Goal: Task Accomplishment & Management: Manage account settings

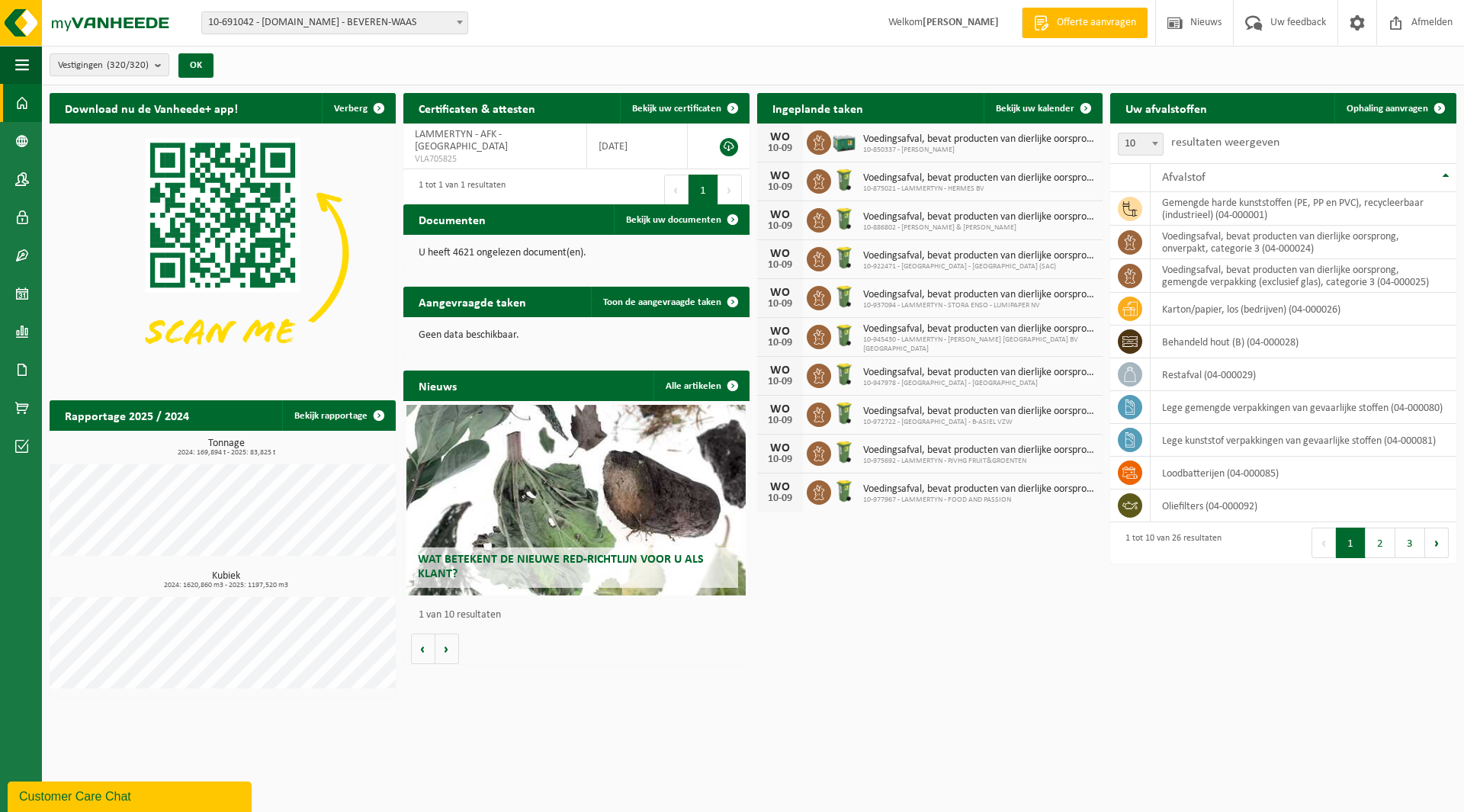
click at [280, 10] on div "Vestiging: 10-691042 - [DOMAIN_NAME] - BEVEREN-WAAS 10-933485 - ???[DOMAIN_NAME…" at bounding box center [732, 23] width 1464 height 47
click at [276, 15] on span "10-691042 - [DOMAIN_NAME] - BEVEREN-WAAS" at bounding box center [335, 23] width 265 height 21
type input "n.con"
select select "159068"
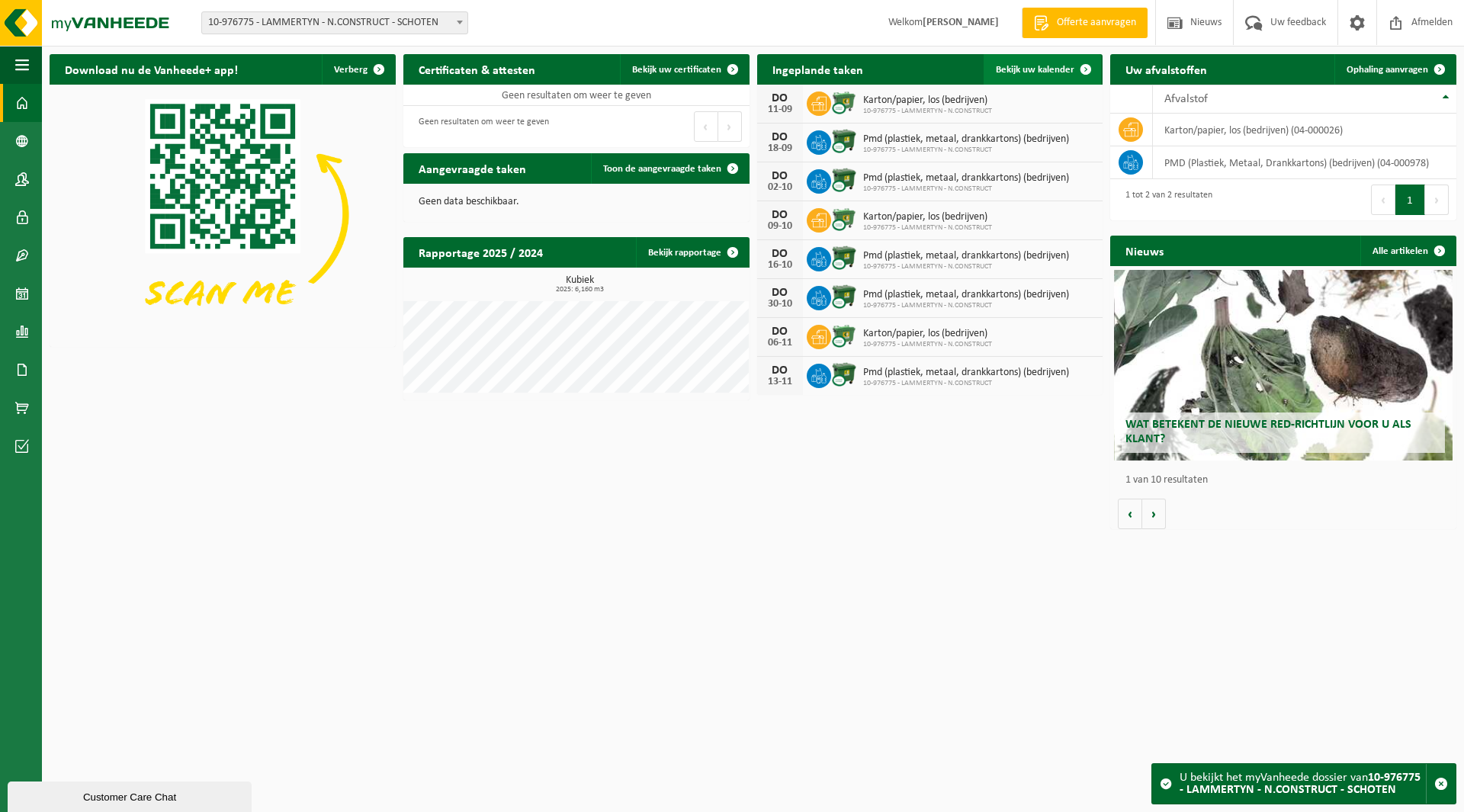
click at [1021, 69] on span "Bekijk uw kalender" at bounding box center [1034, 69] width 78 height 10
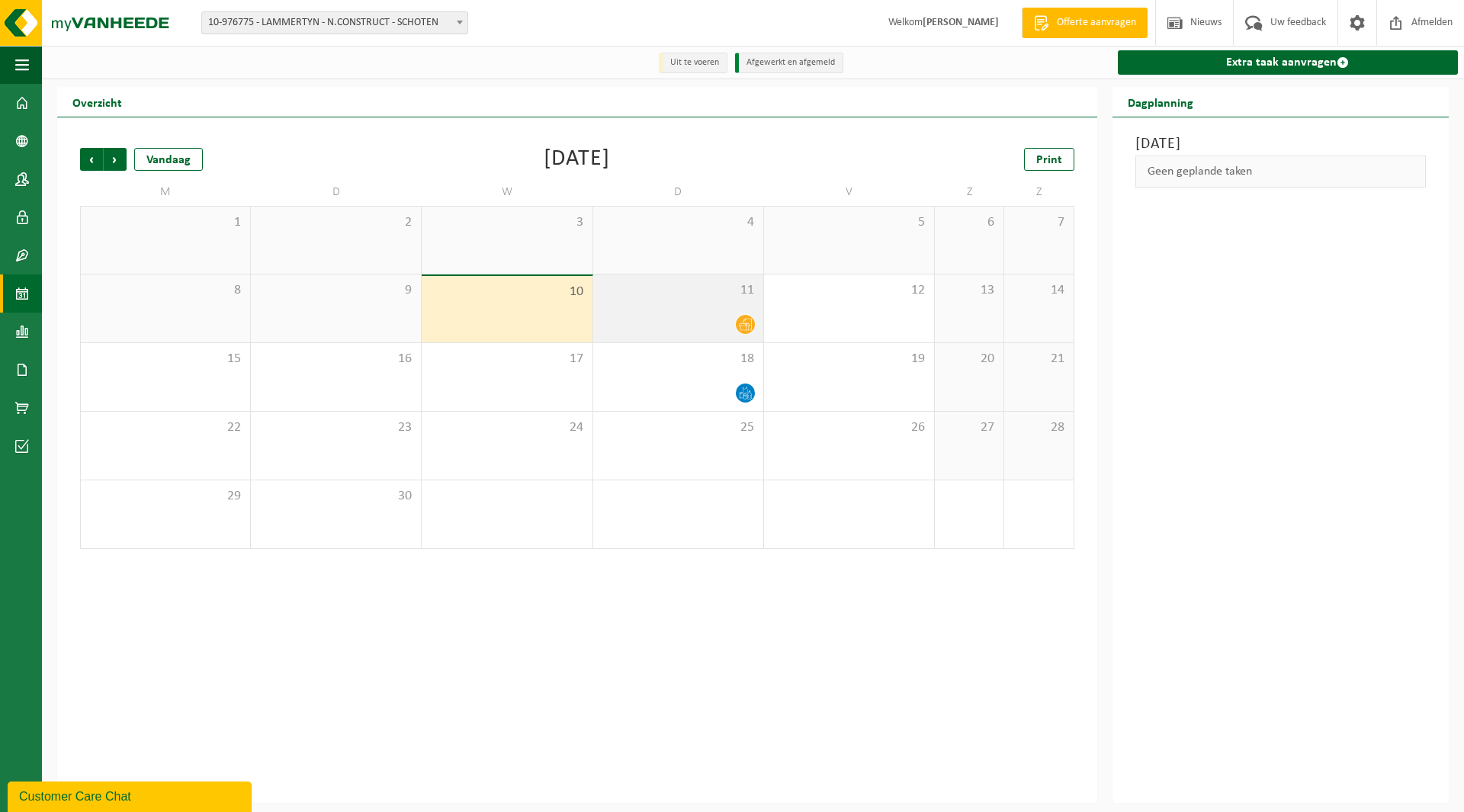
click at [705, 308] on div "11" at bounding box center [678, 308] width 170 height 68
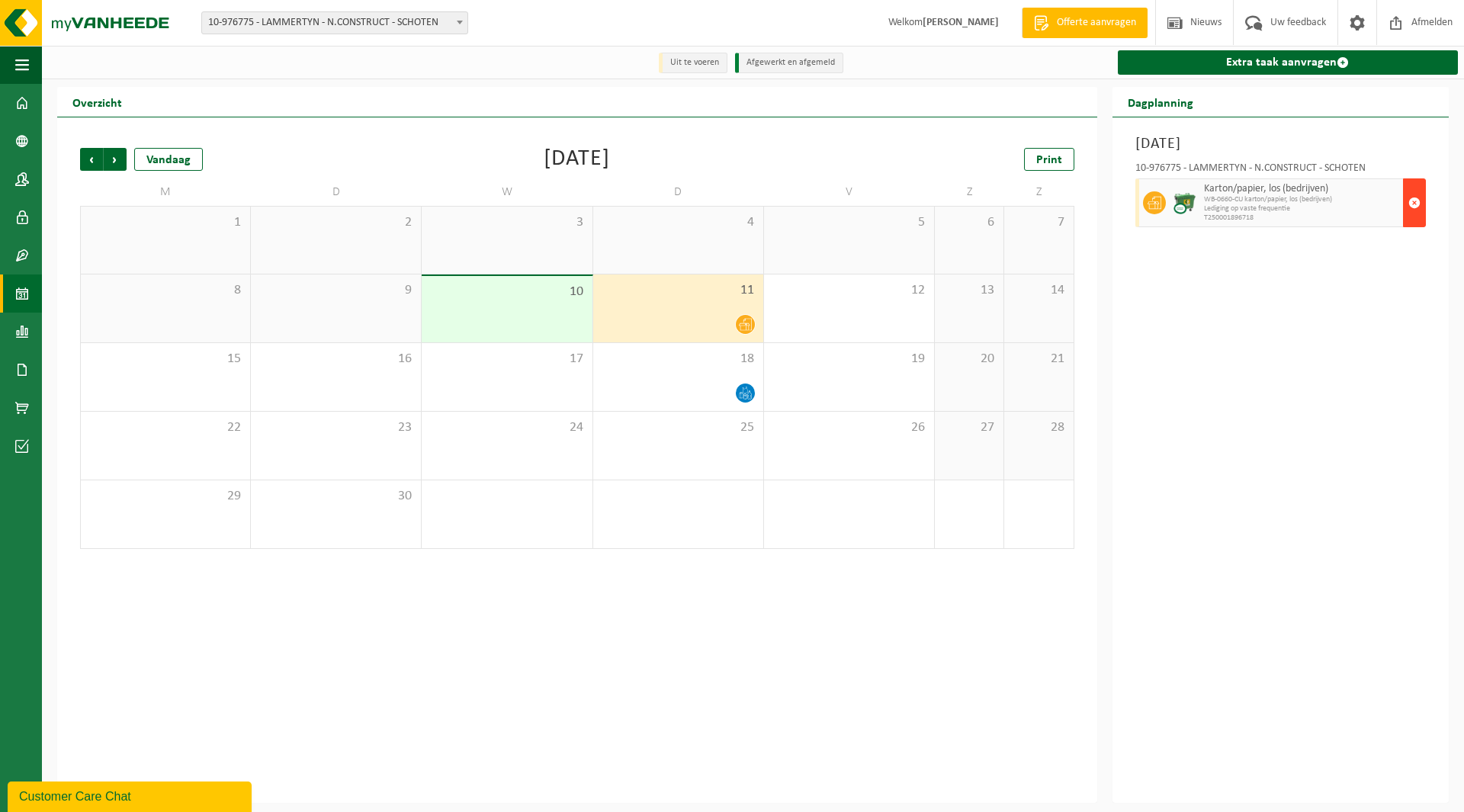
click at [1415, 196] on span "button" at bounding box center [1414, 202] width 12 height 31
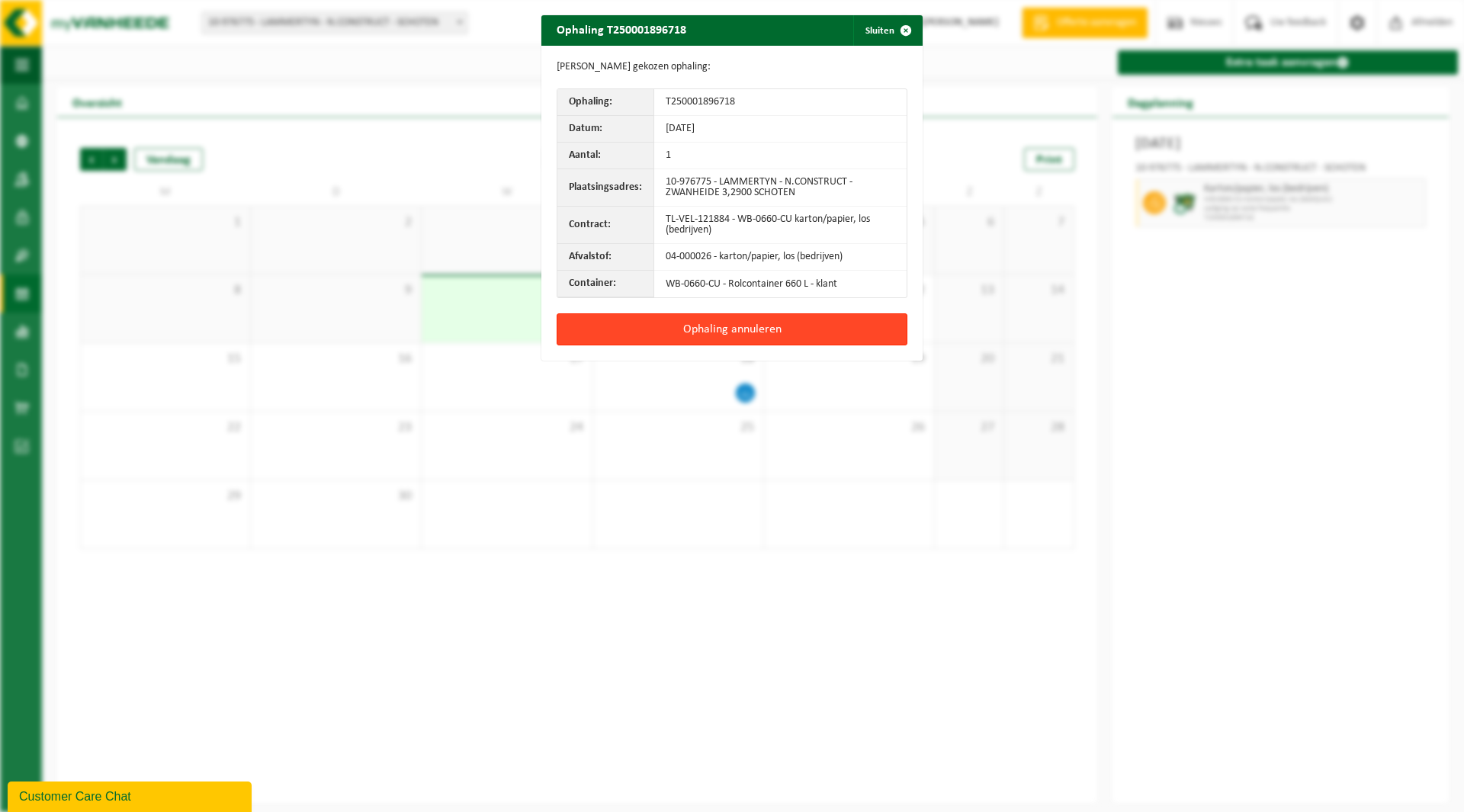
click at [662, 327] on button "Ophaling annuleren" at bounding box center [731, 330] width 351 height 32
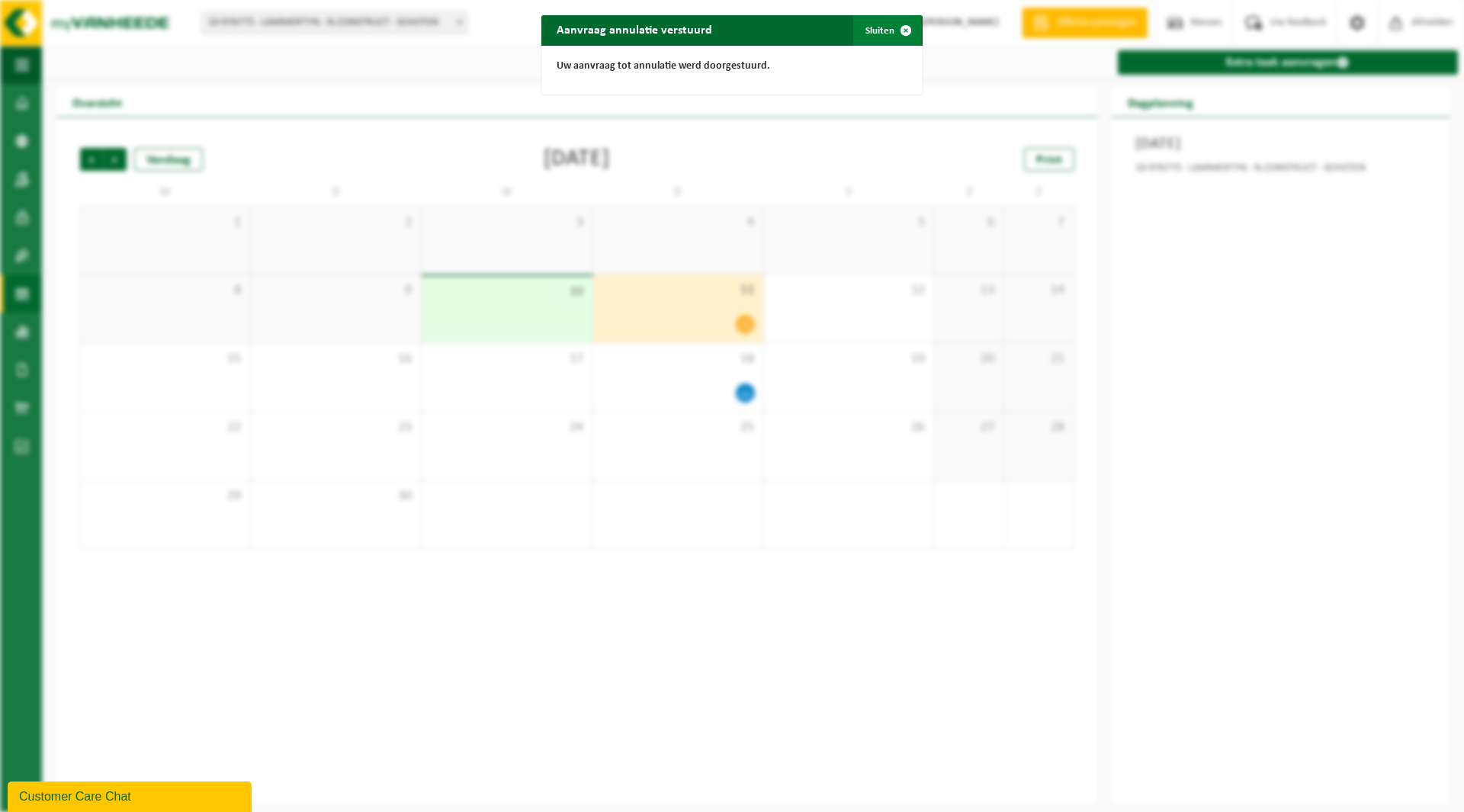
click at [878, 27] on button "Sluiten" at bounding box center [887, 30] width 68 height 31
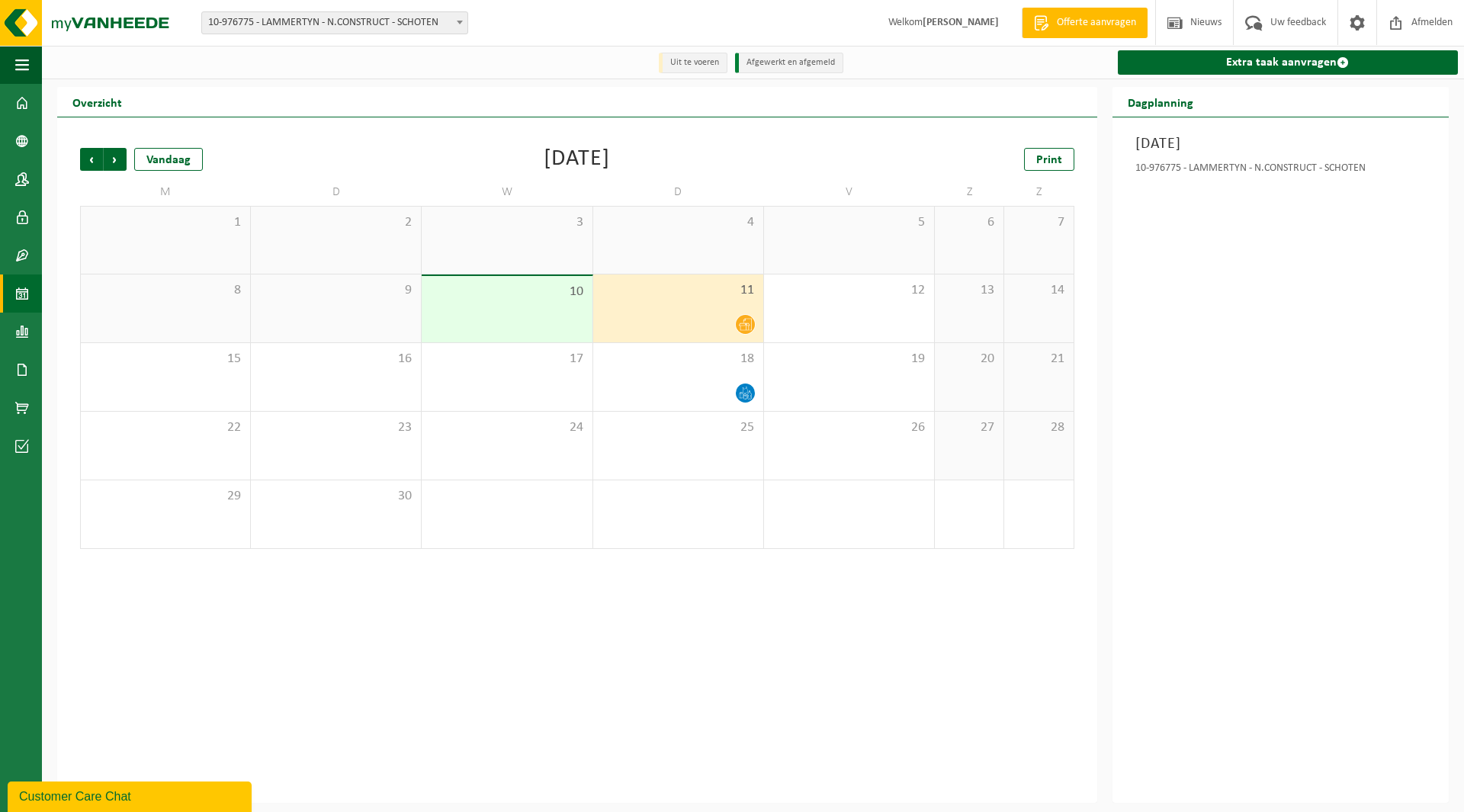
click at [261, 18] on span "10-976775 - LAMMERTYN - N.CONSTRUCT - SCHOTEN" at bounding box center [335, 23] width 265 height 21
type input "ddw"
select select "125707"
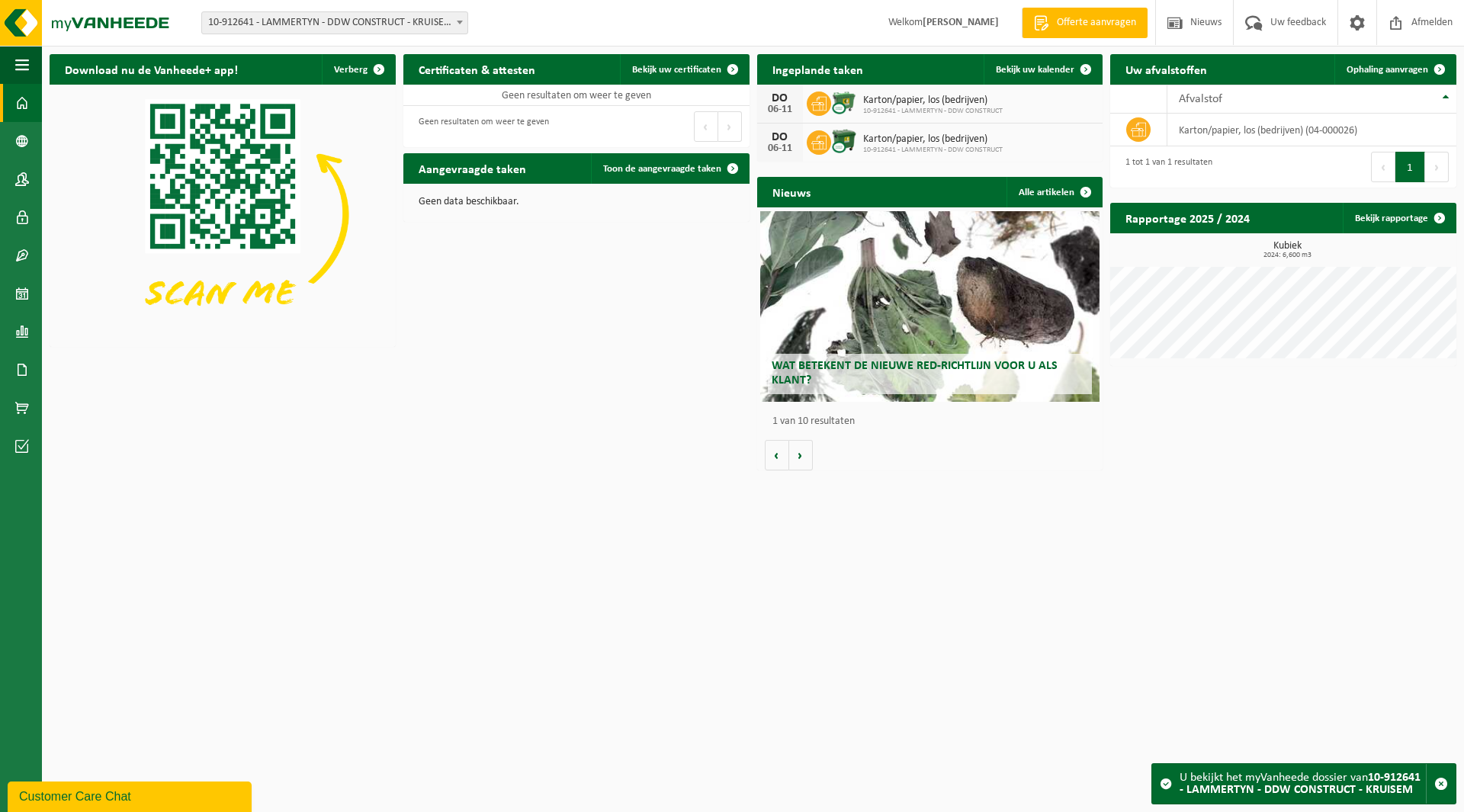
click at [283, 24] on span "10-912641 - LAMMERTYN - DDW CONSTRUCT - KRUISEM" at bounding box center [335, 23] width 265 height 21
type input "bakker"
select select "162275"
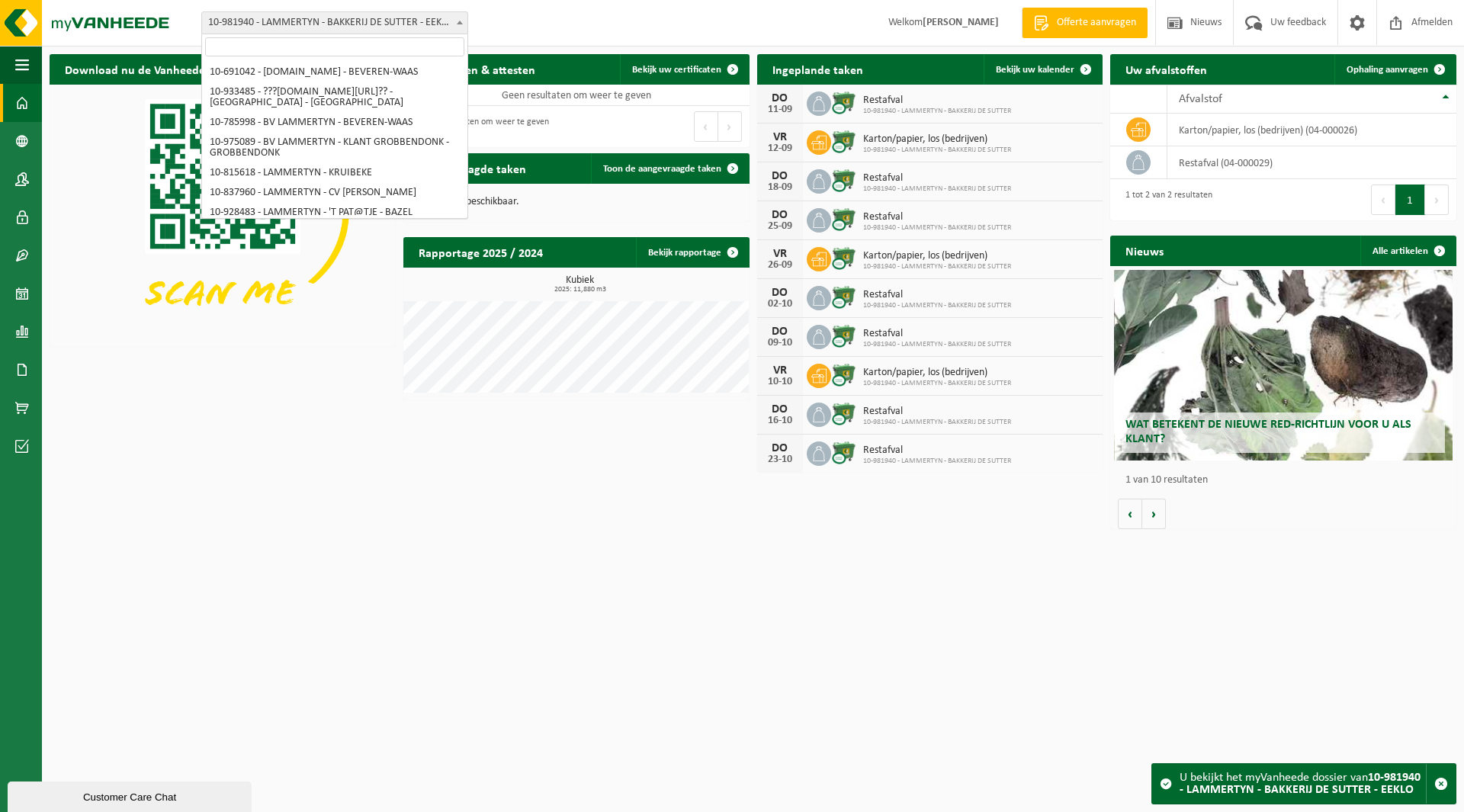
click at [286, 31] on span "10-981940 - LAMMERTYN - BAKKERIJ DE SUTTER - EEKLO" at bounding box center [335, 23] width 265 height 21
type input "b"
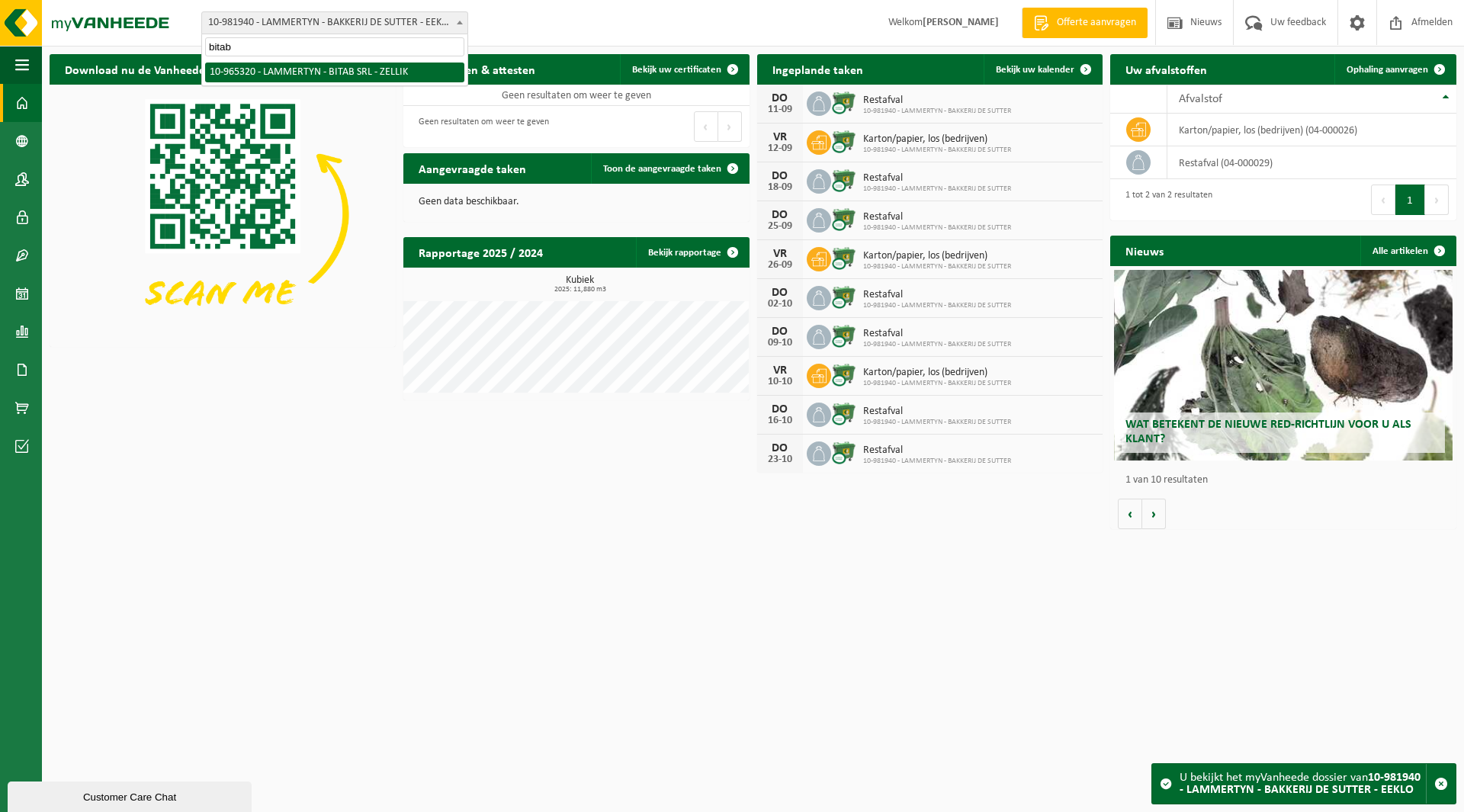
type input "bitab"
select select "152245"
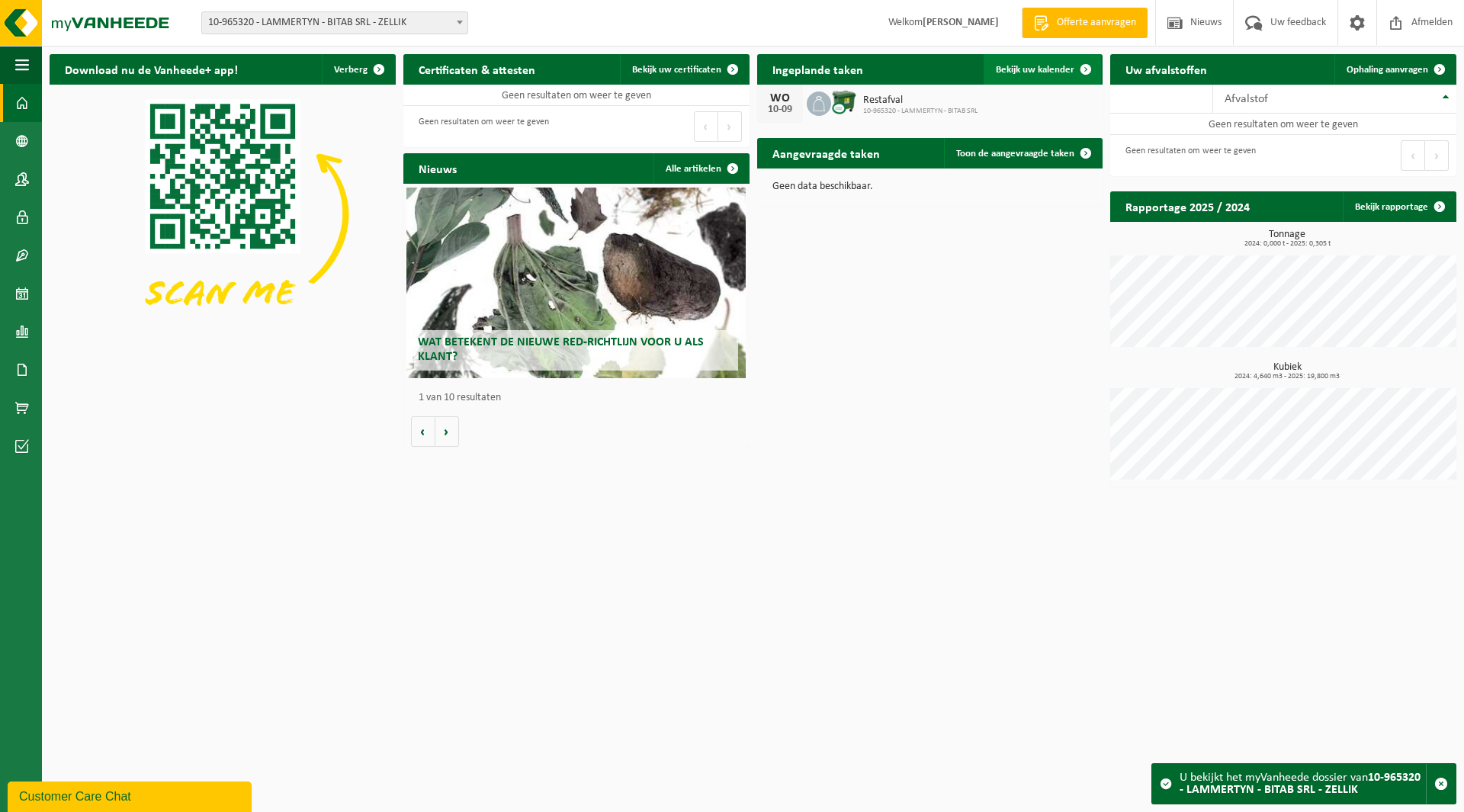
click at [1033, 72] on span "Bekijk uw kalender" at bounding box center [1034, 69] width 78 height 10
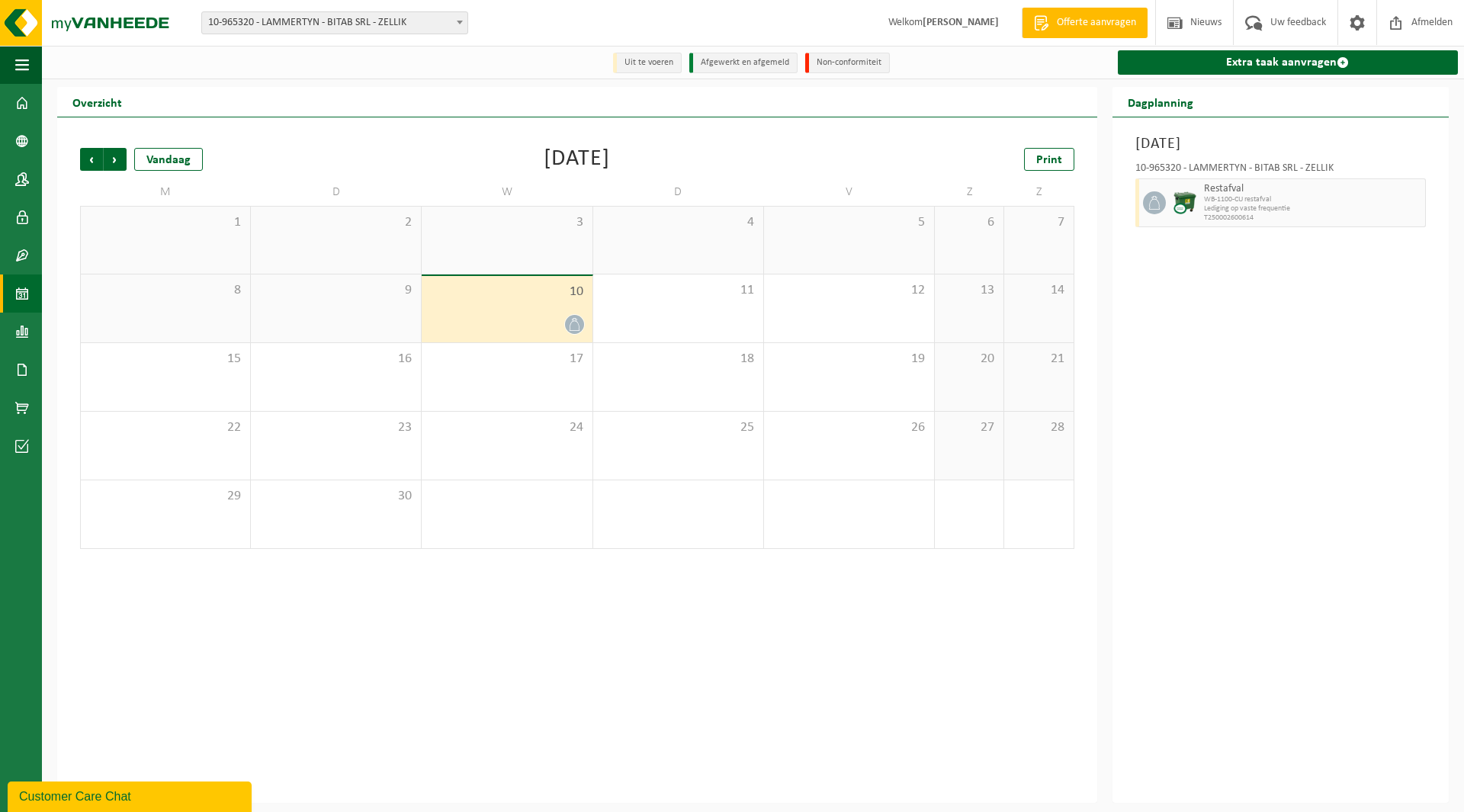
click at [539, 312] on div "10" at bounding box center [506, 308] width 170 height 66
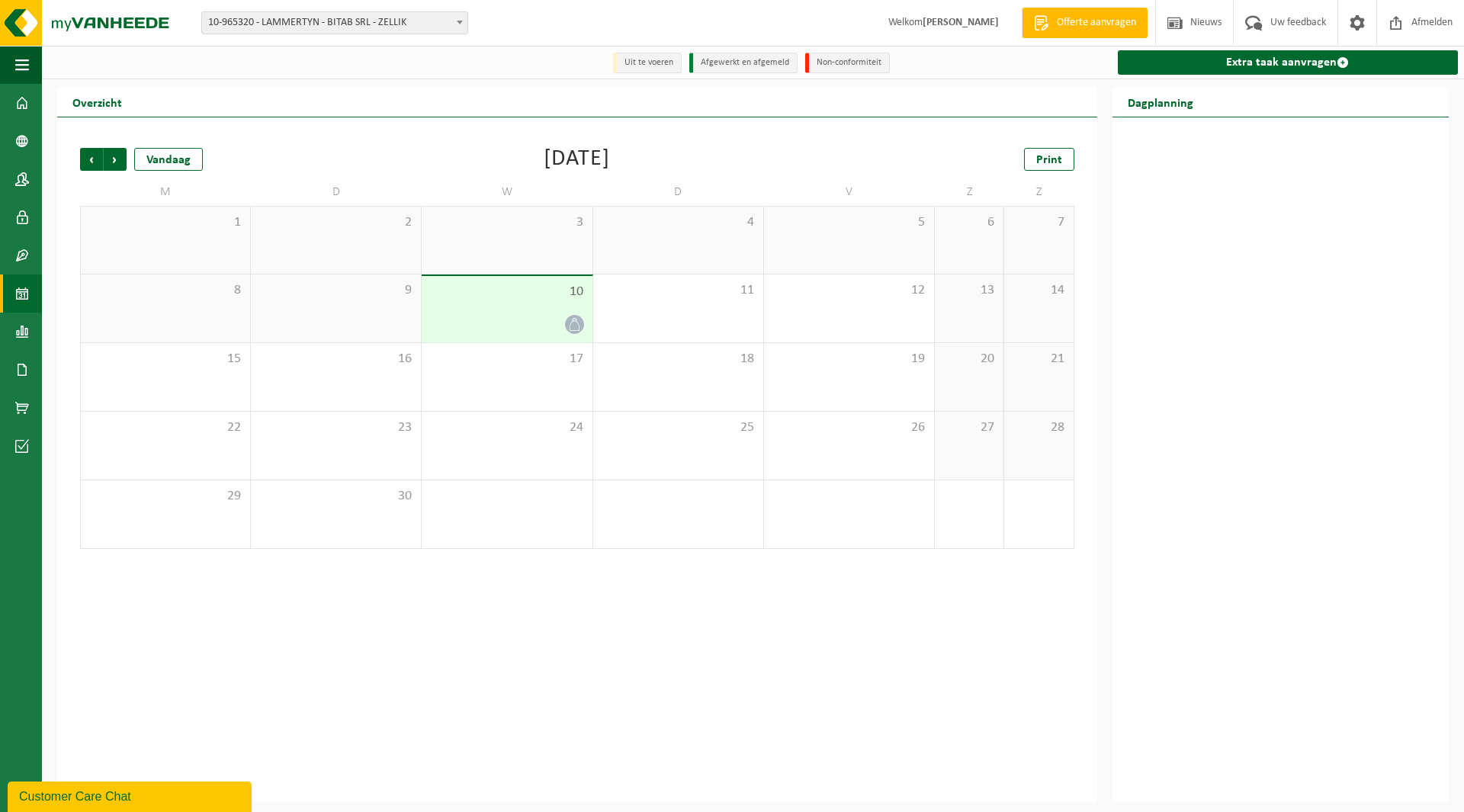
click at [533, 296] on span "10" at bounding box center [506, 292] width 155 height 17
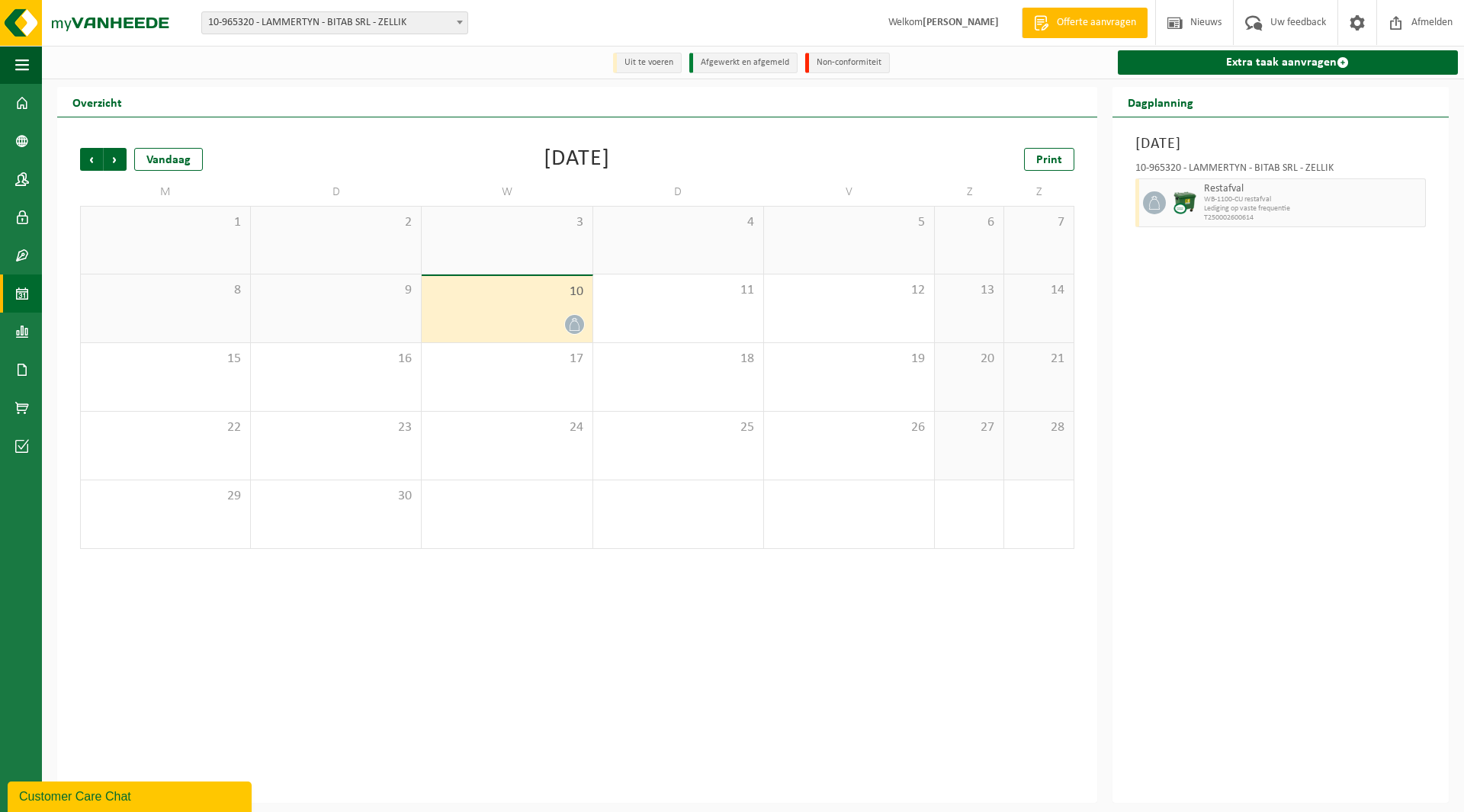
click at [501, 302] on div "10" at bounding box center [506, 308] width 170 height 66
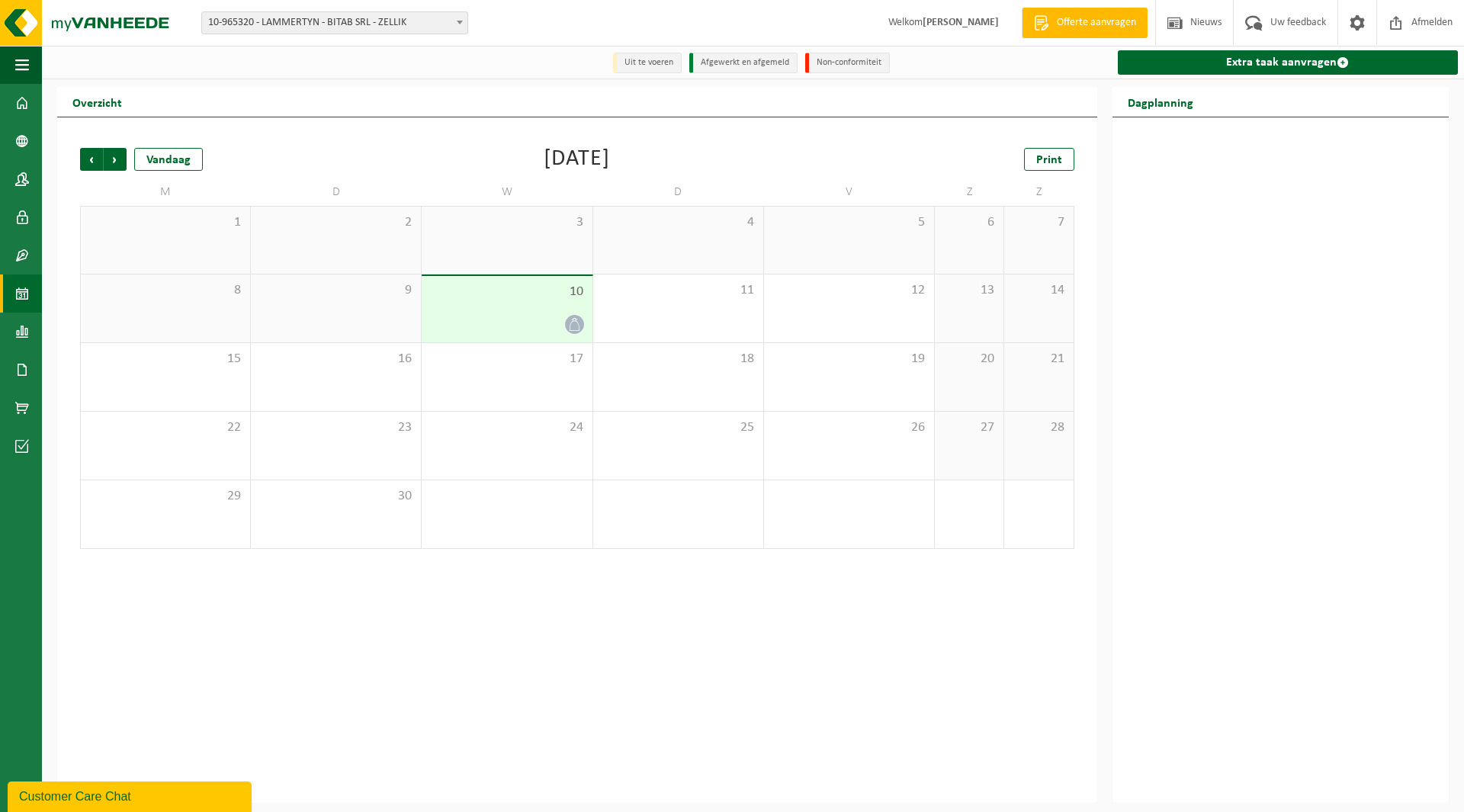
click at [475, 306] on div "10" at bounding box center [506, 308] width 170 height 66
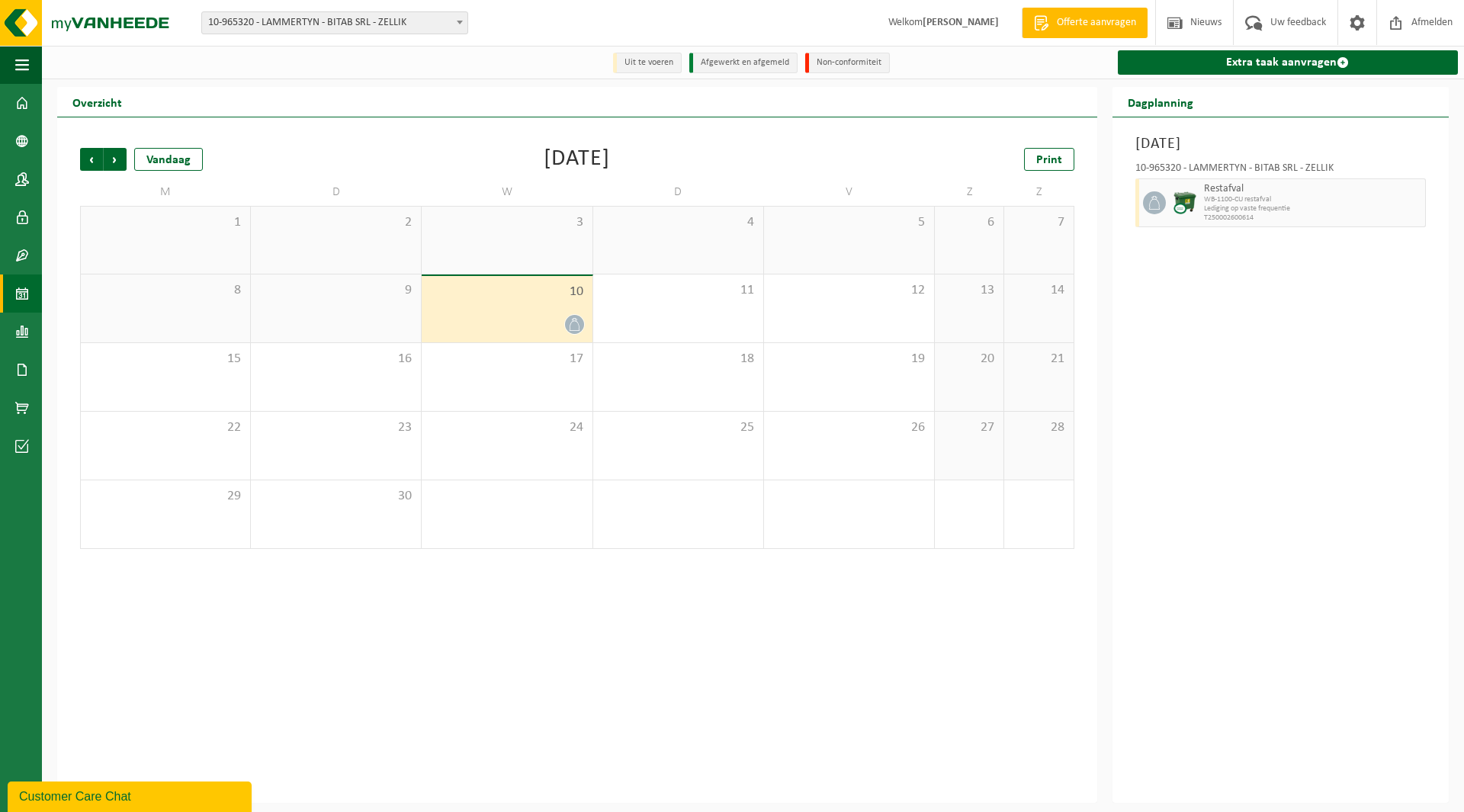
click at [1402, 204] on span "WB-1100-CU restafval" at bounding box center [1312, 199] width 217 height 9
click at [1223, 196] on span "WB-1100-CU restafval" at bounding box center [1312, 199] width 217 height 9
click at [1463, 200] on div "Overzicht Vorige Volgende Vandaag September 2025 Print M D W D V Z Z 1 2 3 4 5 …" at bounding box center [753, 445] width 1422 height 716
drag, startPoint x: 1352, startPoint y: 192, endPoint x: 1328, endPoint y: 192, distance: 24.0
click at [1350, 192] on span "Restafval" at bounding box center [1312, 189] width 217 height 12
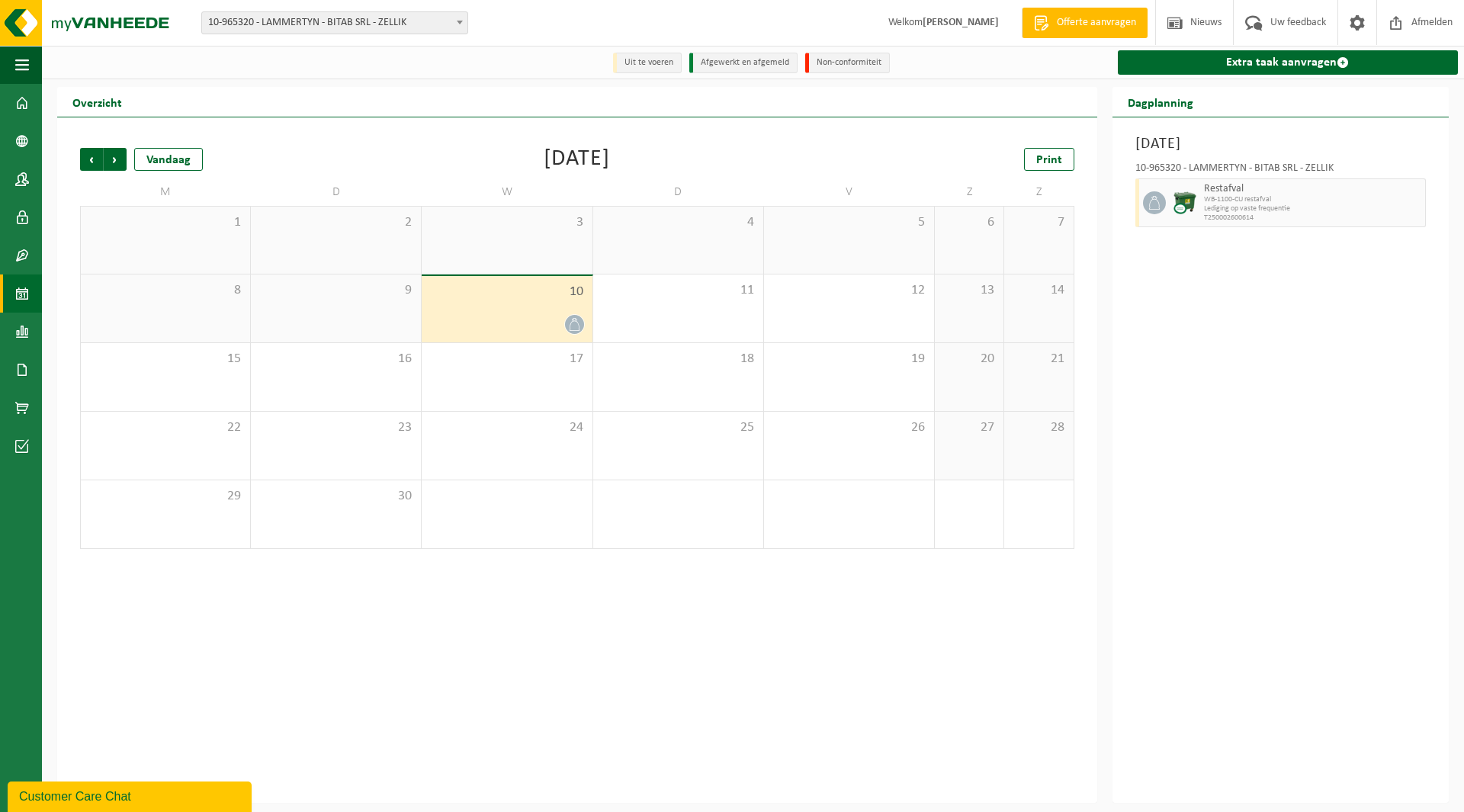
click at [258, 31] on span "10-965320 - LAMMERTYN - BITAB SRL - ZELLIK" at bounding box center [335, 23] width 265 height 21
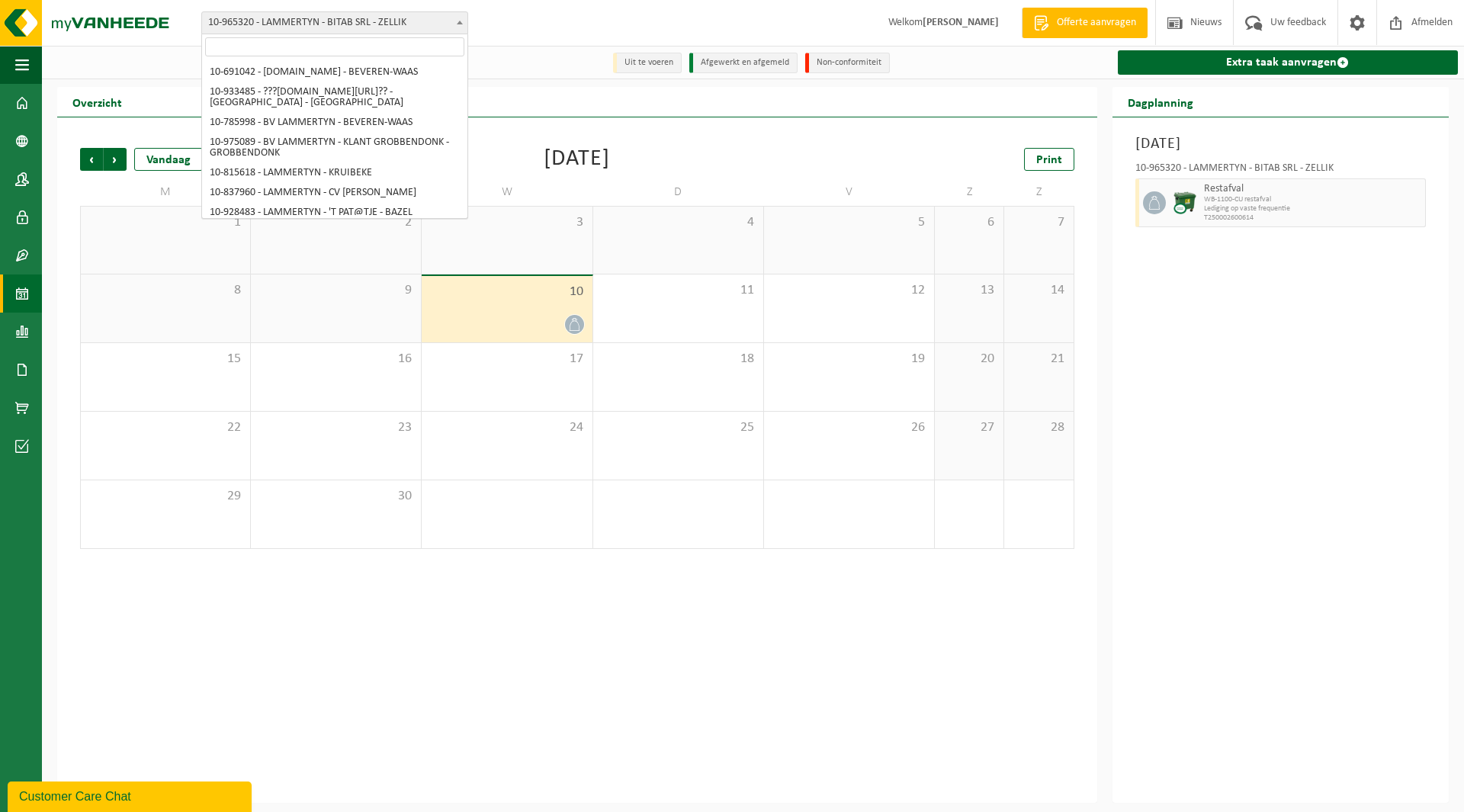
scroll to position [958, 0]
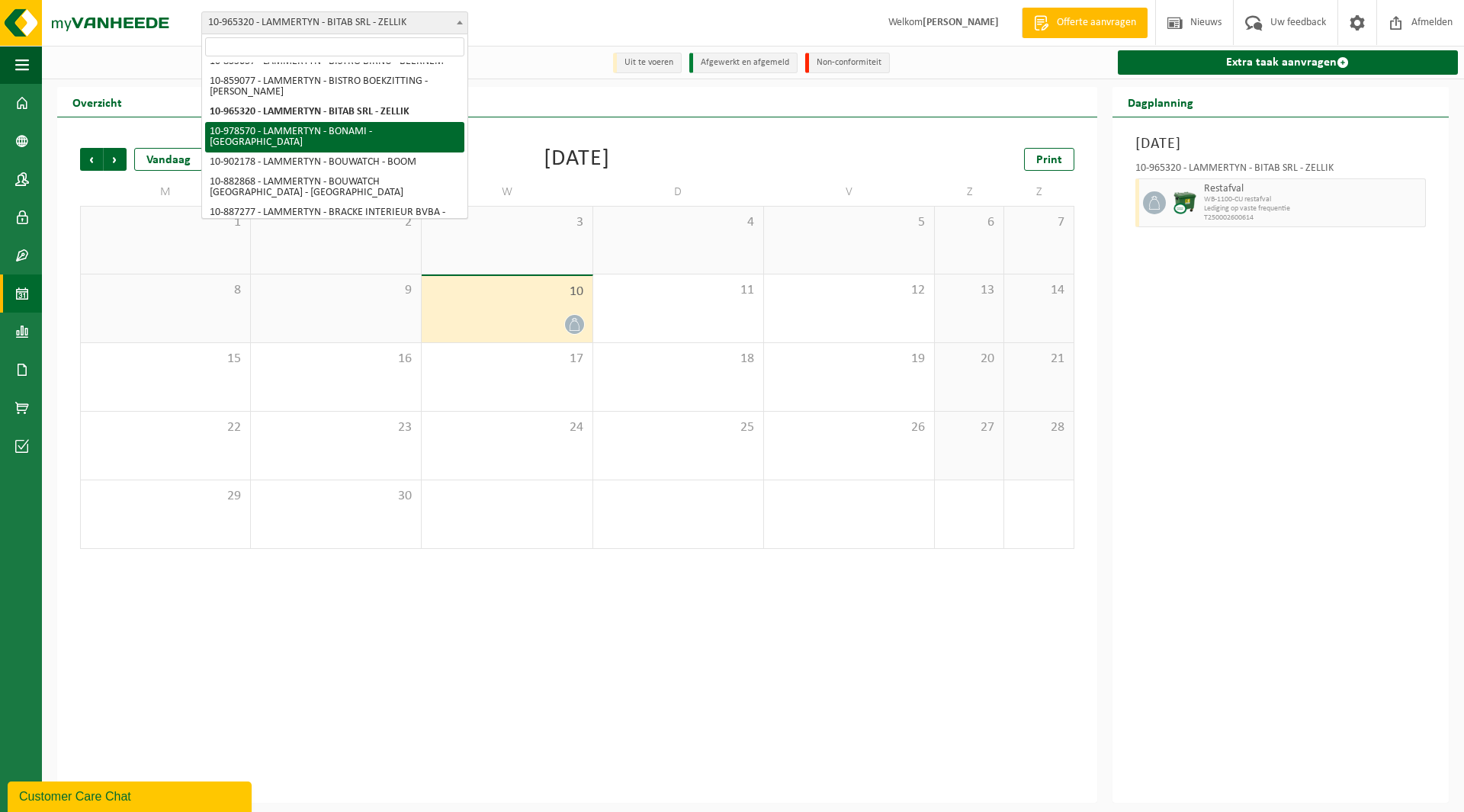
select select "160171"
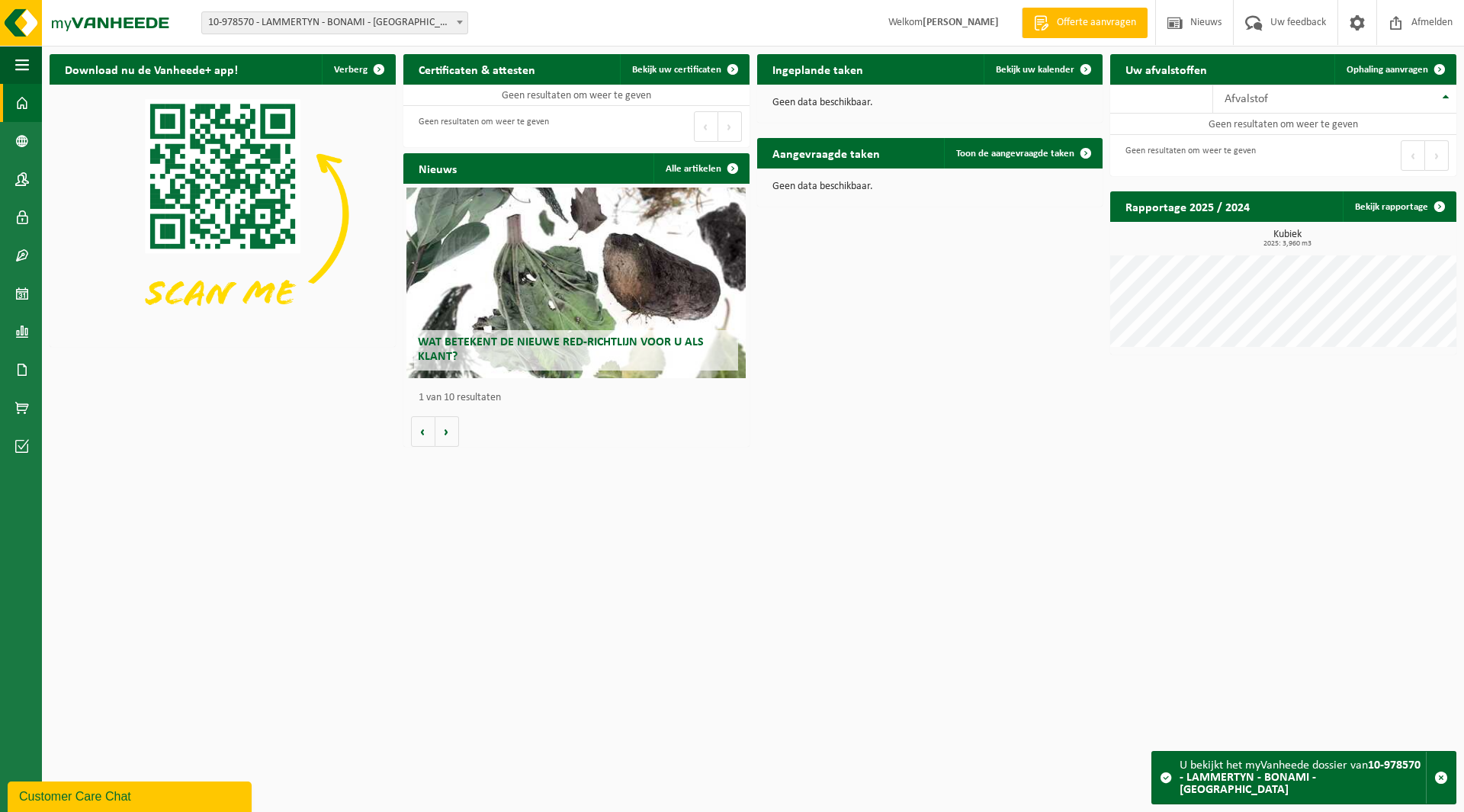
drag, startPoint x: 0, startPoint y: 0, endPoint x: 302, endPoint y: 22, distance: 302.8
click at [302, 22] on span "10-978570 - LAMMERTYN - BONAMI - [GEOGRAPHIC_DATA]" at bounding box center [335, 23] width 265 height 21
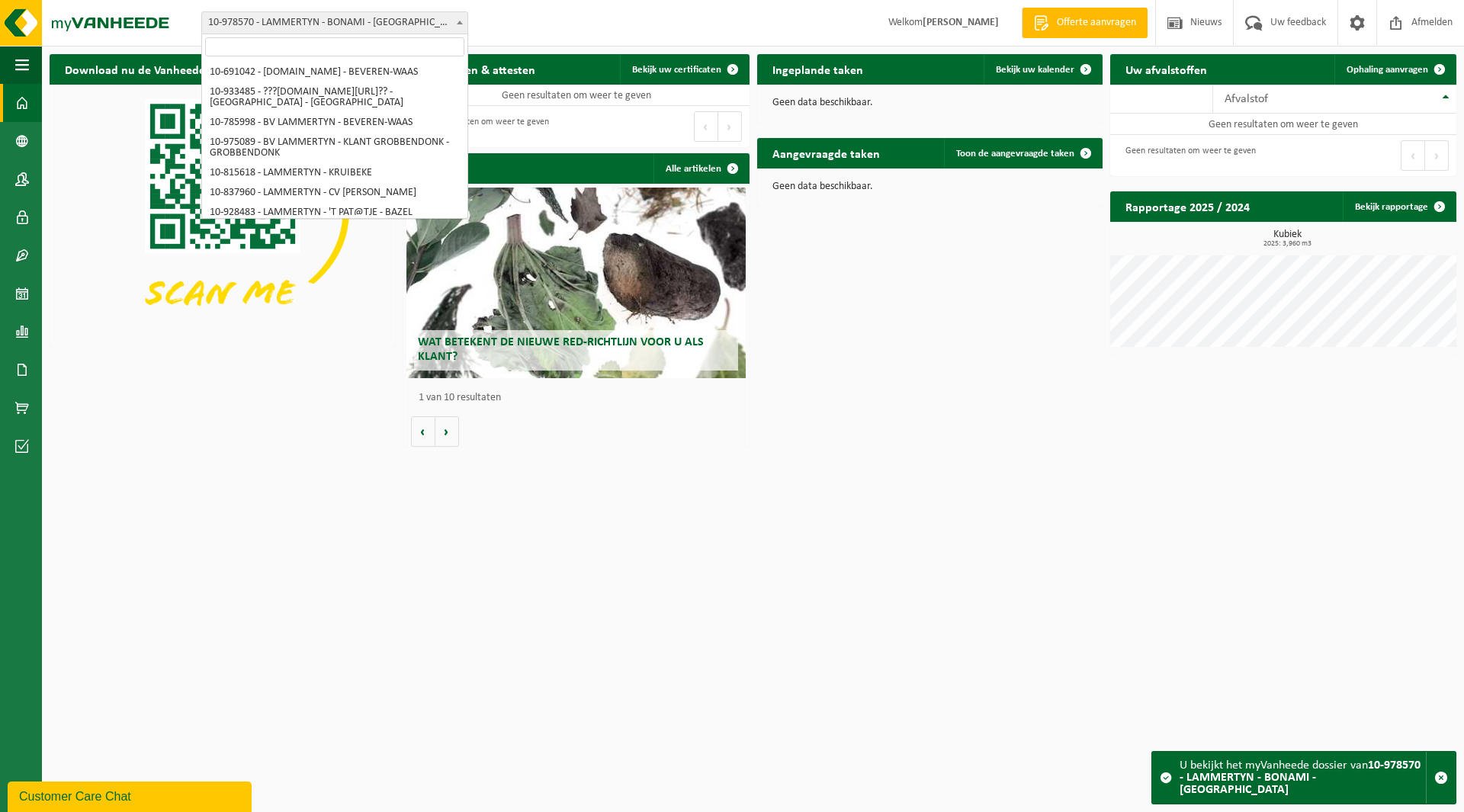
scroll to position [956, 0]
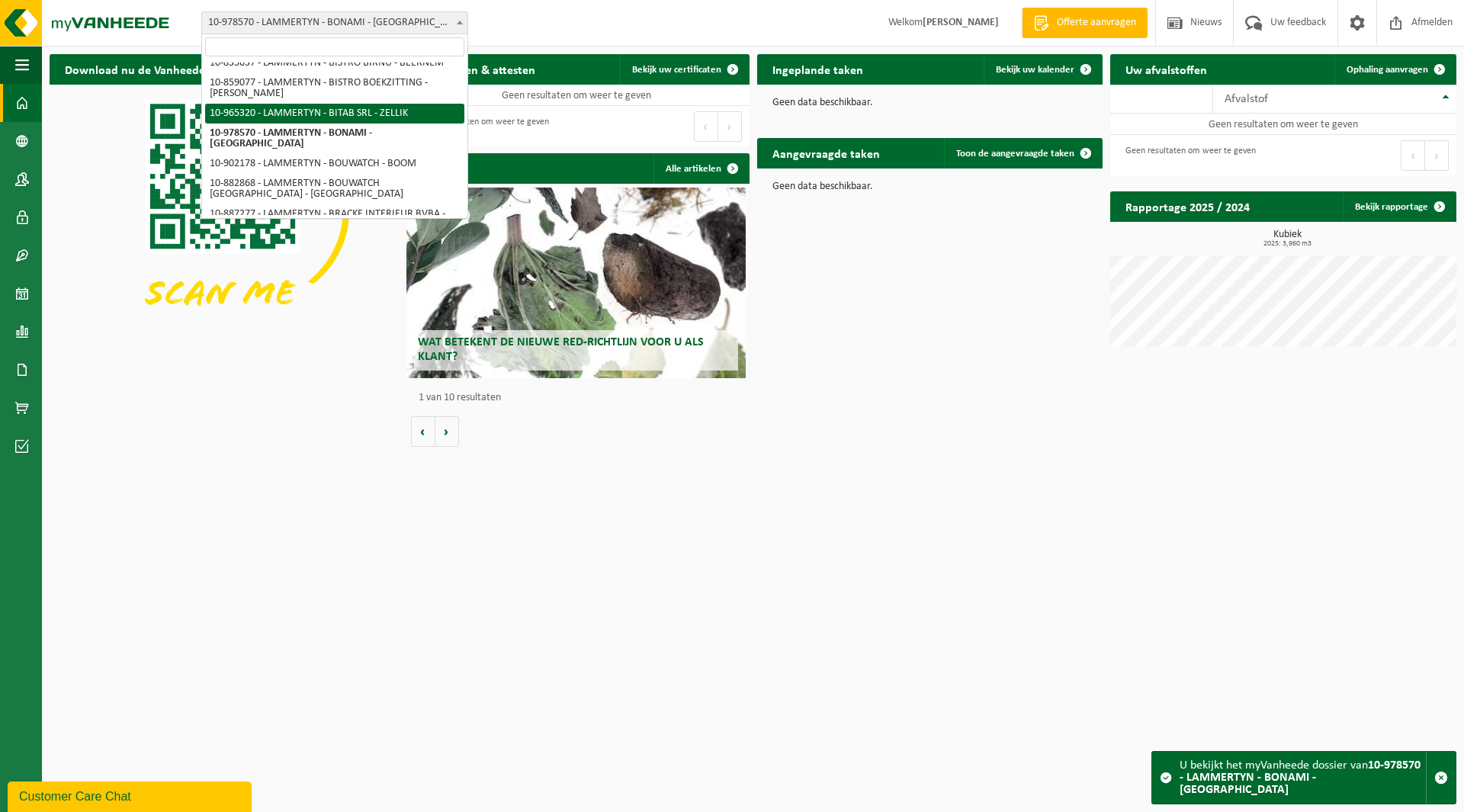
select select "152245"
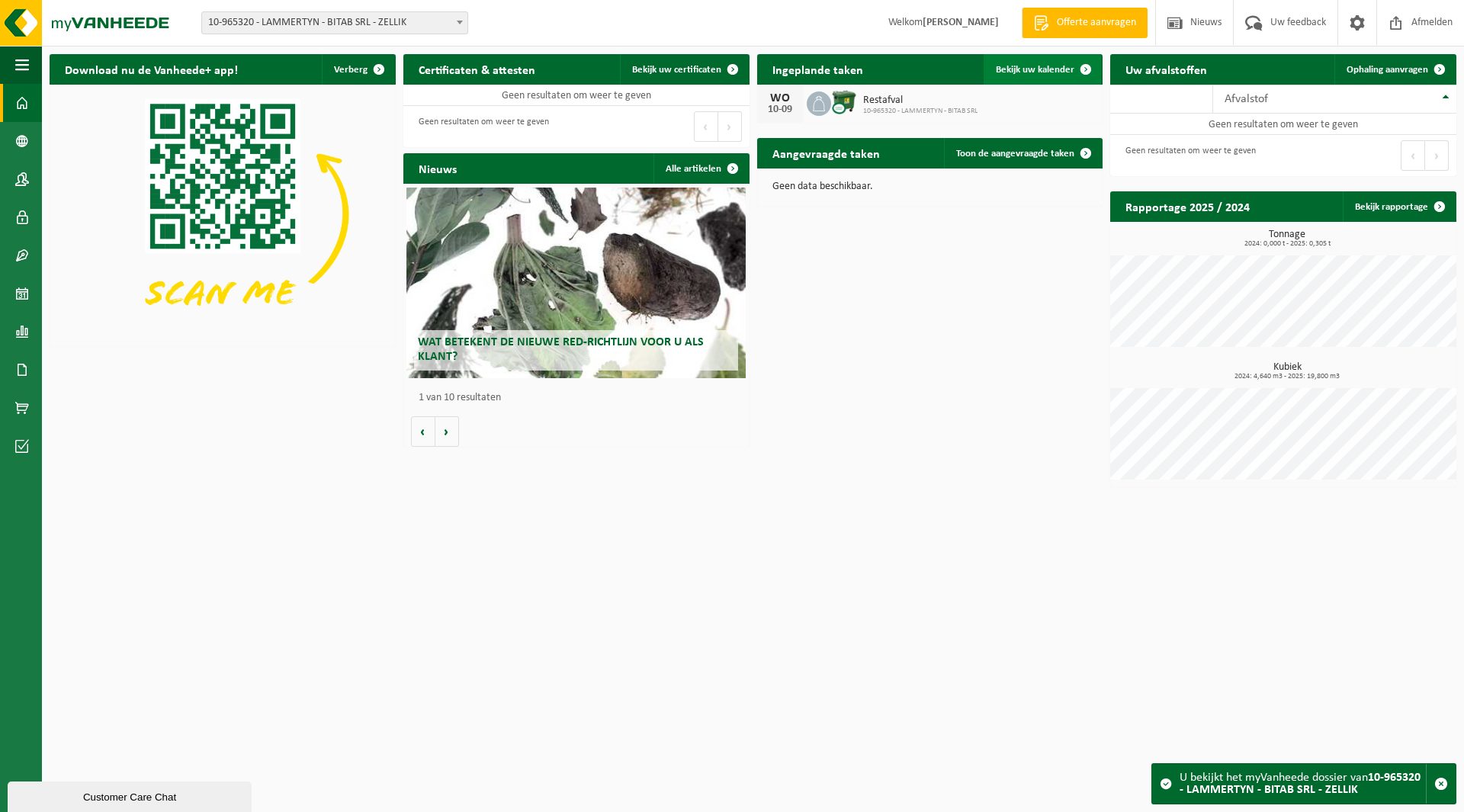
click at [1040, 65] on span "Bekijk uw kalender" at bounding box center [1034, 69] width 78 height 10
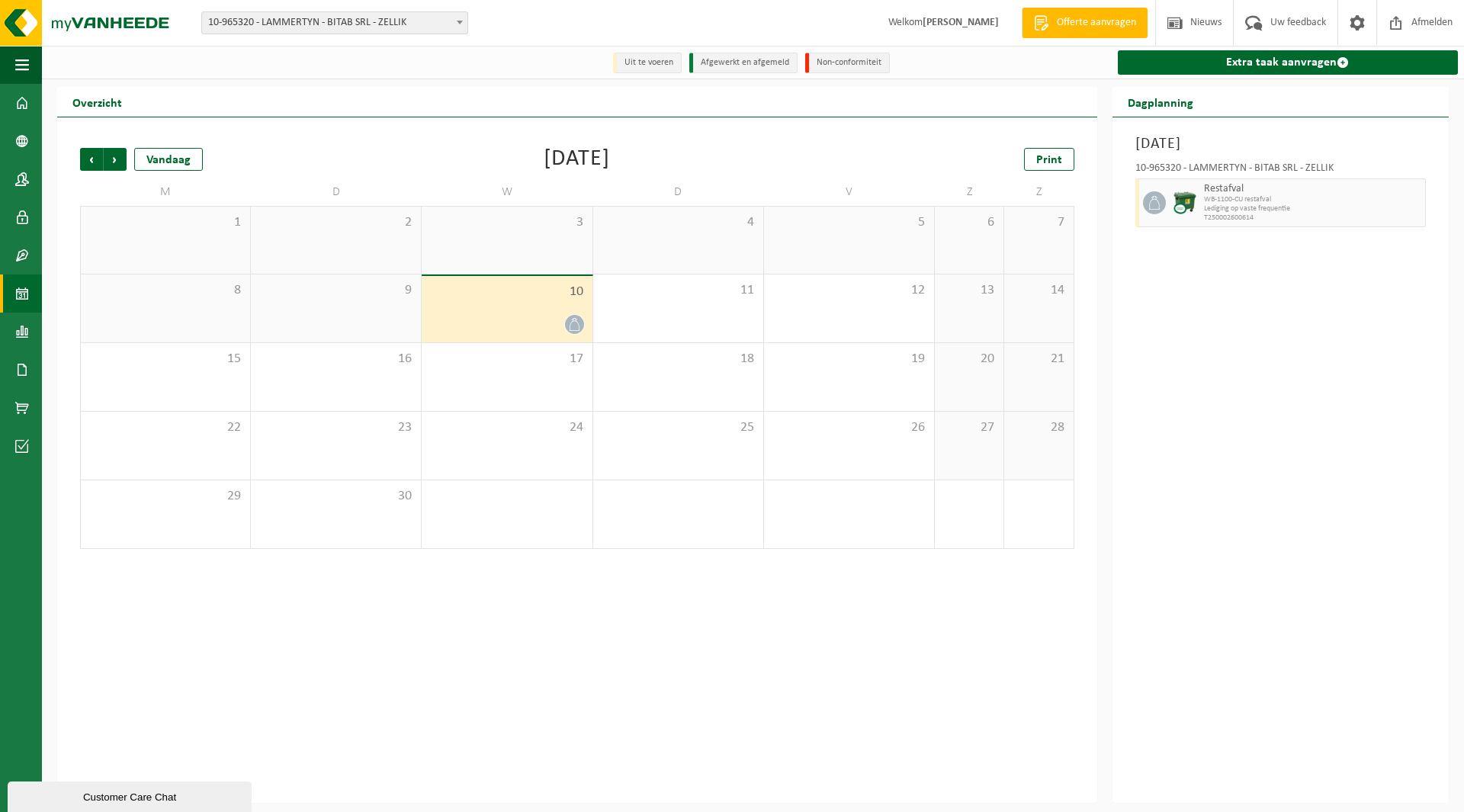
drag, startPoint x: 1314, startPoint y: 192, endPoint x: 1259, endPoint y: 193, distance: 55.0
click at [1313, 192] on span "Restafval" at bounding box center [1312, 189] width 217 height 12
click at [1148, 201] on icon at bounding box center [1155, 203] width 14 height 14
click at [1210, 202] on span "WB-1100-CU restafval" at bounding box center [1312, 199] width 217 height 9
click at [1323, 207] on span "Lediging op vaste frequentie" at bounding box center [1312, 208] width 217 height 9
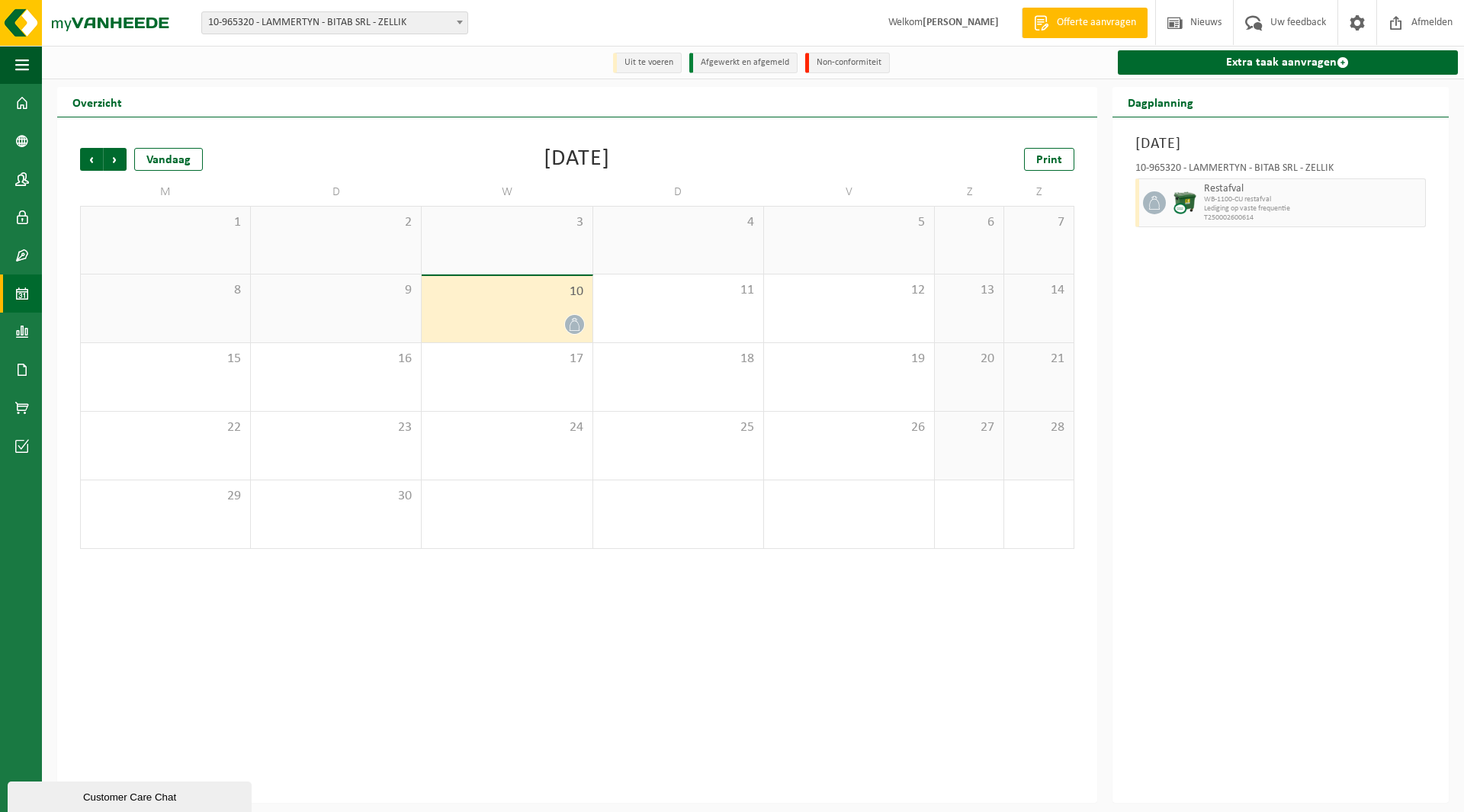
drag, startPoint x: 1388, startPoint y: 197, endPoint x: 1407, endPoint y: 205, distance: 20.6
click at [1402, 203] on span "WB-1100-CU restafval" at bounding box center [1312, 199] width 217 height 9
click at [1407, 205] on span "Lediging op vaste frequentie" at bounding box center [1312, 208] width 217 height 9
click at [499, 308] on div "10" at bounding box center [506, 308] width 170 height 66
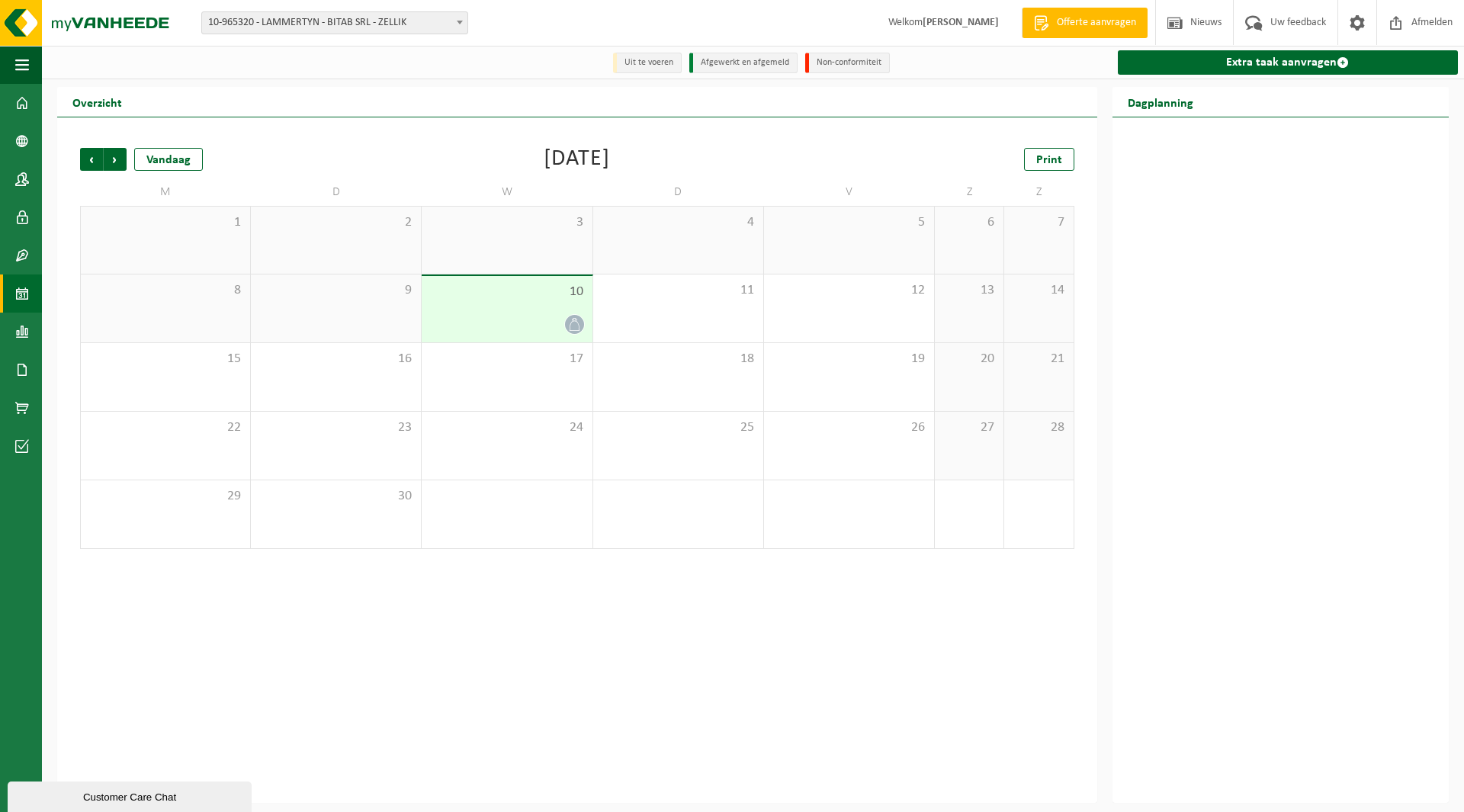
click at [544, 296] on span "10" at bounding box center [506, 292] width 155 height 17
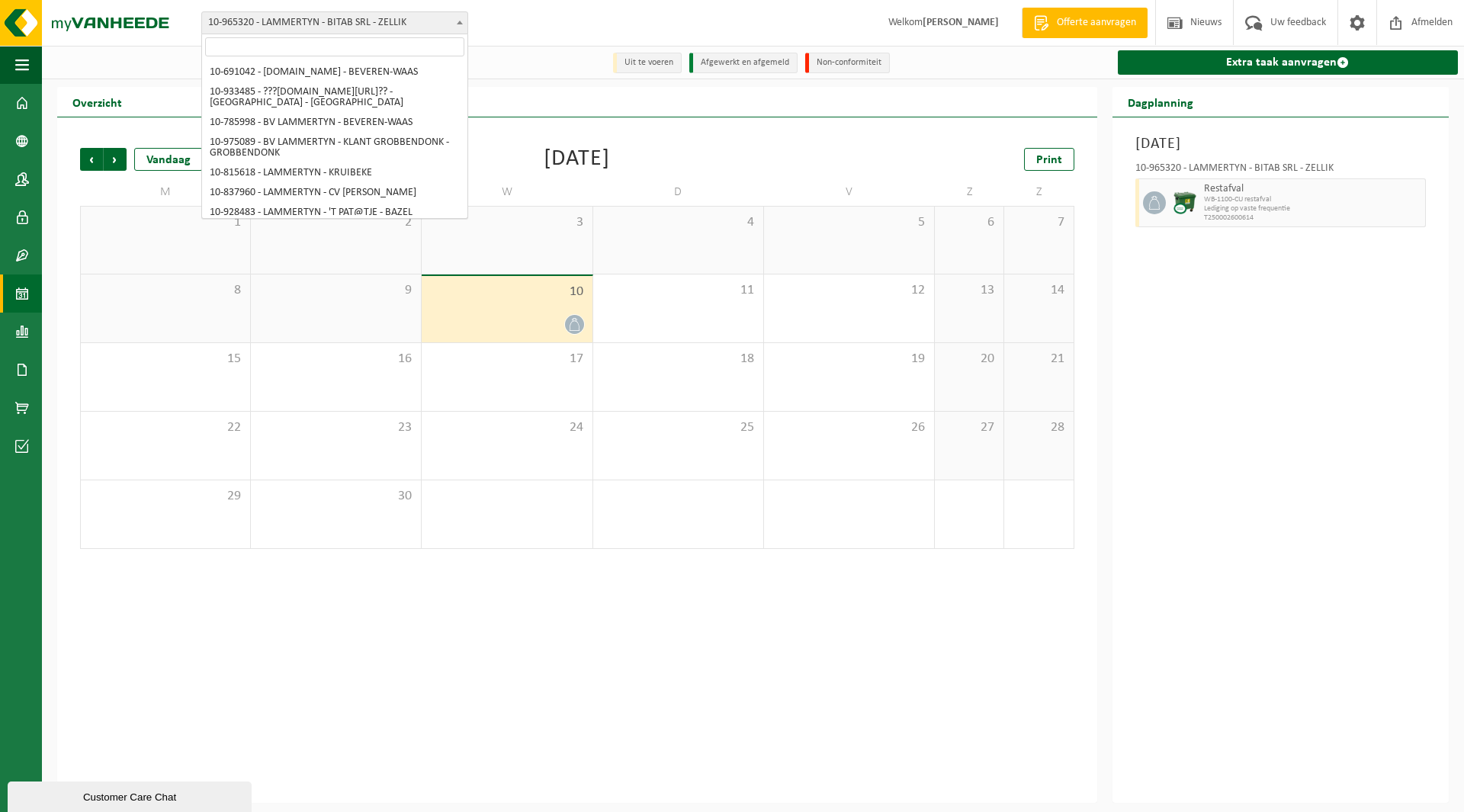
click at [284, 27] on span "10-965320 - LAMMERTYN - BITAB SRL - ZELLIK" at bounding box center [335, 23] width 265 height 21
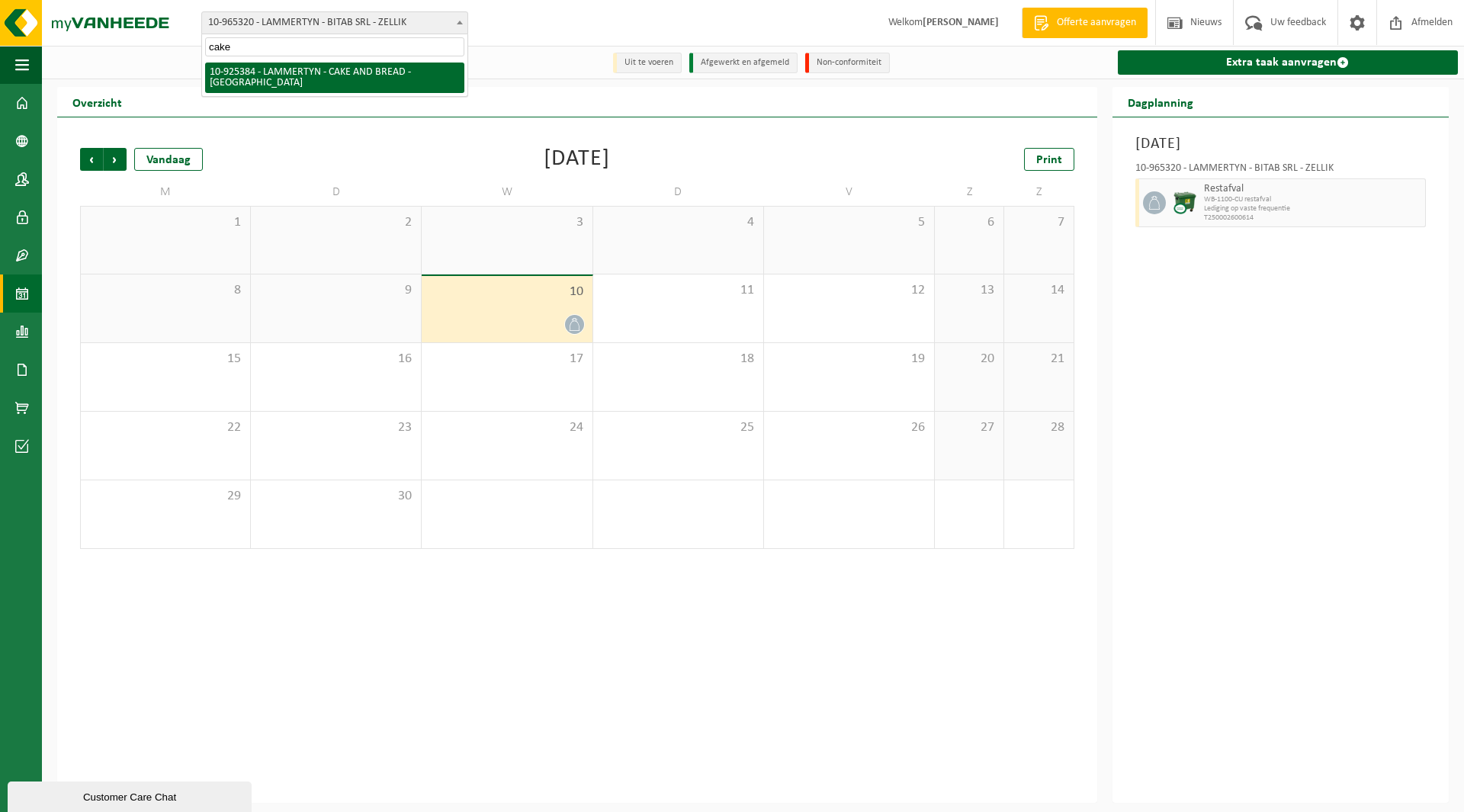
type input "cake"
select select "131856"
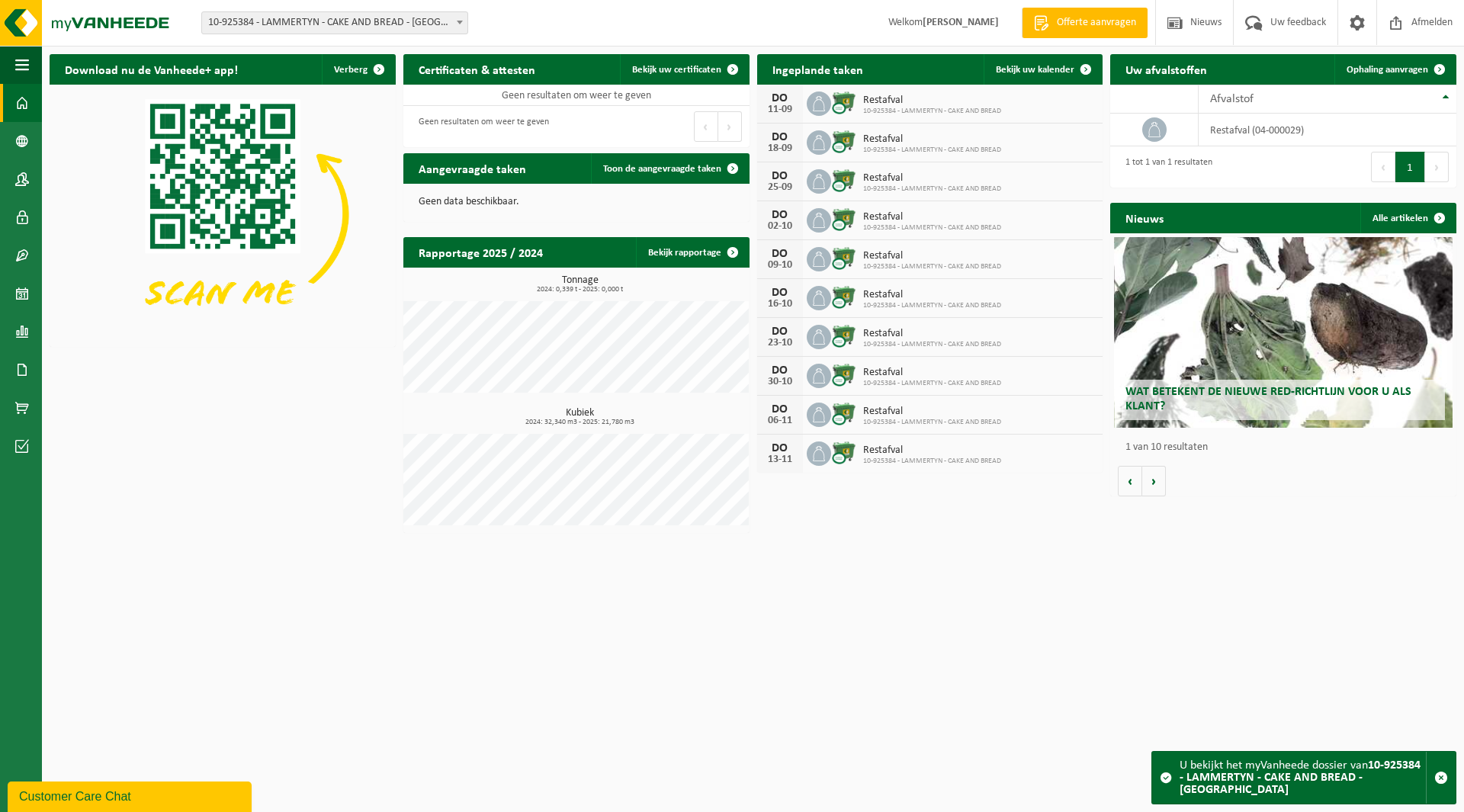
click at [267, 22] on span "10-925384 - LAMMERTYN - CAKE AND BREAD - [GEOGRAPHIC_DATA]" at bounding box center [335, 23] width 265 height 21
type input "chika"
select select "141526"
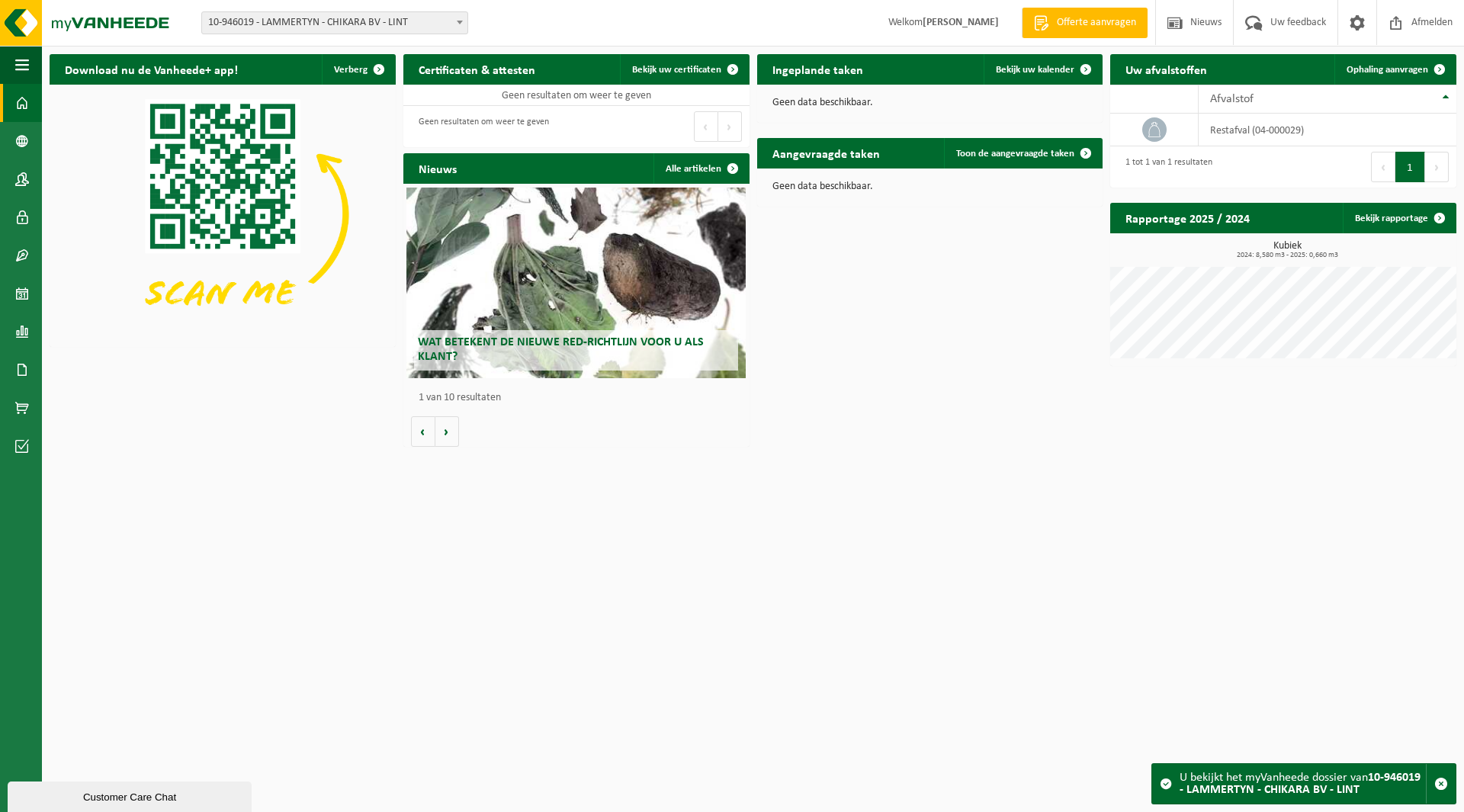
click at [324, 26] on span "10-946019 - LAMMERTYN - CHIKARA BV - LINT" at bounding box center [335, 23] width 265 height 21
type input "goos"
select select "163387"
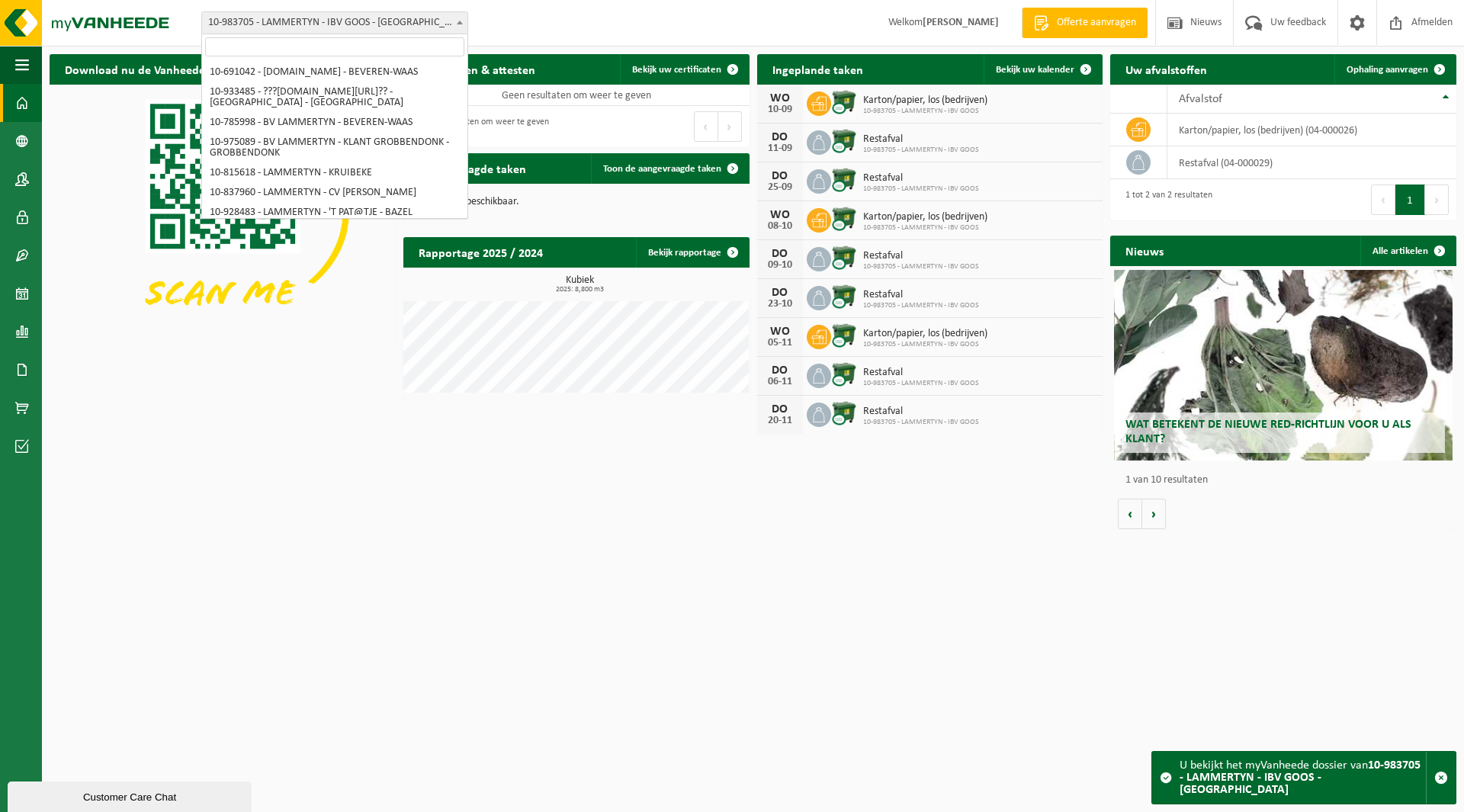
click at [301, 21] on span "10-983705 - LAMMERTYN - IBV GOOS - [GEOGRAPHIC_DATA]" at bounding box center [335, 23] width 265 height 21
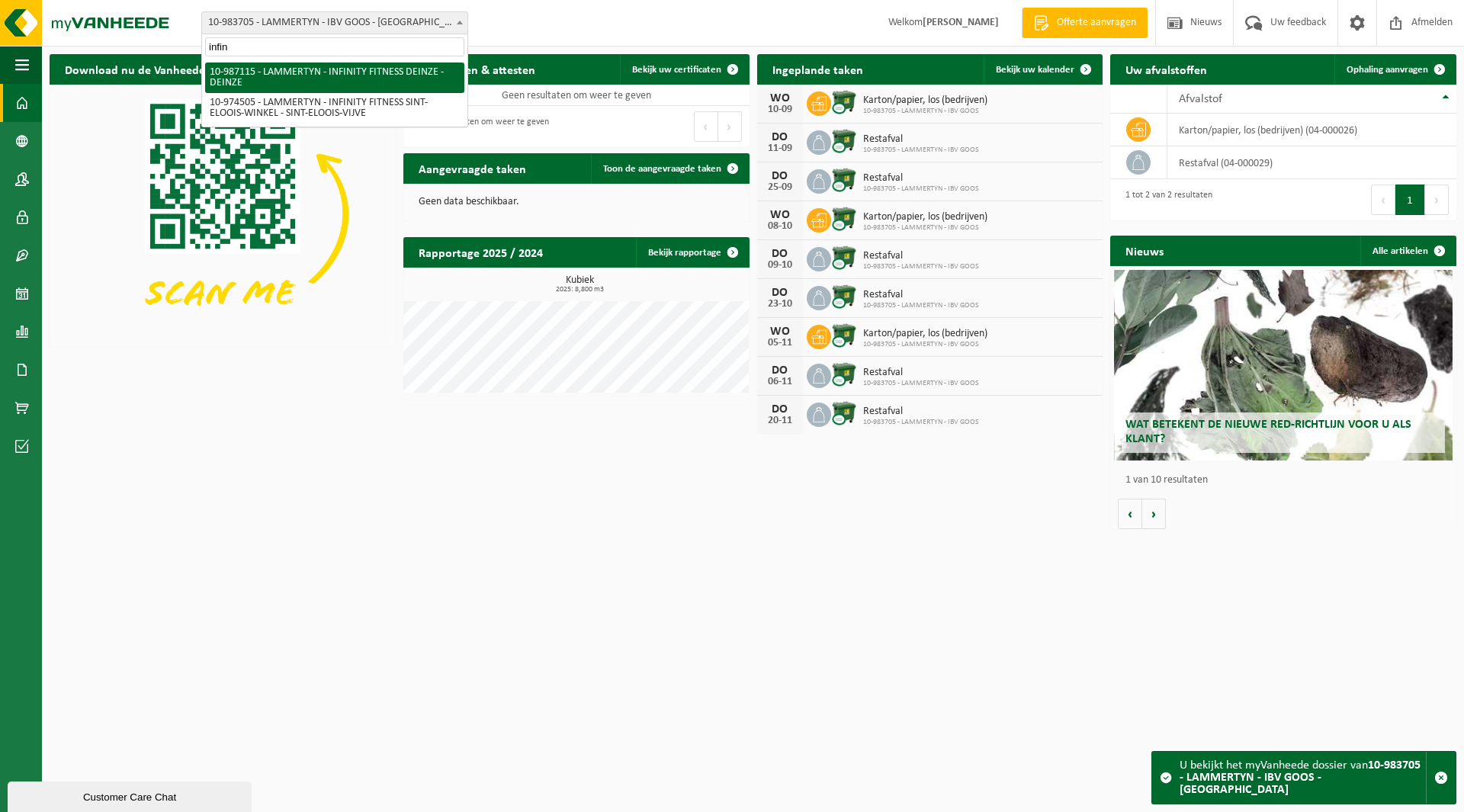
type input "infin"
select select "166959"
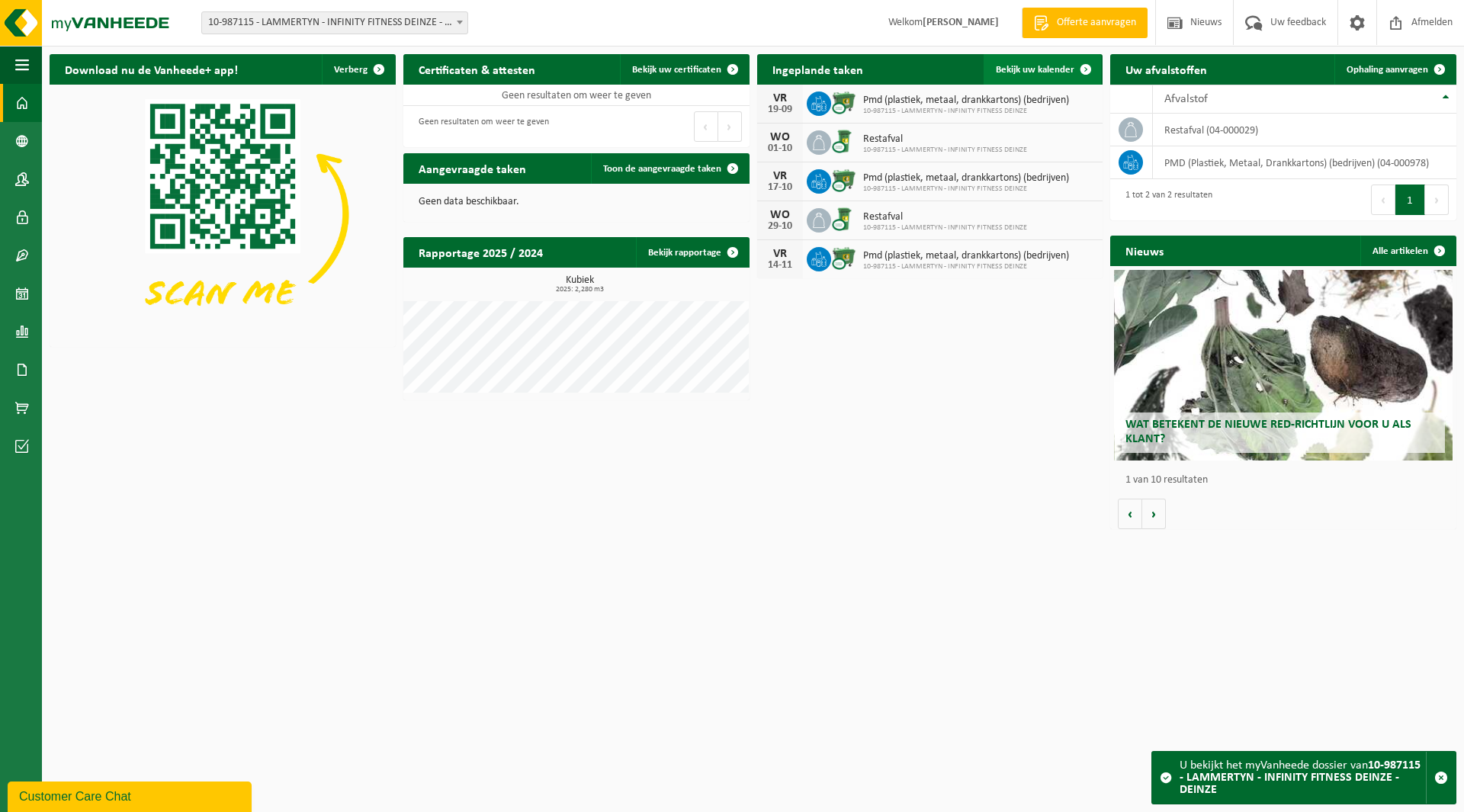
click at [1047, 73] on span "Bekijk uw kalender" at bounding box center [1034, 69] width 78 height 10
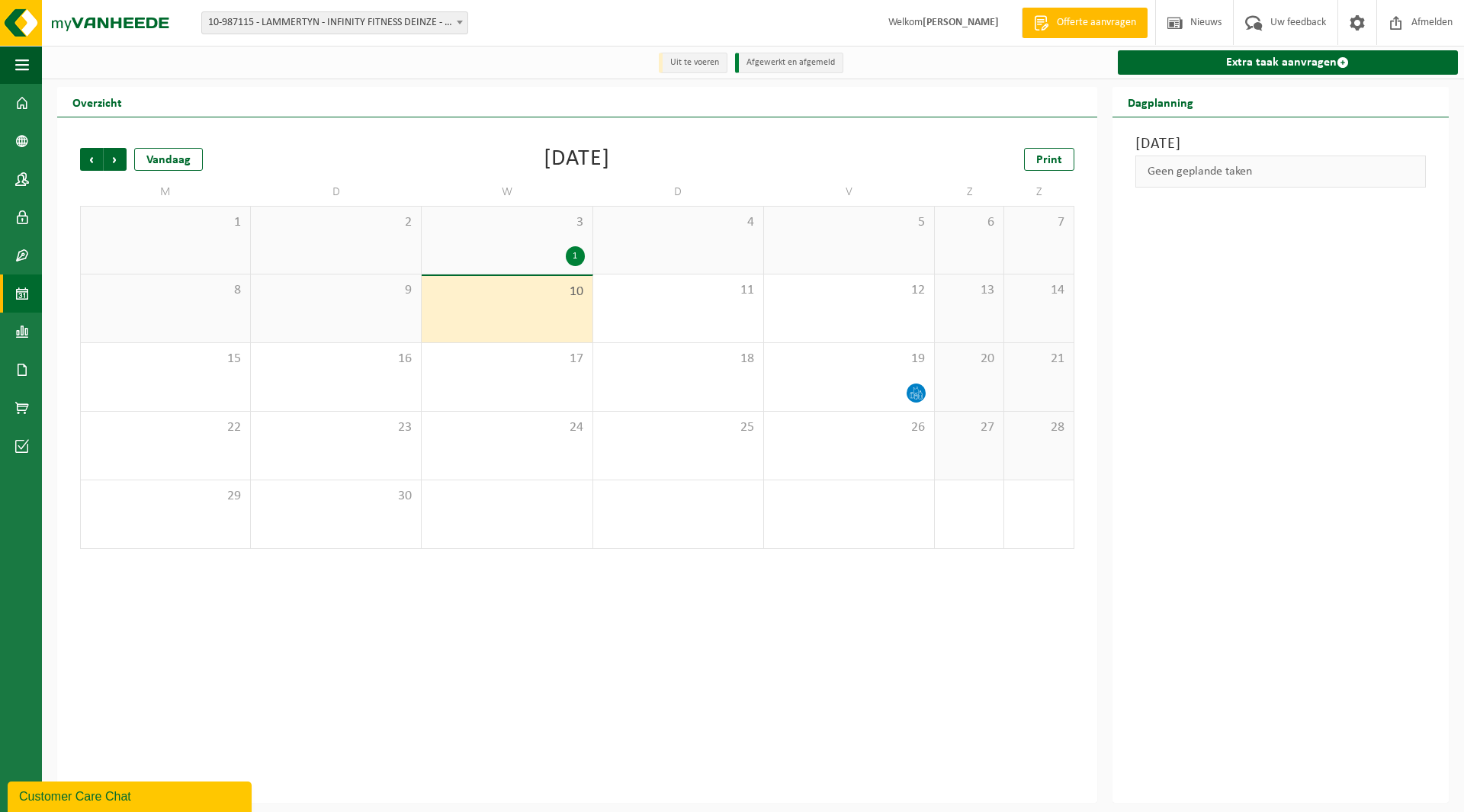
click at [518, 250] on div "1" at bounding box center [506, 256] width 155 height 20
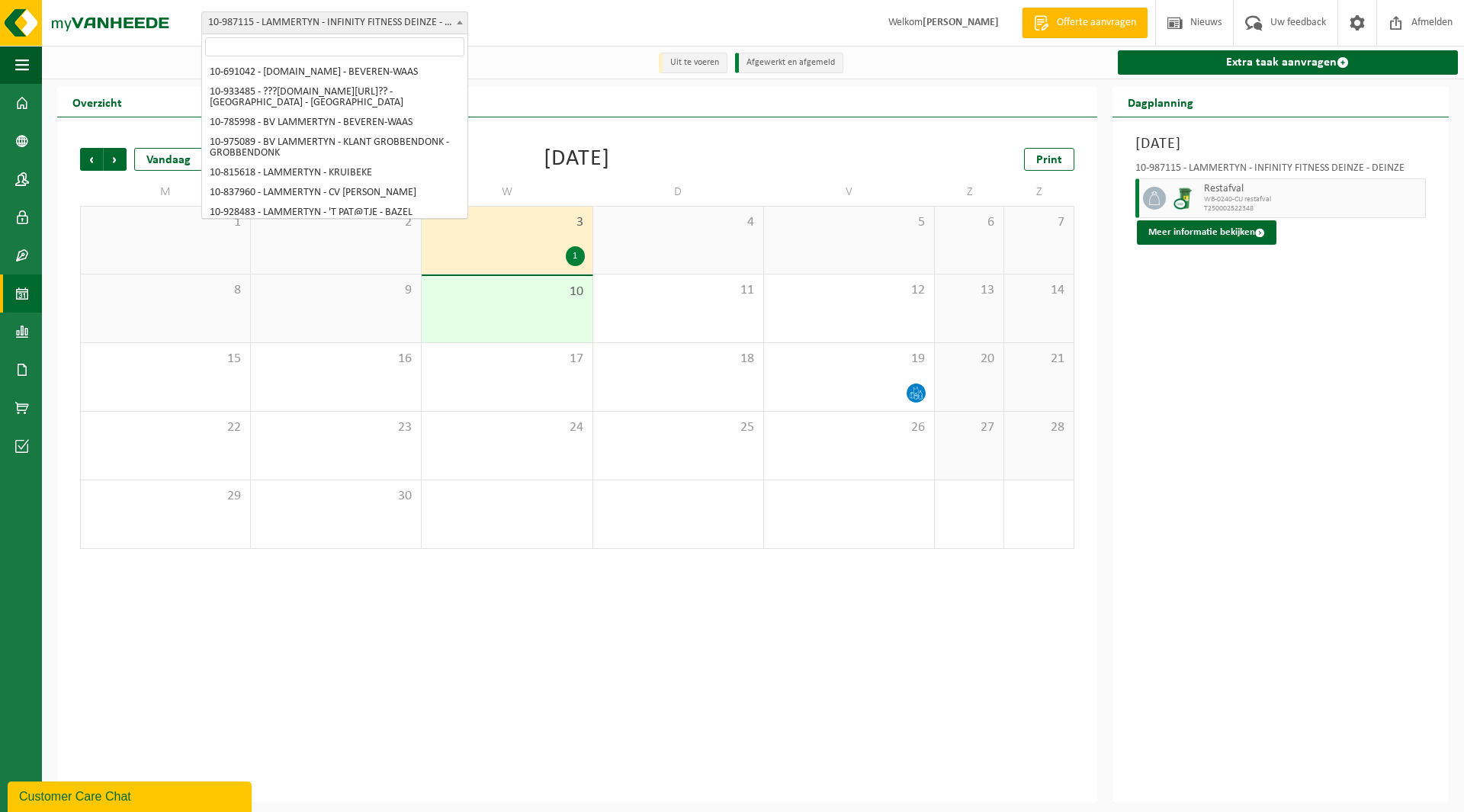
click at [323, 16] on span "10-987115 - LAMMERTYN - INFINITY FITNESS DEINZE - DEINZE" at bounding box center [335, 23] width 265 height 21
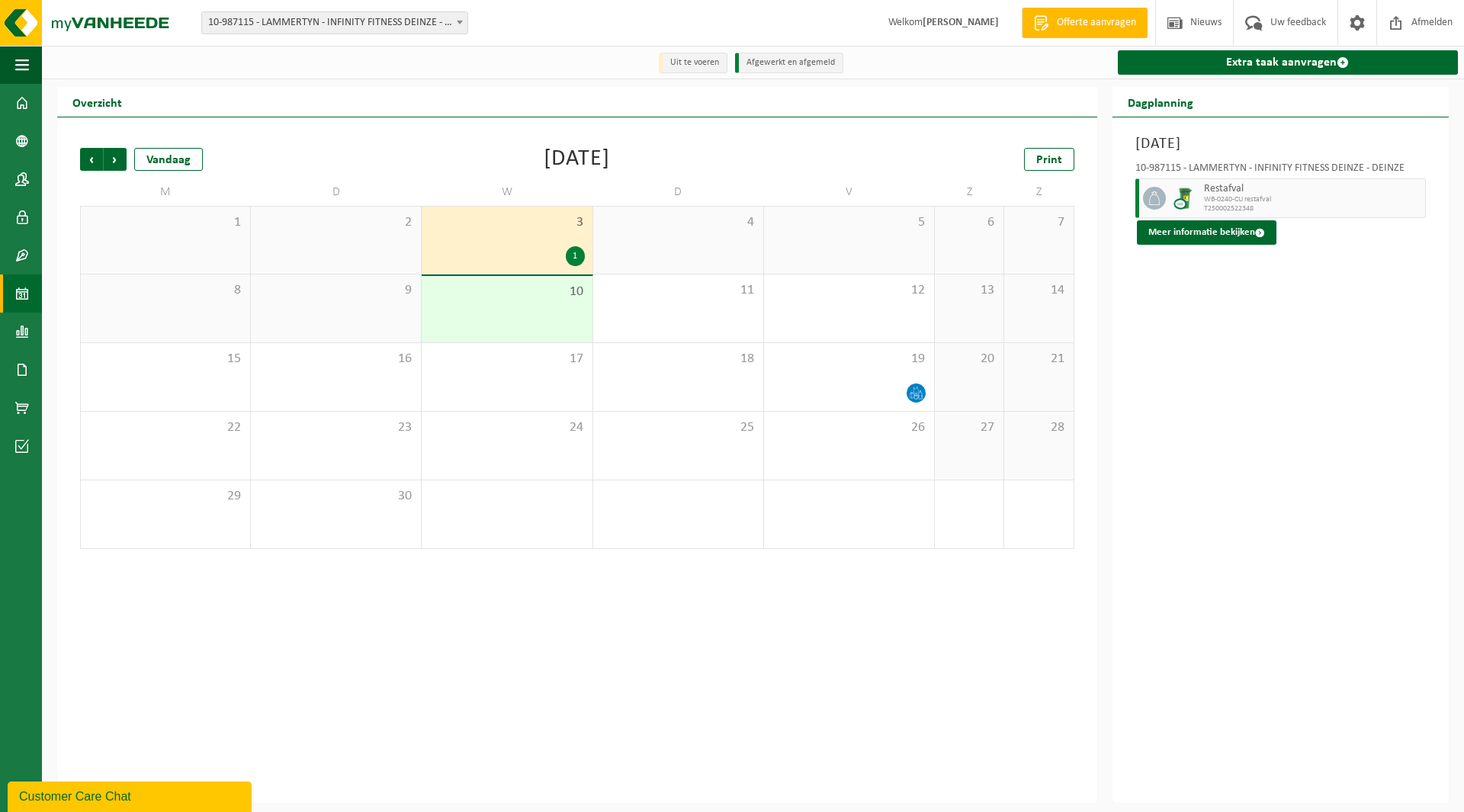
click at [386, 23] on span "10-987115 - LAMMERTYN - INFINITY FITNESS DEINZE - DEINZE" at bounding box center [335, 23] width 265 height 21
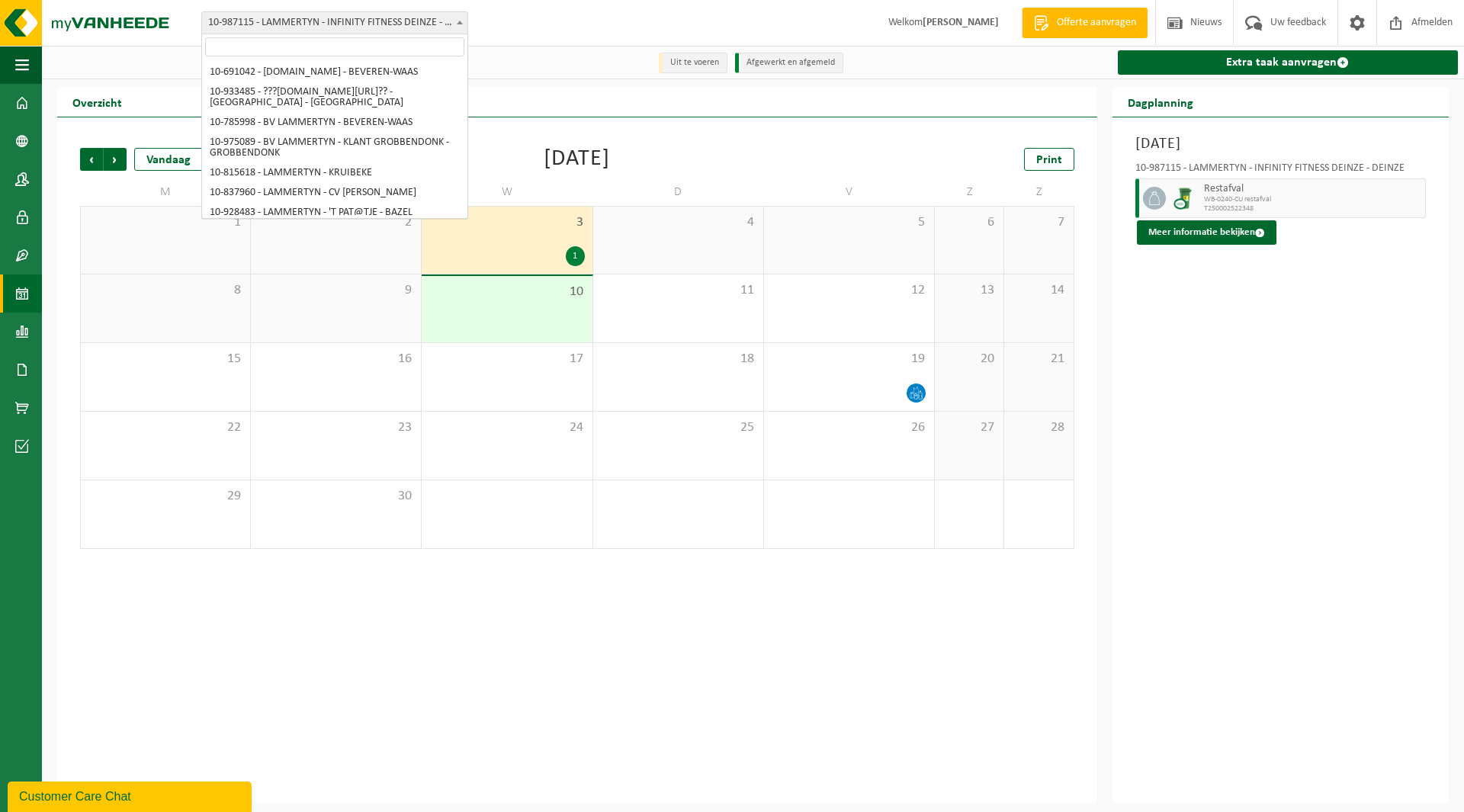
scroll to position [3410, 0]
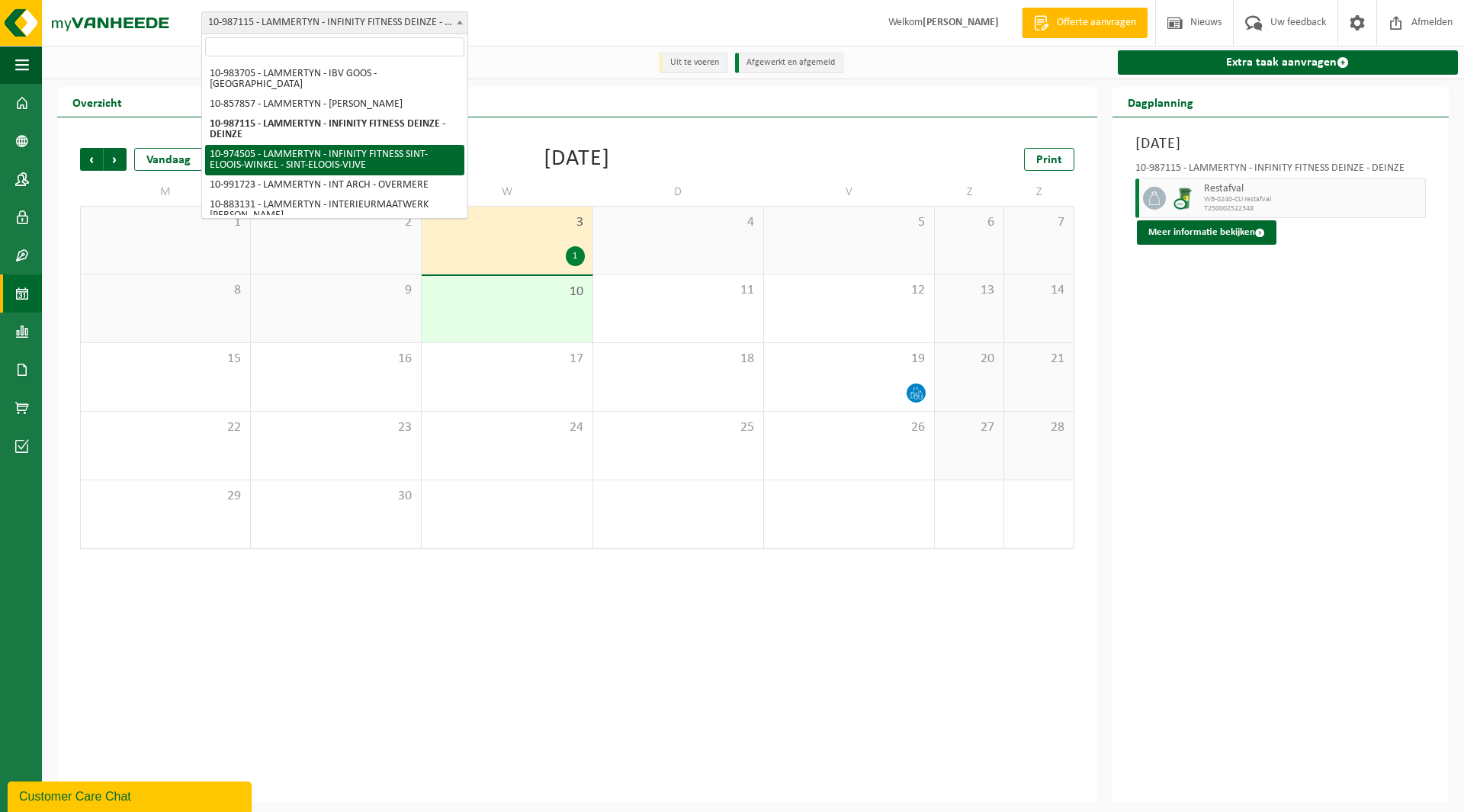
select select "157630"
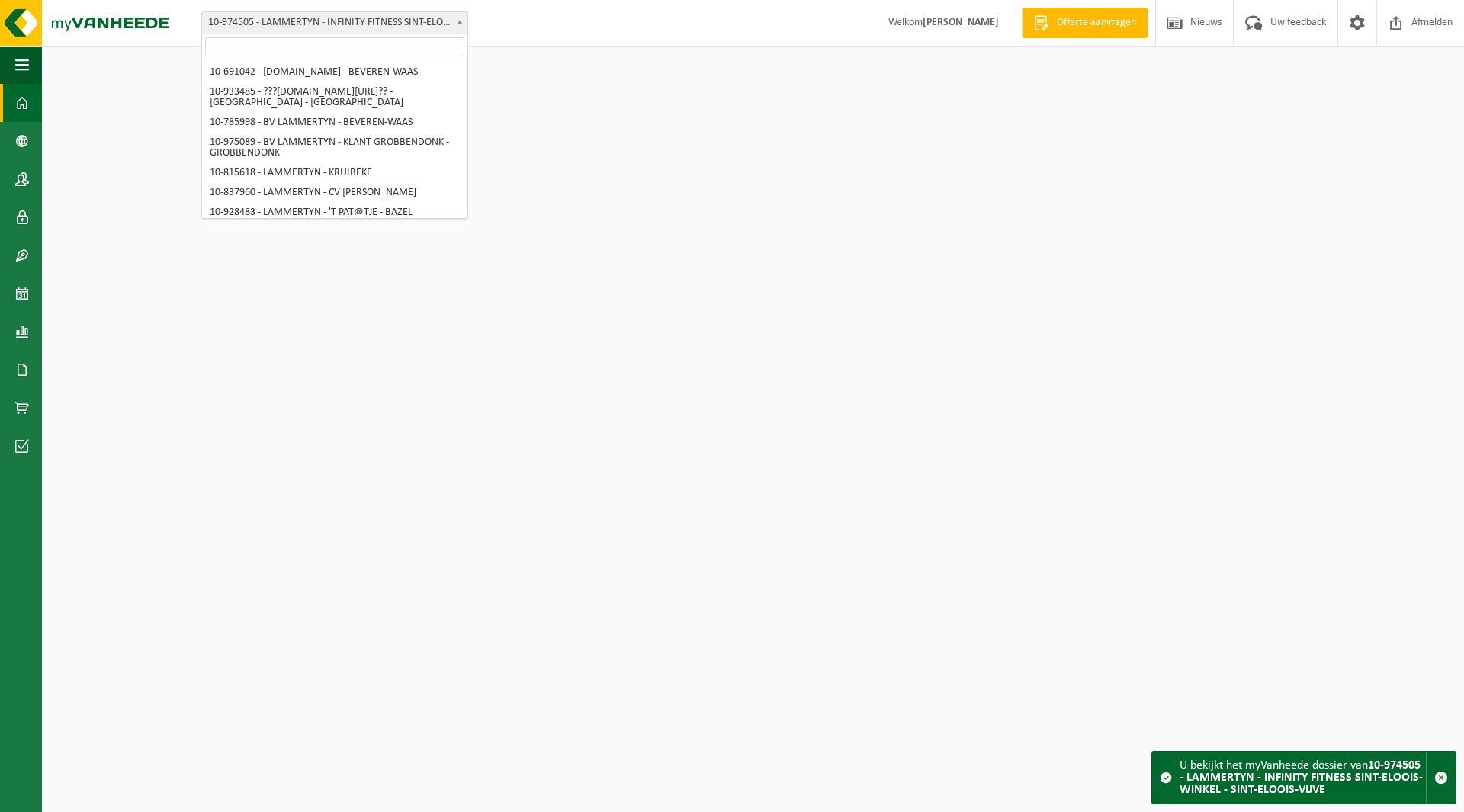
drag, startPoint x: 0, startPoint y: 0, endPoint x: 344, endPoint y: 23, distance: 344.8
click at [344, 23] on span "10-974505 - LAMMERTYN - INFINITY FITNESS SINT-ELOOIS-WINKEL - SINT-ELOOIS-VIJVE" at bounding box center [335, 23] width 265 height 21
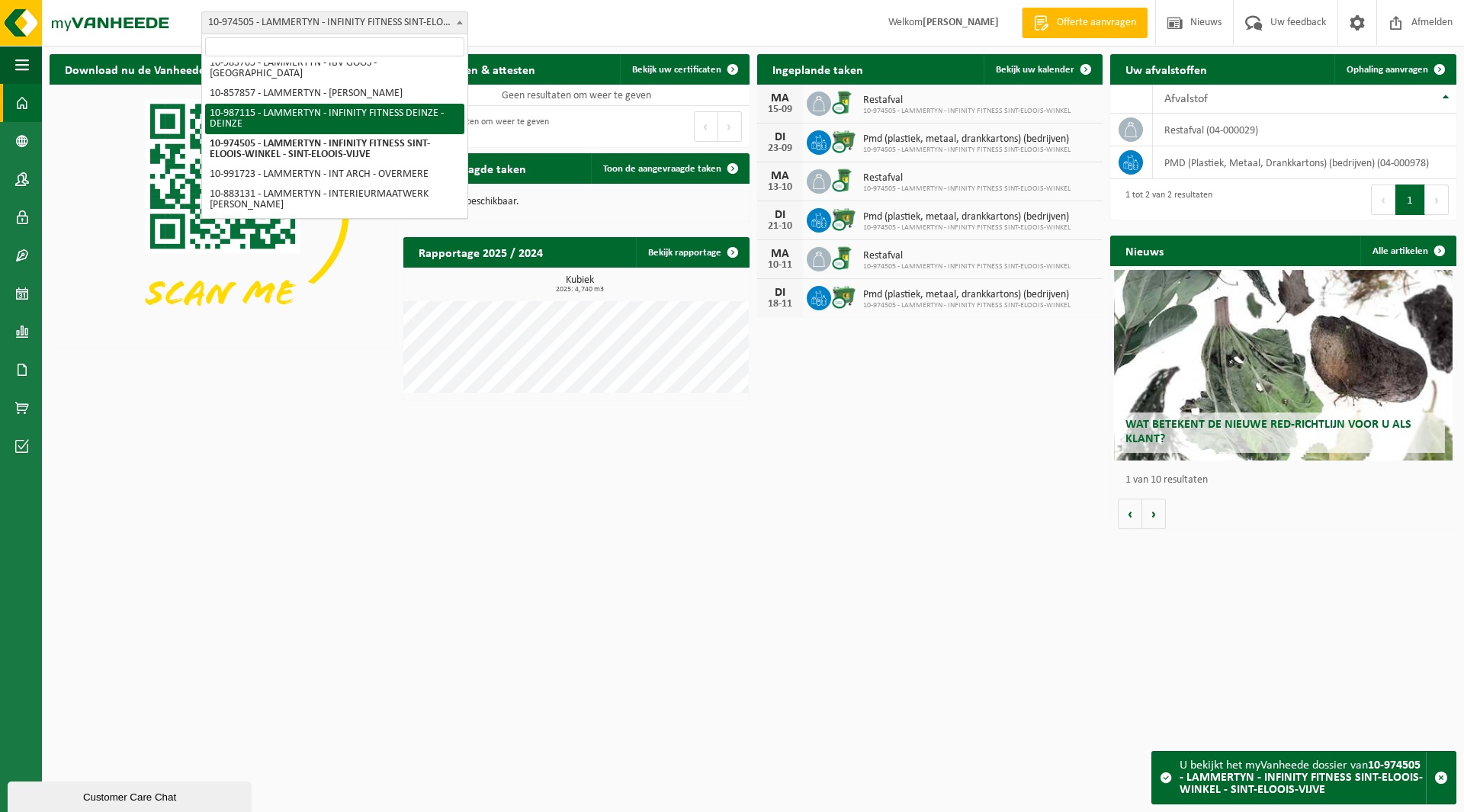
select select "166959"
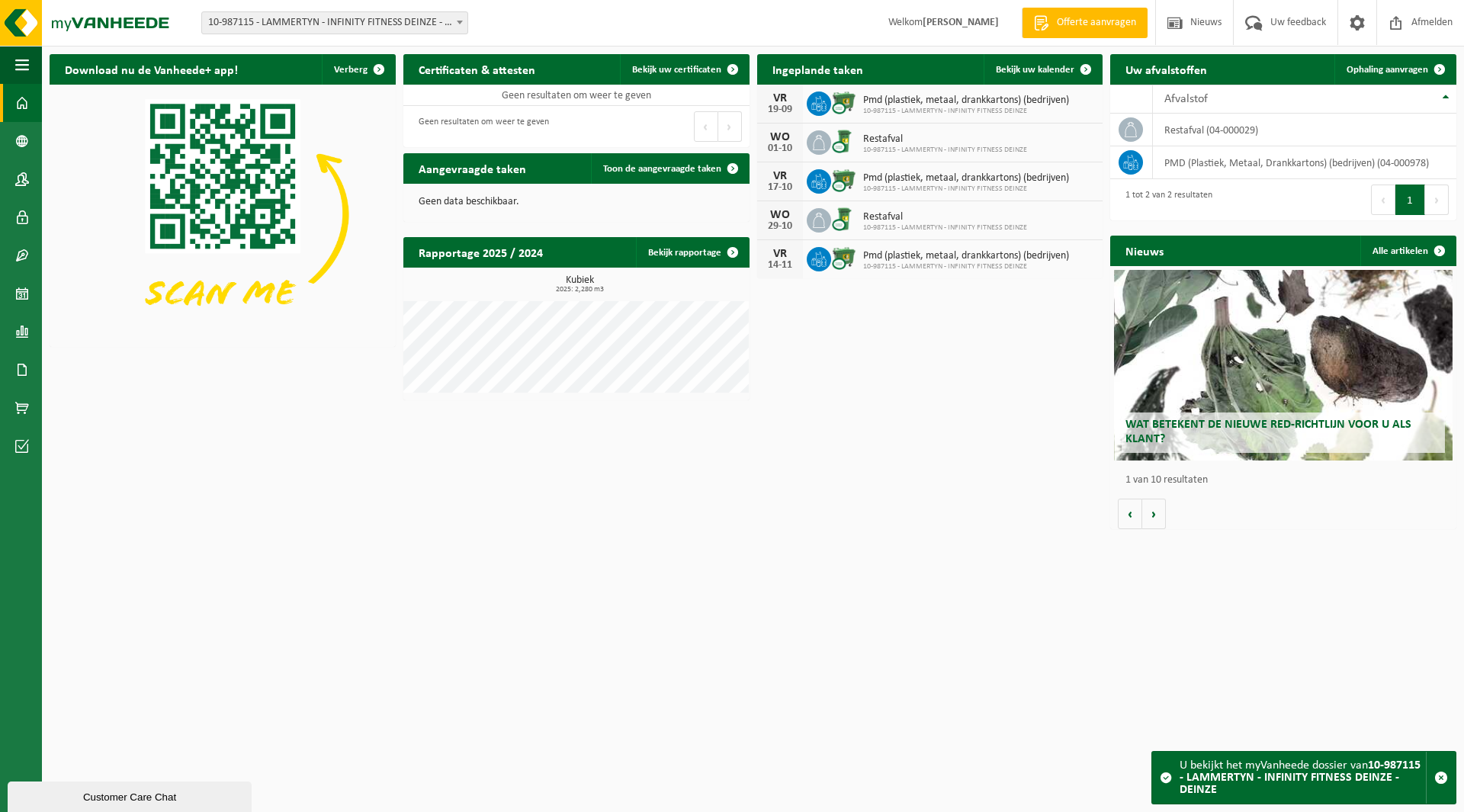
click at [330, 25] on span "10-987115 - LAMMERTYN - INFINITY FITNESS DEINZE - DEINZE" at bounding box center [335, 23] width 265 height 21
type input "knails"
select select "145385"
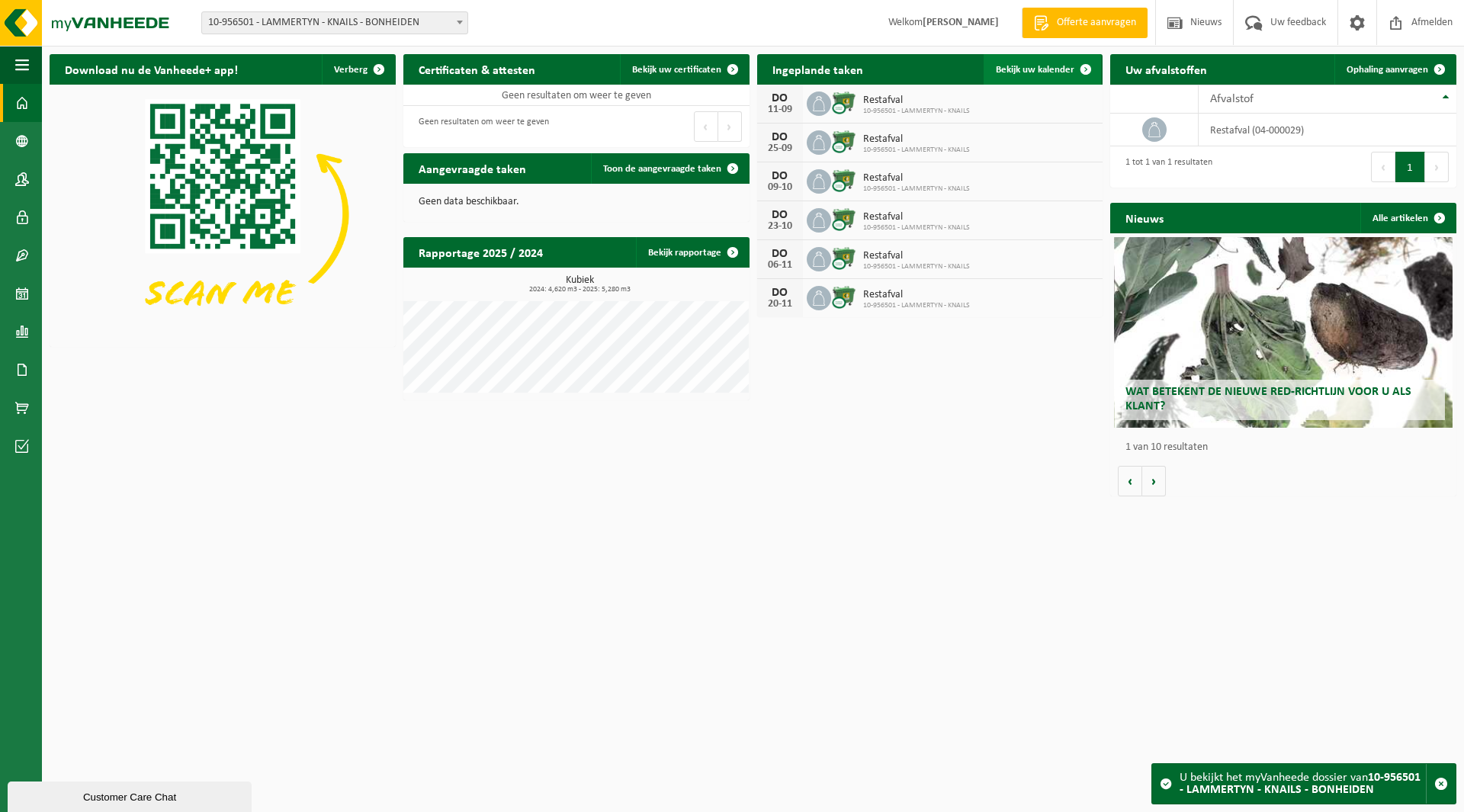
click at [1025, 67] on span "Bekijk uw kalender" at bounding box center [1034, 69] width 78 height 10
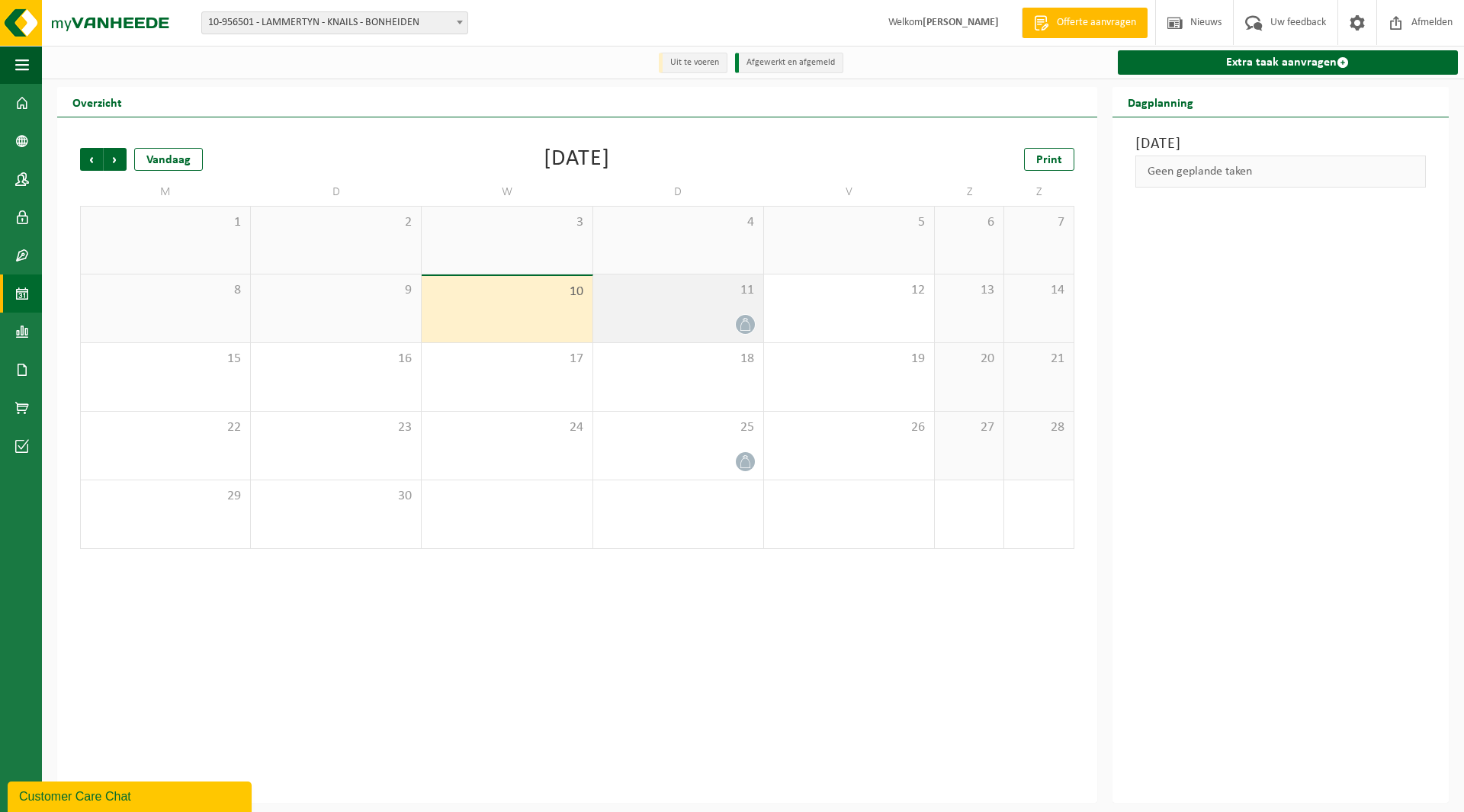
click at [658, 304] on div "11" at bounding box center [678, 308] width 170 height 68
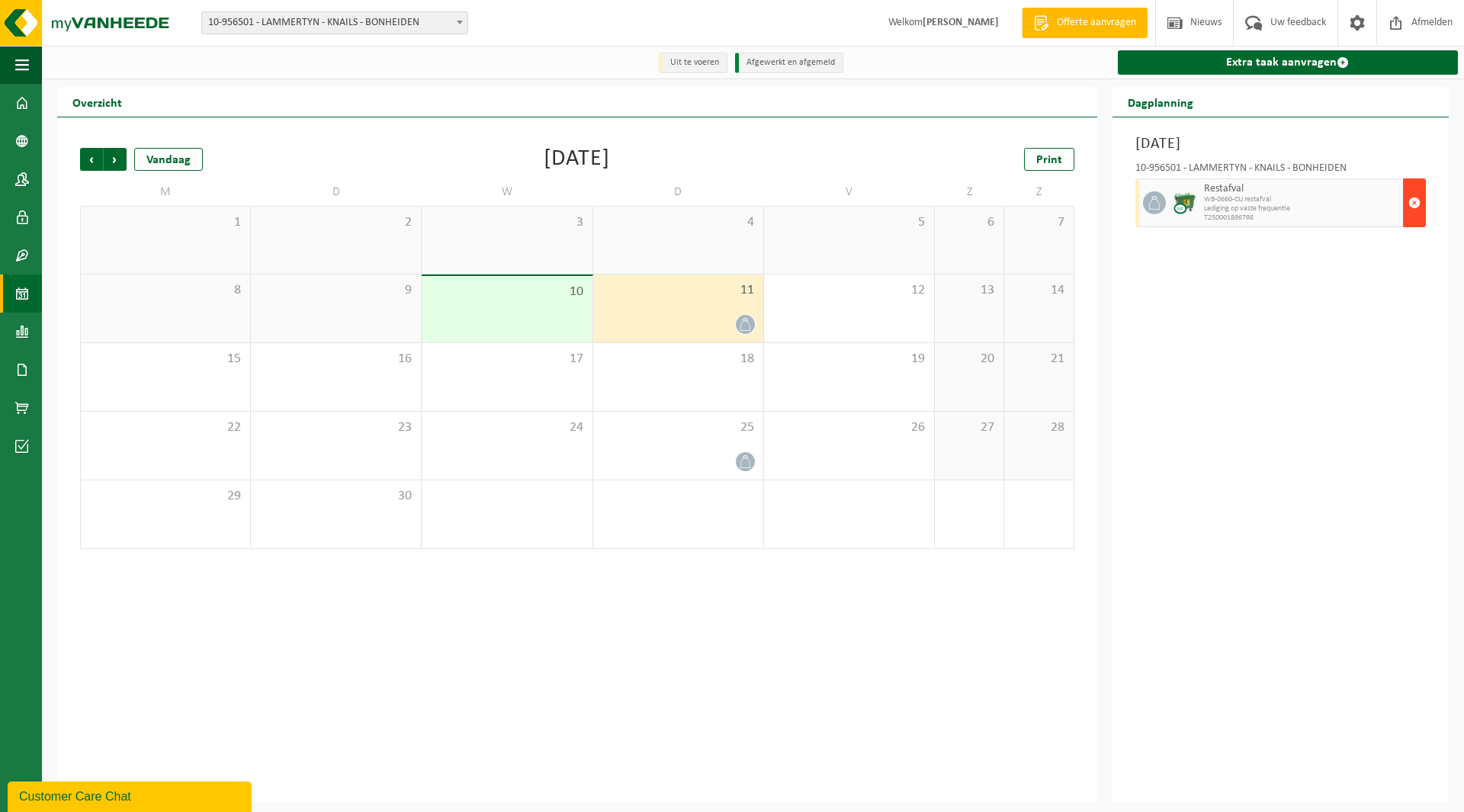
click at [1422, 204] on button "button" at bounding box center [1414, 203] width 23 height 49
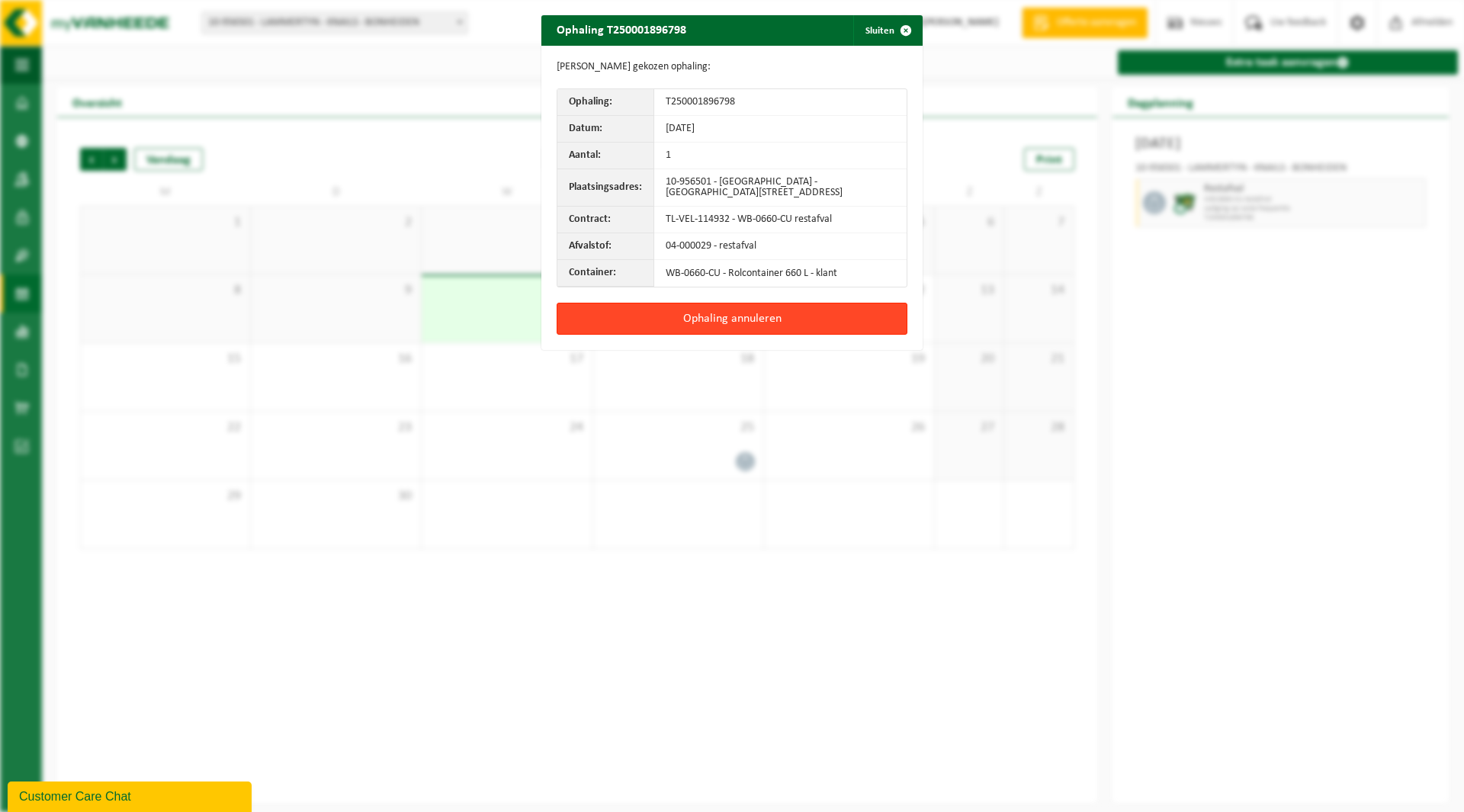
click at [735, 315] on button "Ophaling annuleren" at bounding box center [731, 318] width 351 height 32
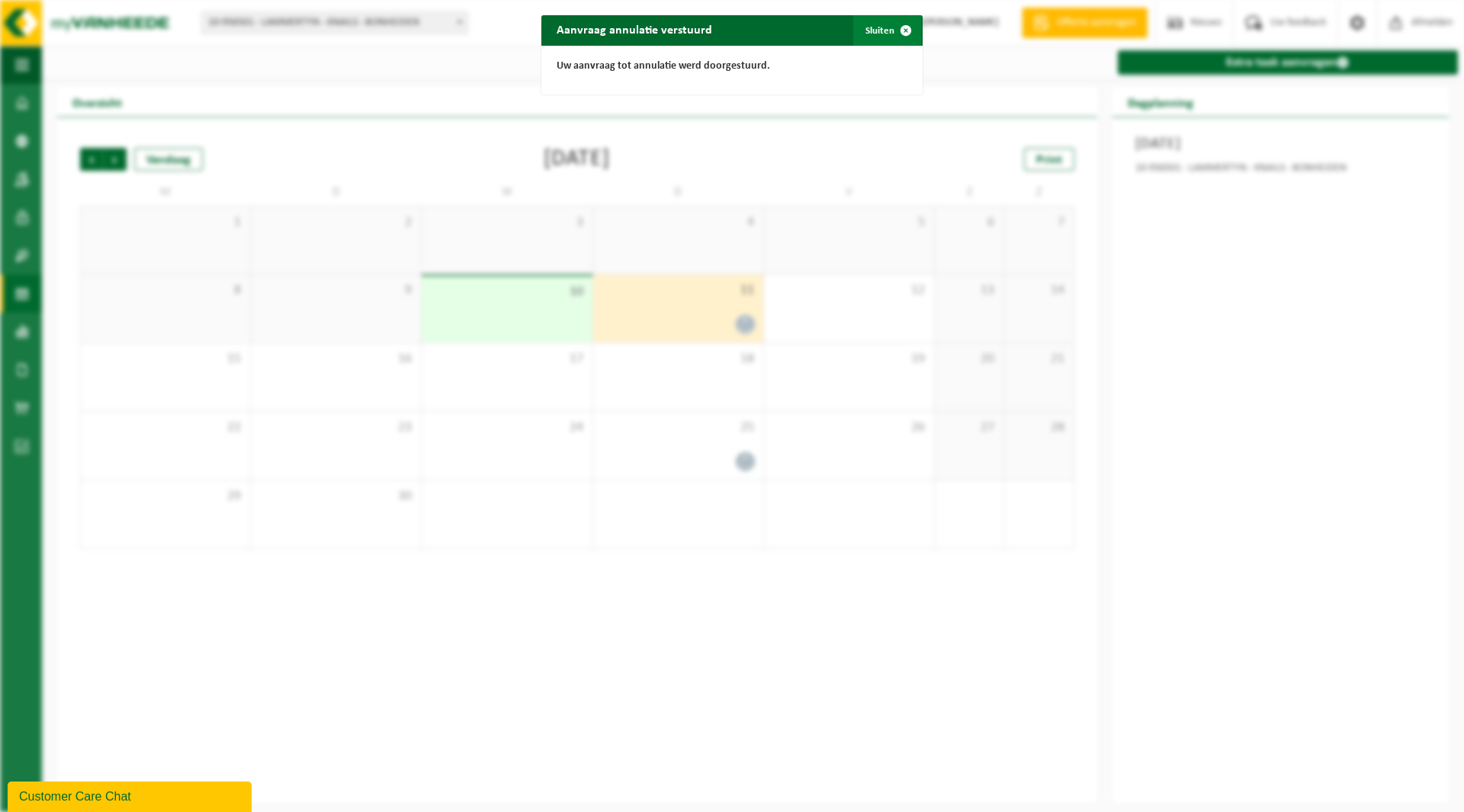
click at [877, 25] on button "Sluiten" at bounding box center [887, 30] width 68 height 31
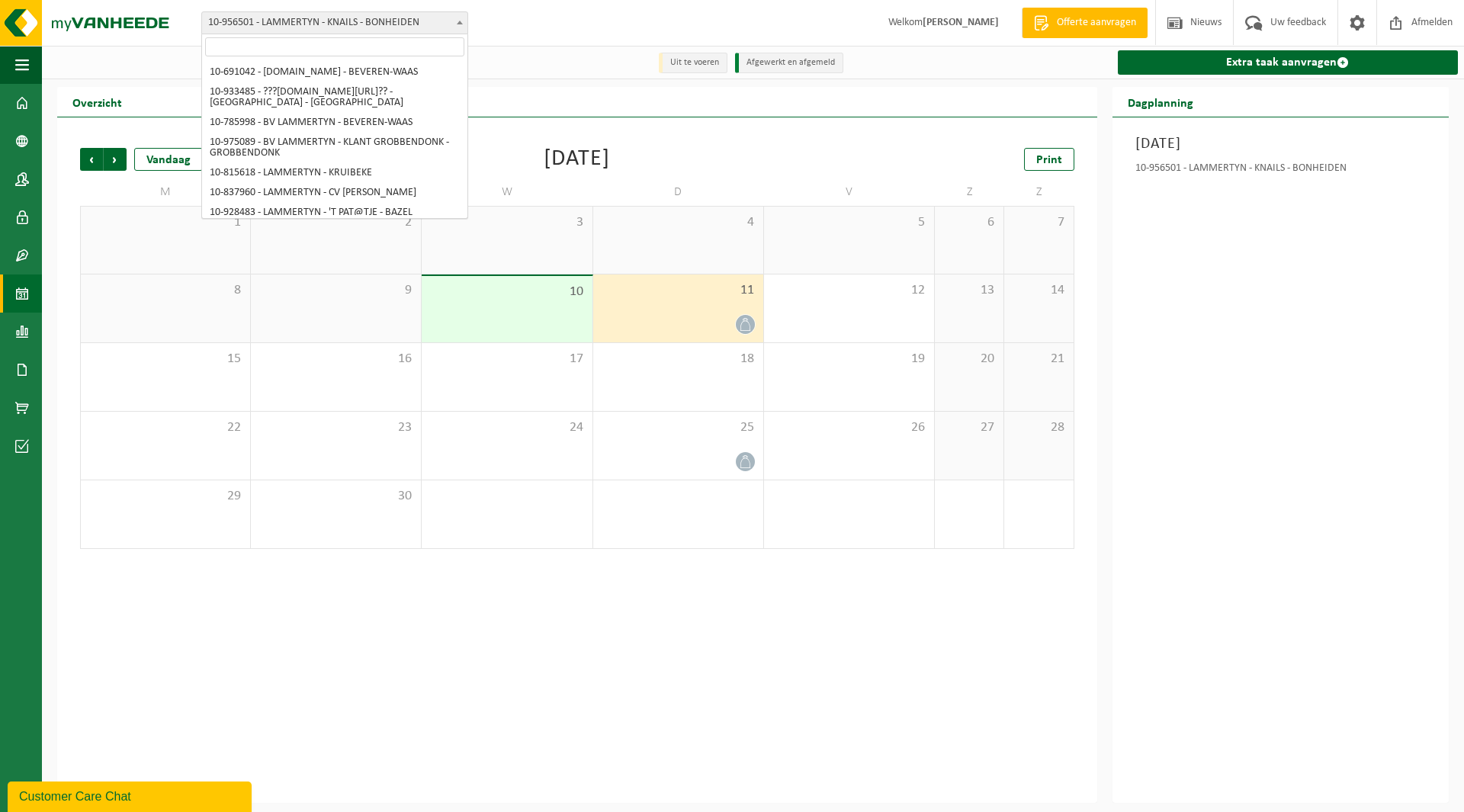
click at [281, 16] on span "10-956501 - LAMMERTYN - KNAILS - BONHEIDEN" at bounding box center [335, 23] width 265 height 21
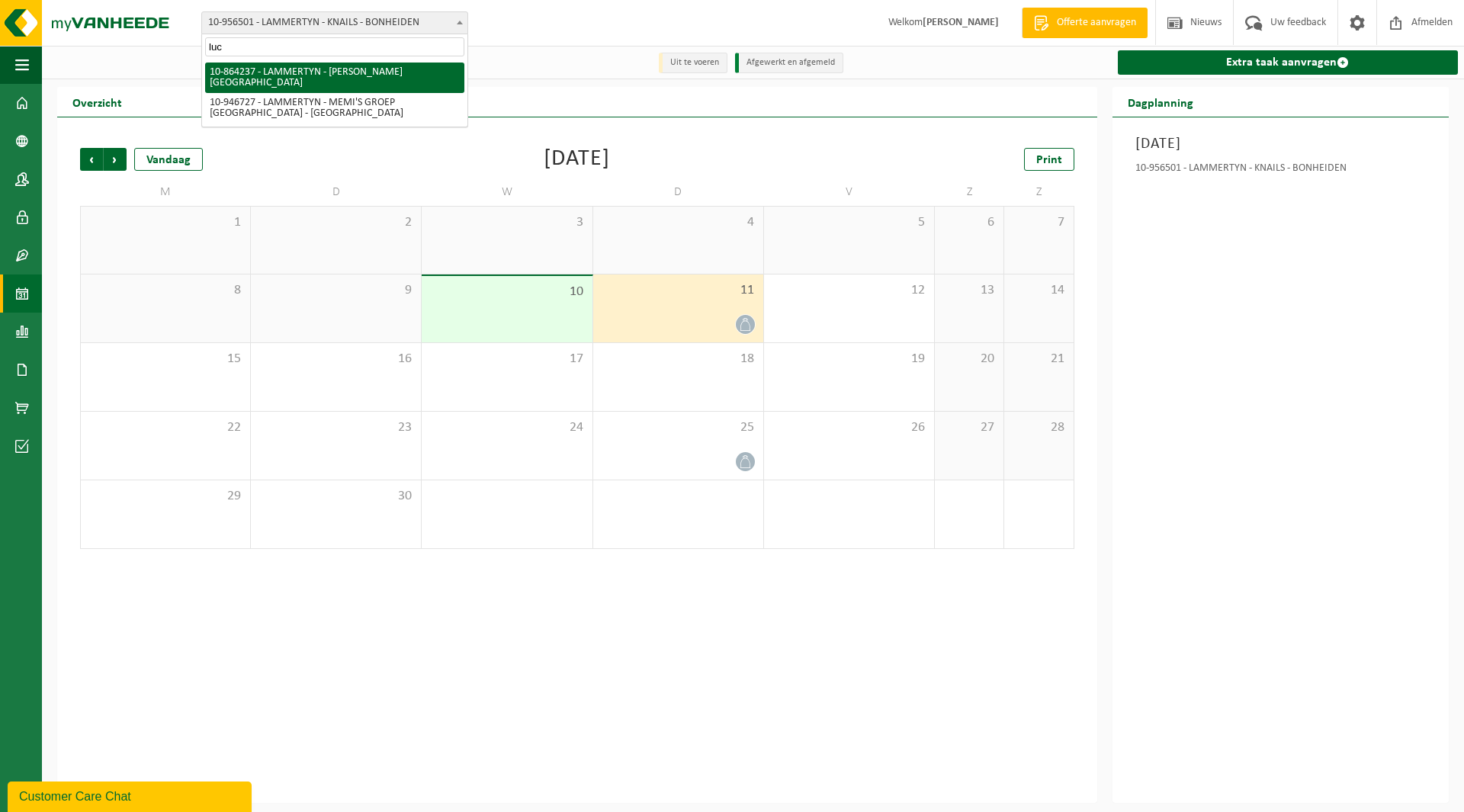
type input "luc"
select select "101929"
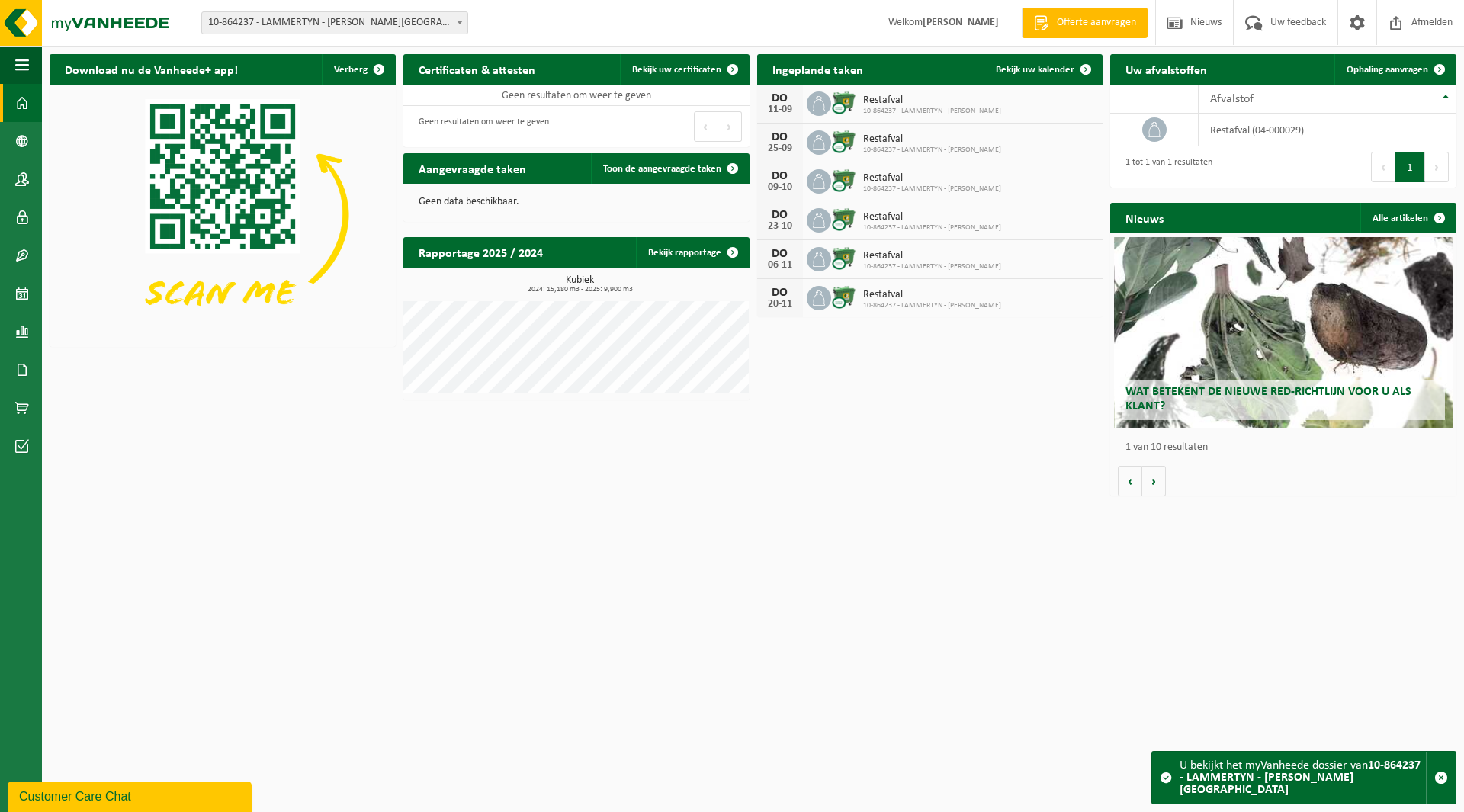
click at [248, 19] on span "10-864237 - LAMMERTYN - [PERSON_NAME][GEOGRAPHIC_DATA]" at bounding box center [335, 23] width 265 height 21
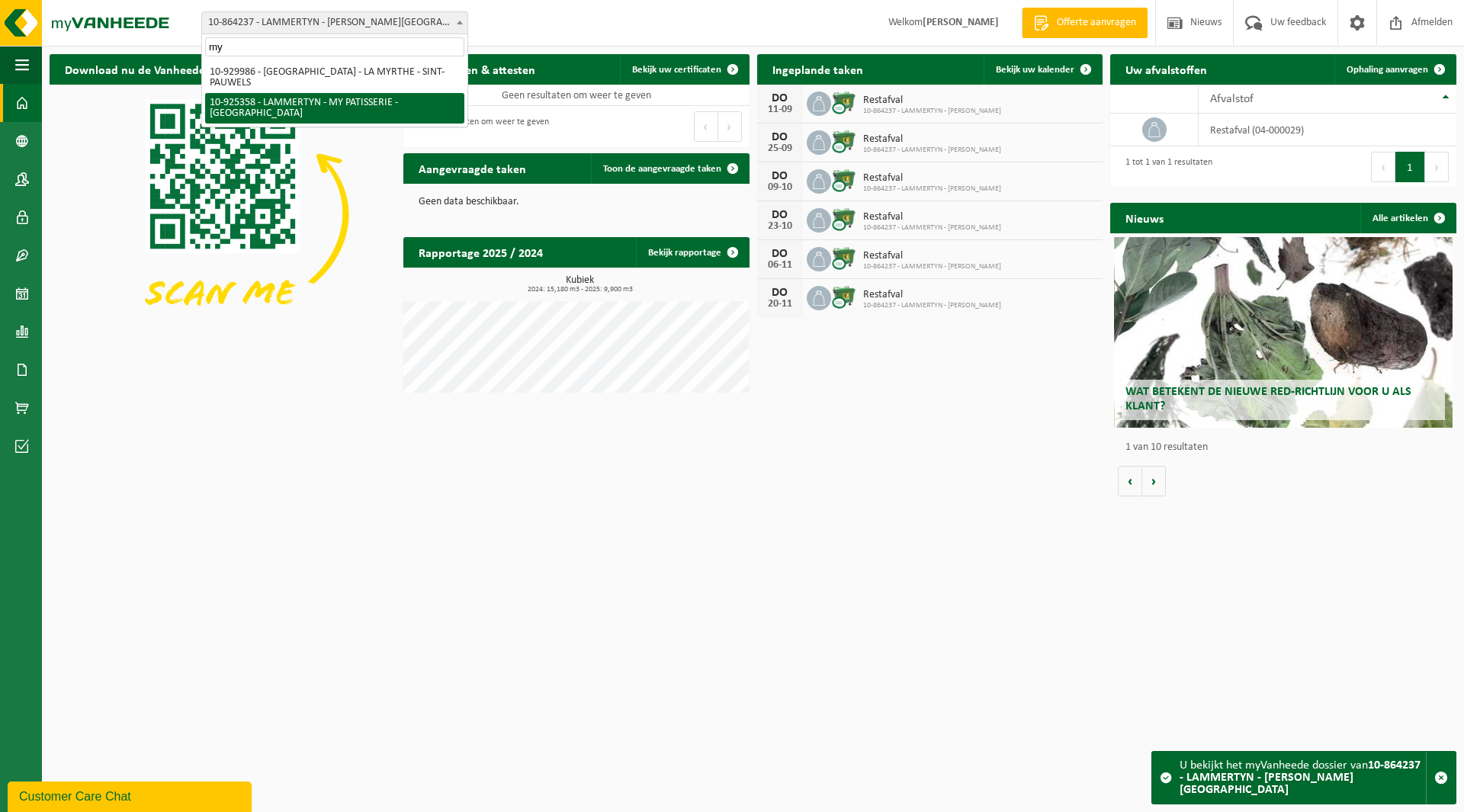
type input "my"
select select "131844"
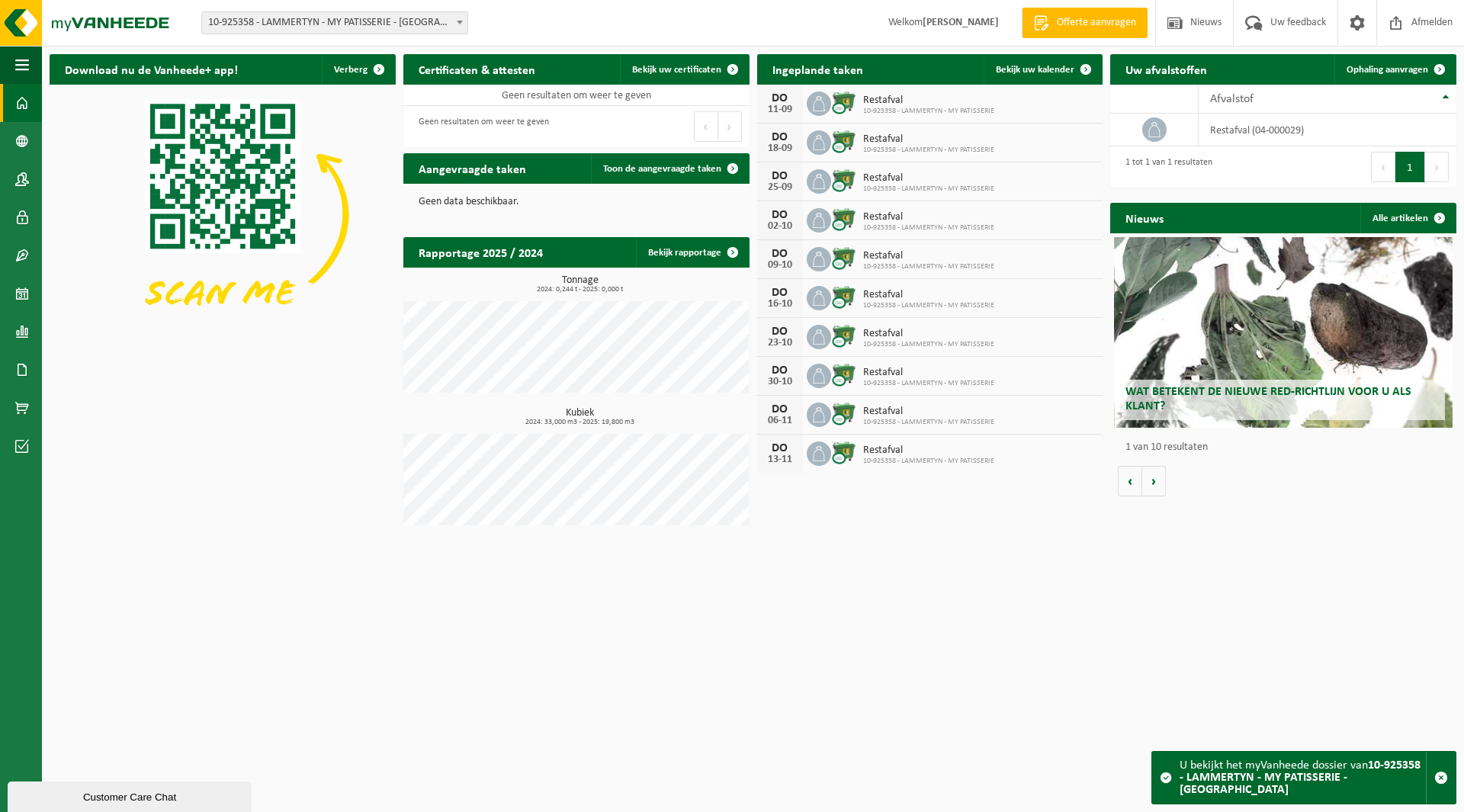
click at [314, 25] on span "10-925358 - LAMMERTYN - MY PATISSERIE - [GEOGRAPHIC_DATA]" at bounding box center [335, 23] width 265 height 21
type input "soli"
select select "143515"
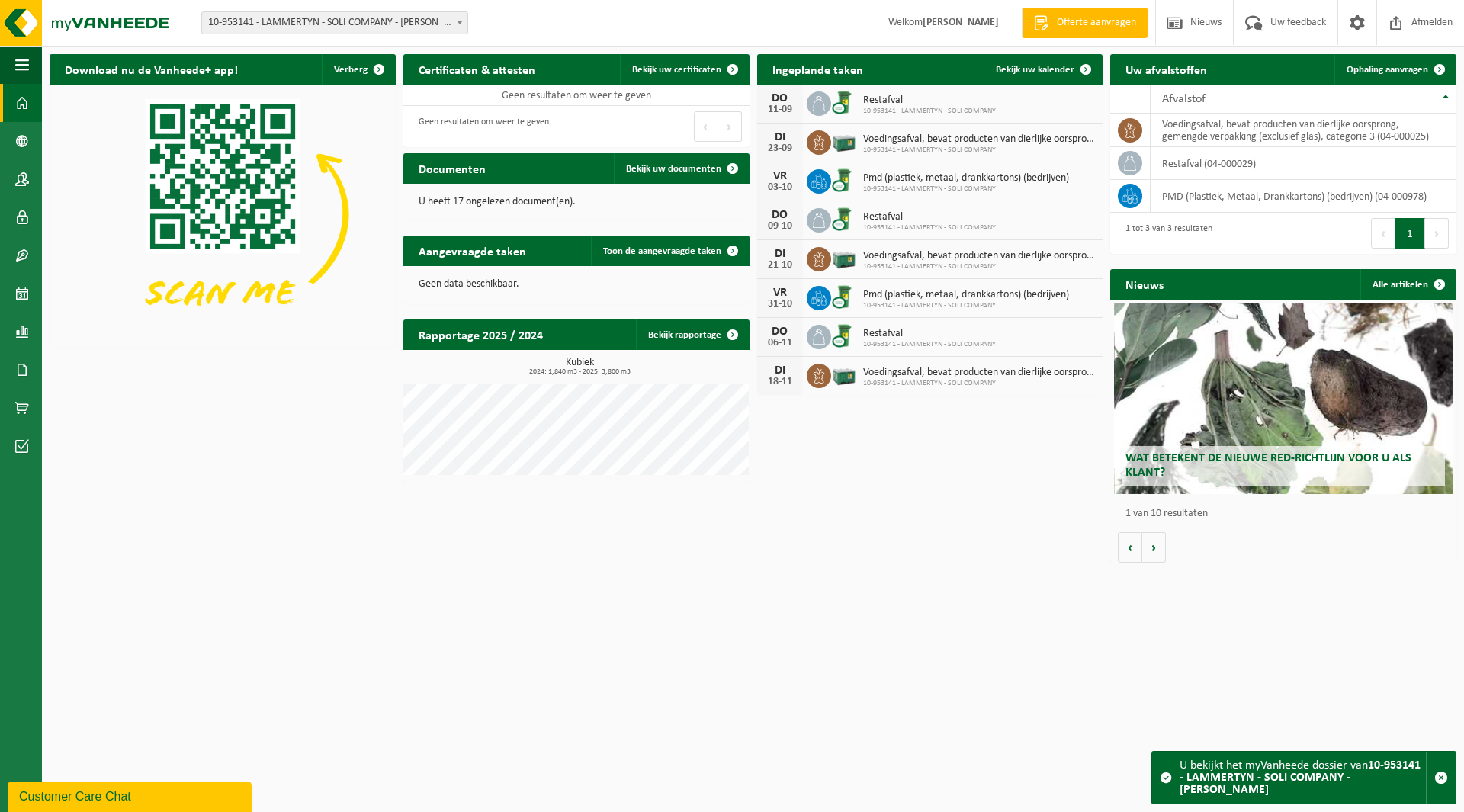
click at [300, 26] on span "10-953141 - LAMMERTYN - SOLI COMPANY - [PERSON_NAME]" at bounding box center [335, 23] width 265 height 21
type input "[PERSON_NAME]"
select select "154485"
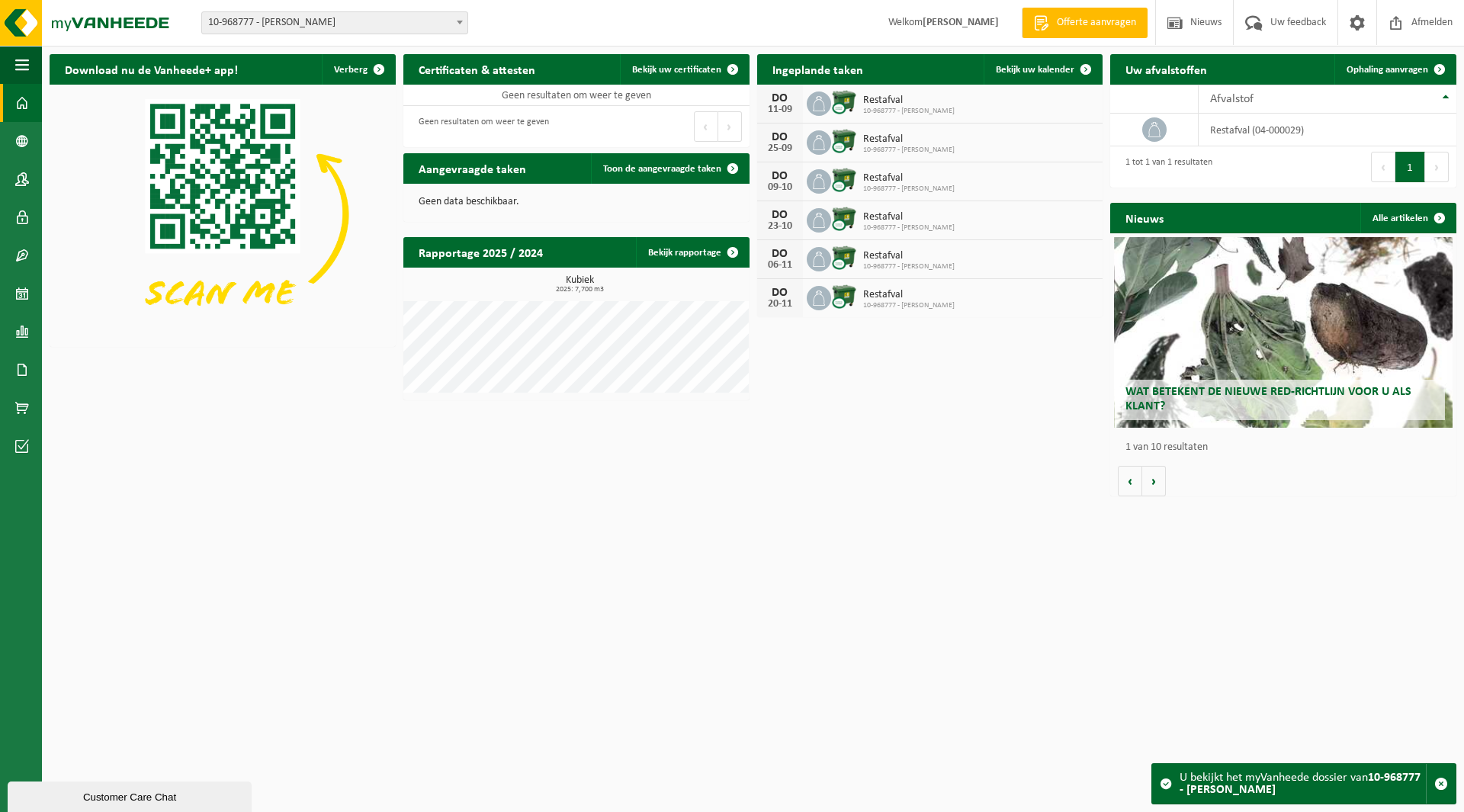
click at [294, 23] on span "10-968777 - [PERSON_NAME]" at bounding box center [335, 23] width 265 height 21
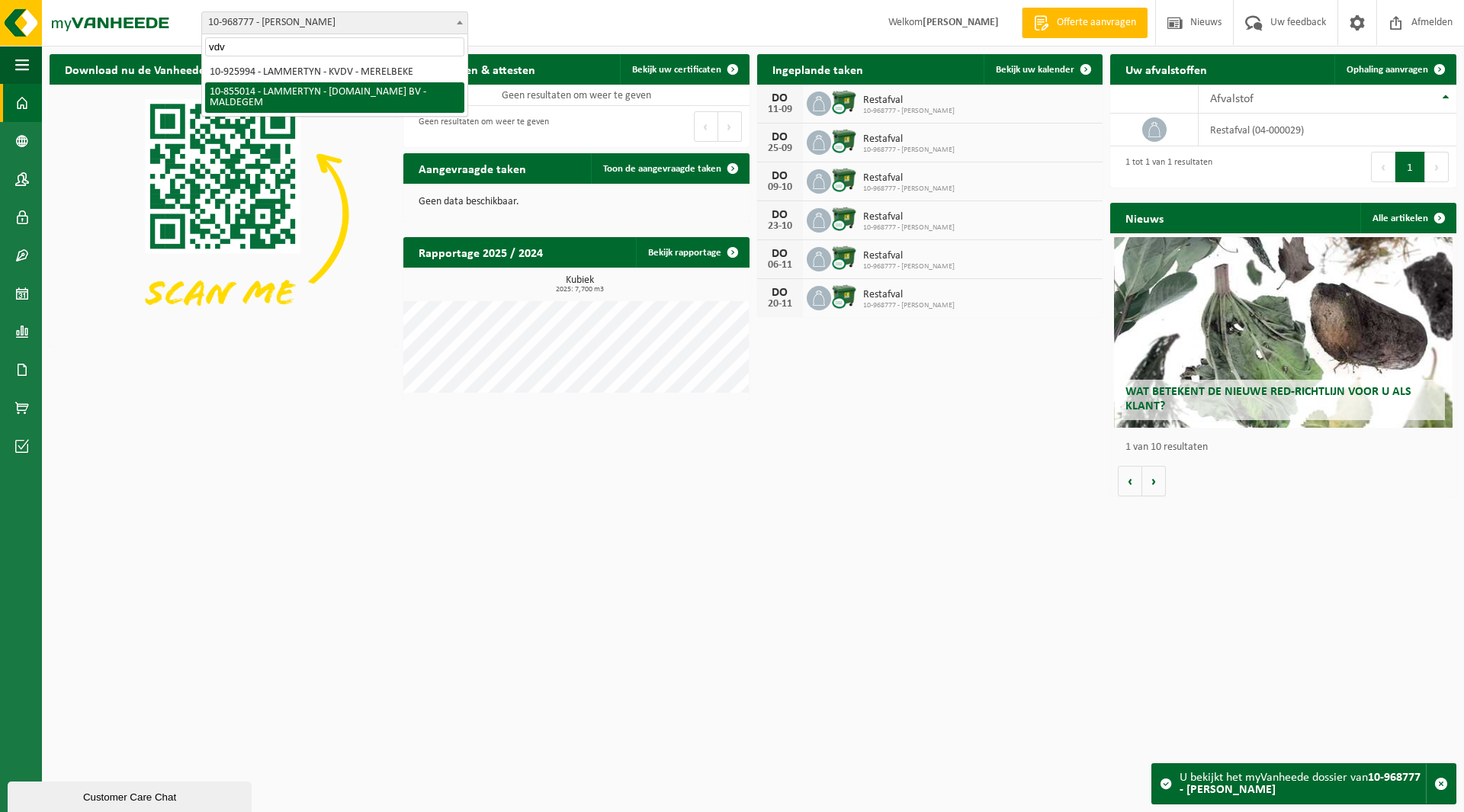
type input "vdv"
select select "98099"
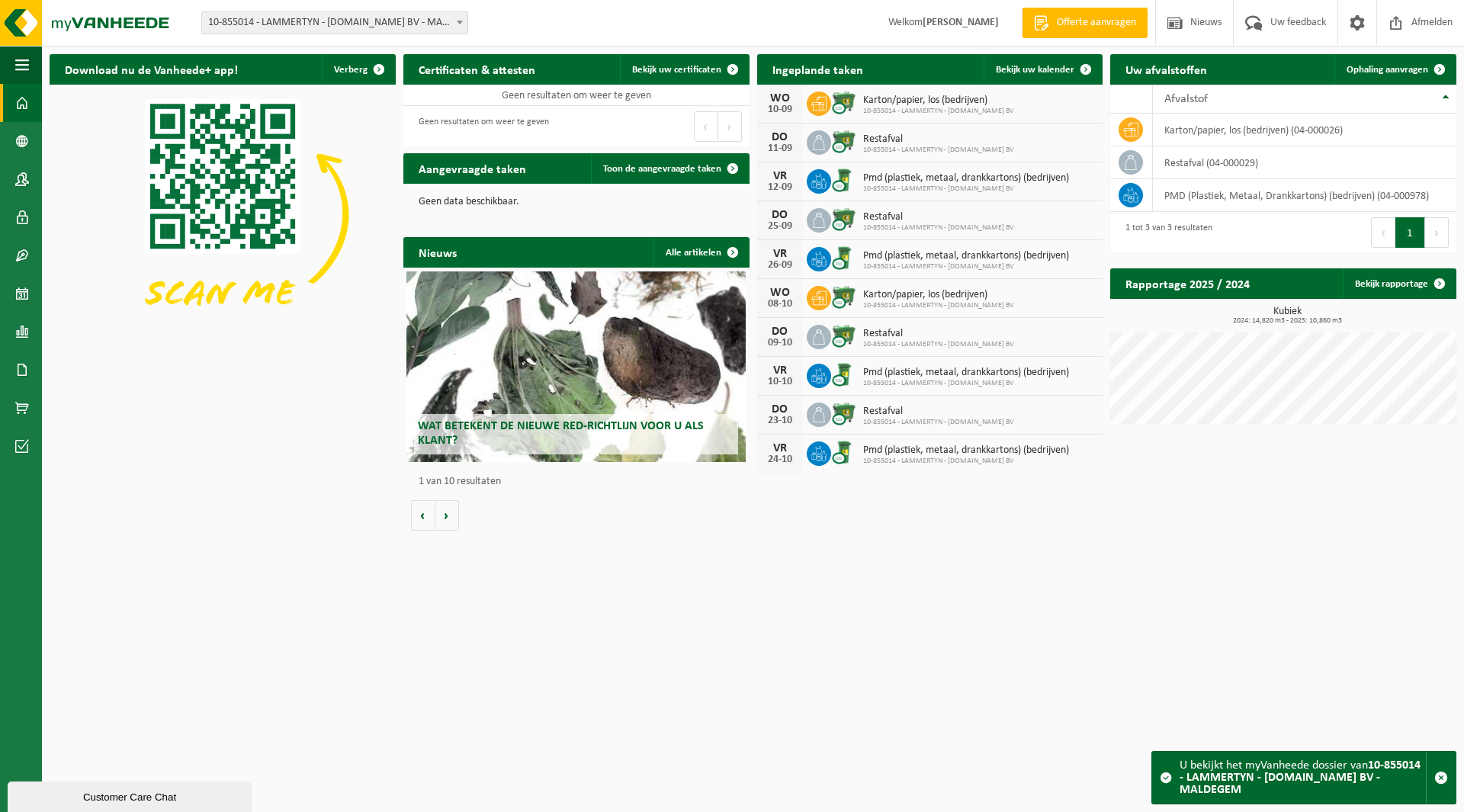
click at [273, 28] on span "10-855014 - LAMMERTYN - [DOMAIN_NAME] BV - MALDEGEM" at bounding box center [335, 23] width 265 height 21
type input "fer"
select select "136784"
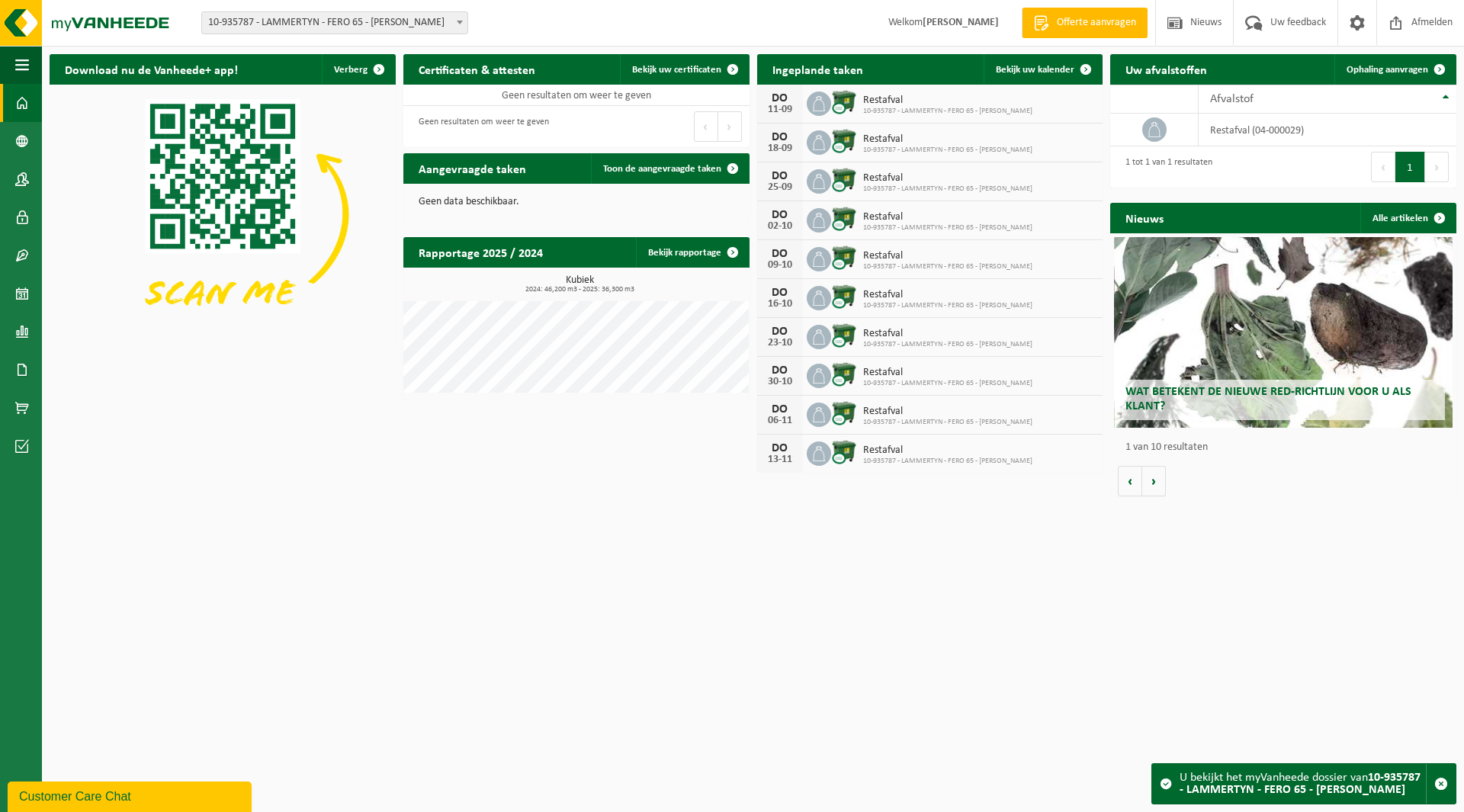
click at [294, 26] on span "10-935787 - LAMMERTYN - FERO 65 - [PERSON_NAME]" at bounding box center [335, 23] width 265 height 21
type input "jolim"
select select "143476"
click at [294, 26] on span "10-953011 - LAMMERTYN - JOLIMMO NV - WETTEREN" at bounding box center [335, 23] width 265 height 21
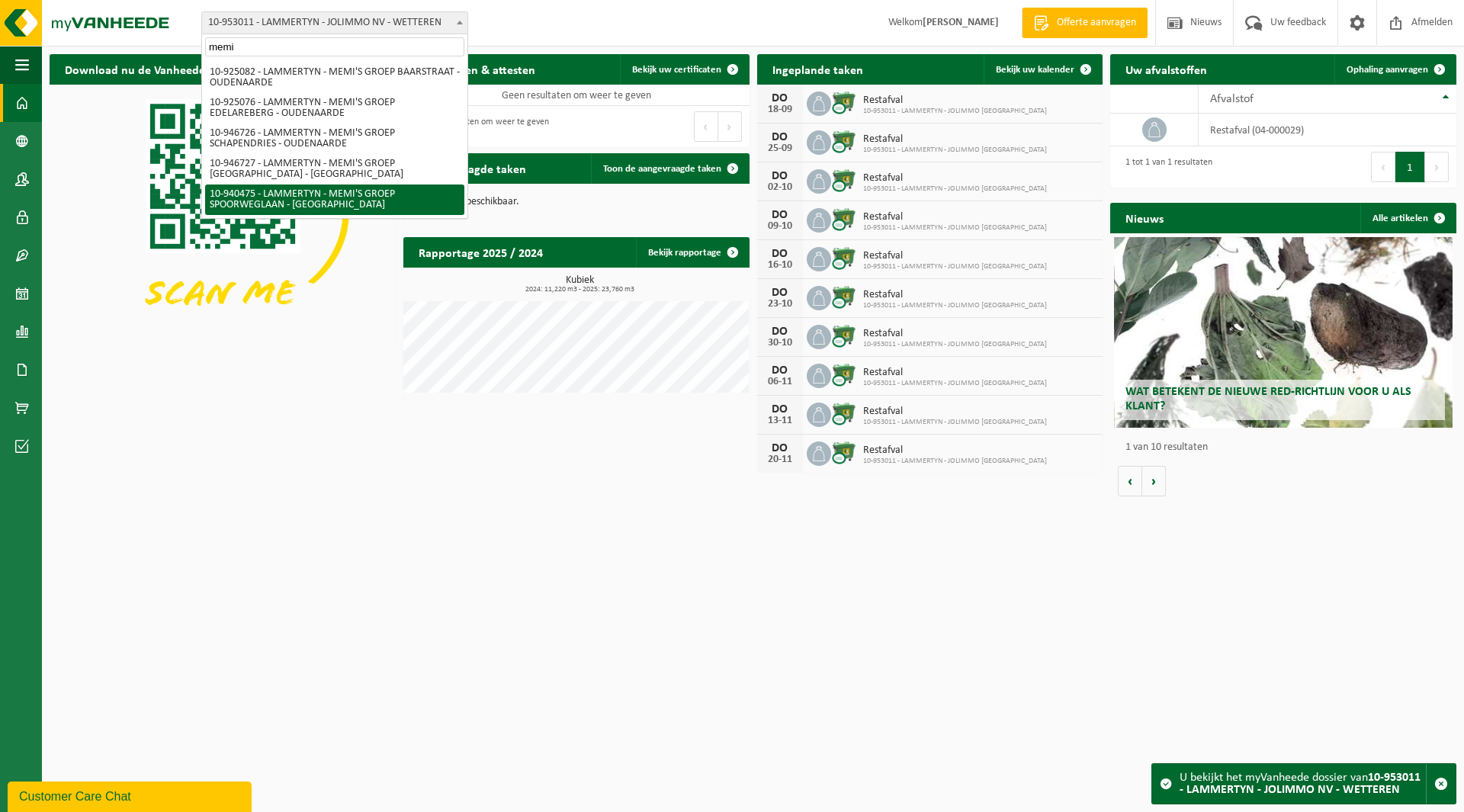
type input "memi"
select select "138890"
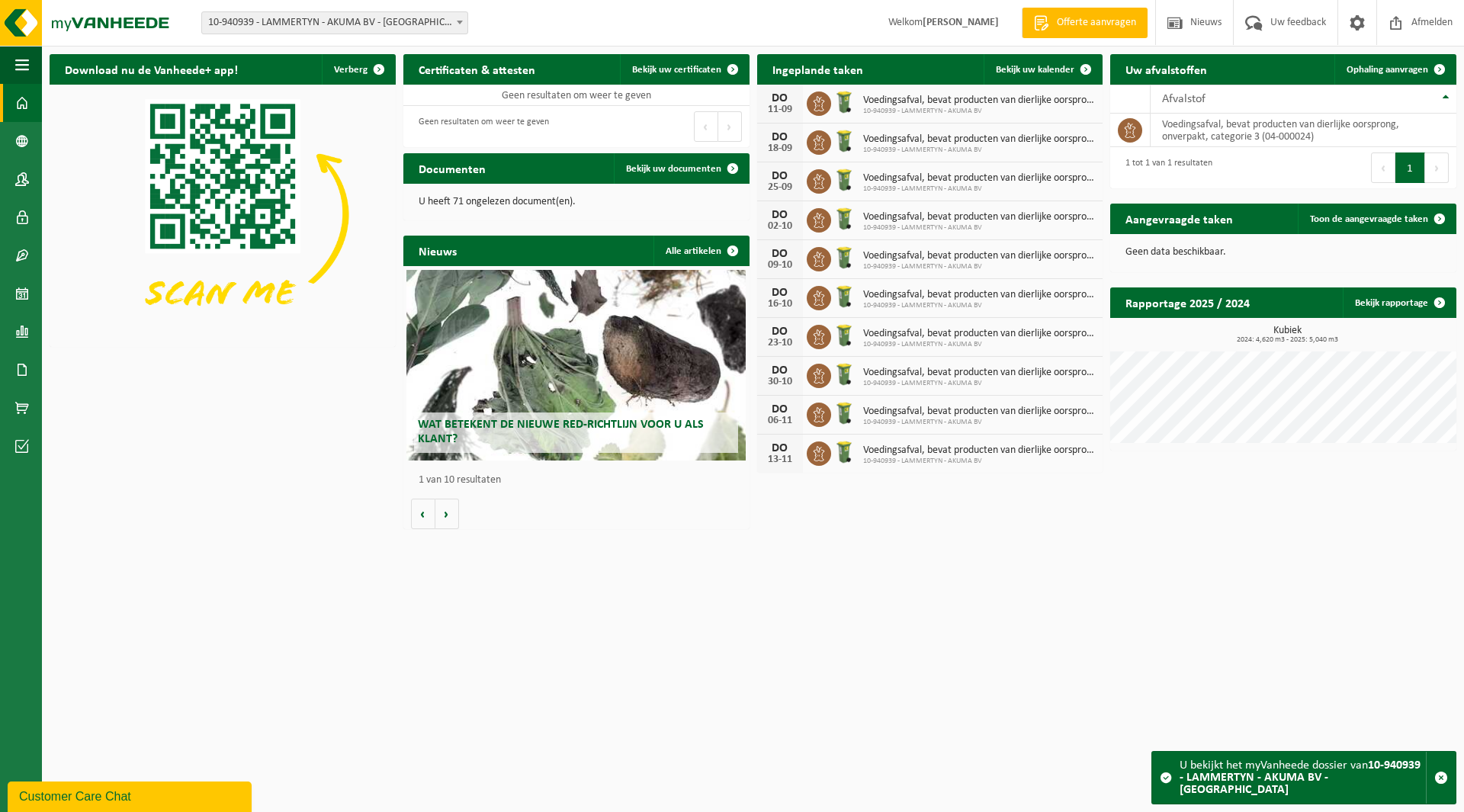
click at [296, 32] on span "10-940939 - LAMMERTYN - AKUMA BV - [GEOGRAPHIC_DATA]" at bounding box center [335, 23] width 265 height 21
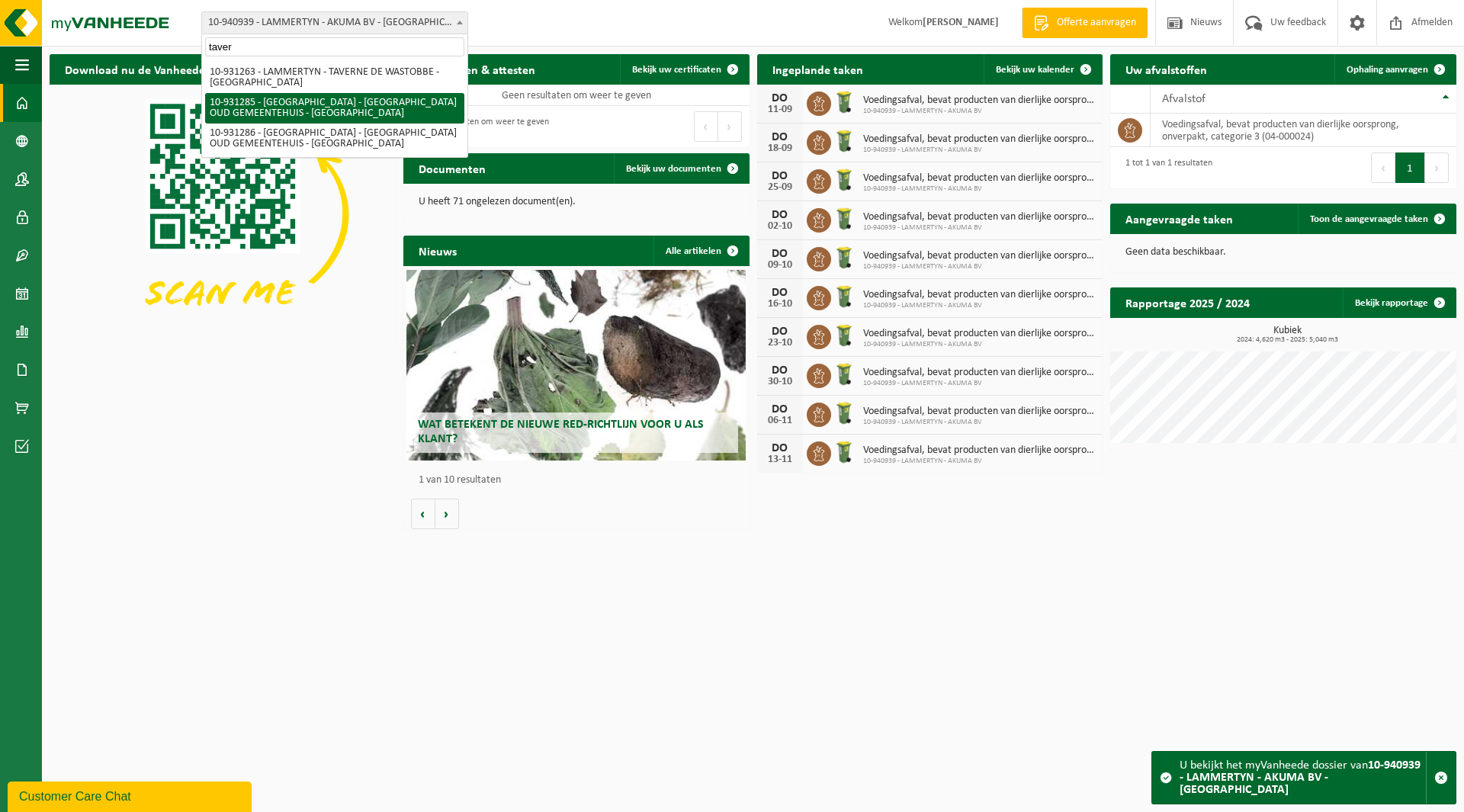
type input "taver"
select select "134670"
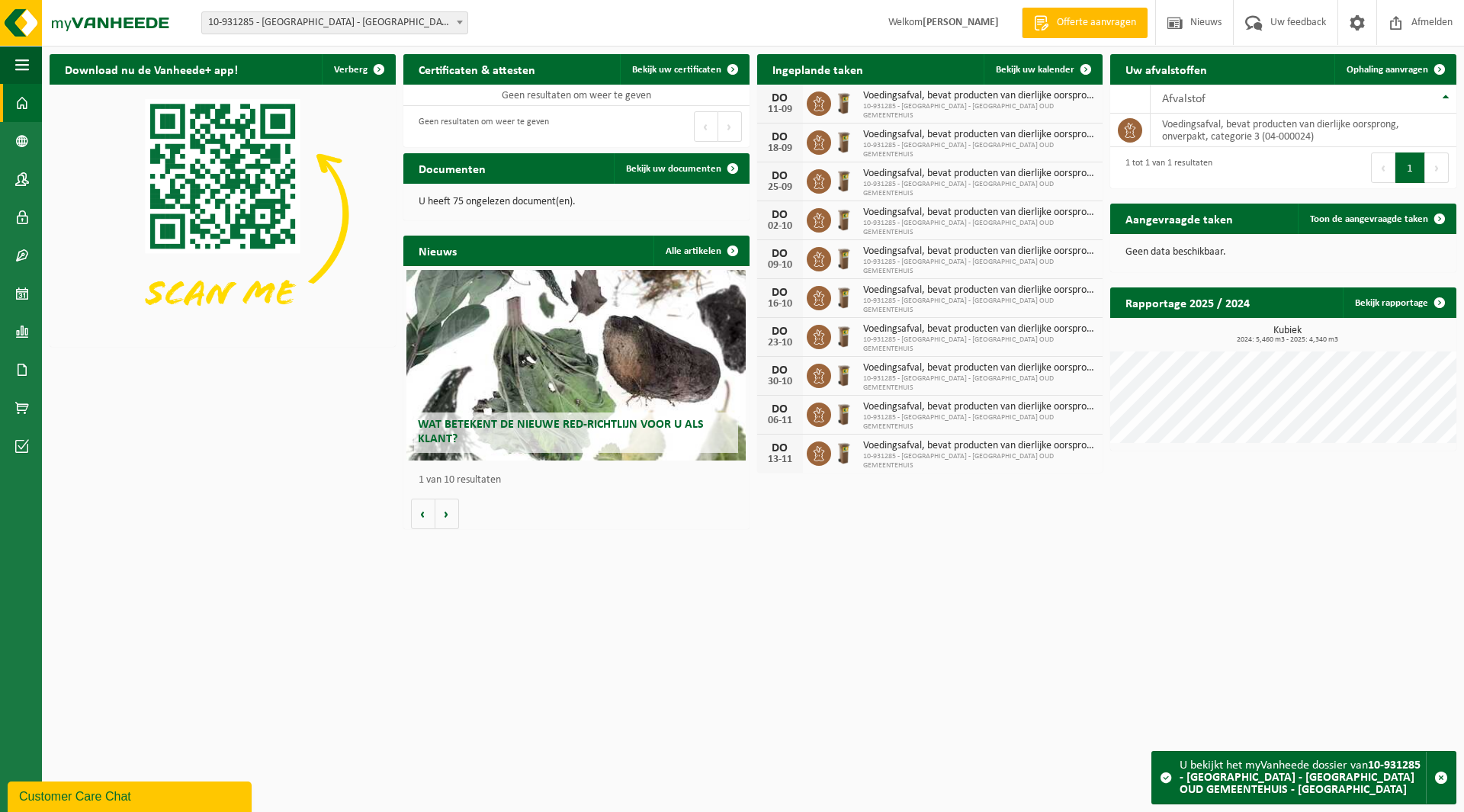
click at [294, 27] on span "10-931285 - [GEOGRAPHIC_DATA] - [GEOGRAPHIC_DATA] OUD GEMEENTEHUIS - [GEOGRAPHI…" at bounding box center [335, 23] width 265 height 21
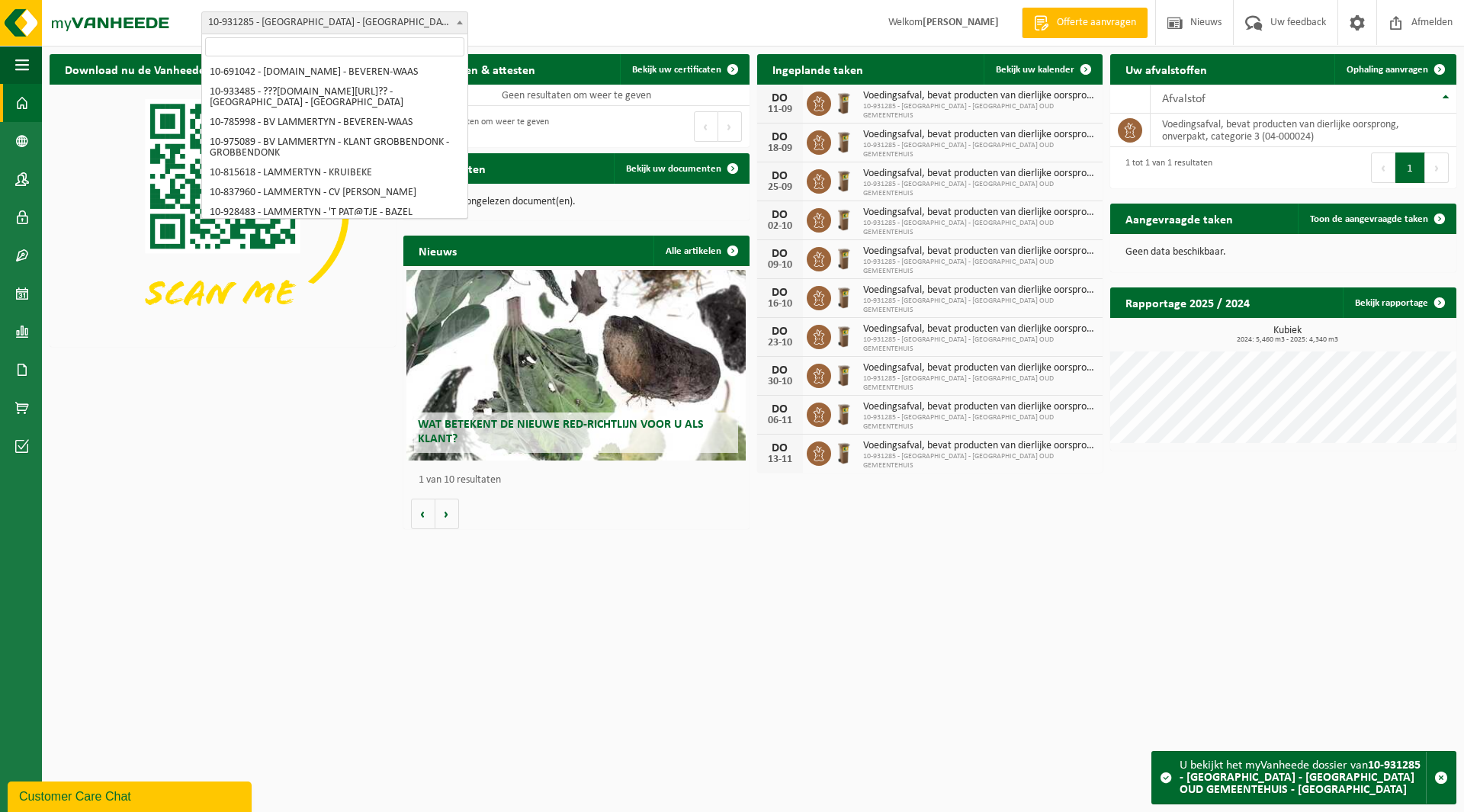
scroll to position [6501, 0]
select select "134671"
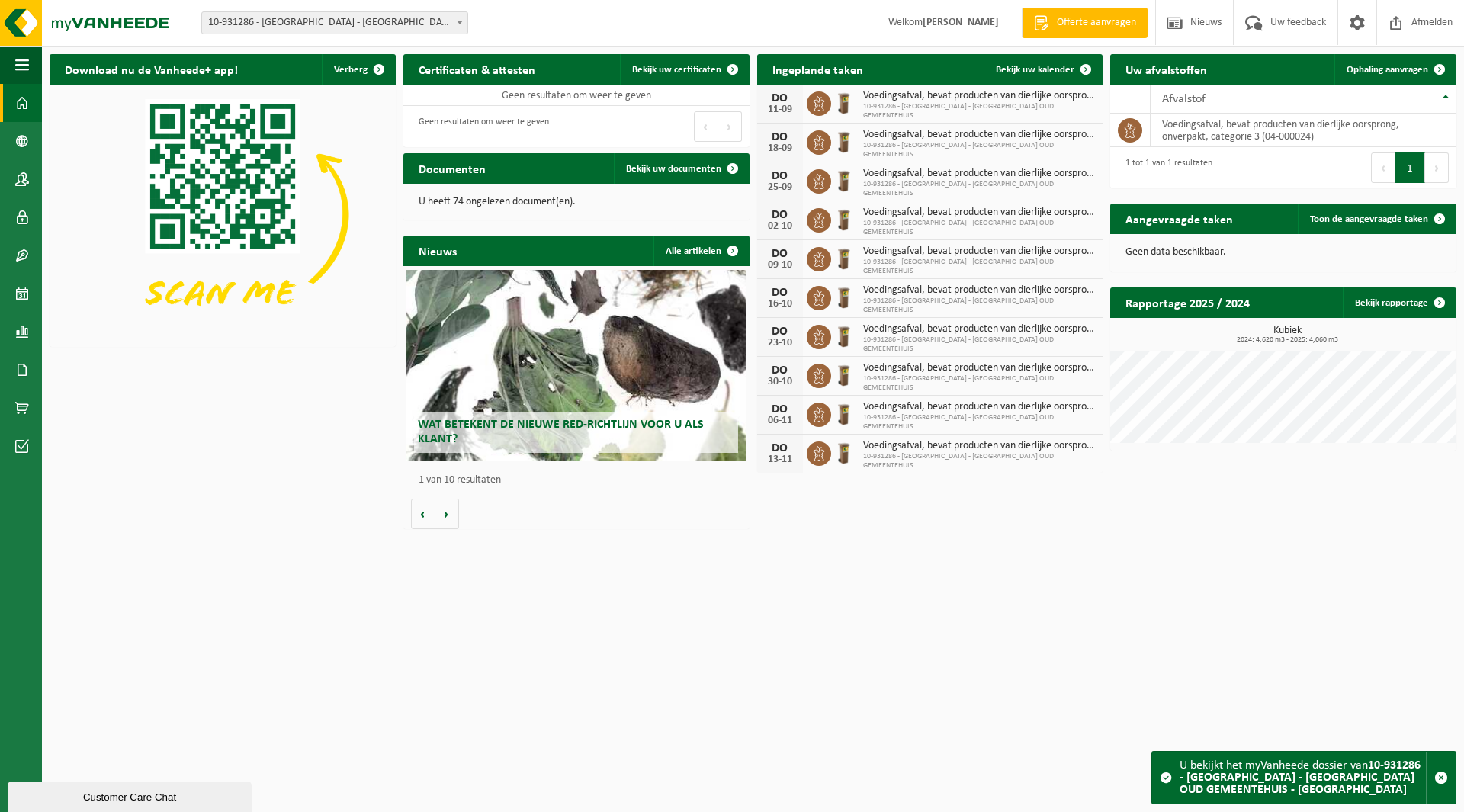
click at [285, 23] on span "10-931286 - [GEOGRAPHIC_DATA] - [GEOGRAPHIC_DATA] OUD GEMEENTEHUIS - [GEOGRAPHI…" at bounding box center [335, 23] width 265 height 21
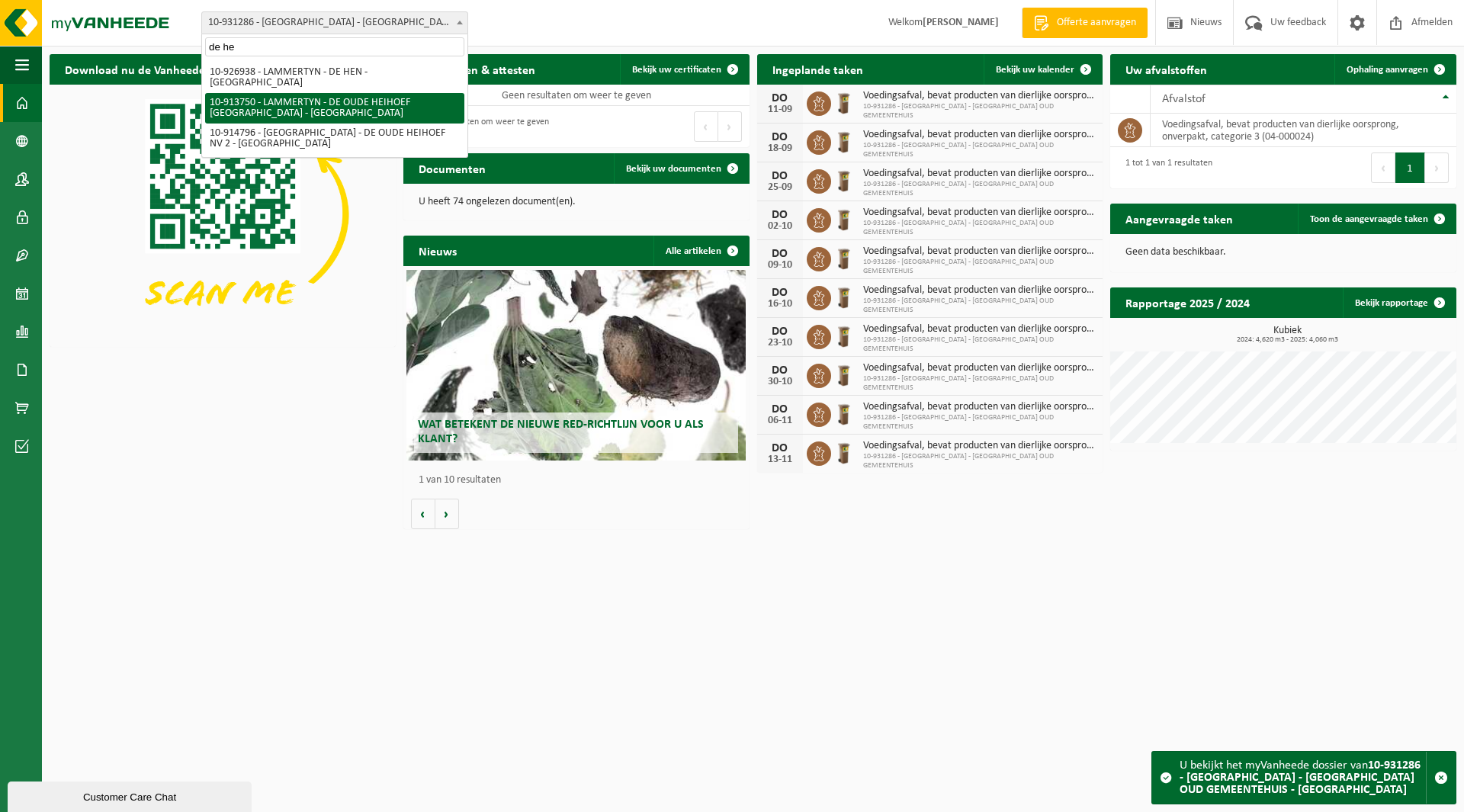
type input "de he"
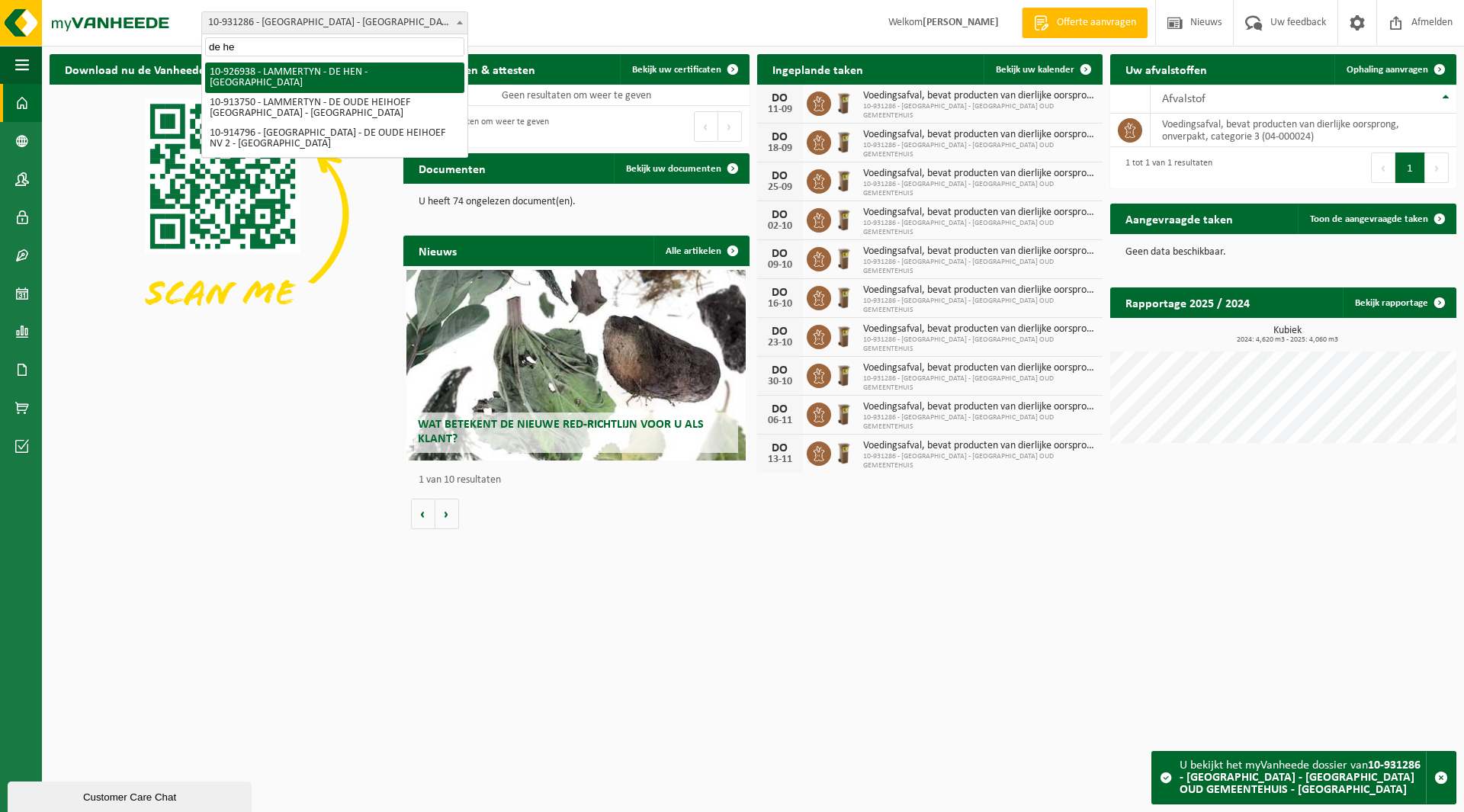
select select "132629"
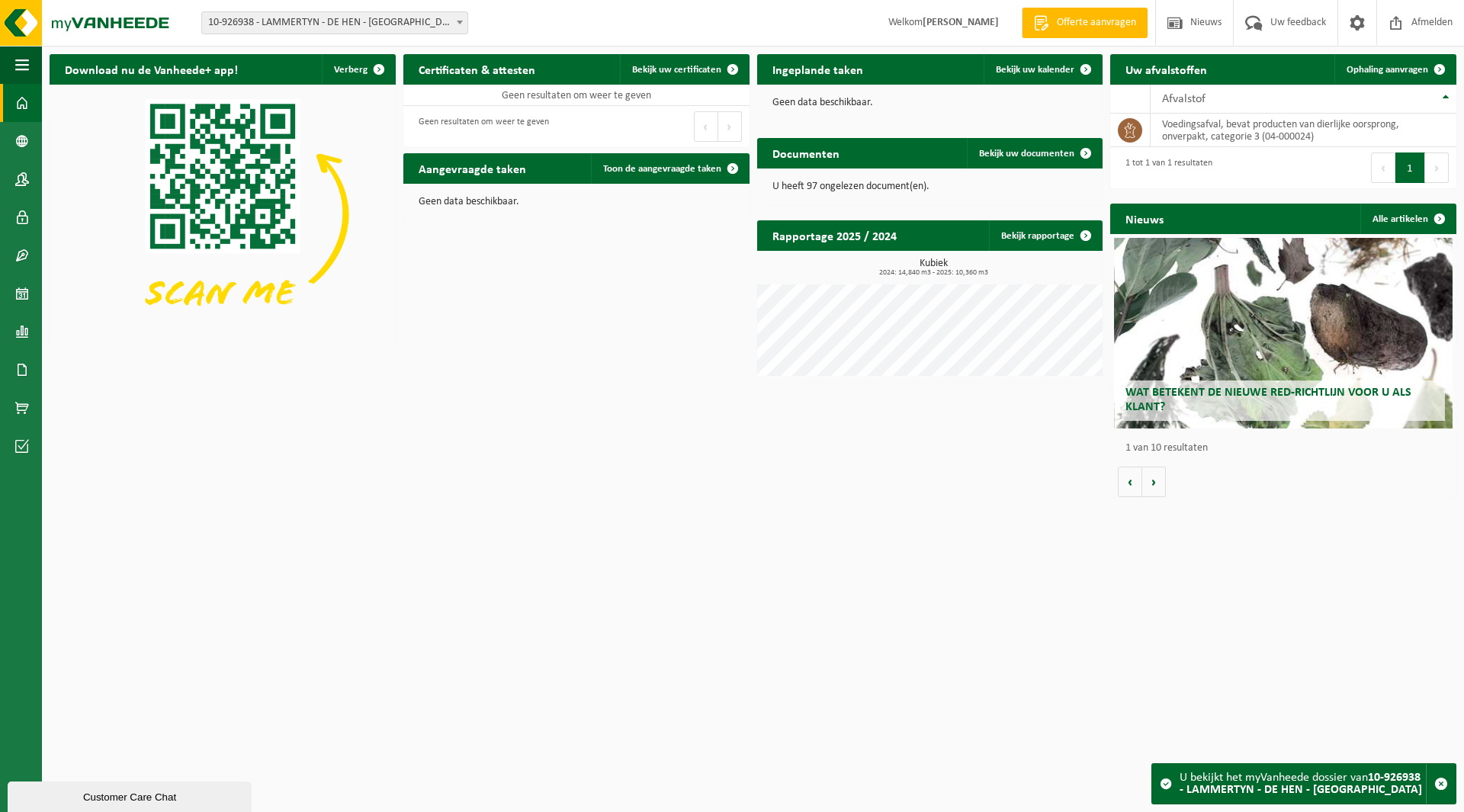
click at [330, 19] on span "10-926938 - LAMMERTYN - DE HEN - [GEOGRAPHIC_DATA]" at bounding box center [335, 23] width 265 height 21
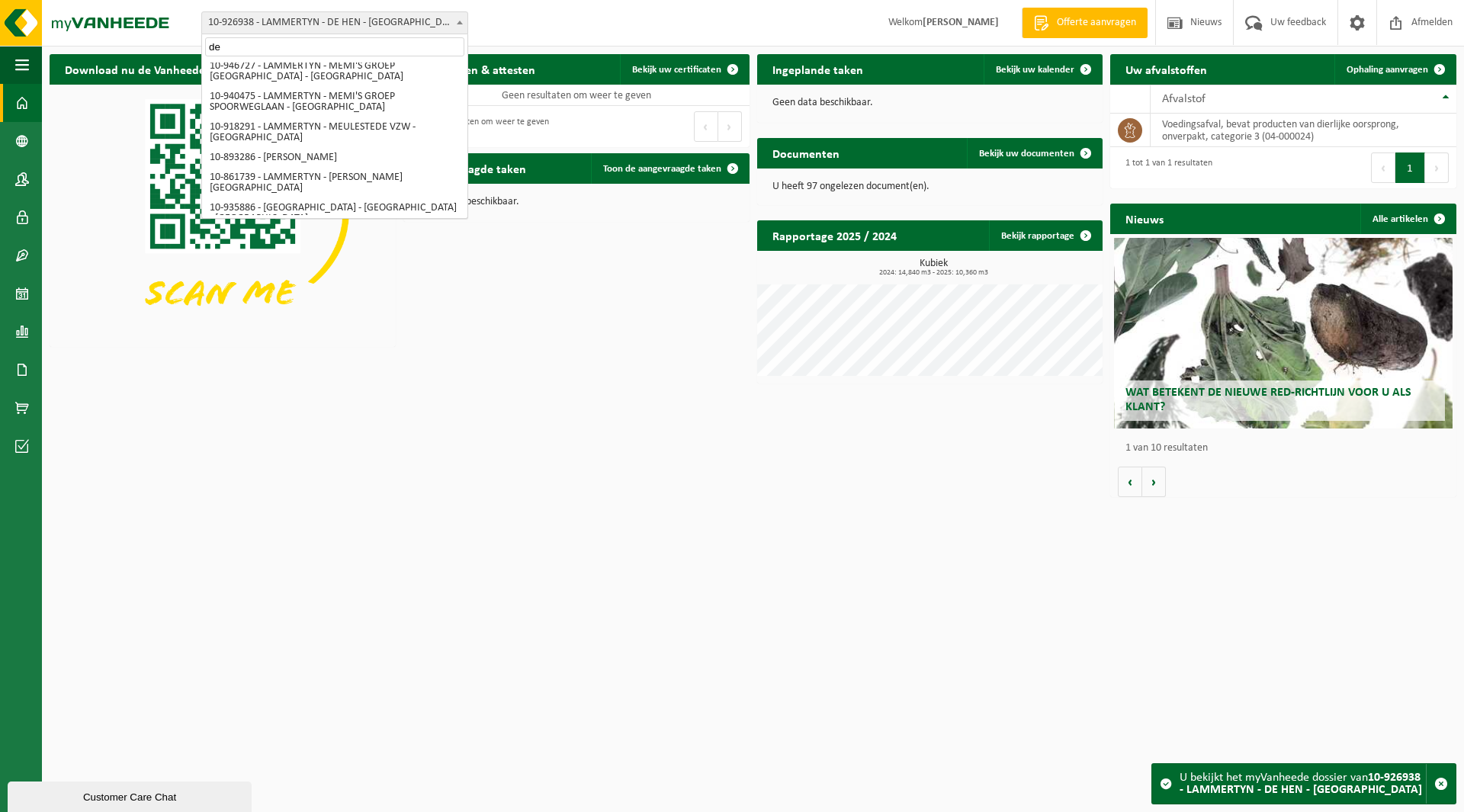
scroll to position [375, 0]
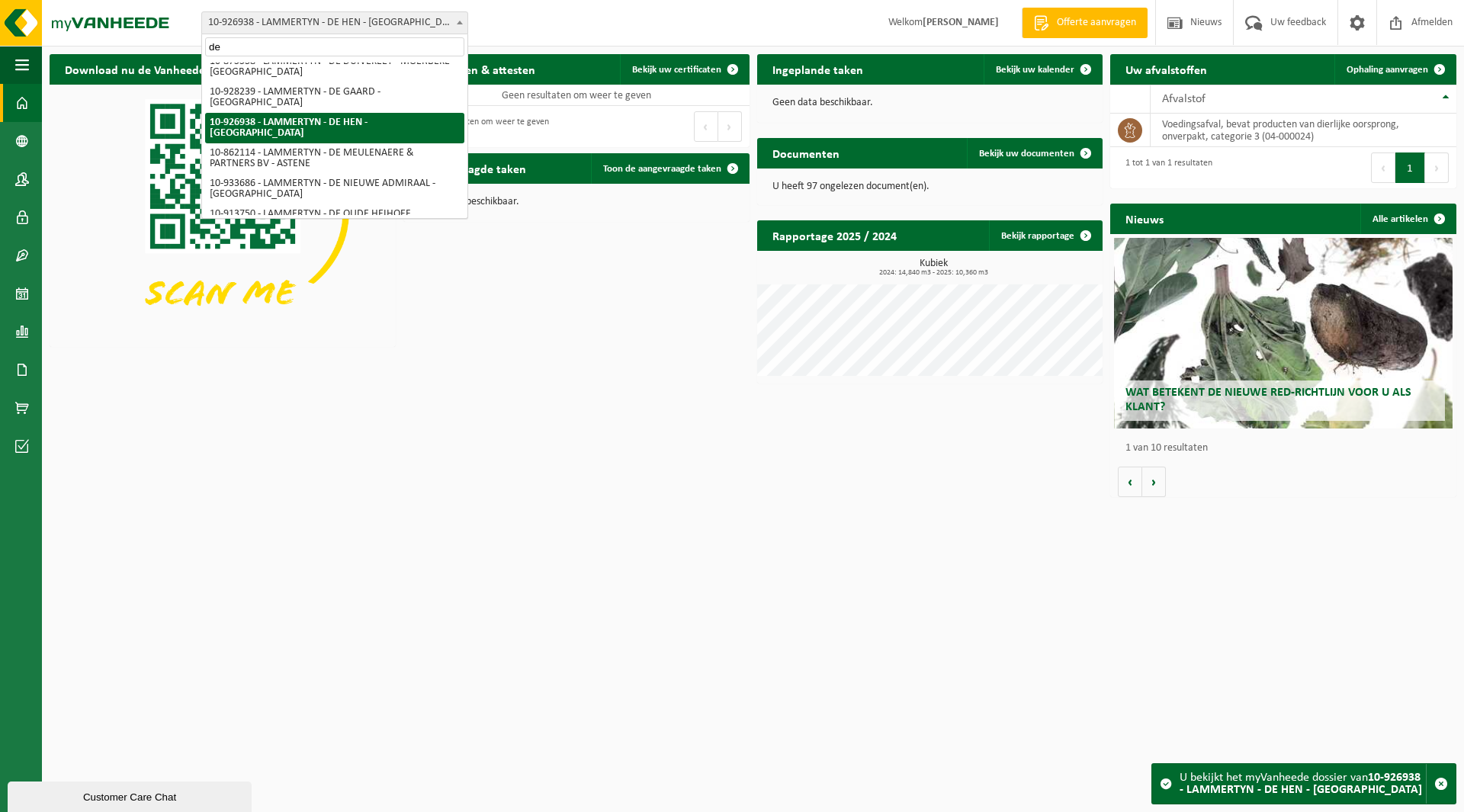
type input "de"
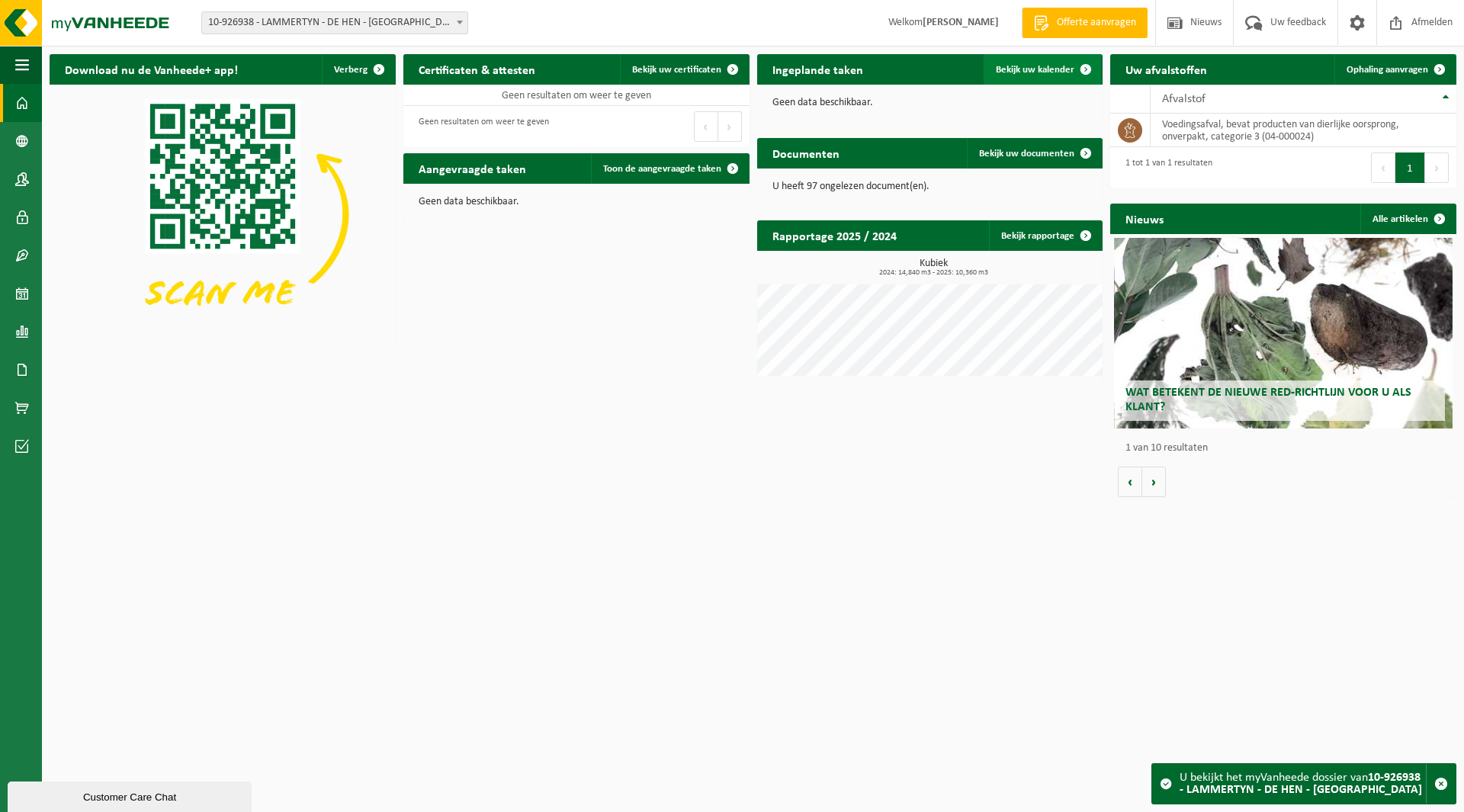
click at [1037, 66] on span "Bekijk uw kalender" at bounding box center [1034, 69] width 78 height 10
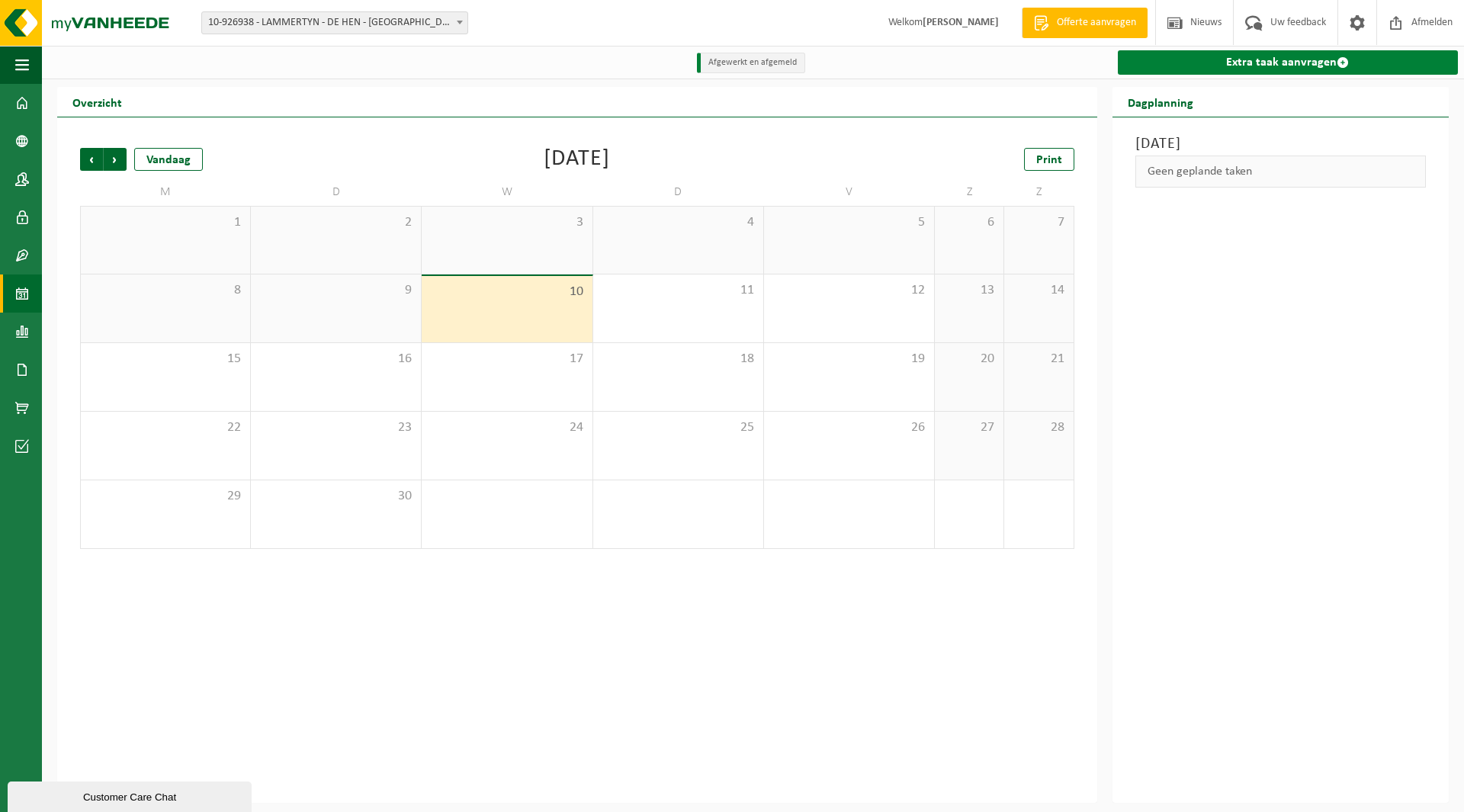
click at [1261, 61] on link "Extra taak aanvragen" at bounding box center [1287, 62] width 340 height 25
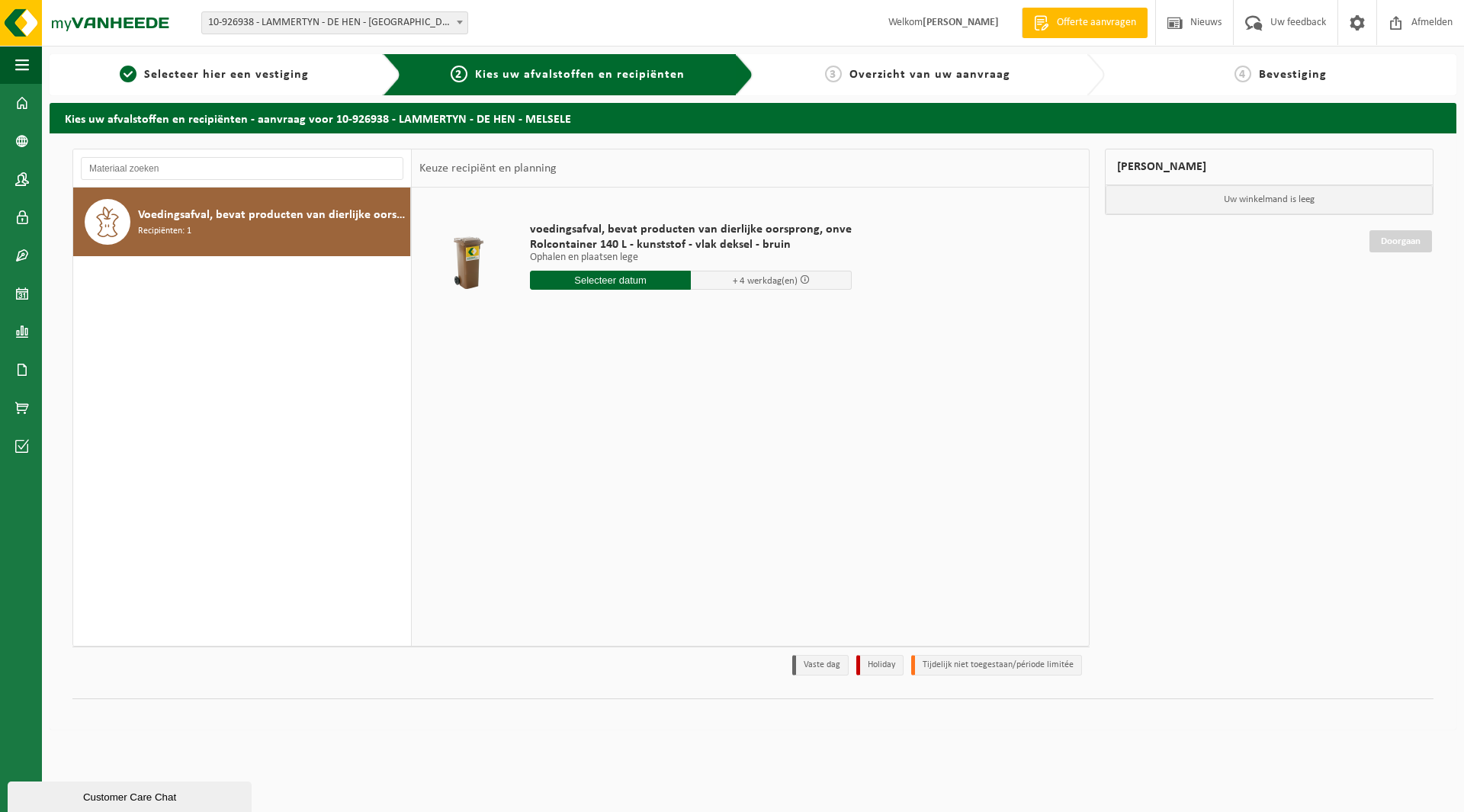
click at [576, 283] on input "text" at bounding box center [610, 280] width 161 height 19
click at [629, 388] on div "11" at bounding box center [624, 391] width 26 height 25
type input "Van [DATE]"
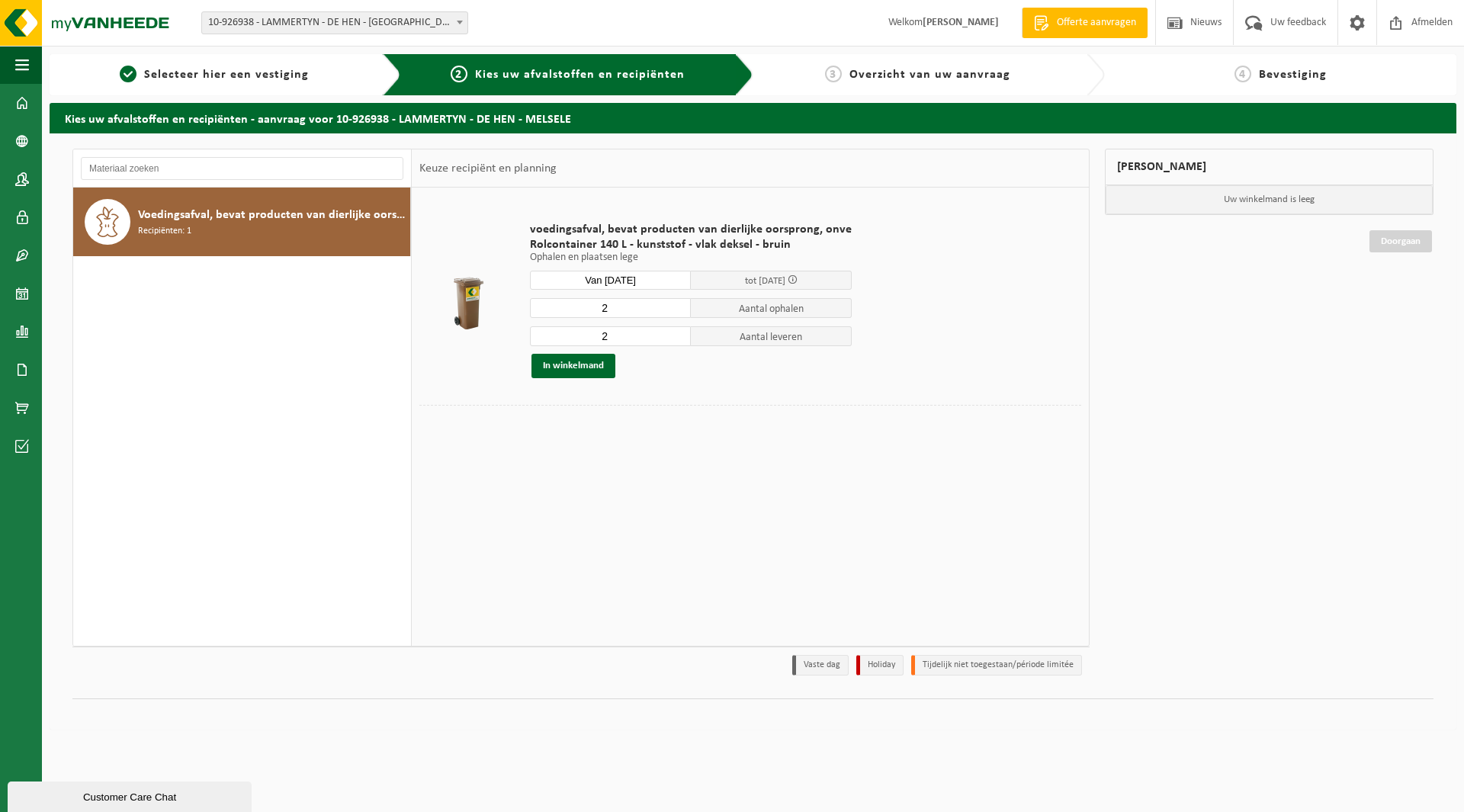
click at [371, 27] on span "10-926938 - LAMMERTYN - DE HEN - [GEOGRAPHIC_DATA]" at bounding box center [335, 23] width 265 height 21
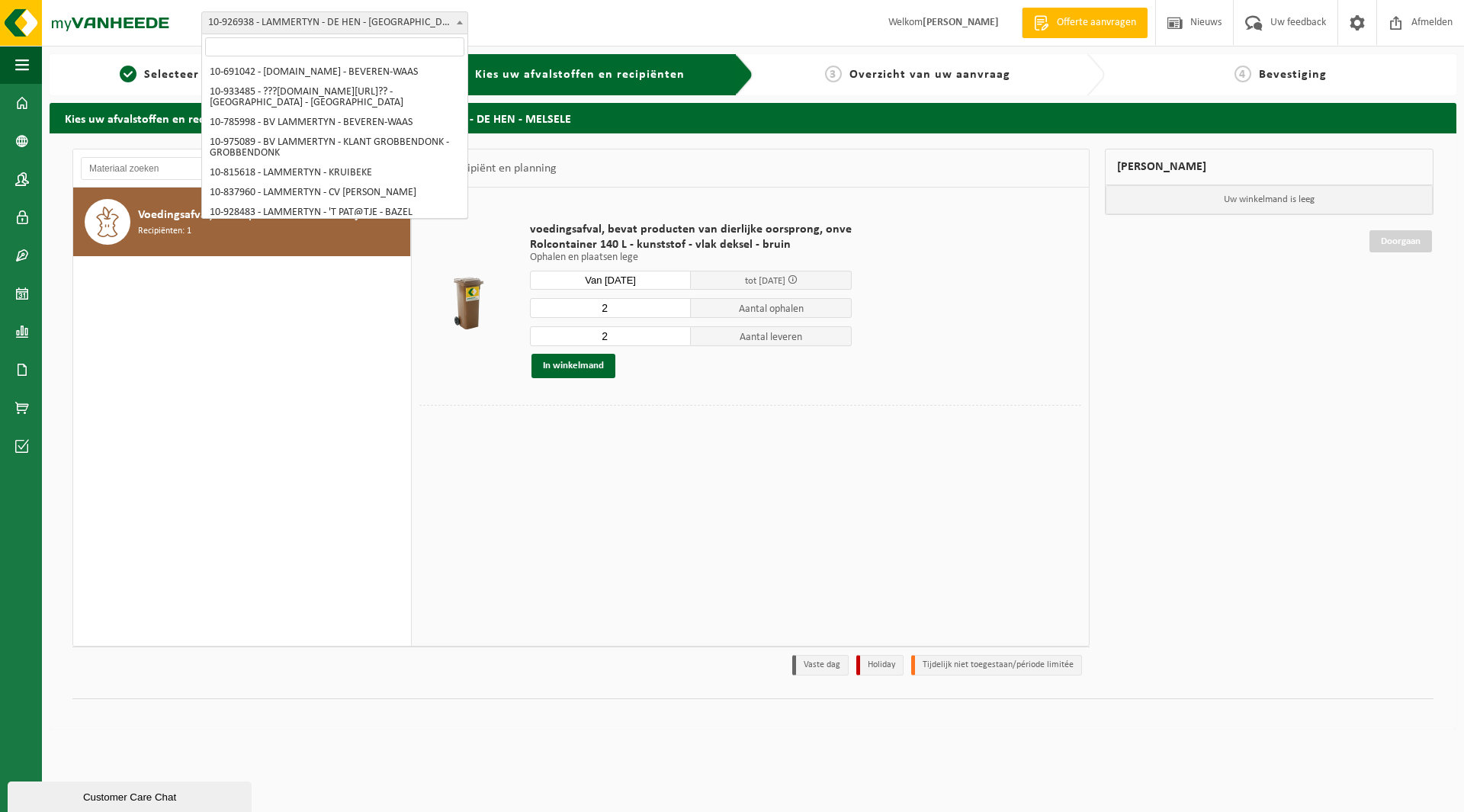
scroll to position [1694, 0]
click at [301, 14] on span "10-926938 - LAMMERTYN - DE HEN - [GEOGRAPHIC_DATA]" at bounding box center [335, 23] width 265 height 21
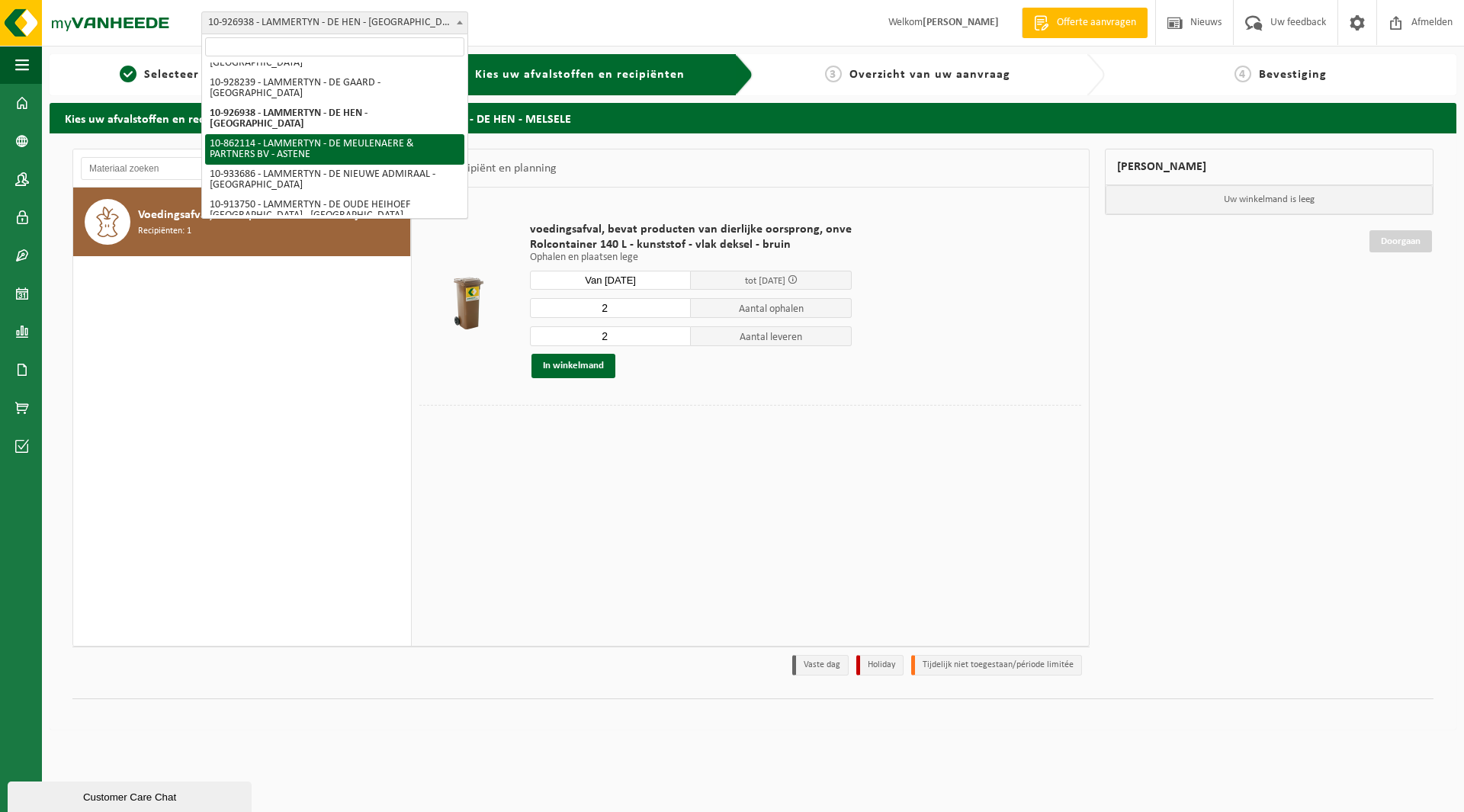
select select "100899"
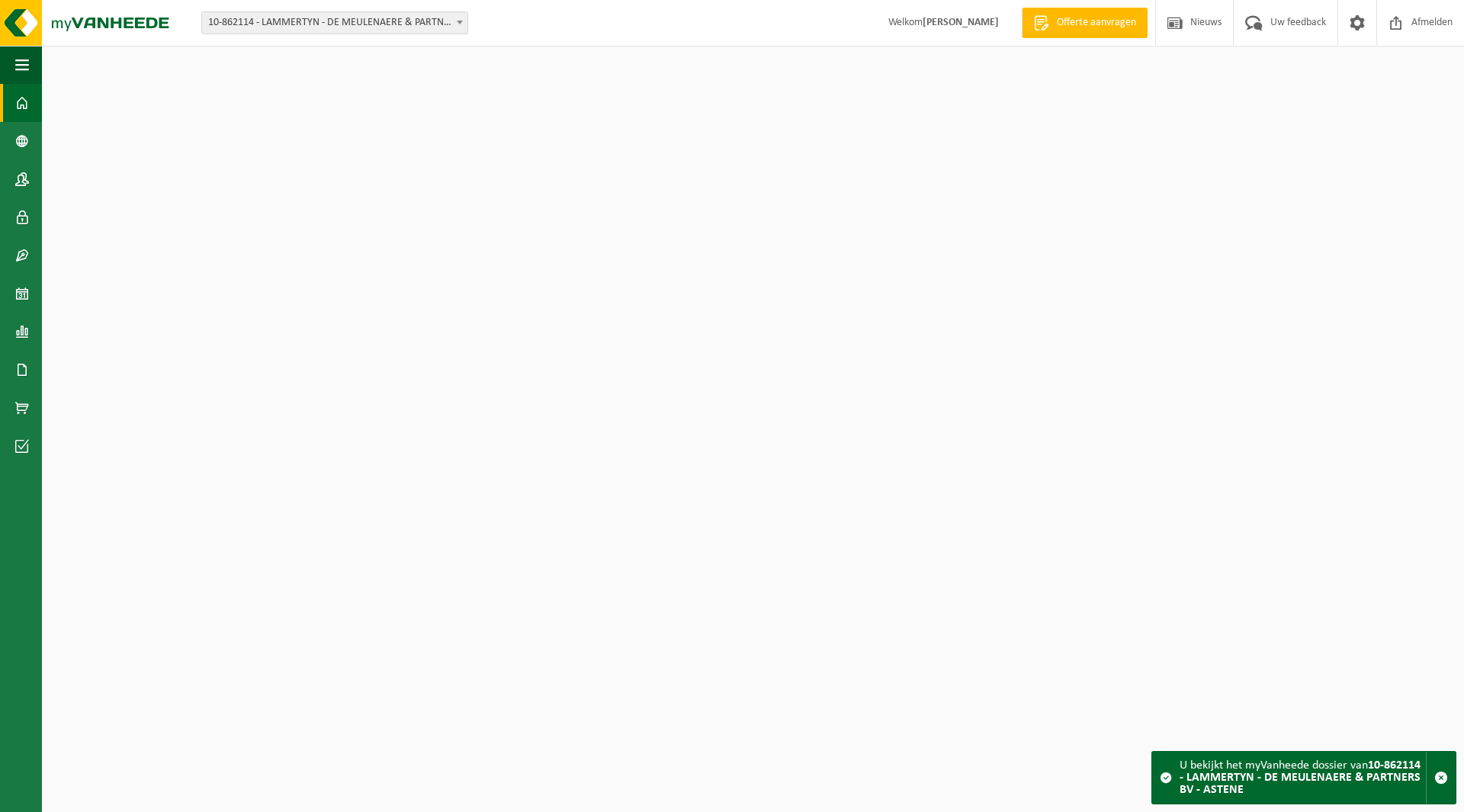
click at [291, 23] on span "10-862114 - LAMMERTYN - DE MEULENAERE & PARTNERS BV - ASTENE" at bounding box center [335, 23] width 265 height 21
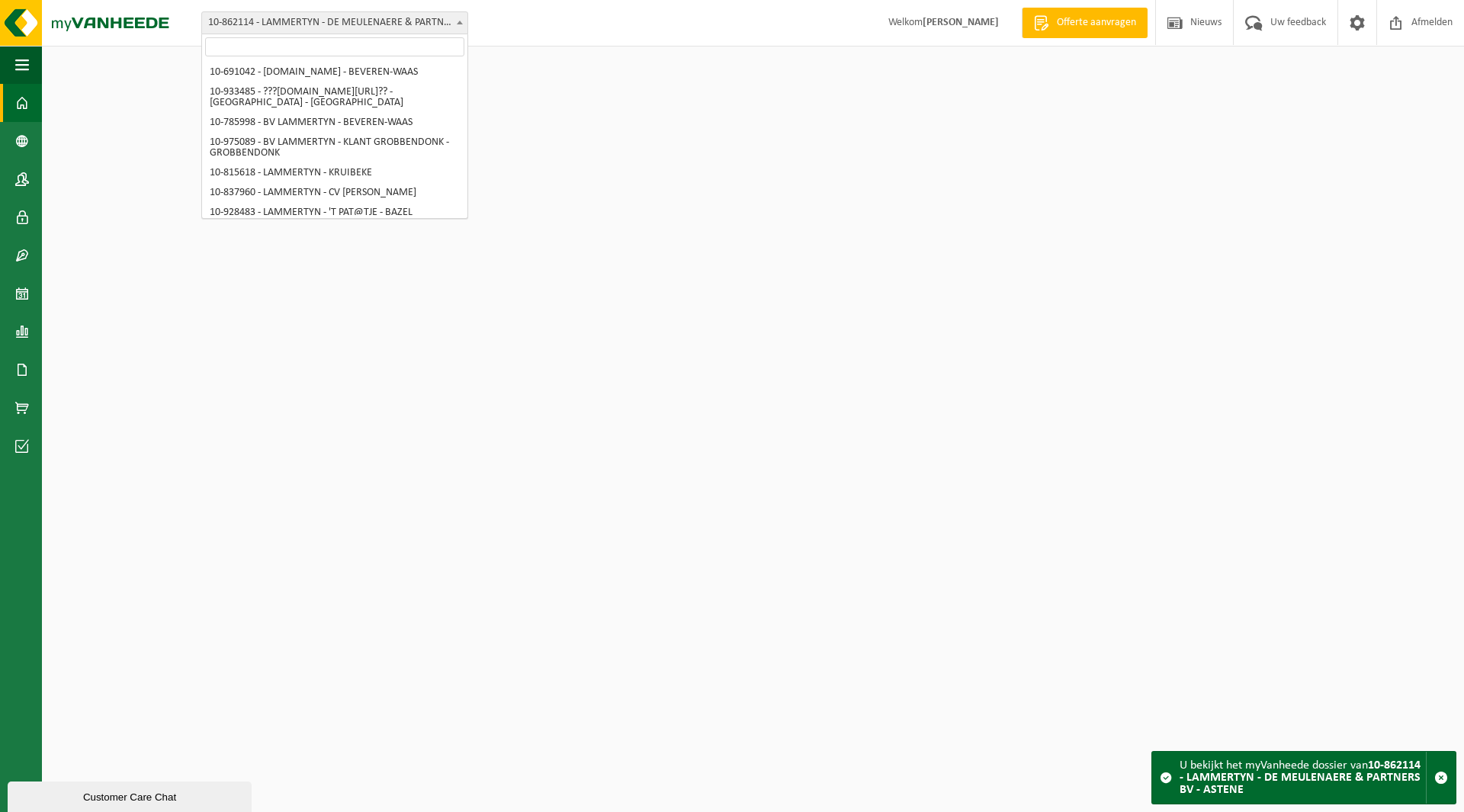
scroll to position [1693, 0]
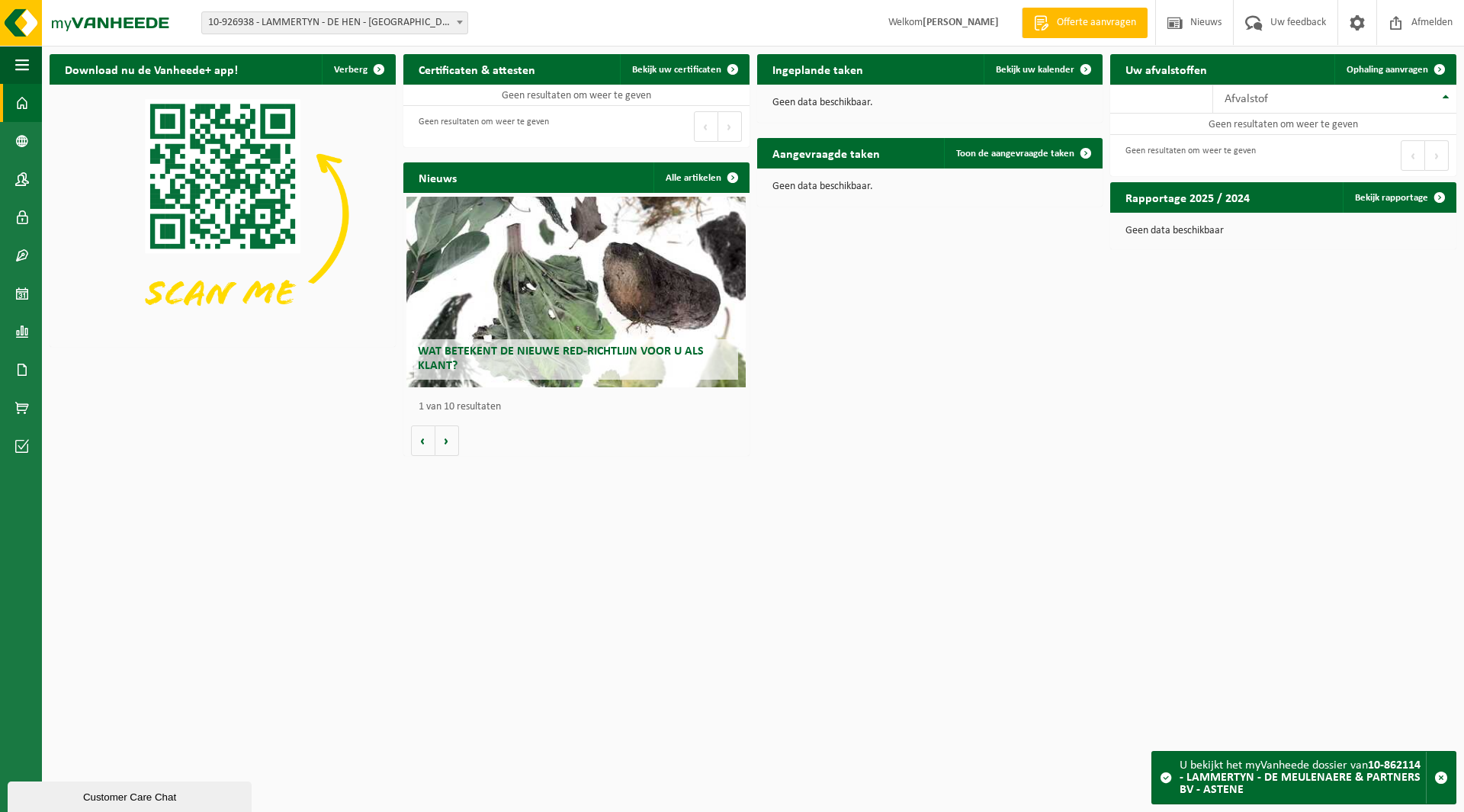
select select "132629"
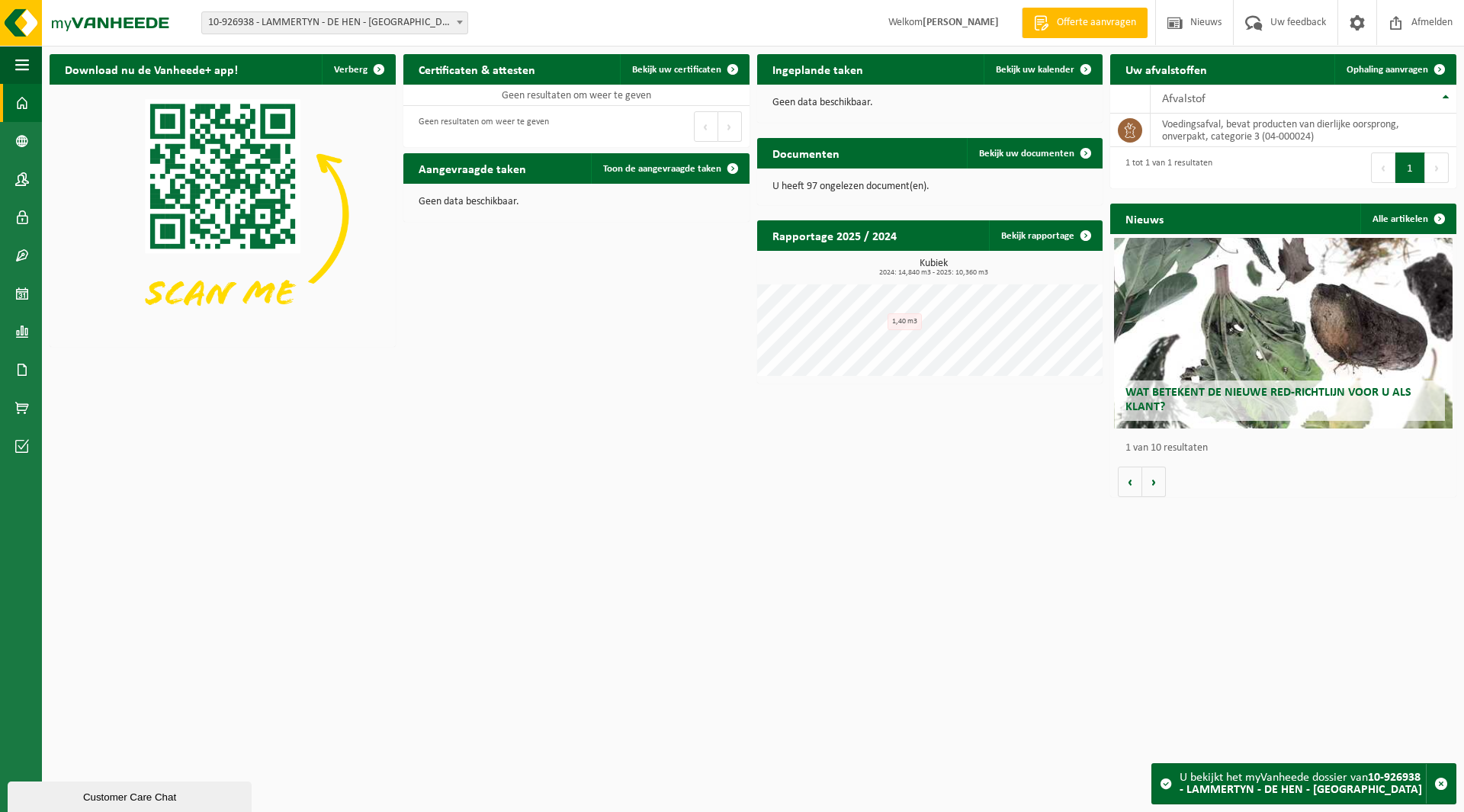
click at [278, 32] on span "10-926938 - LAMMERTYN - DE HEN - [GEOGRAPHIC_DATA]" at bounding box center [335, 23] width 265 height 21
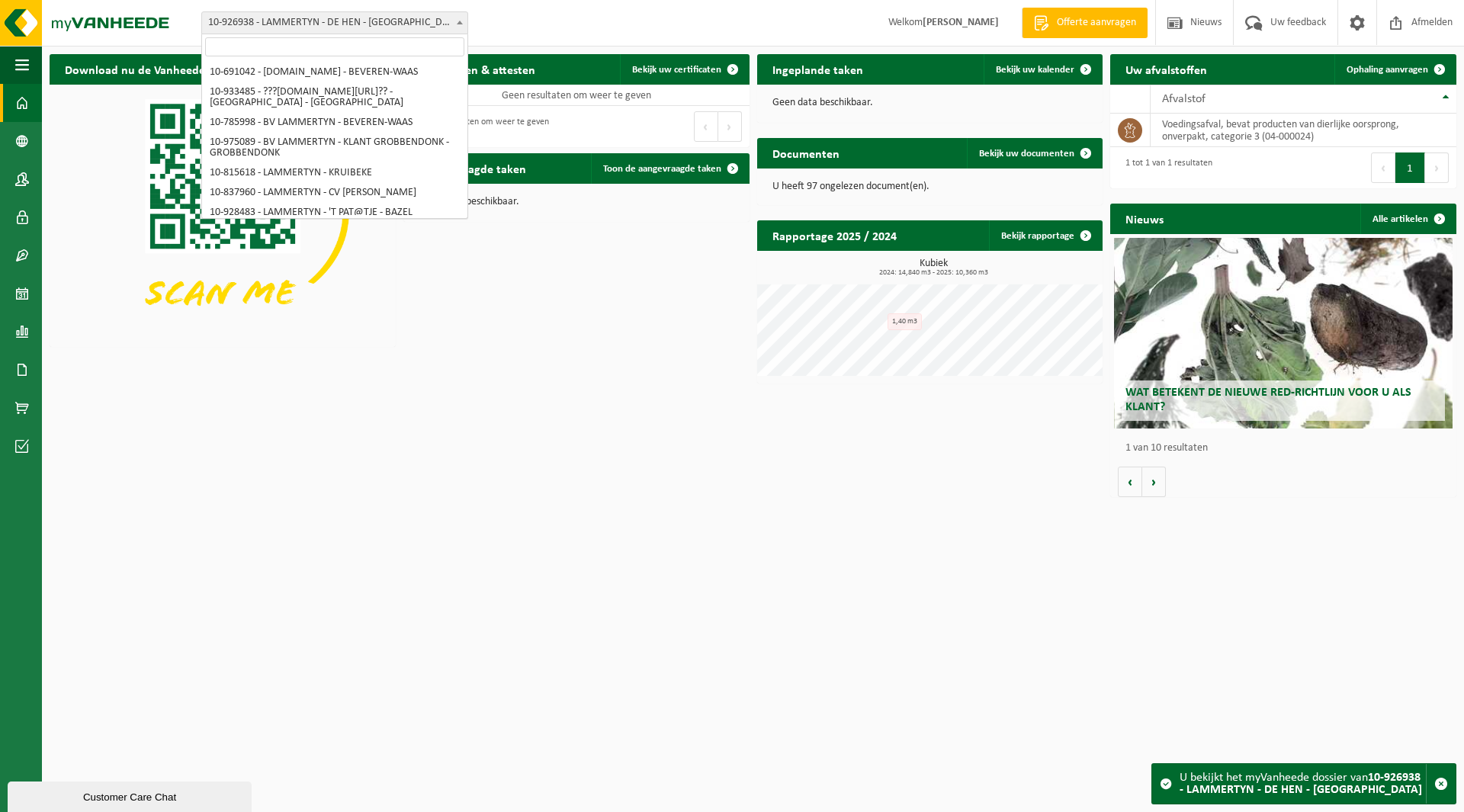
scroll to position [1694, 0]
click at [434, 469] on div "Download nu de Vanheede+ app! Verberg Certificaten & attesten Bekijk uw certifi…" at bounding box center [752, 275] width 1414 height 458
click at [275, 23] on span "10-926938 - LAMMERTYN - DE HEN - [GEOGRAPHIC_DATA]" at bounding box center [335, 23] width 265 height 21
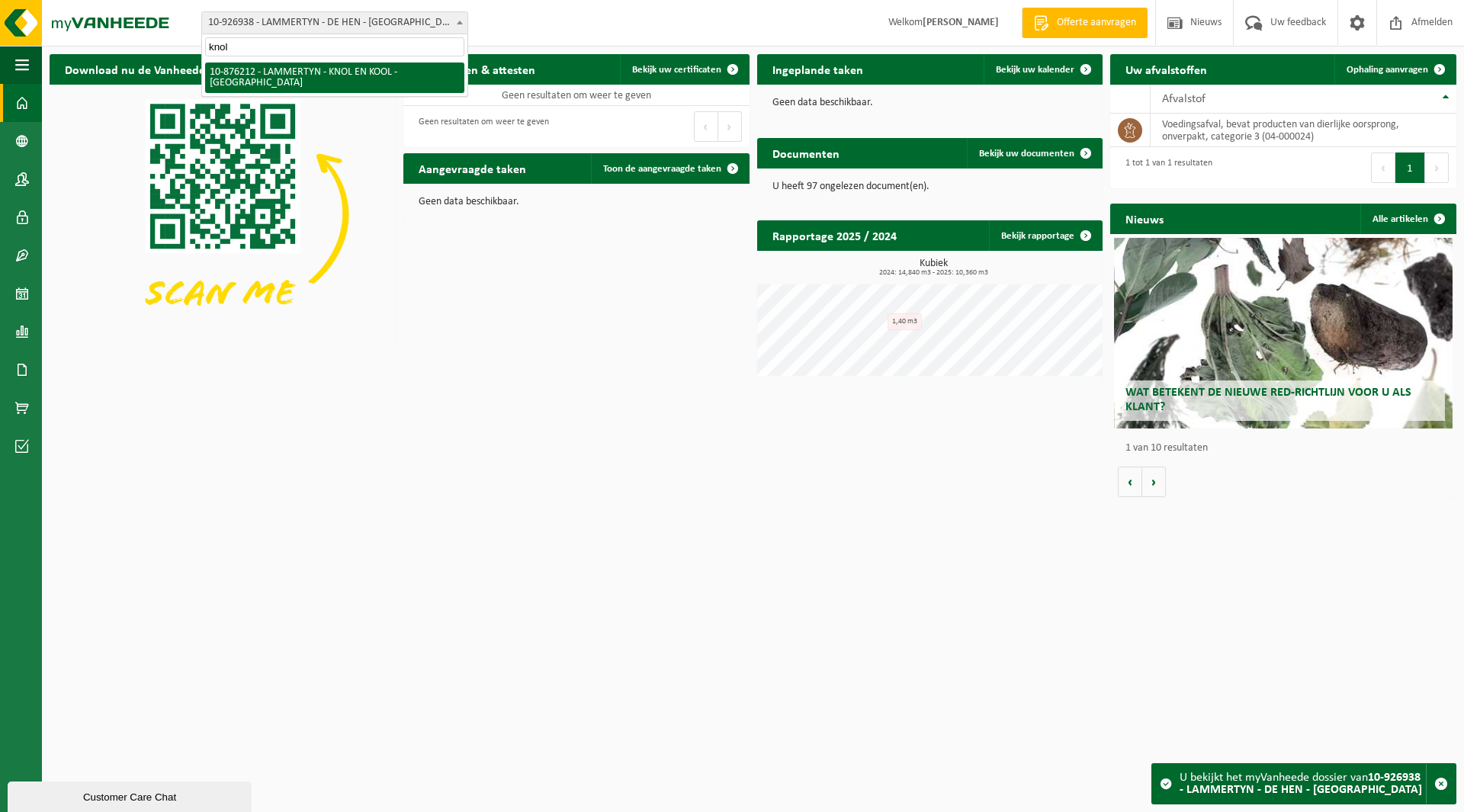
type input "knol"
select select "107428"
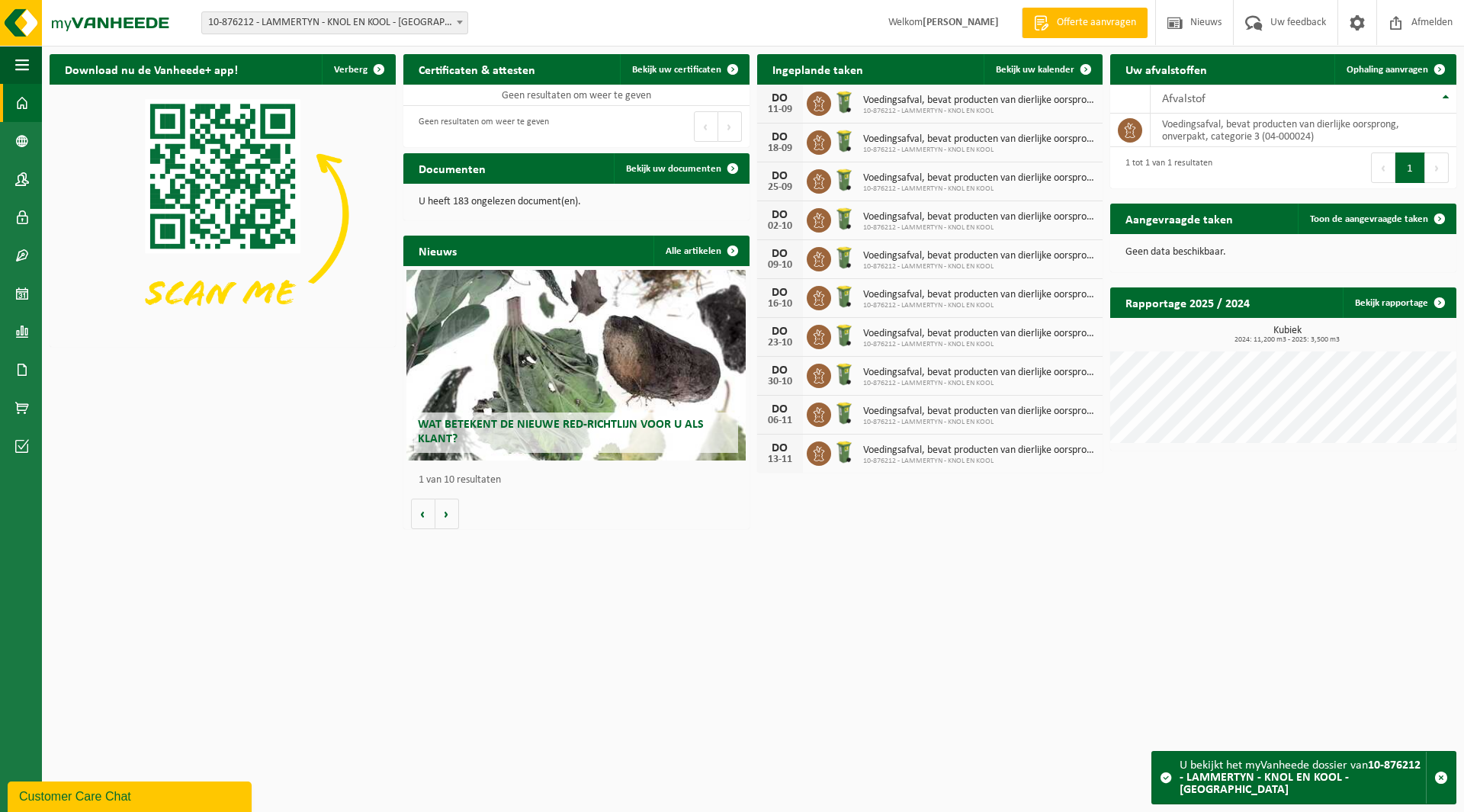
click at [258, 22] on span "10-876212 - LAMMERTYN - KNOL EN KOOL - [GEOGRAPHIC_DATA]" at bounding box center [335, 23] width 265 height 21
type input "de hen"
select select "132629"
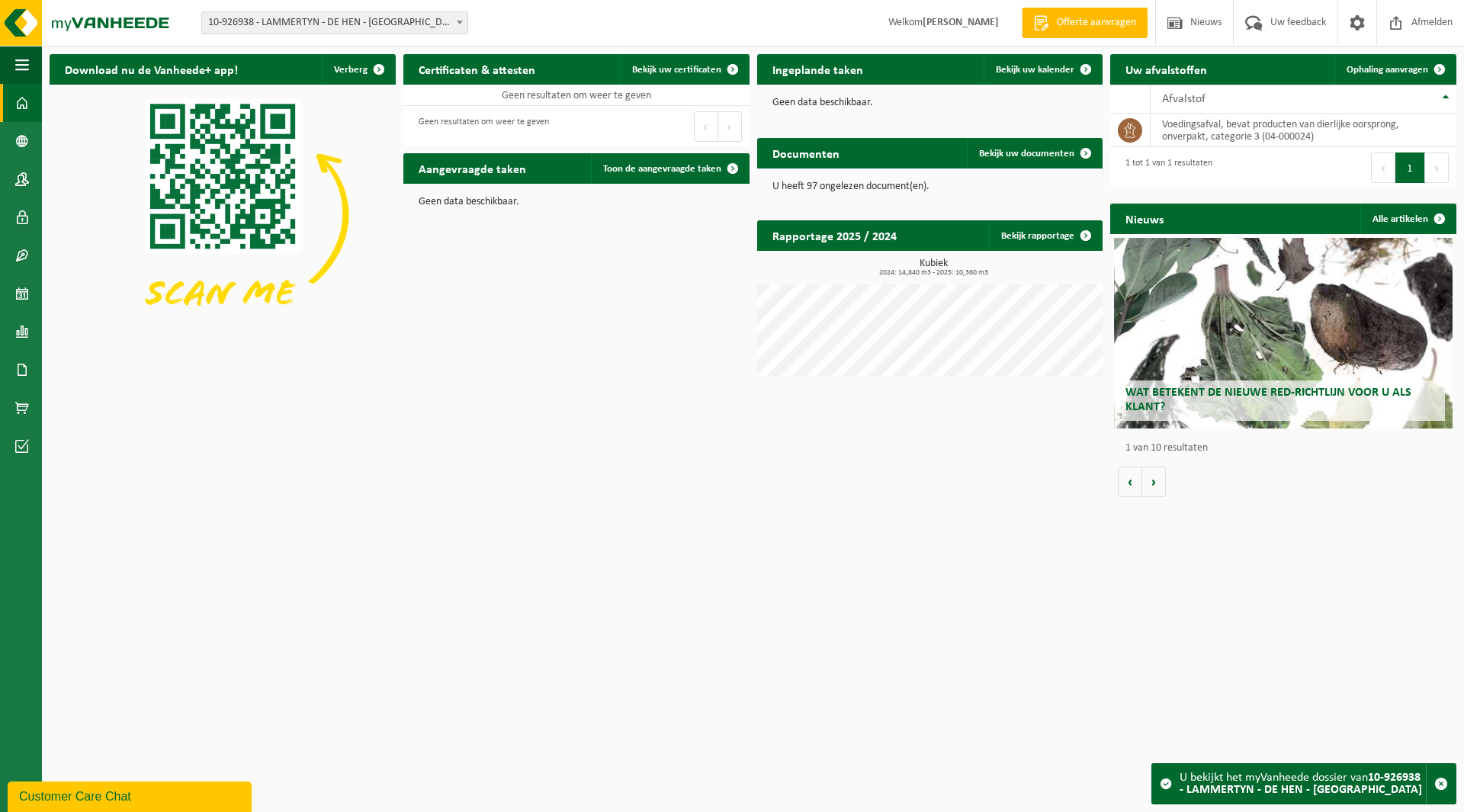
click at [320, 20] on span "10-926938 - LAMMERTYN - DE HEN - [GEOGRAPHIC_DATA]" at bounding box center [335, 23] width 265 height 21
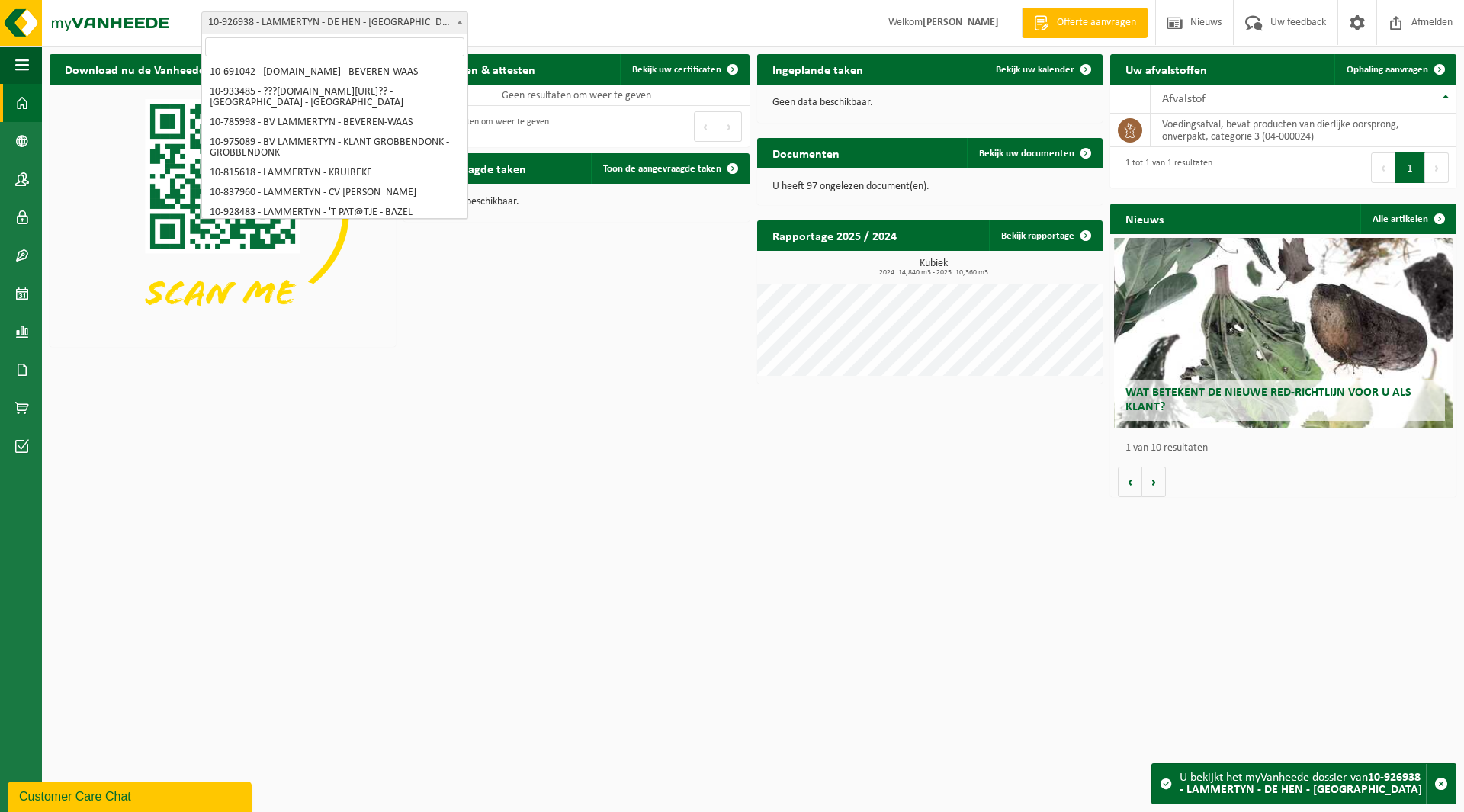
scroll to position [1694, 0]
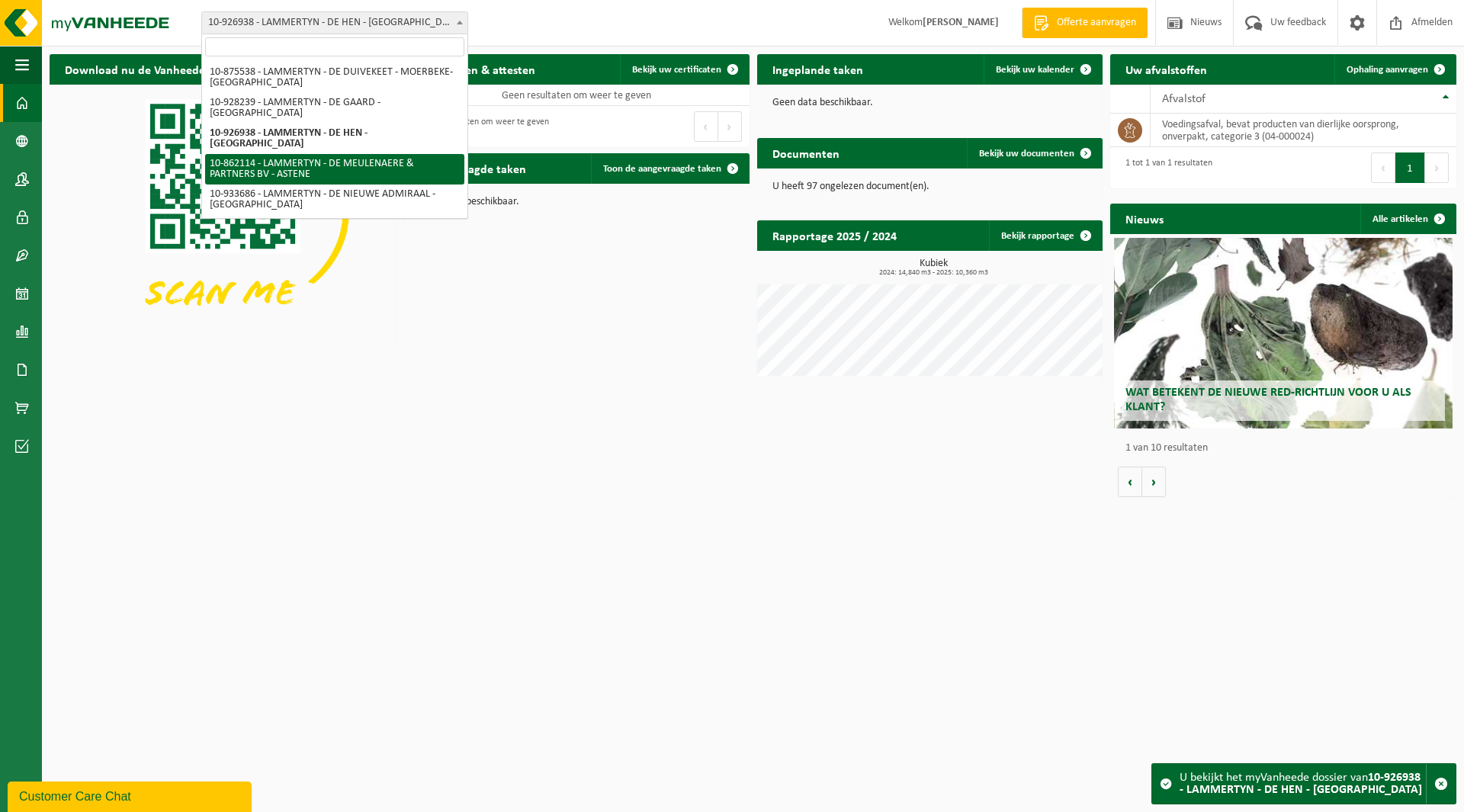
click at [341, 11] on div "Vestiging: 10-691042 - LAMMERTYN.NET - BEVEREN-WAAS 10-933485 - ???LAMMERTYN.NE…" at bounding box center [732, 23] width 1464 height 47
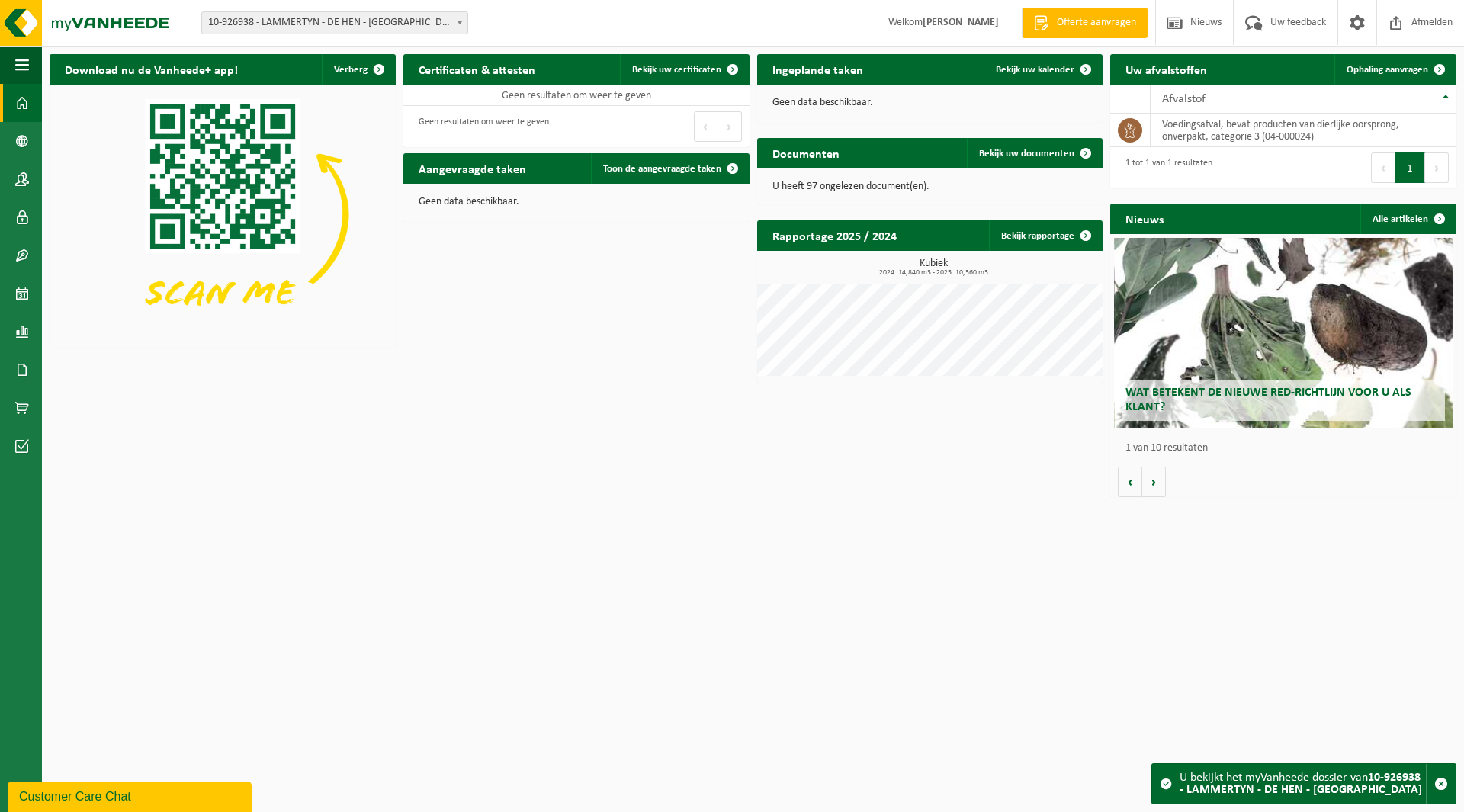
click at [323, 21] on span "10-926938 - LAMMERTYN - DE HEN - [GEOGRAPHIC_DATA]" at bounding box center [335, 23] width 265 height 21
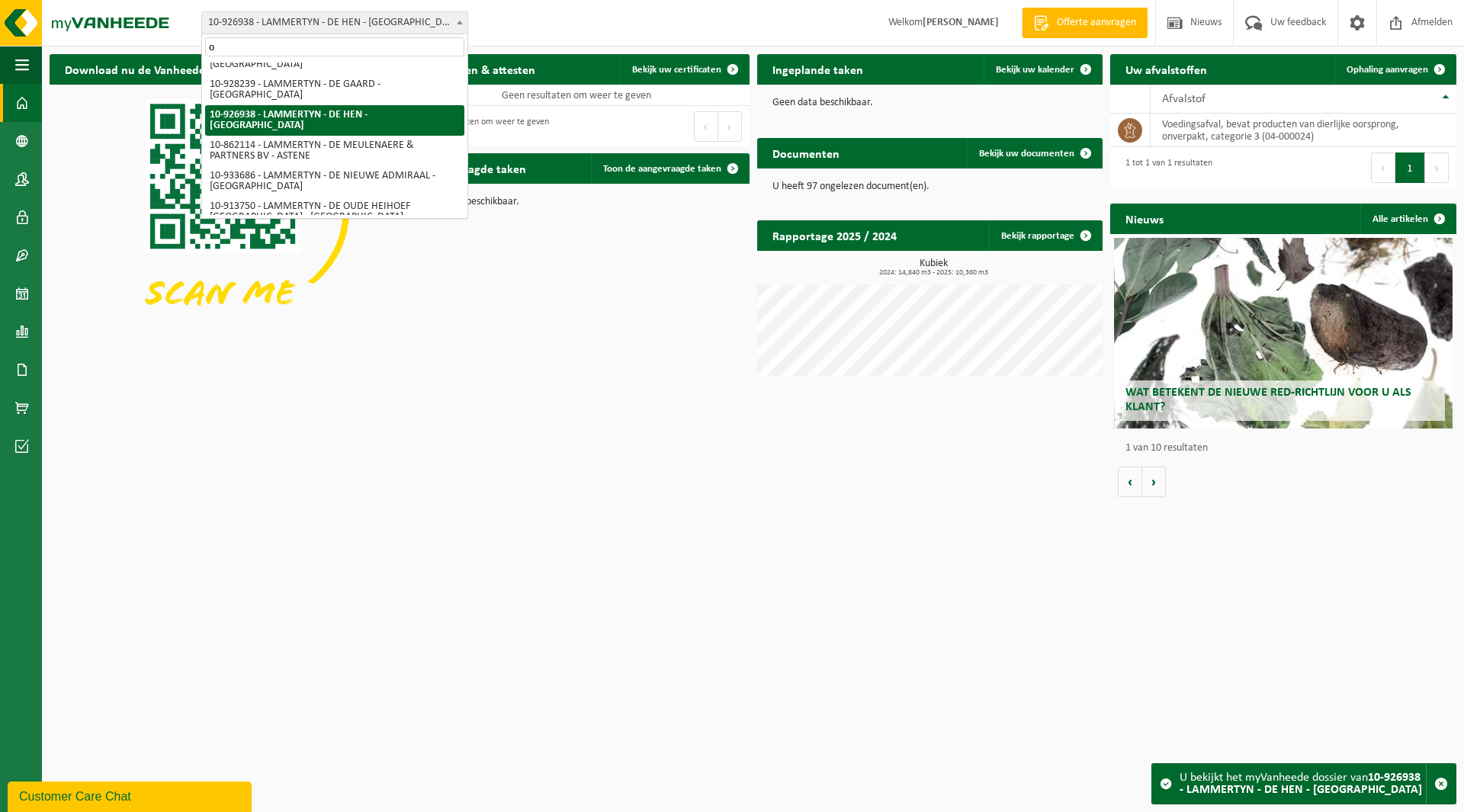
scroll to position [0, 0]
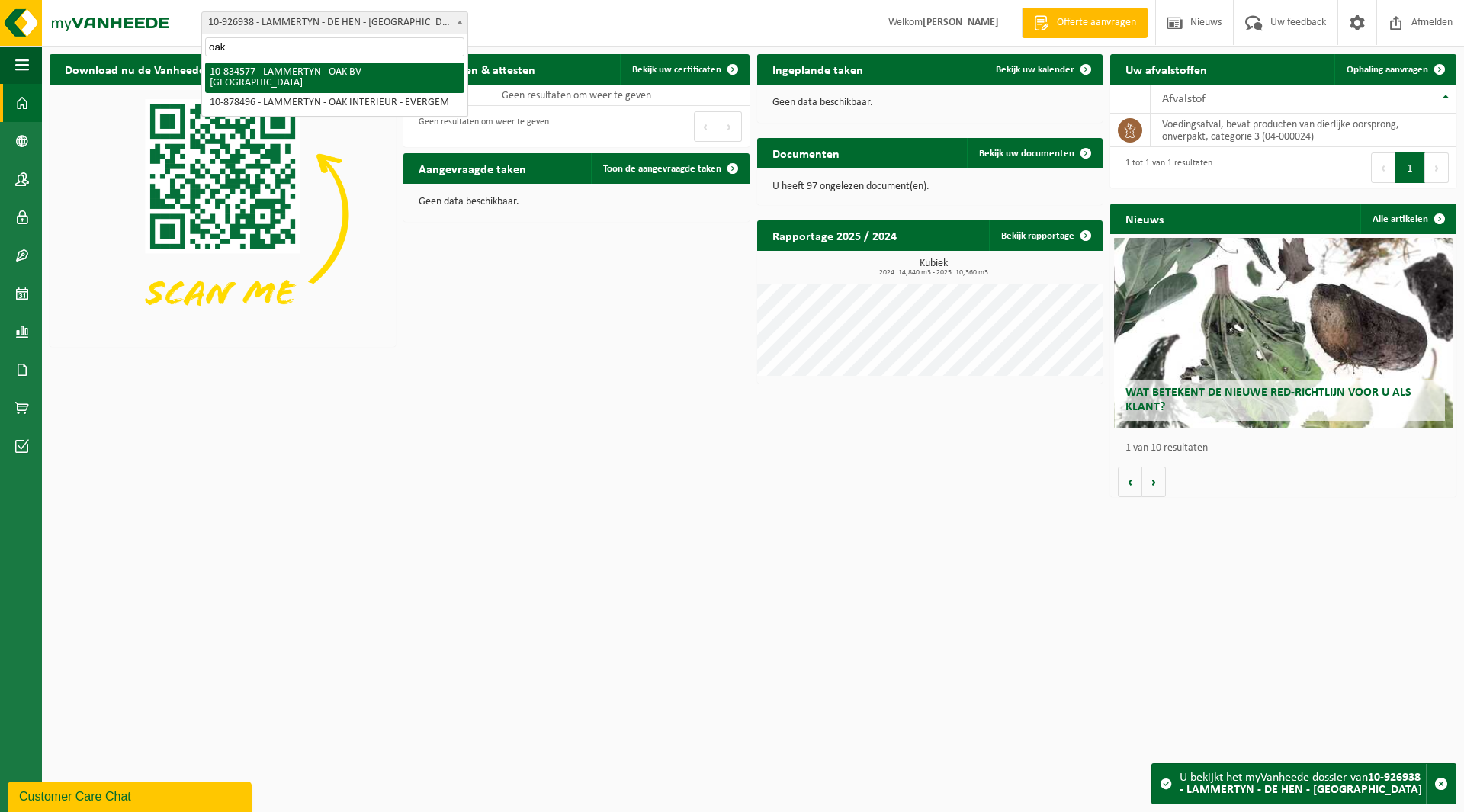
type input "oak"
select select "89899"
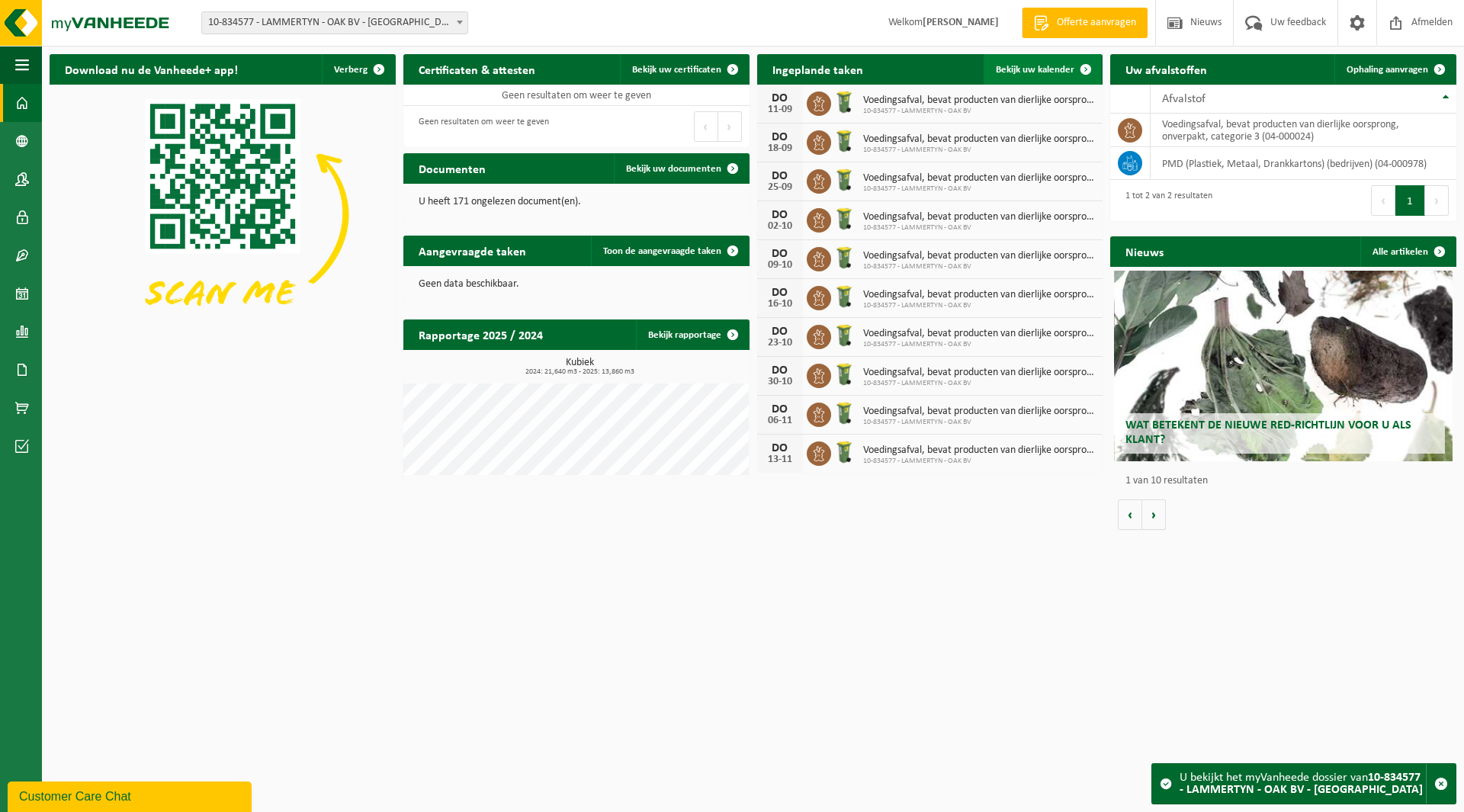
click at [1033, 73] on span "Bekijk uw kalender" at bounding box center [1034, 69] width 78 height 10
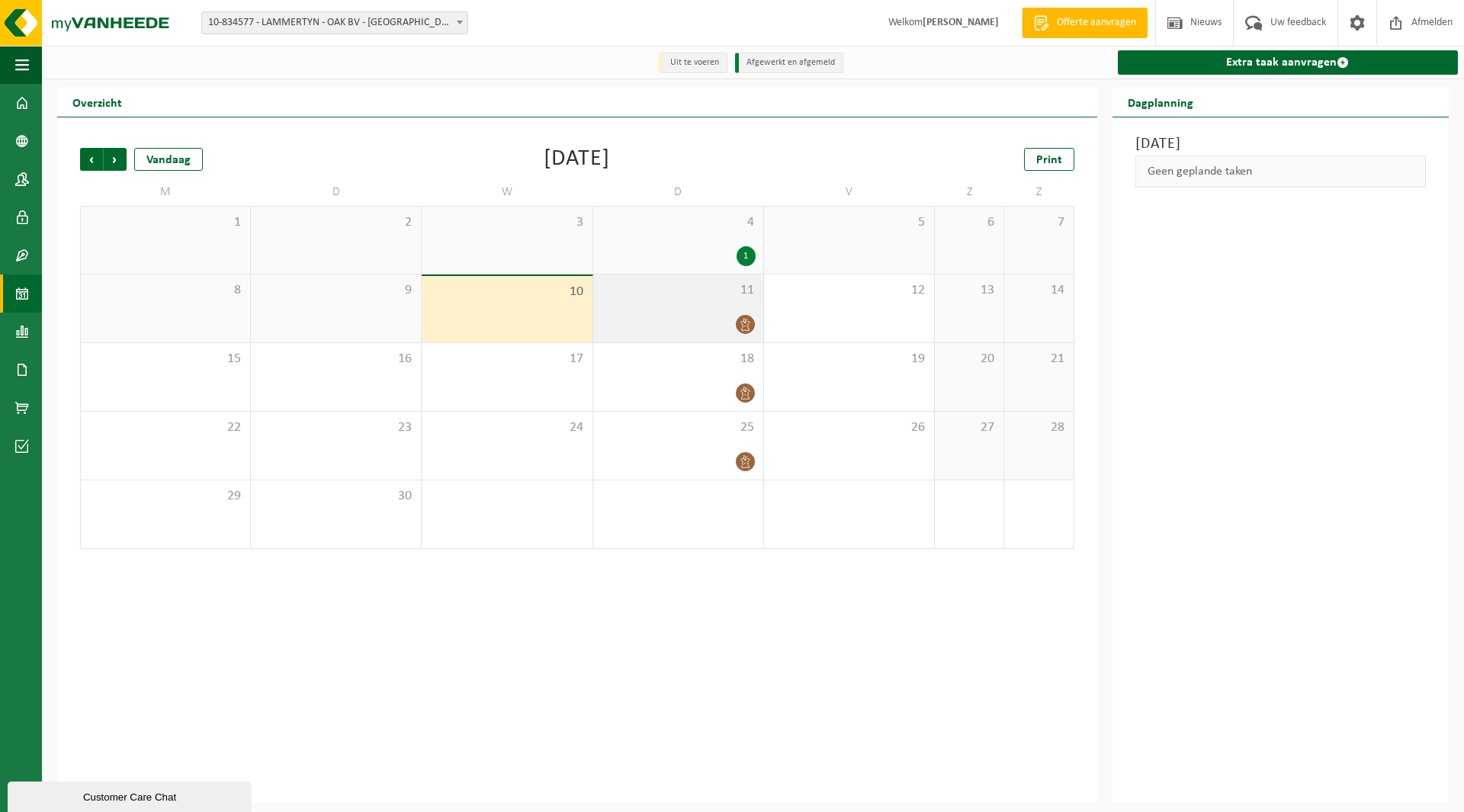
click at [691, 291] on span "11" at bounding box center [678, 290] width 155 height 17
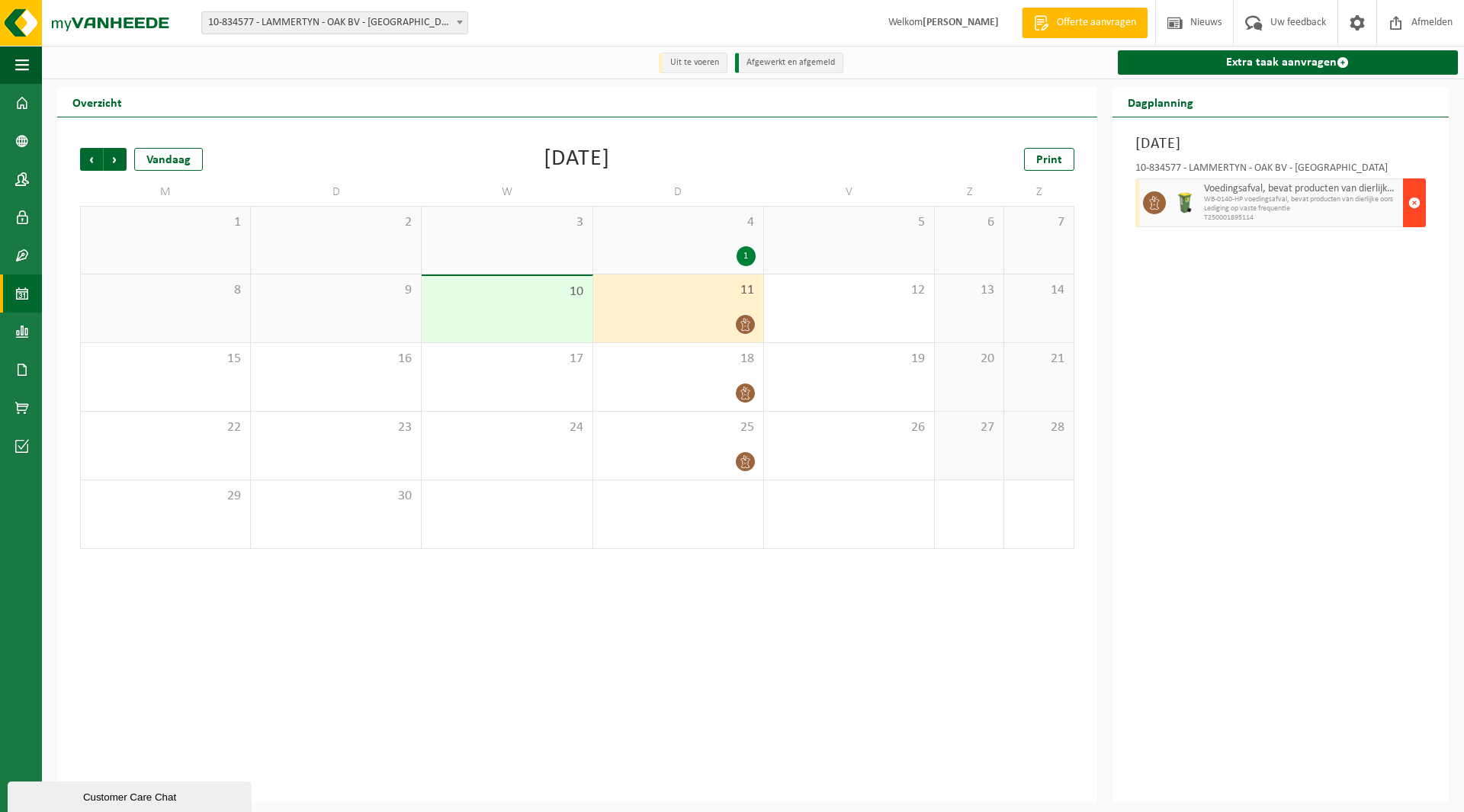
click at [1417, 206] on span "button" at bounding box center [1414, 202] width 12 height 31
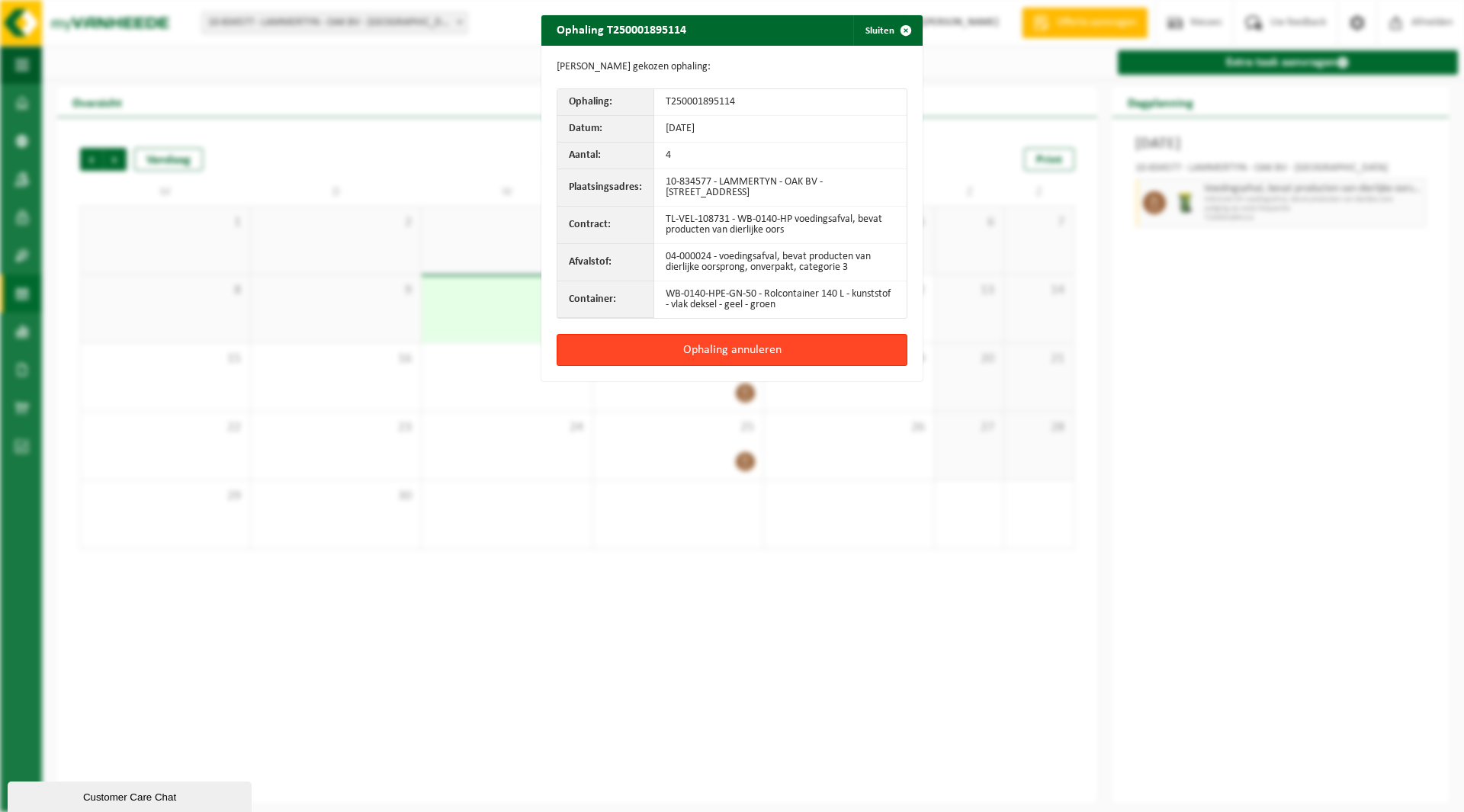
click at [707, 354] on button "Ophaling annuleren" at bounding box center [731, 350] width 351 height 32
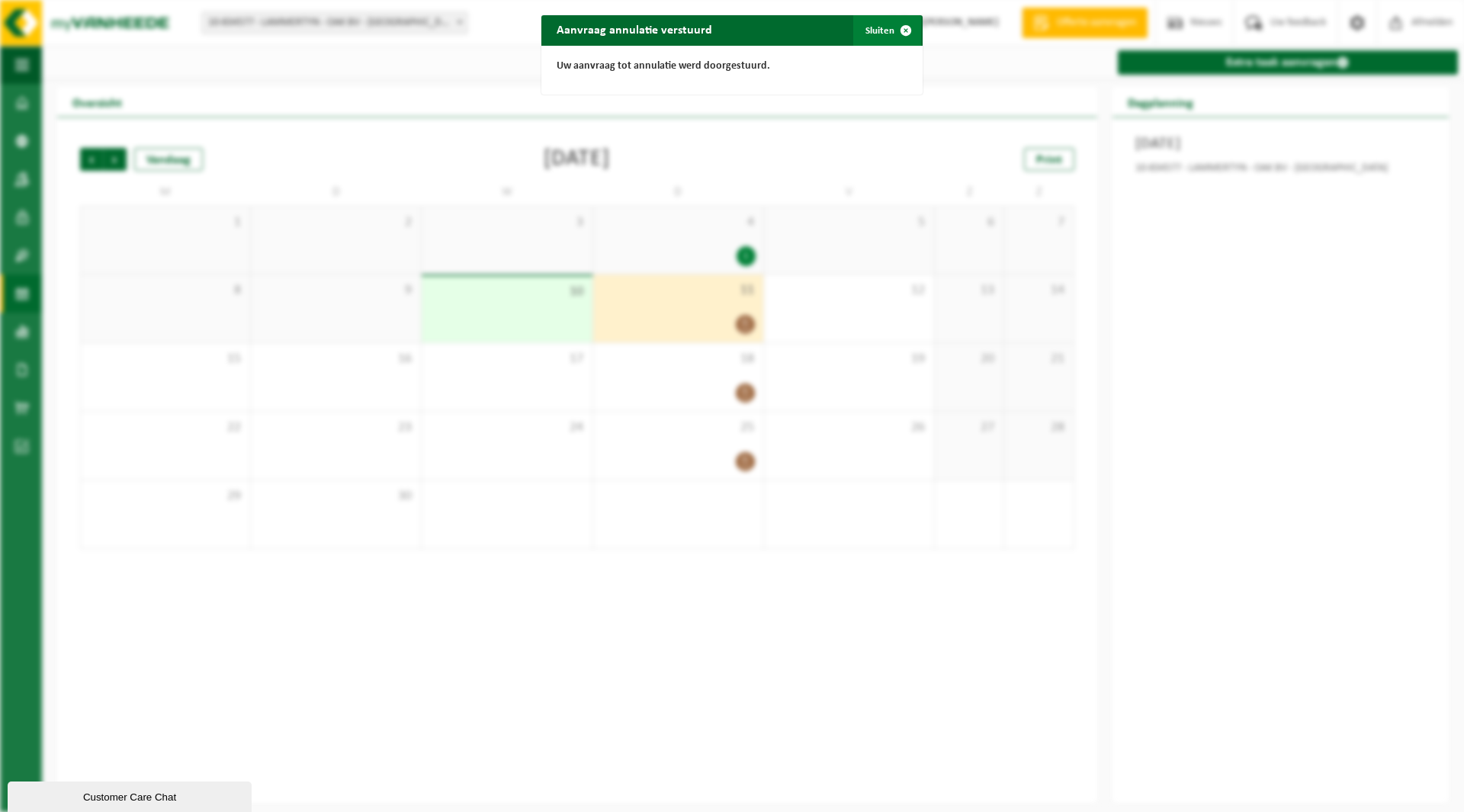
click at [873, 25] on button "Sluiten" at bounding box center [887, 30] width 68 height 31
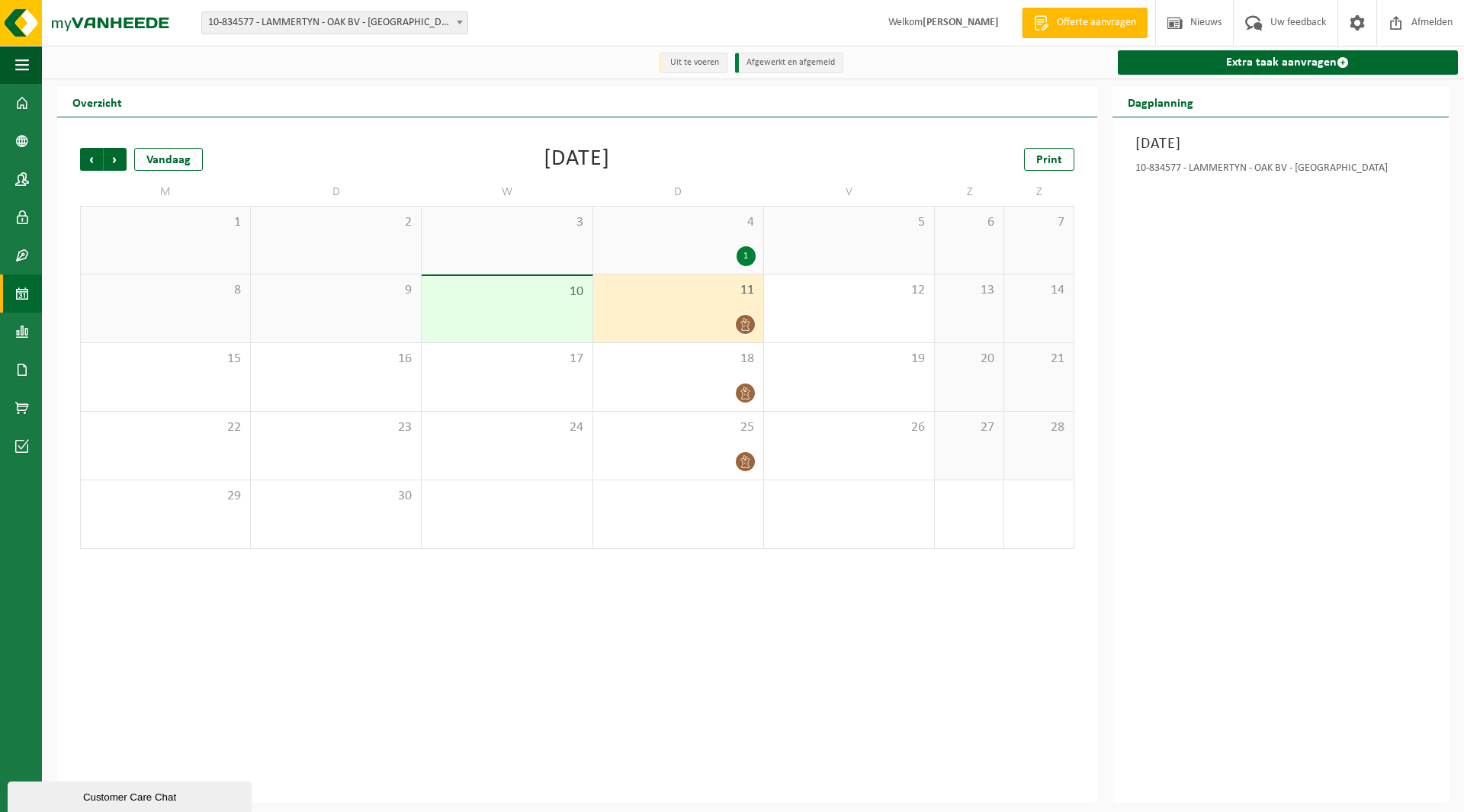
click at [275, 25] on span "10-834577 - LAMMERTYN - OAK BV - [GEOGRAPHIC_DATA]" at bounding box center [335, 23] width 265 height 21
type input "skaldu"
select select "134723"
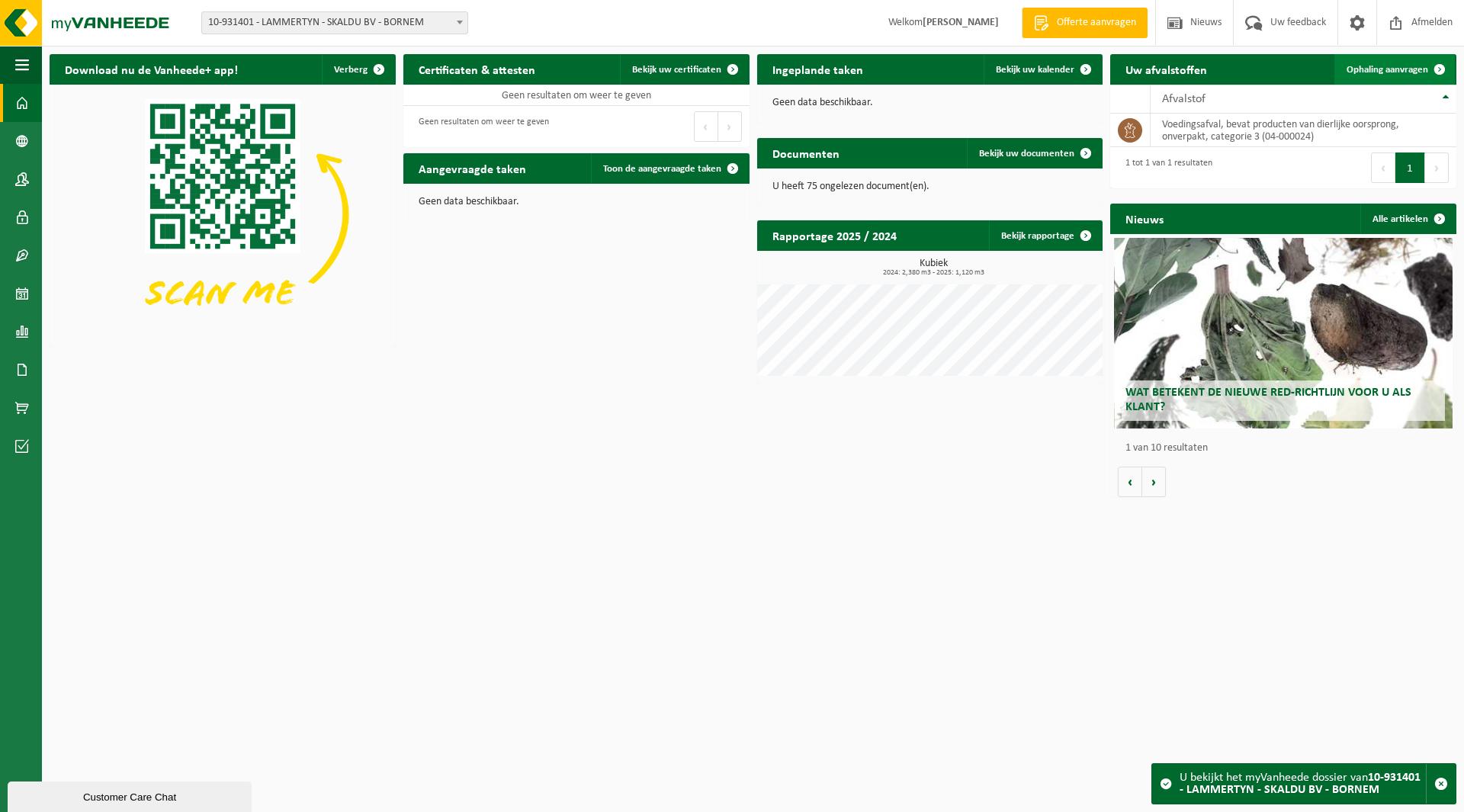
click at [1369, 71] on span "Ophaling aanvragen" at bounding box center [1387, 69] width 82 height 10
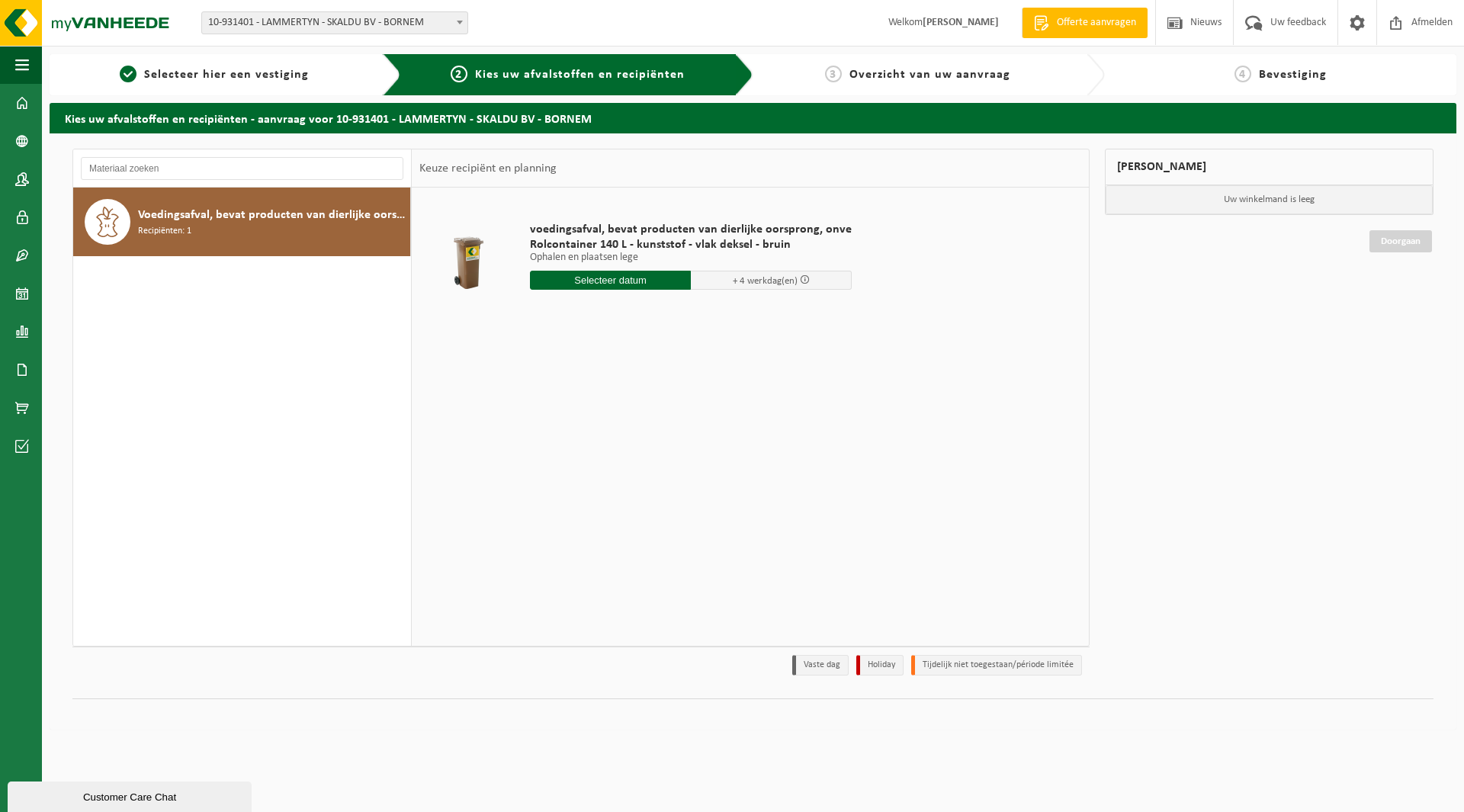
click at [588, 279] on input "text" at bounding box center [610, 280] width 161 height 19
click at [323, 375] on div "Voedingsafval, bevat producten van dierlijke oorsprong, onverpakt, categorie 3 …" at bounding box center [242, 416] width 338 height 458
click at [79, 33] on img at bounding box center [91, 23] width 183 height 46
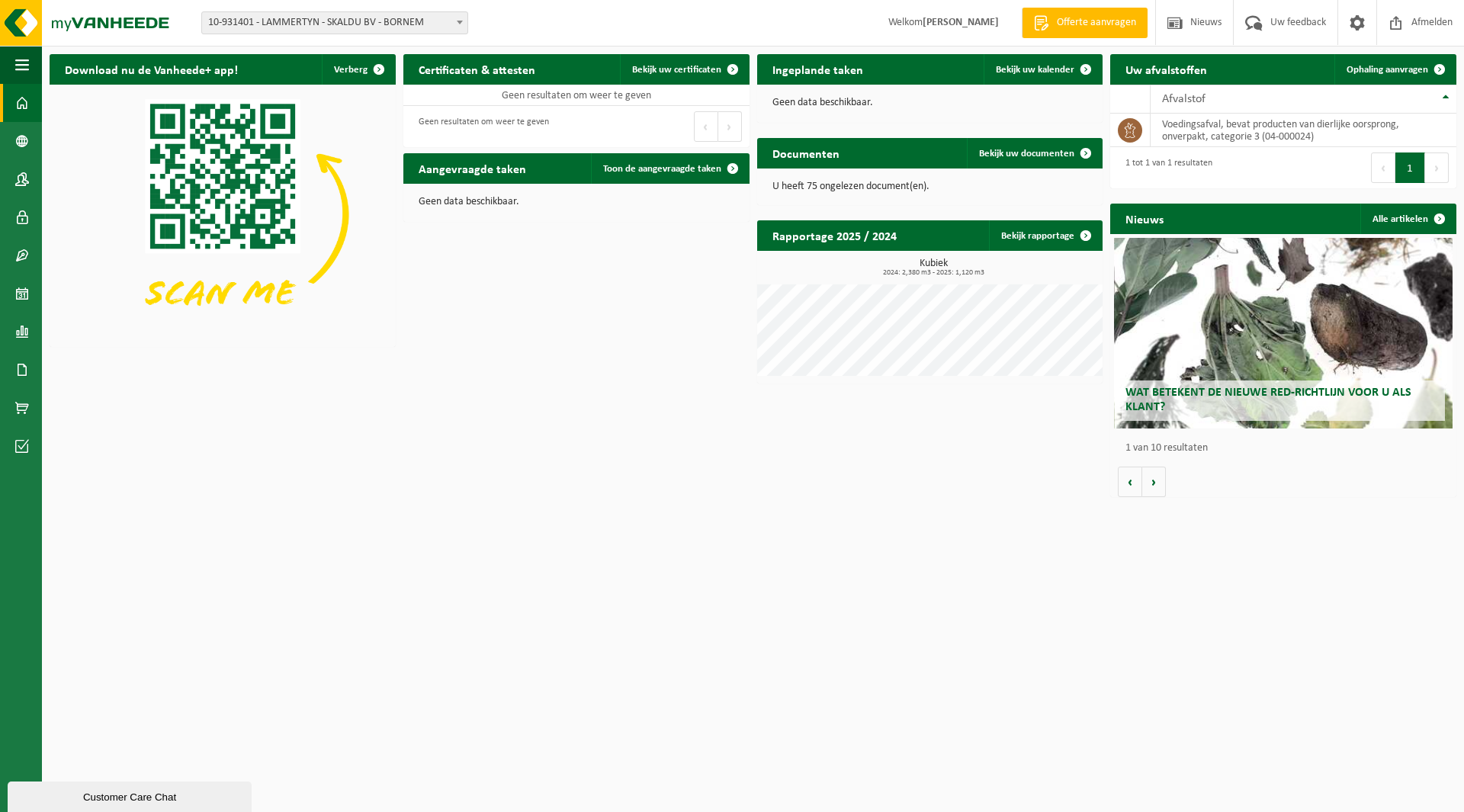
click at [269, 25] on span "10-931401 - LAMMERTYN - SKALDU BV - BORNEM" at bounding box center [335, 23] width 265 height 21
type input "[PERSON_NAME]"
select select "110890"
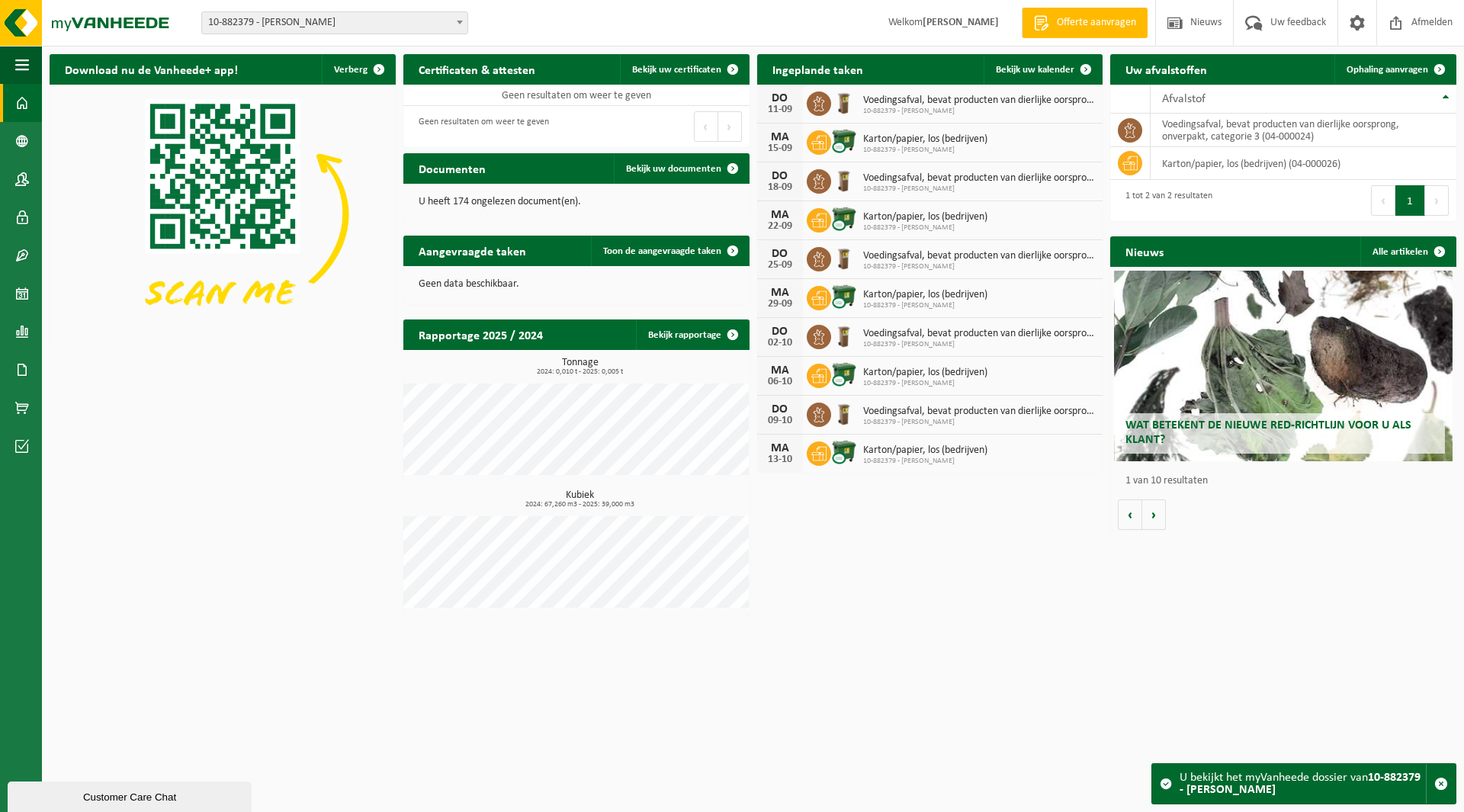
click at [276, 29] on span "10-882379 - [PERSON_NAME]" at bounding box center [335, 23] width 265 height 21
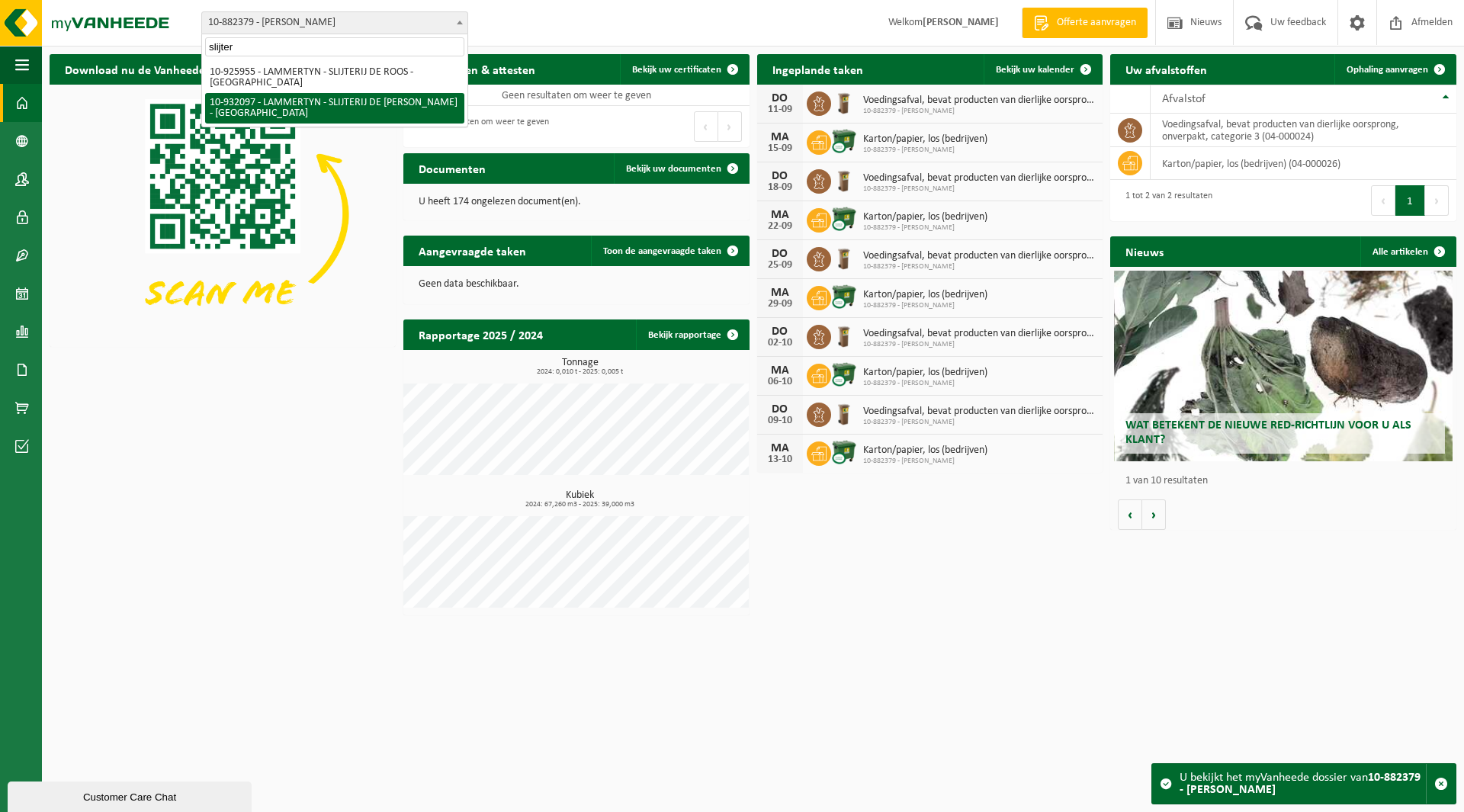
type input "slijter"
select select "135065"
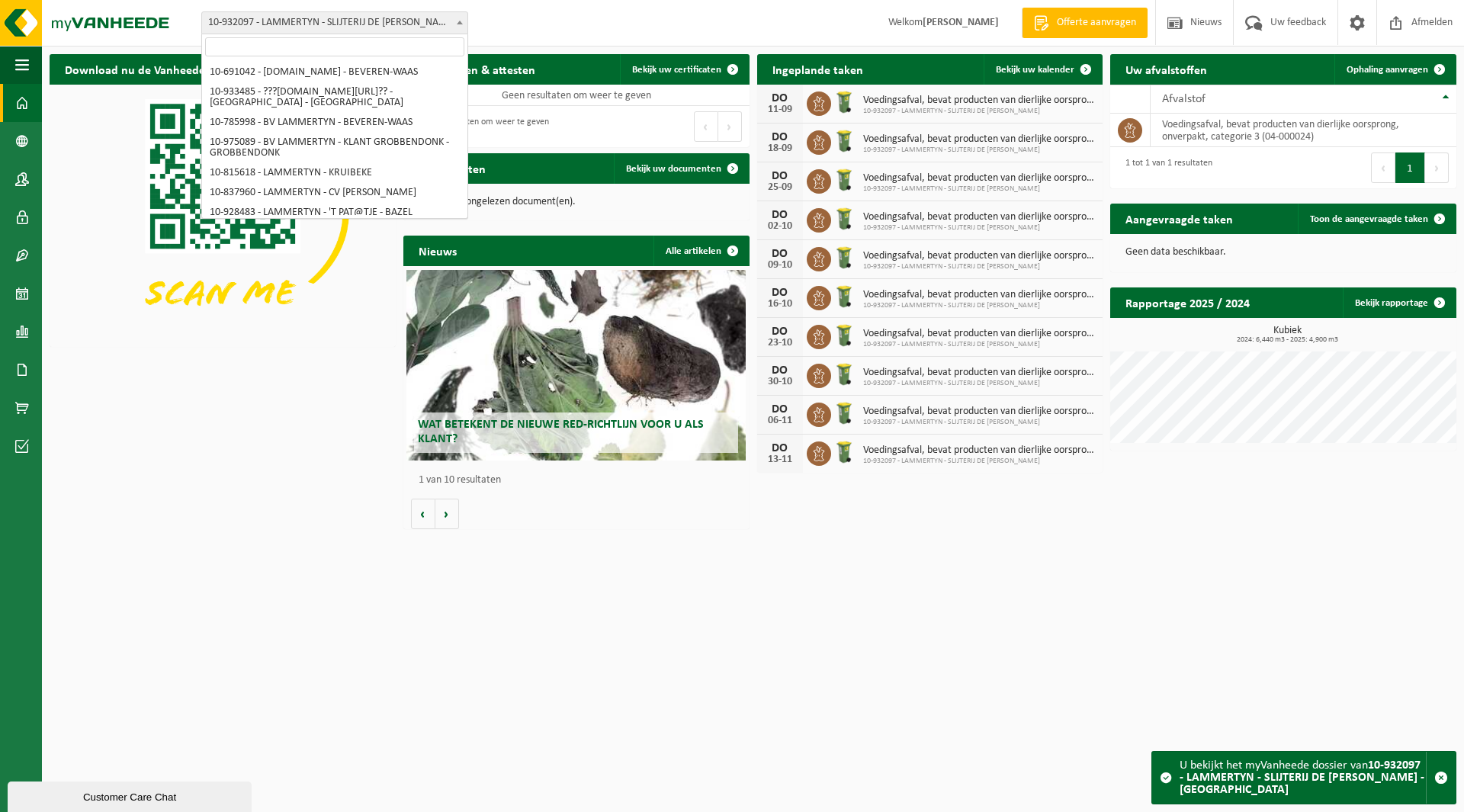
click at [315, 16] on span "10-932097 - LAMMERTYN - SLIJTERIJ DE [PERSON_NAME] - [GEOGRAPHIC_DATA]" at bounding box center [335, 23] width 265 height 21
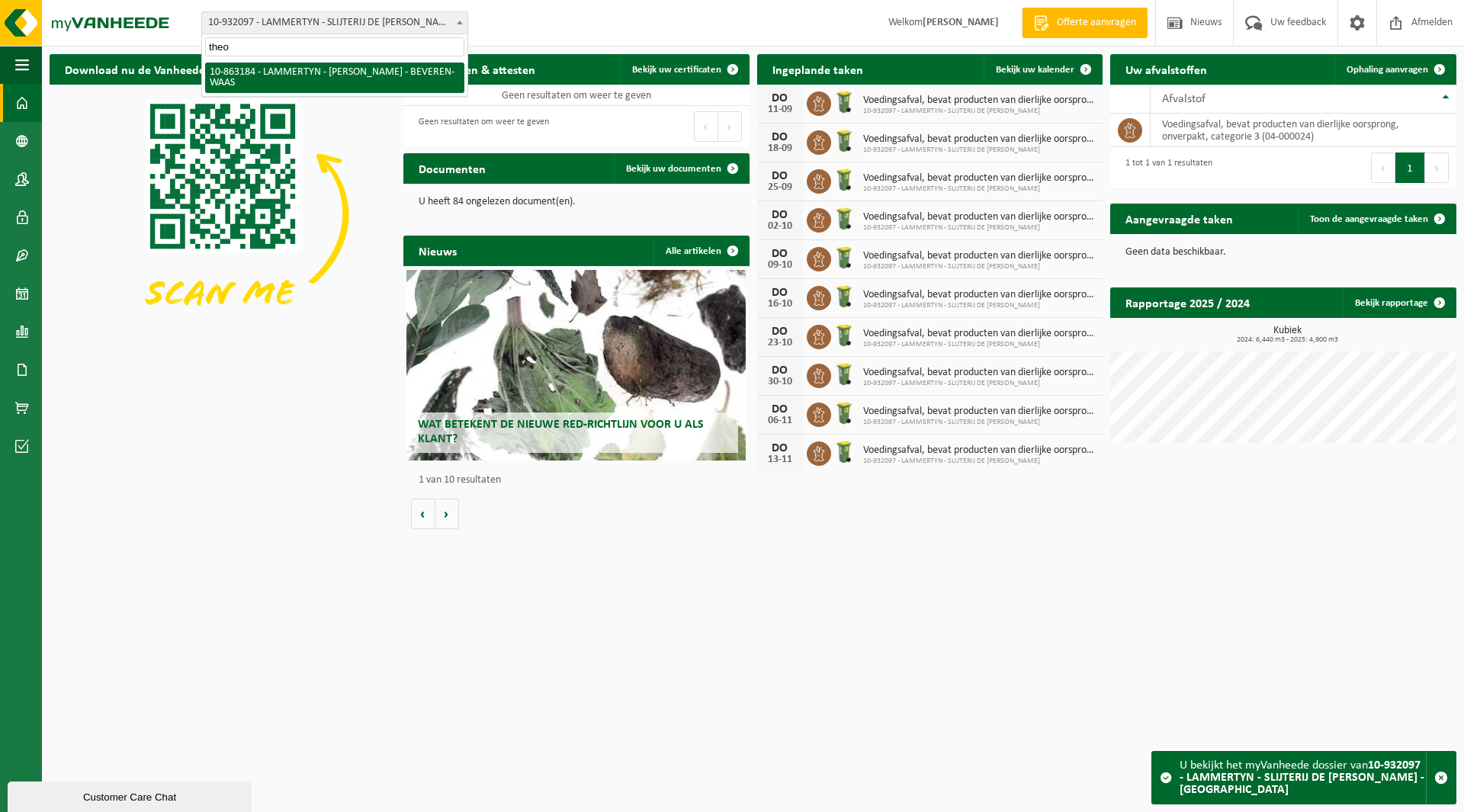
type input "theo"
select select "101317"
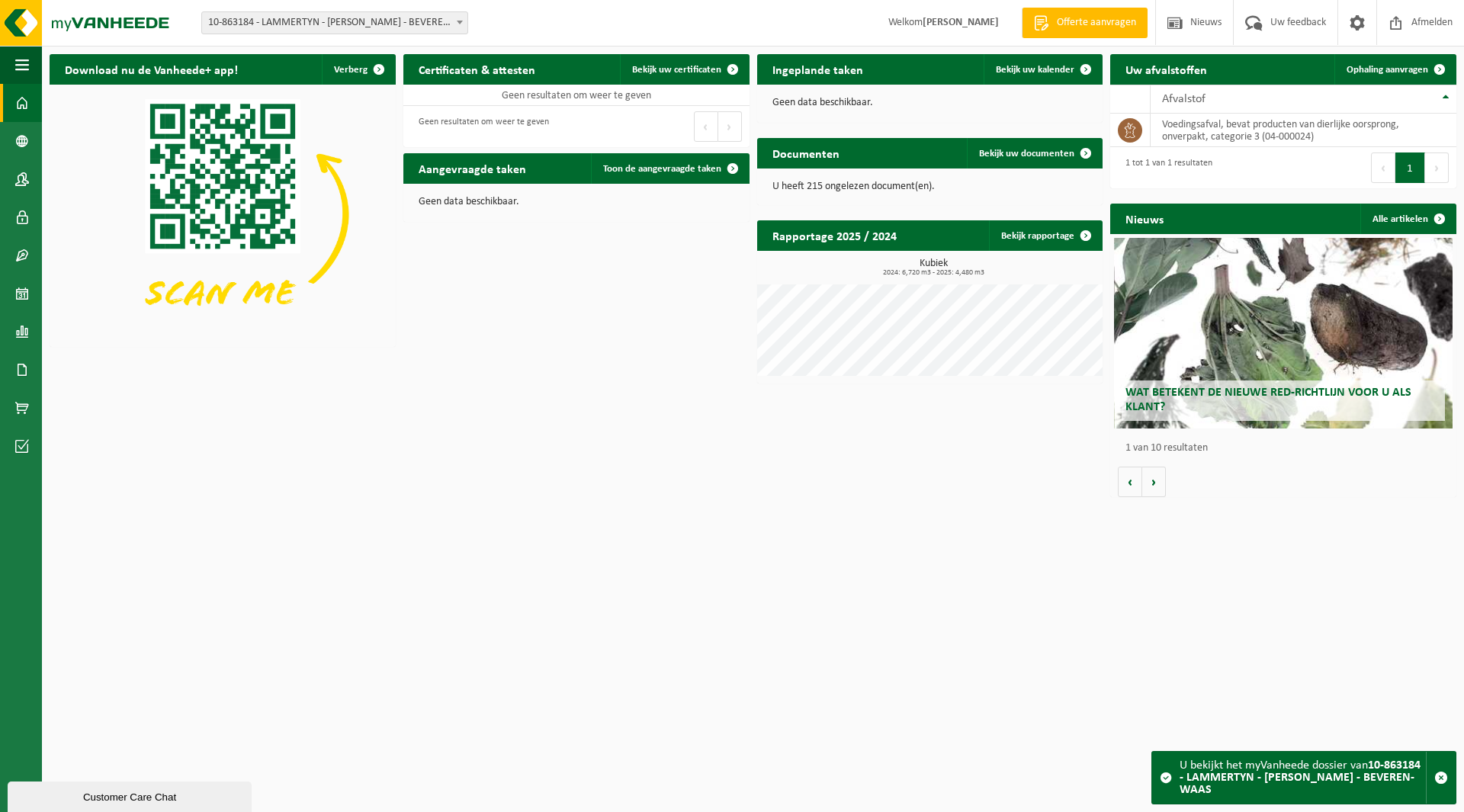
click at [273, 23] on span "10-863184 - LAMMERTYN - [PERSON_NAME] - BEVEREN-WAAS" at bounding box center [335, 23] width 265 height 21
type input "sac"
select select "130555"
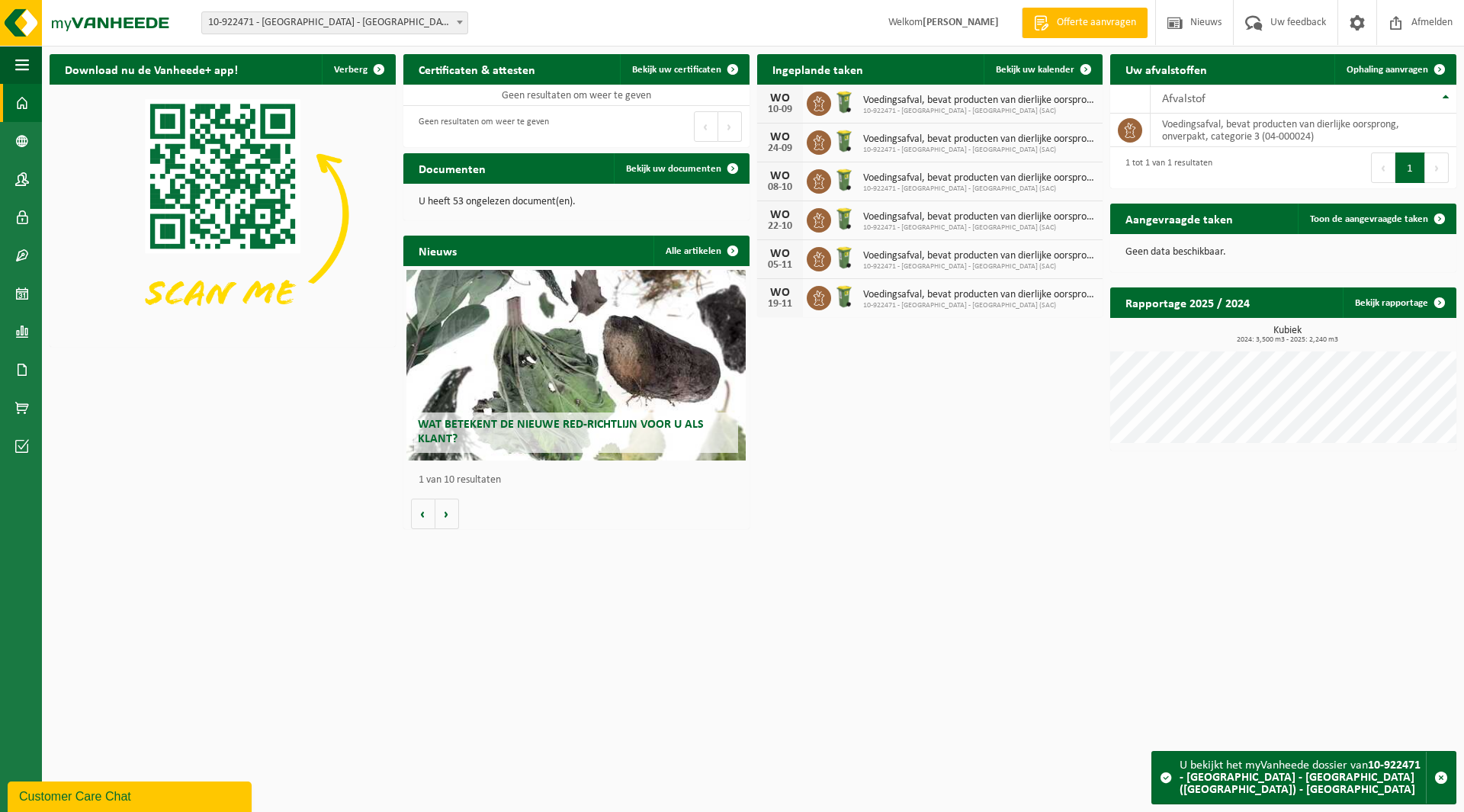
click at [323, 20] on span "10-922471 - [GEOGRAPHIC_DATA] - [GEOGRAPHIC_DATA] ([GEOGRAPHIC_DATA]) - [GEOGRA…" at bounding box center [335, 23] width 265 height 21
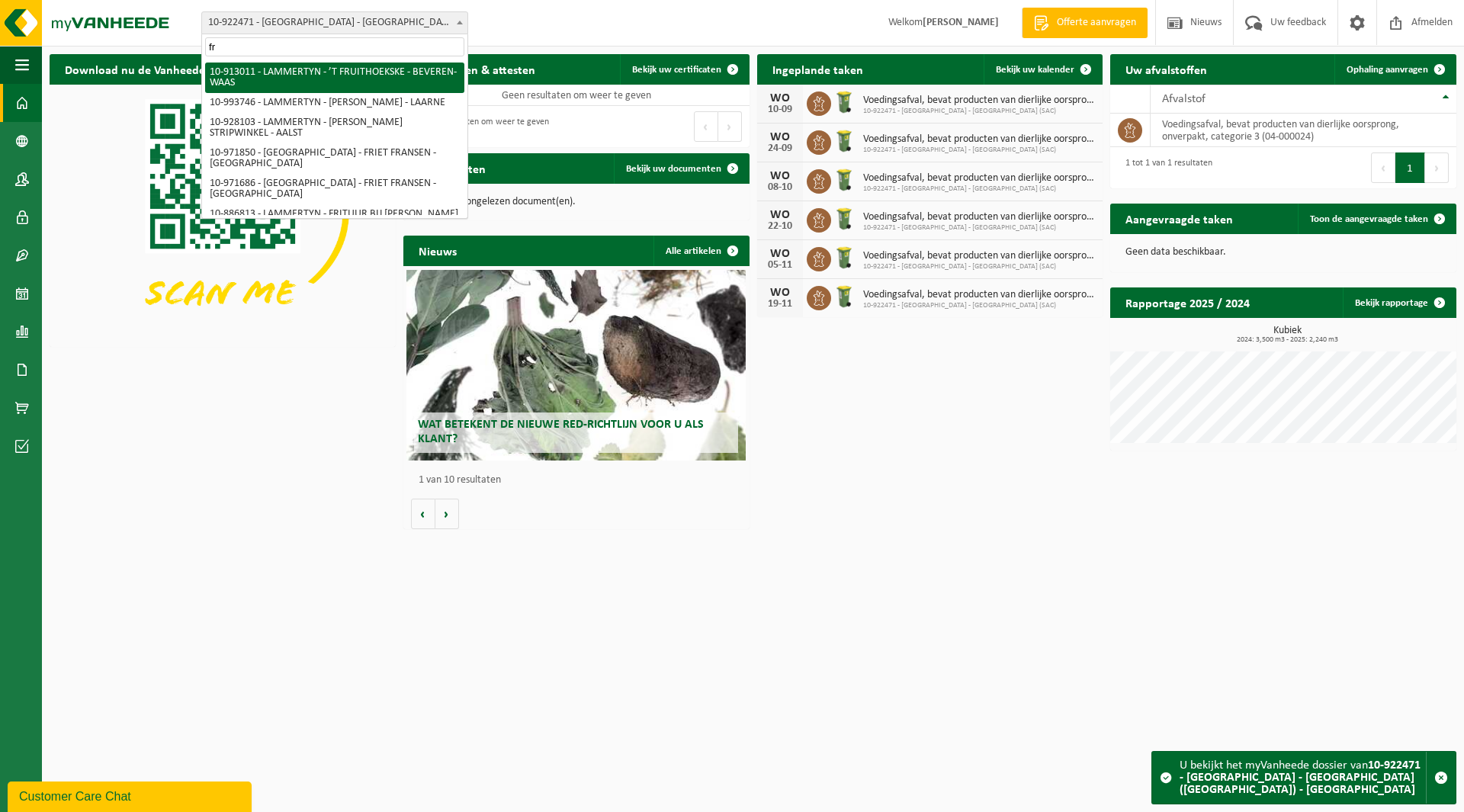
type input "fr"
select select "125896"
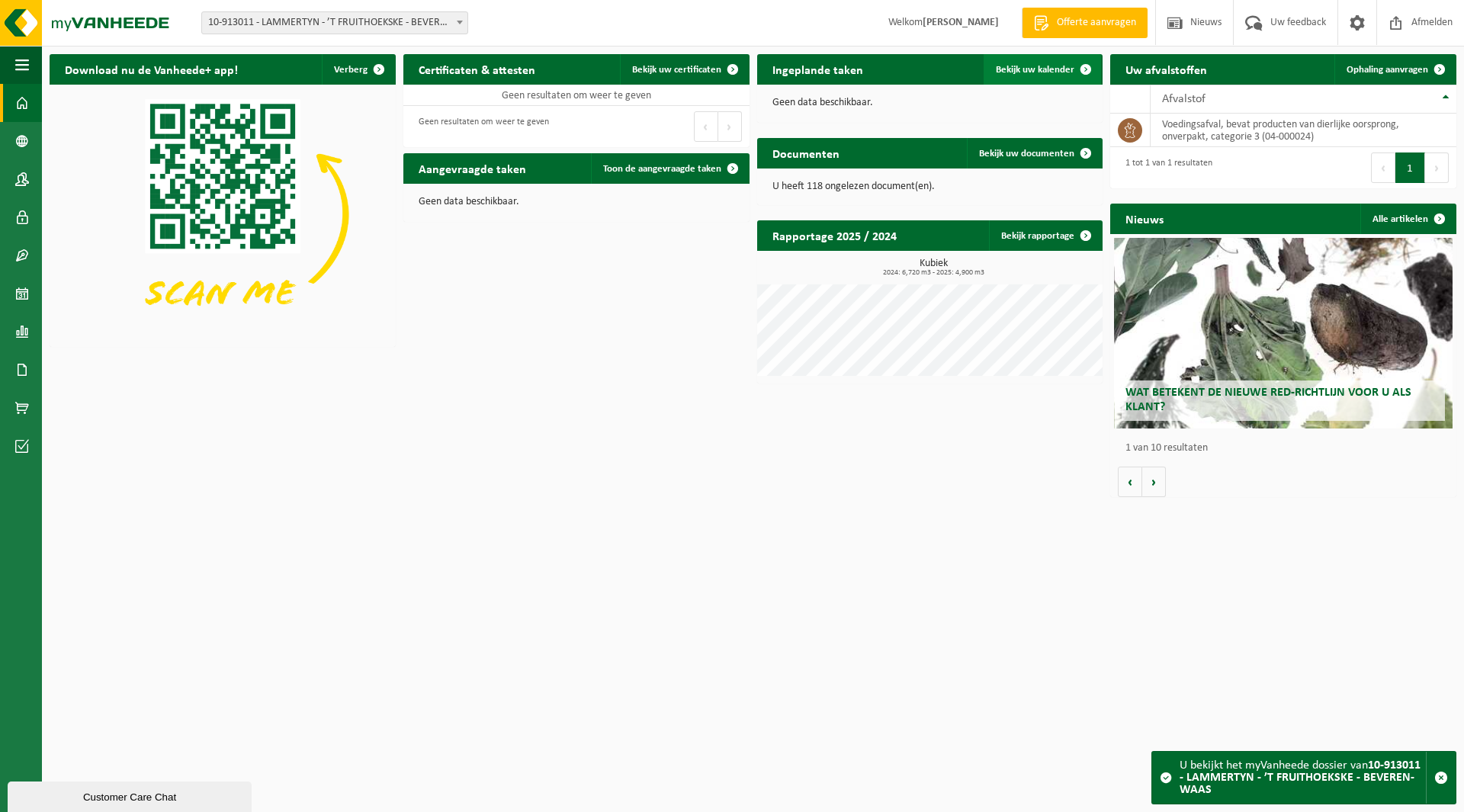
click at [1018, 62] on link "Bekijk uw kalender" at bounding box center [1042, 69] width 118 height 31
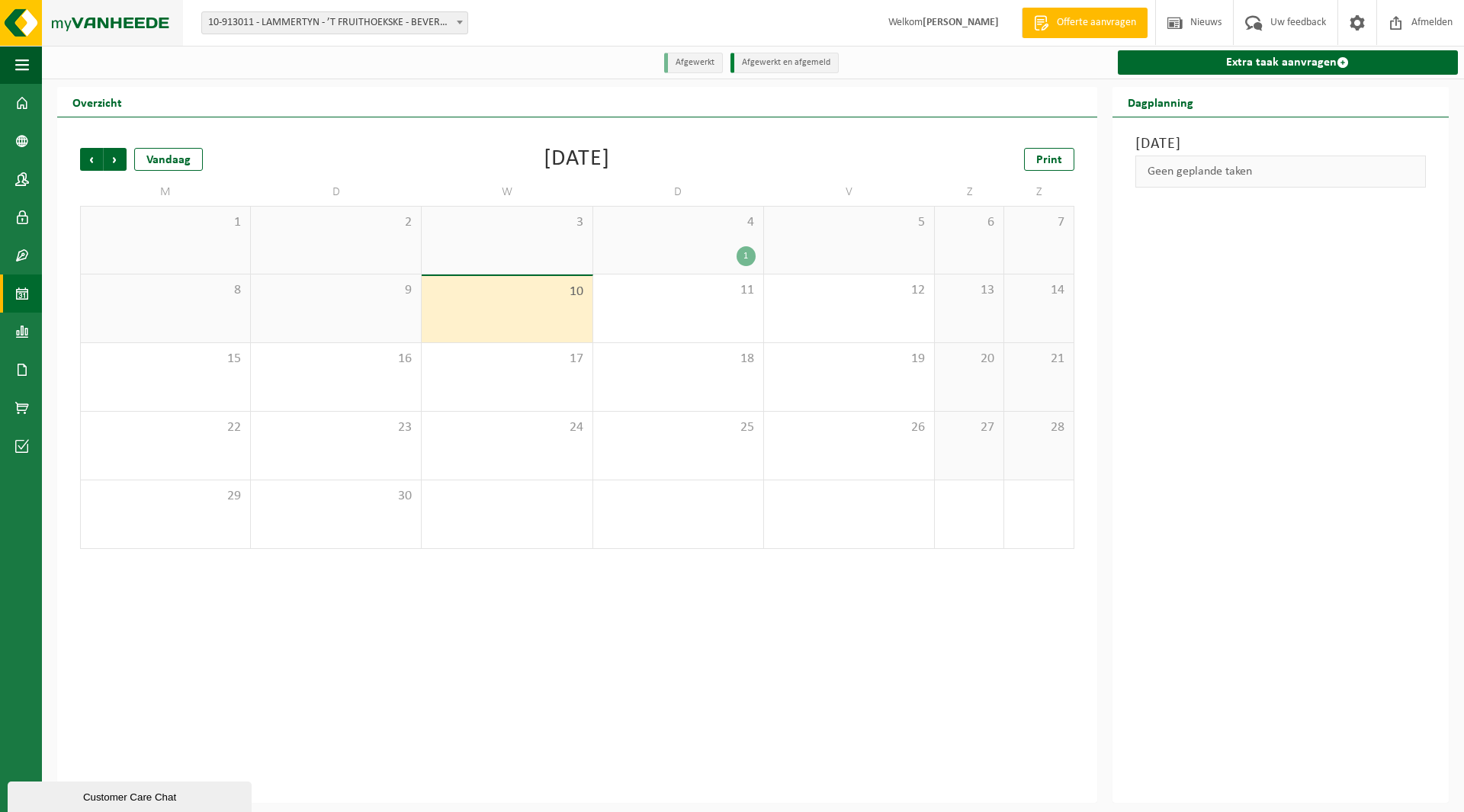
click at [73, 20] on img at bounding box center [91, 23] width 183 height 46
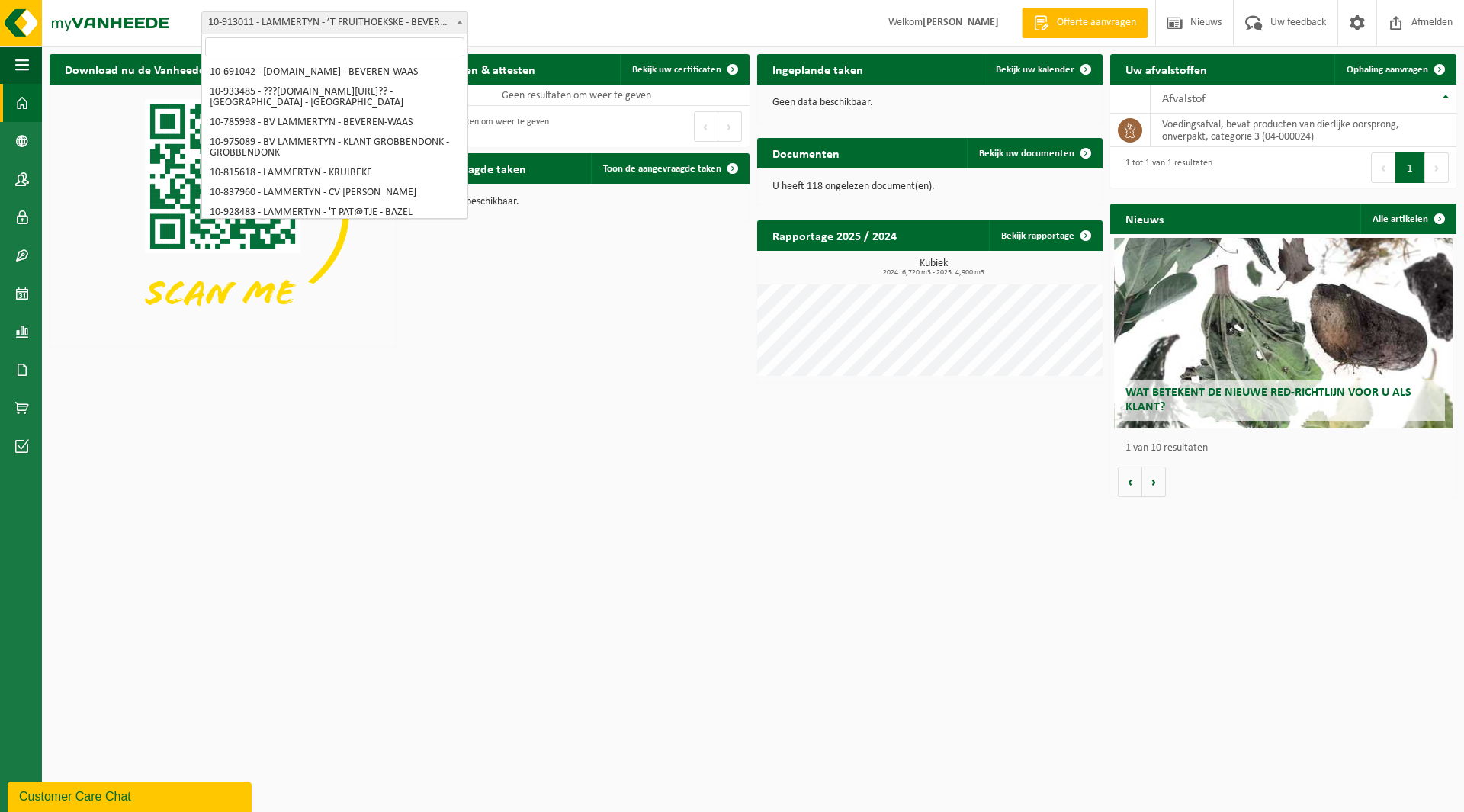
click at [349, 17] on span "10-913011 - LAMMERTYN - ’T FRUITHOEKSKE - BEVEREN-WAAS" at bounding box center [335, 23] width 265 height 21
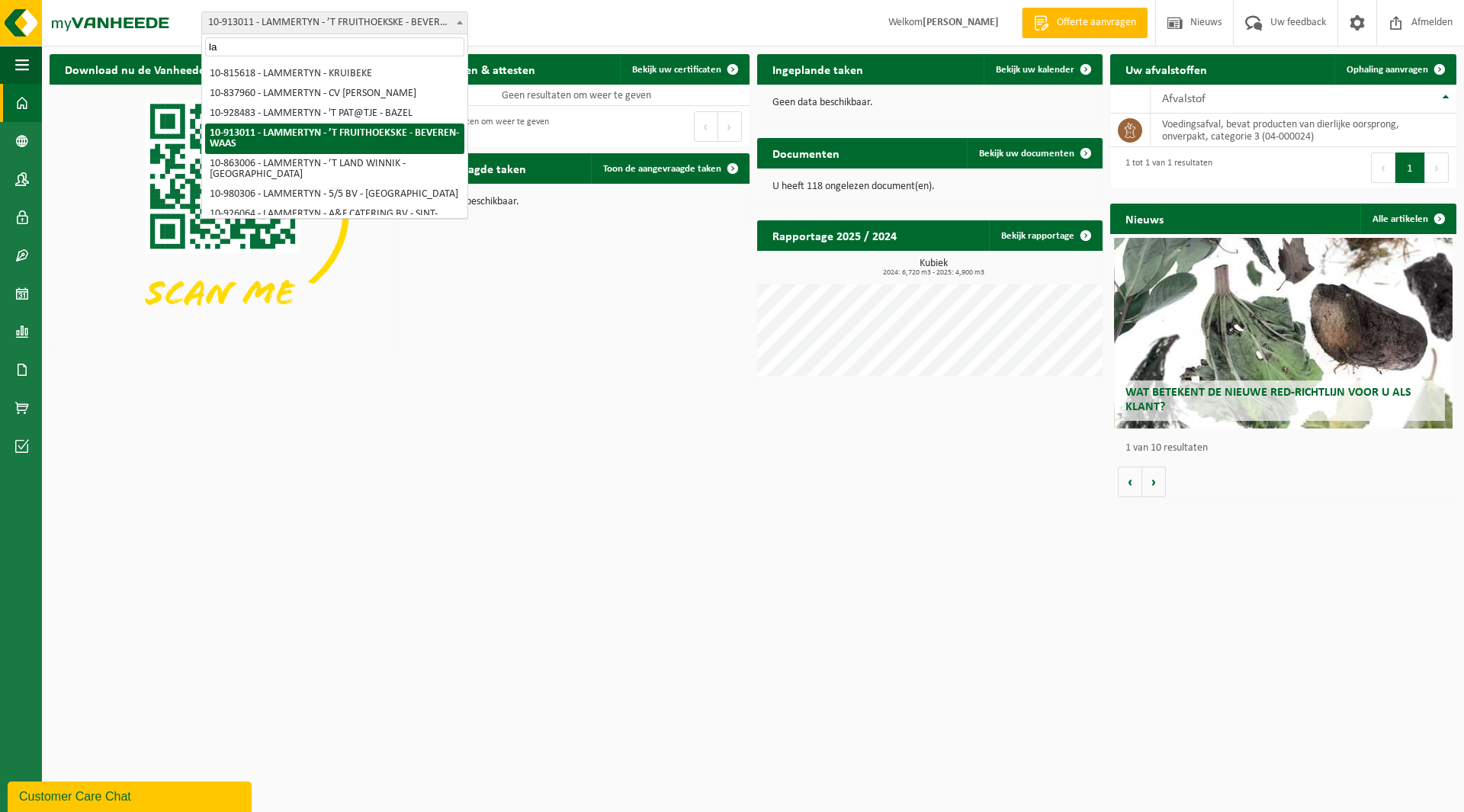
drag, startPoint x: 349, startPoint y: 17, endPoint x: 437, endPoint y: 504, distance: 494.9
click at [438, 513] on html "Vestiging: 10-691042 - [DOMAIN_NAME] - BEVEREN-WAAS 10-933485 - ???[DOMAIN_NAME…" at bounding box center [732, 406] width 1464 height 812
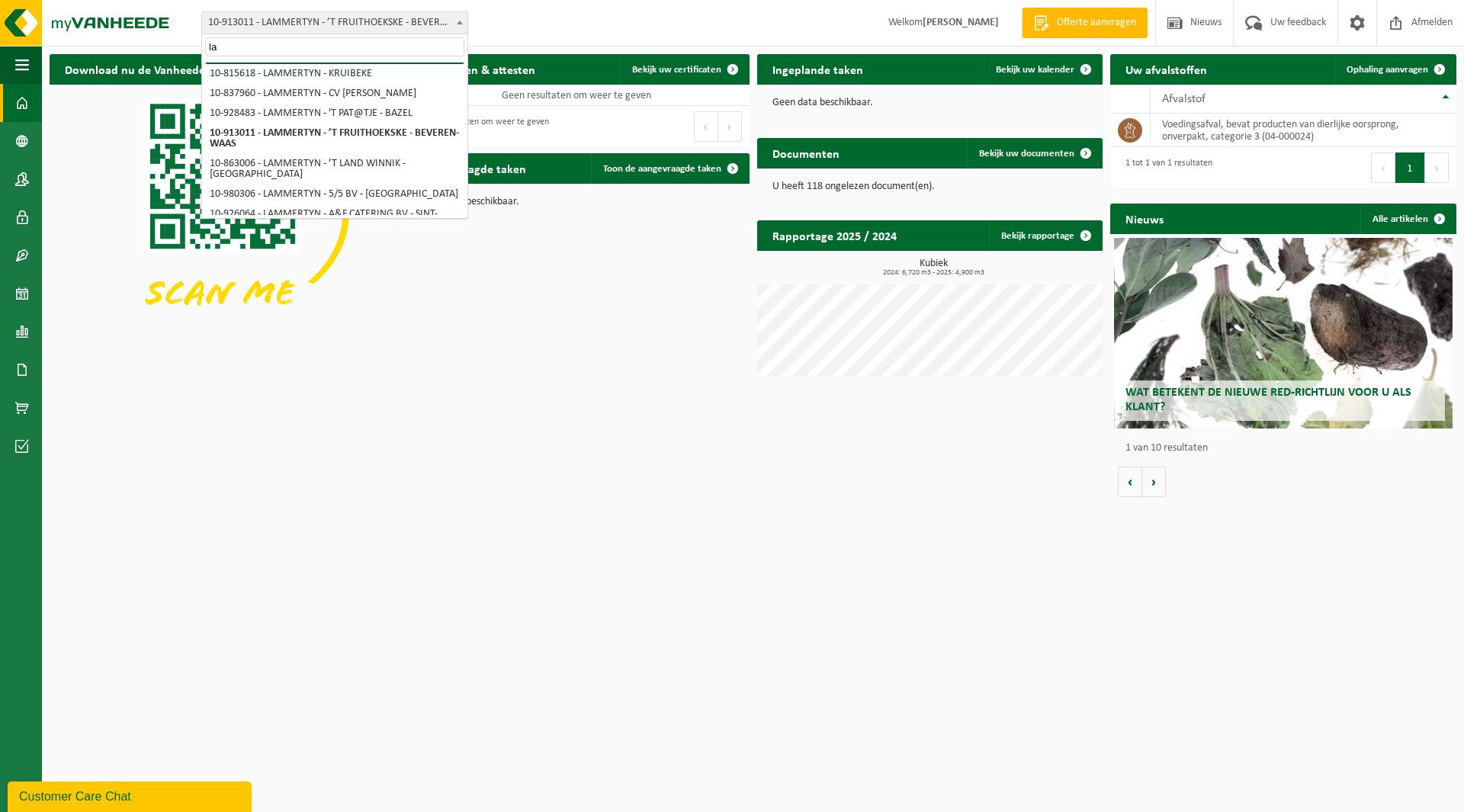
click at [288, 47] on input "la" at bounding box center [334, 47] width 259 height 19
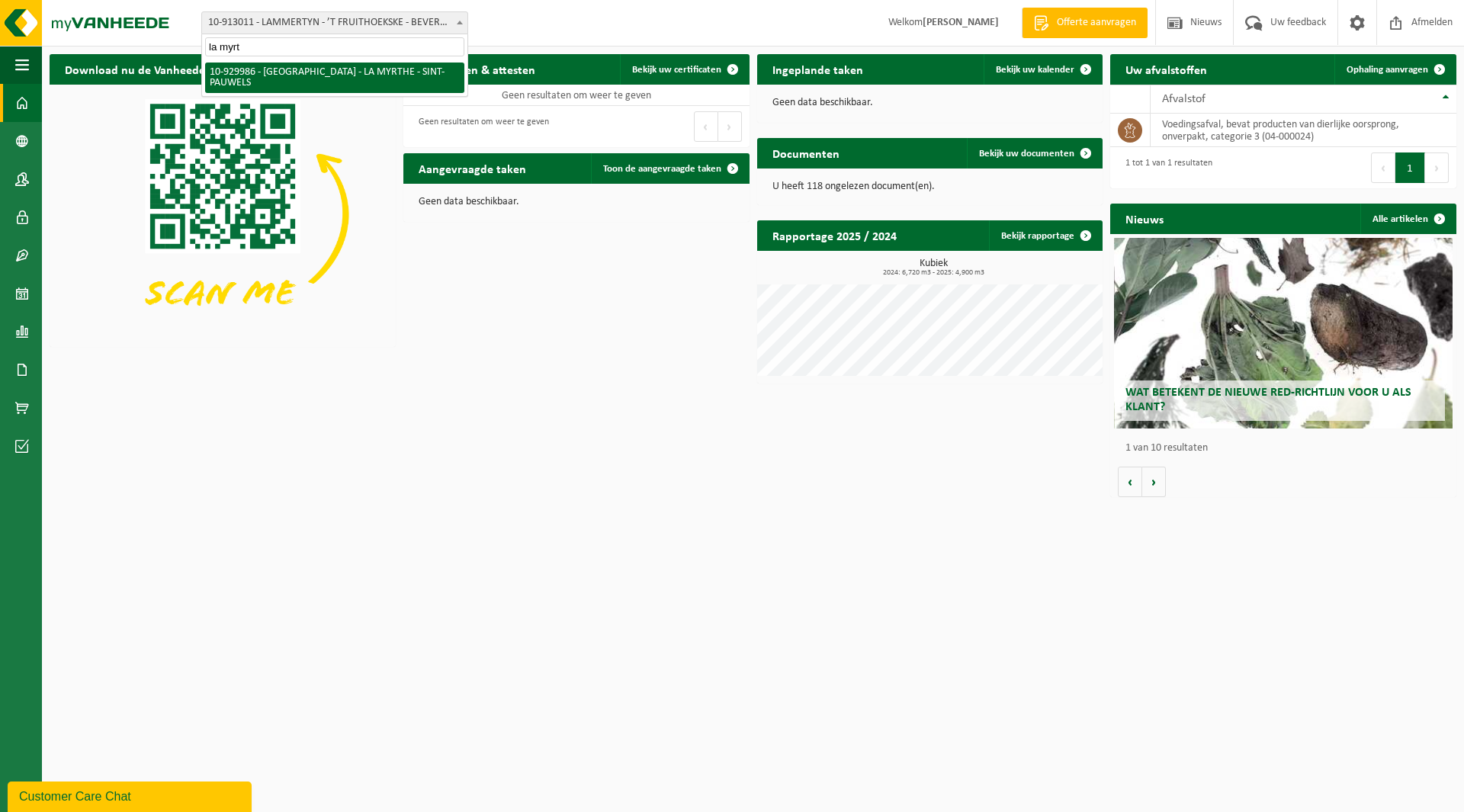
type input "la myrth"
select select "134186"
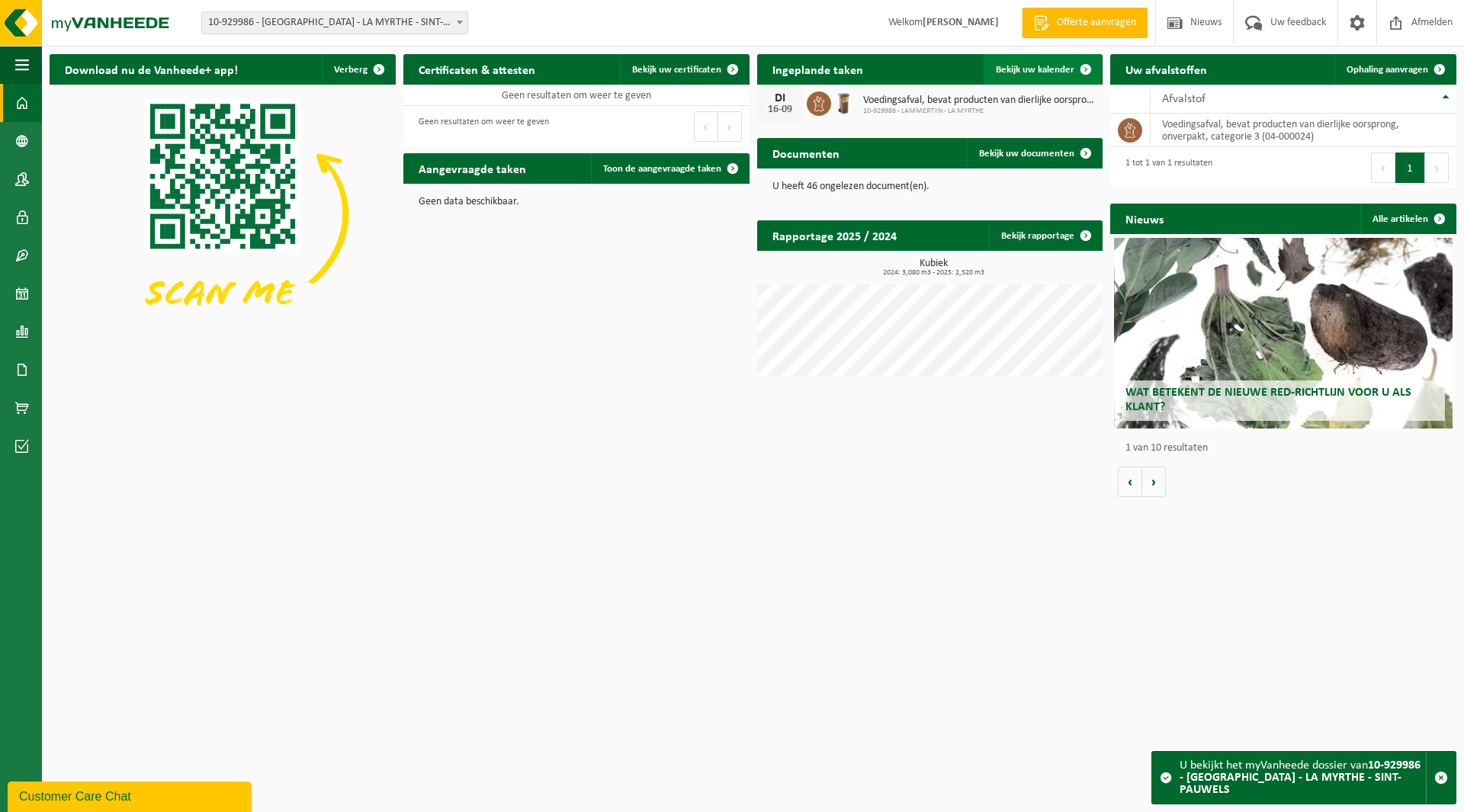
click at [1013, 72] on span "Bekijk uw kalender" at bounding box center [1034, 69] width 78 height 10
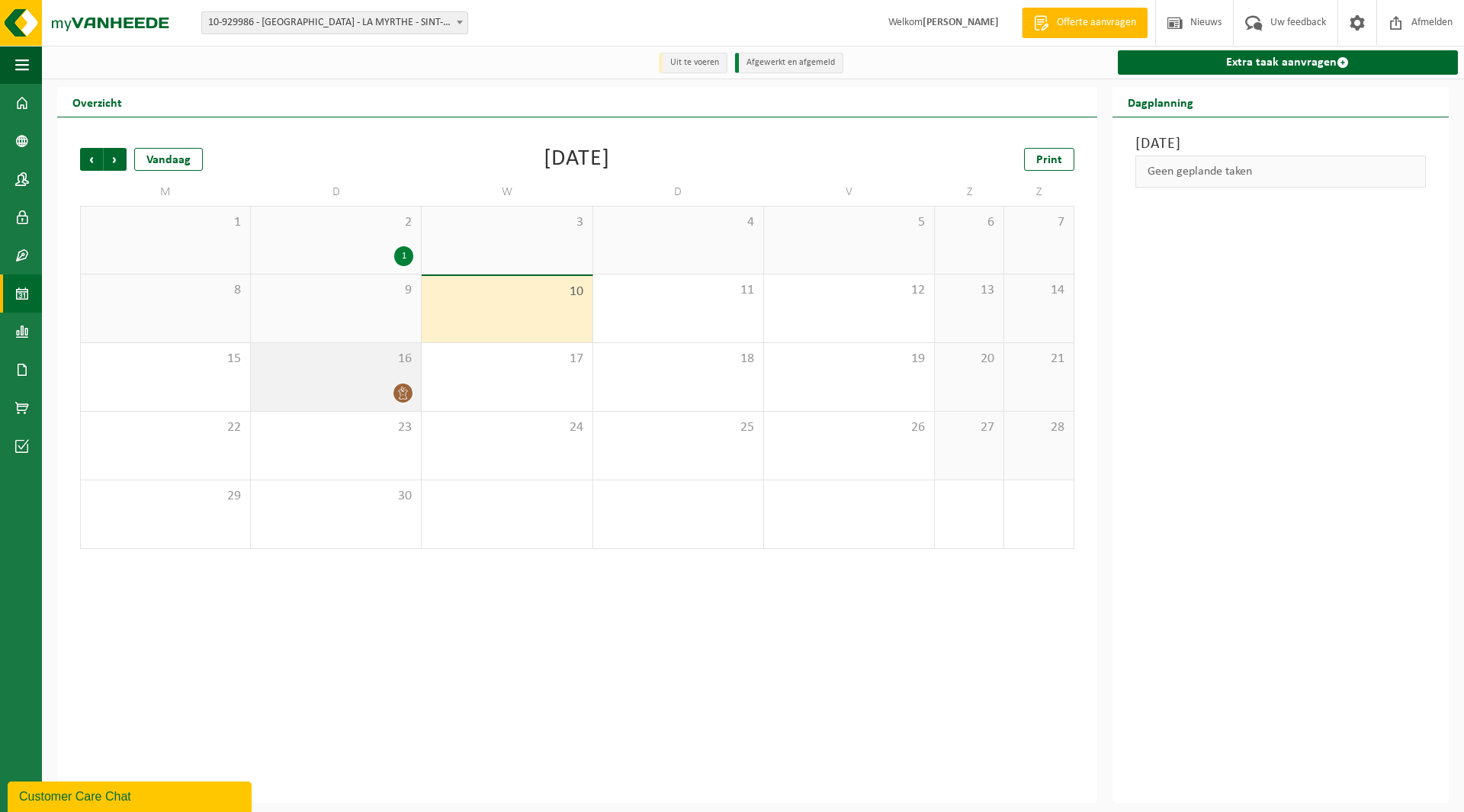
click at [350, 390] on div at bounding box center [336, 392] width 155 height 20
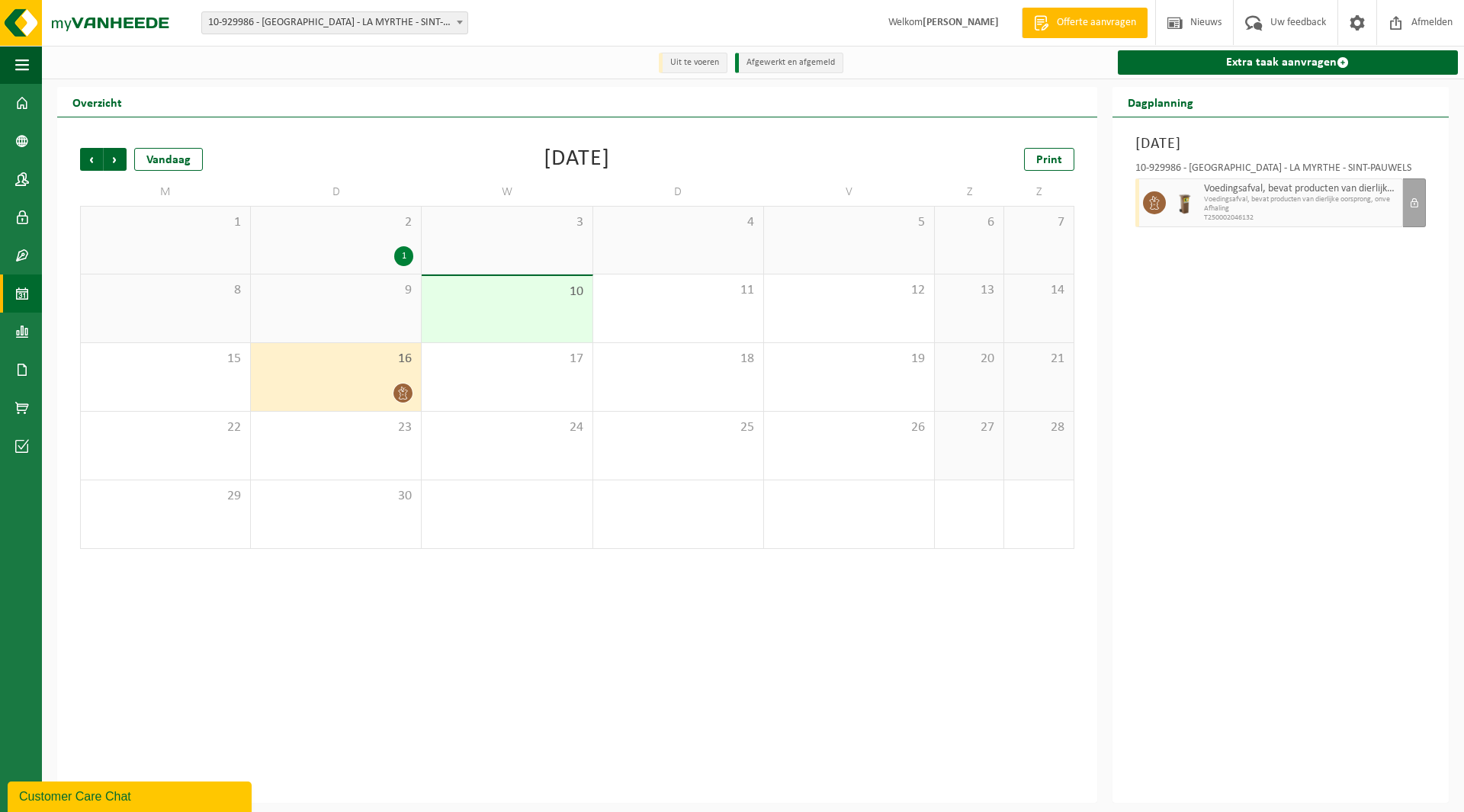
click at [407, 640] on div "Vorige Volgende Vandaag September 2025 Print M D W D V Z Z 1 2 1 3 4 5 6 7 8 9 …" at bounding box center [576, 460] width 1040 height 685
click at [112, 24] on img at bounding box center [91, 23] width 183 height 46
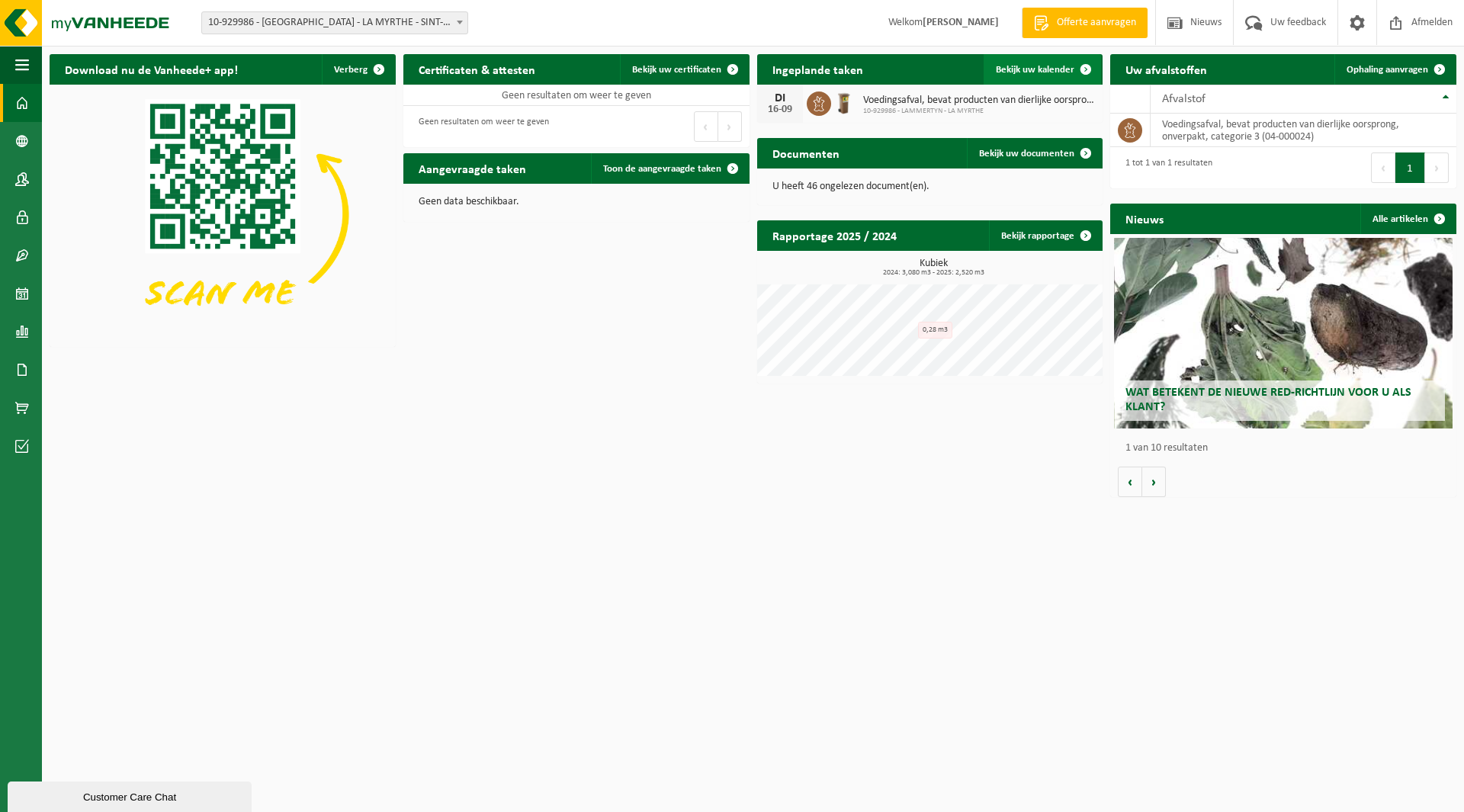
click at [1024, 66] on span "Bekijk uw kalender" at bounding box center [1034, 69] width 78 height 10
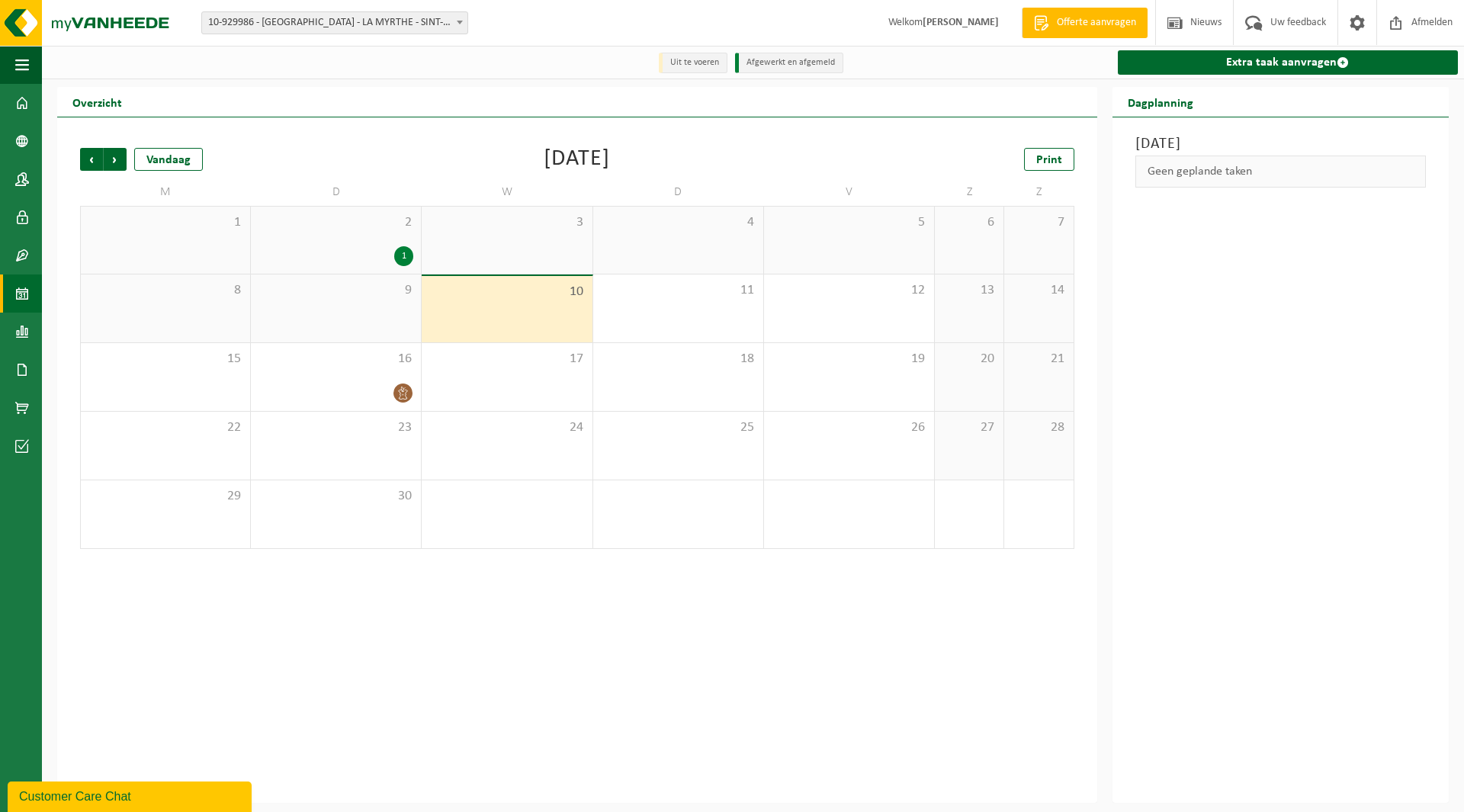
click at [356, 252] on div "1" at bounding box center [336, 256] width 155 height 20
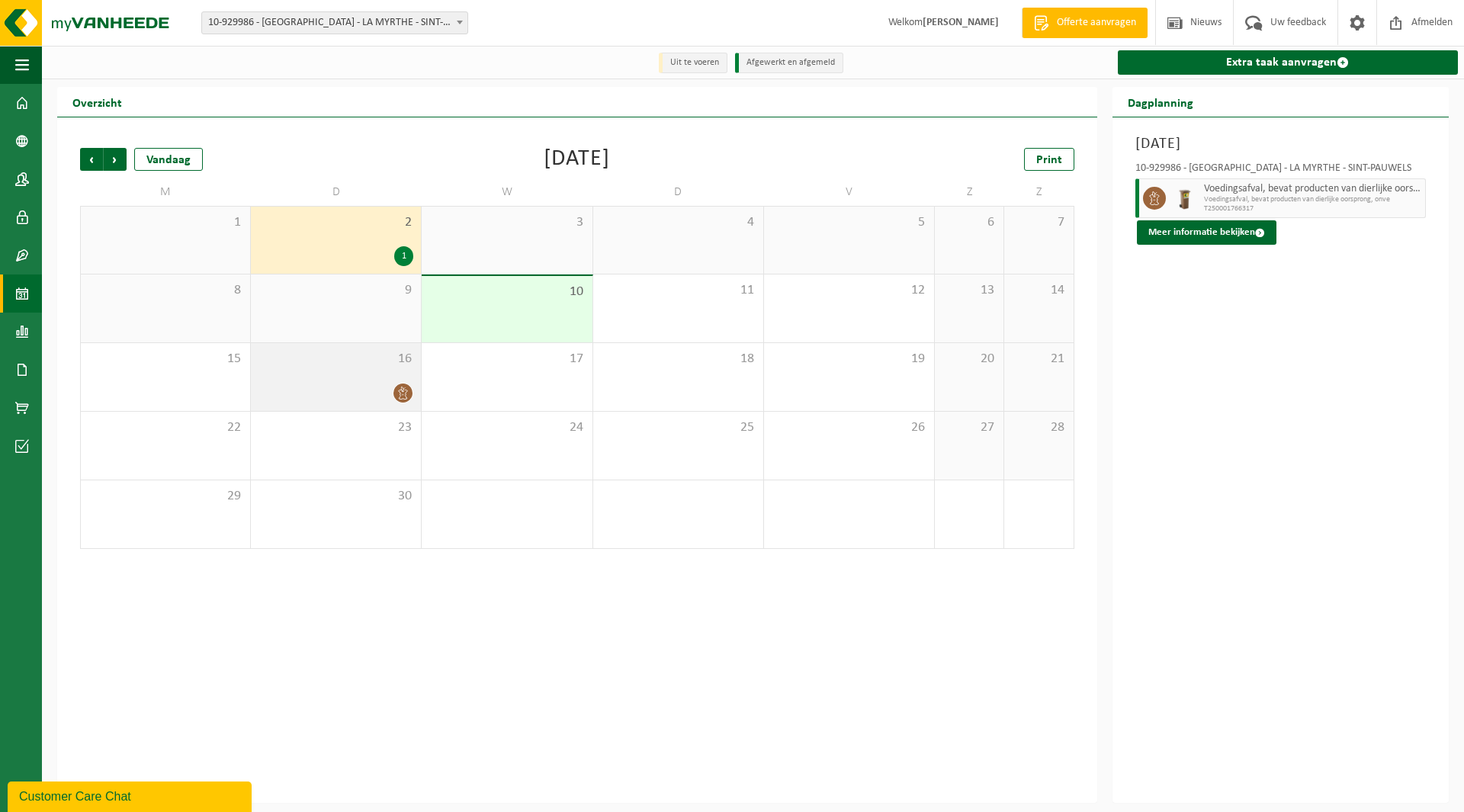
click at [371, 381] on div "16" at bounding box center [335, 376] width 170 height 68
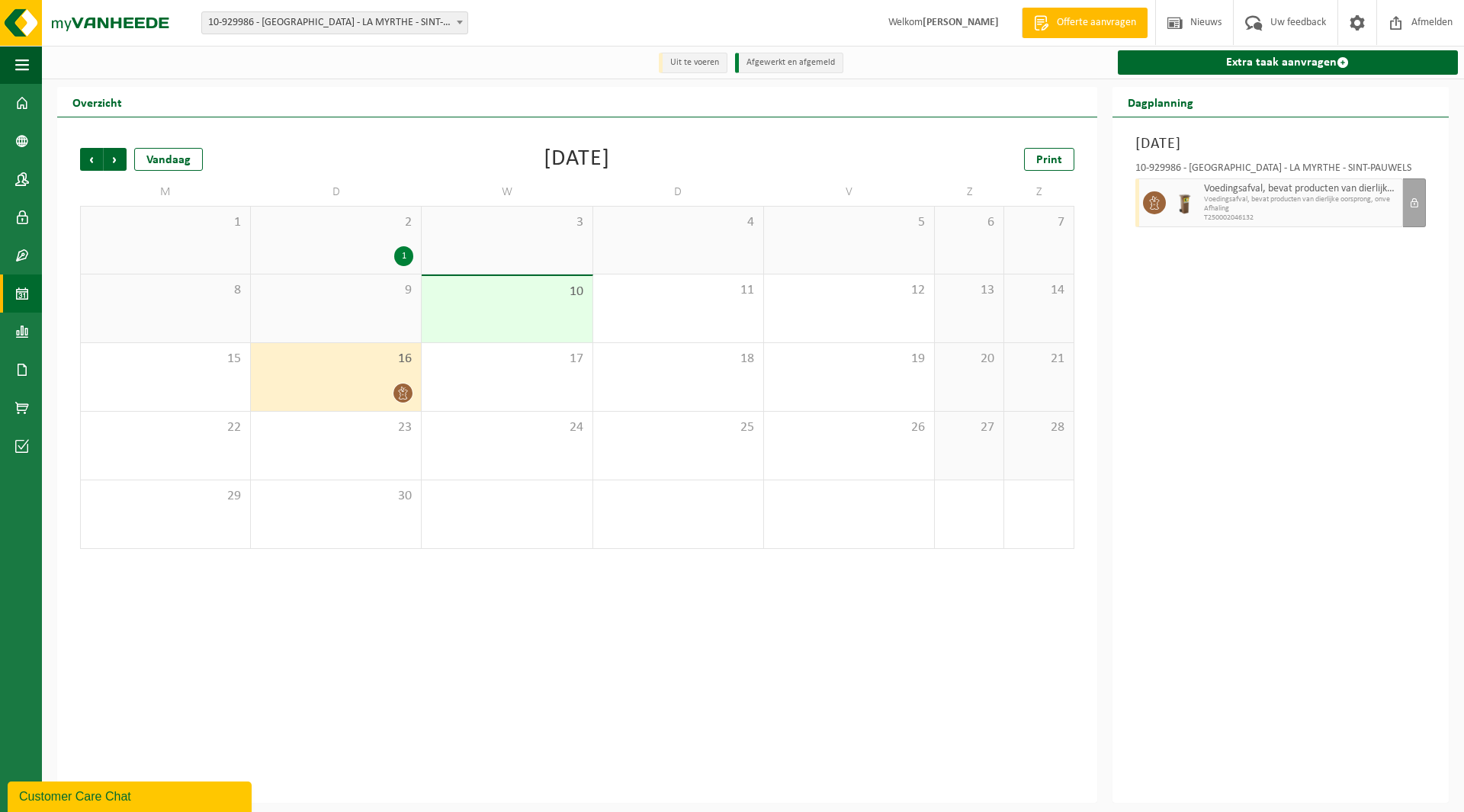
click at [421, 671] on div "Vorige Volgende Vandaag [DATE] Print M D W D V Z Z 1 2 1 3 4 5 6 7 8 9 10 11 12…" at bounding box center [576, 460] width 1040 height 685
click at [333, 311] on div "9" at bounding box center [335, 308] width 170 height 68
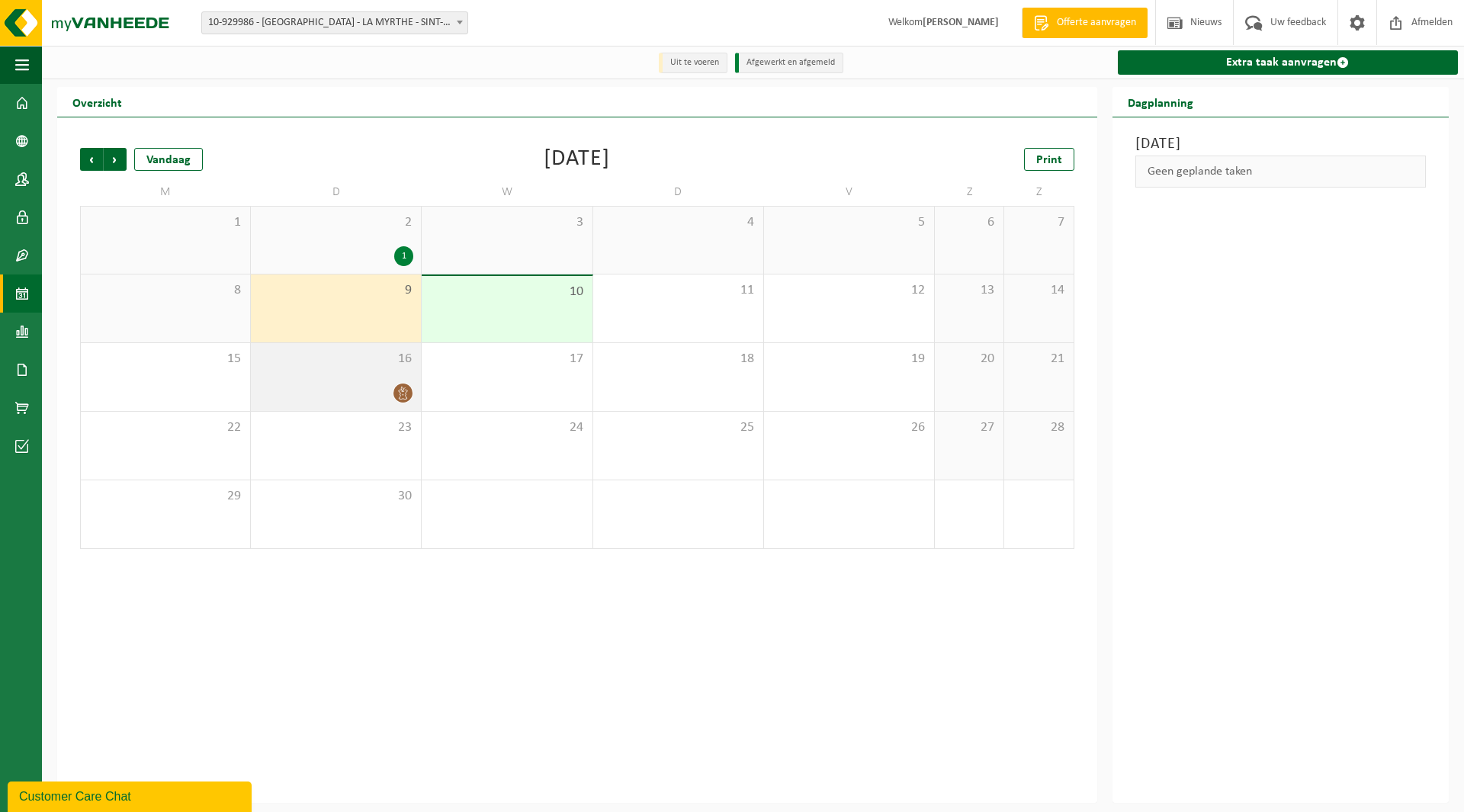
click at [351, 372] on div "16" at bounding box center [335, 376] width 170 height 68
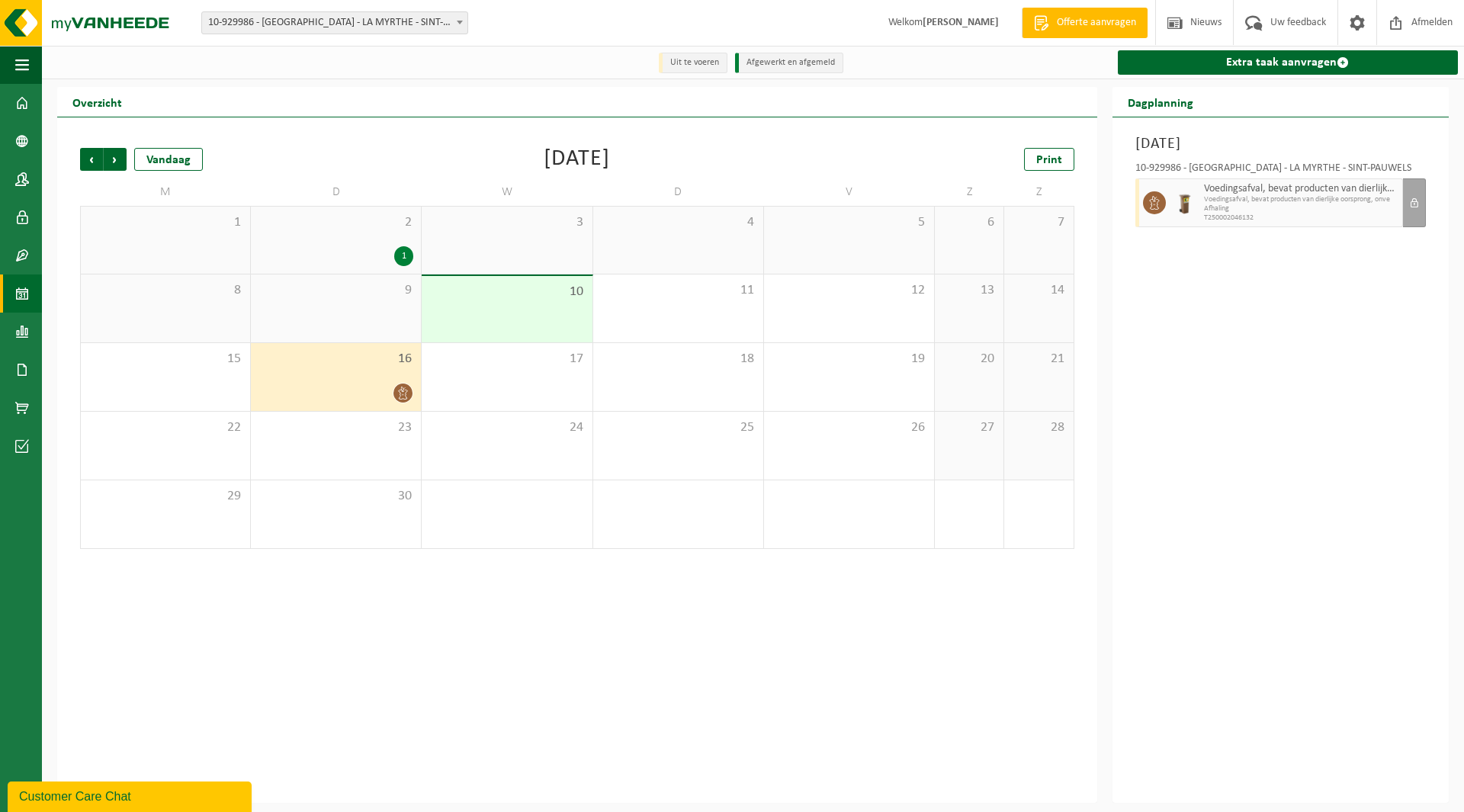
click at [381, 618] on div "Vorige Volgende Vandaag [DATE] Print M D W D V Z Z 1 2 1 3 4 5 6 7 8 9 10 11 12…" at bounding box center [576, 460] width 1040 height 685
click at [352, 256] on div "1" at bounding box center [336, 256] width 155 height 20
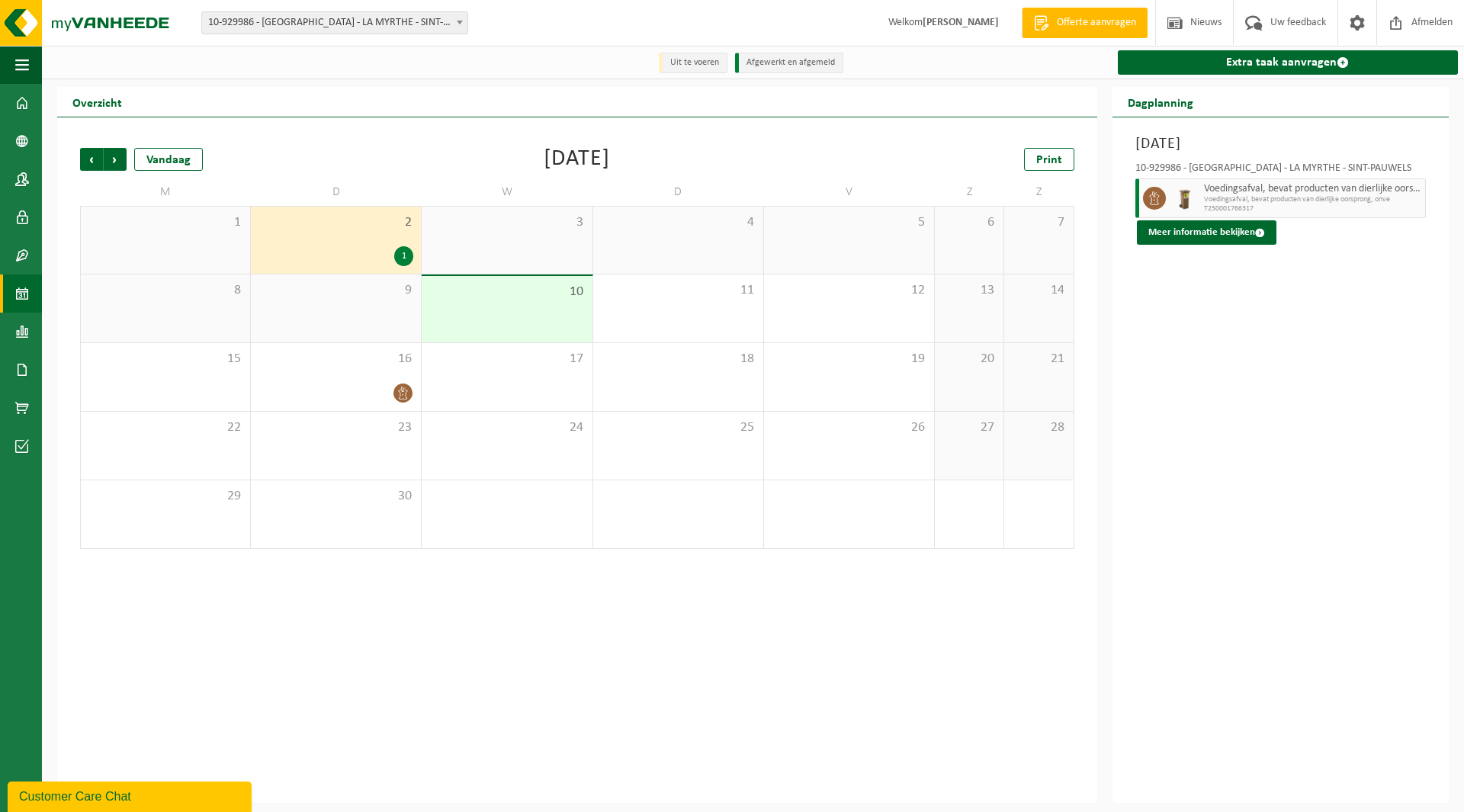
click at [330, 324] on div "9" at bounding box center [335, 308] width 170 height 68
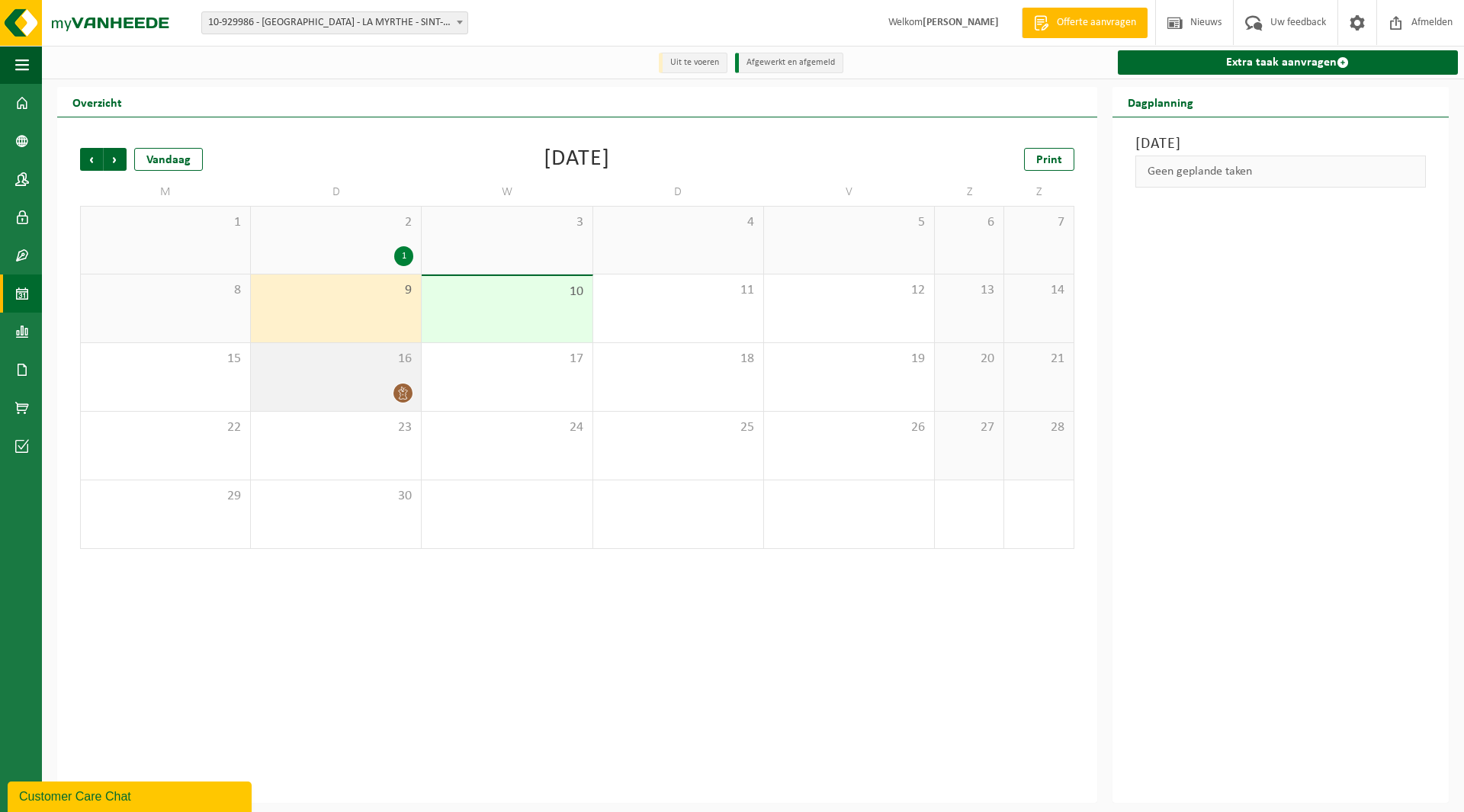
click at [344, 383] on div at bounding box center [336, 392] width 155 height 20
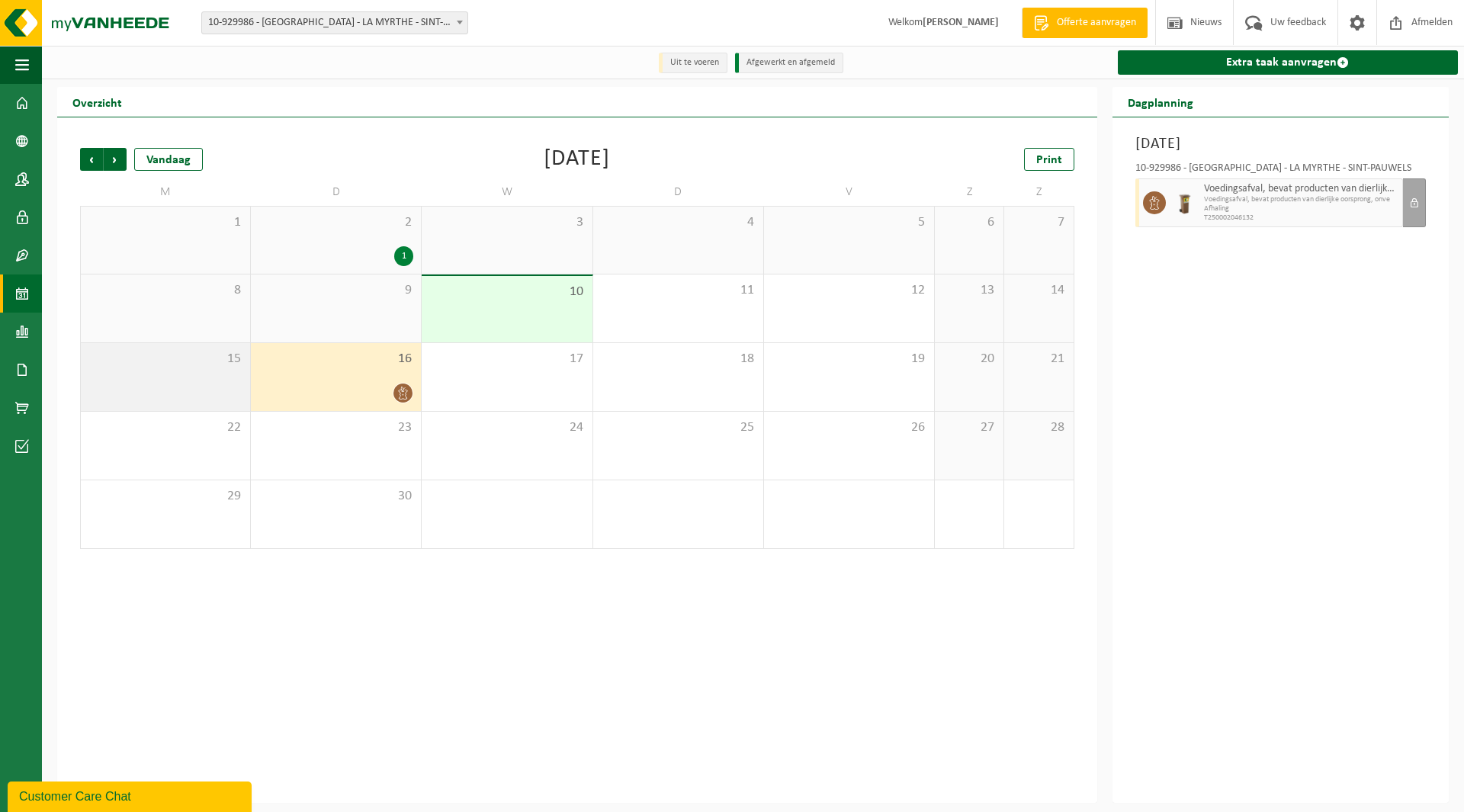
click at [199, 369] on div "15" at bounding box center [165, 376] width 170 height 68
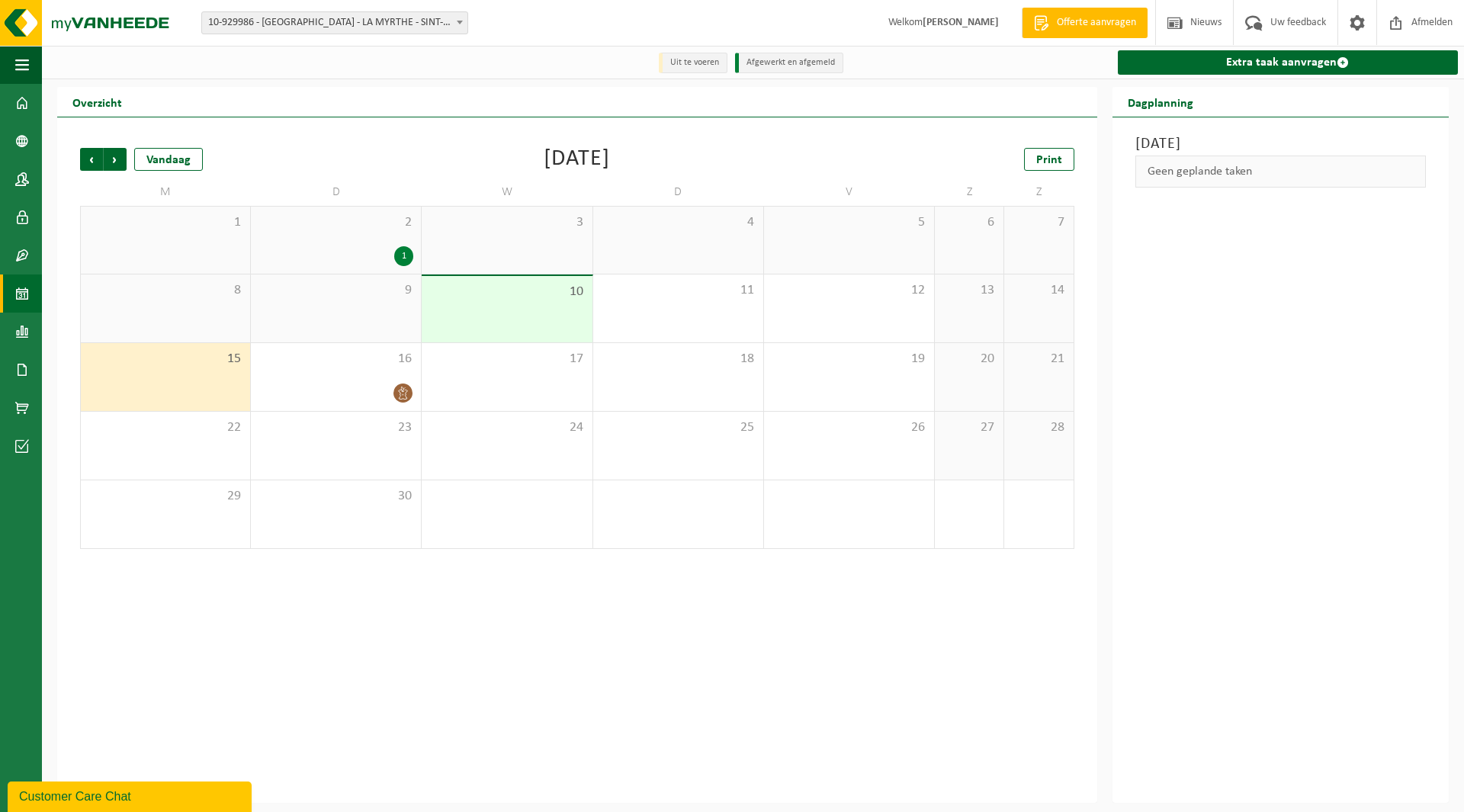
click at [349, 244] on div "2 1" at bounding box center [335, 240] width 170 height 67
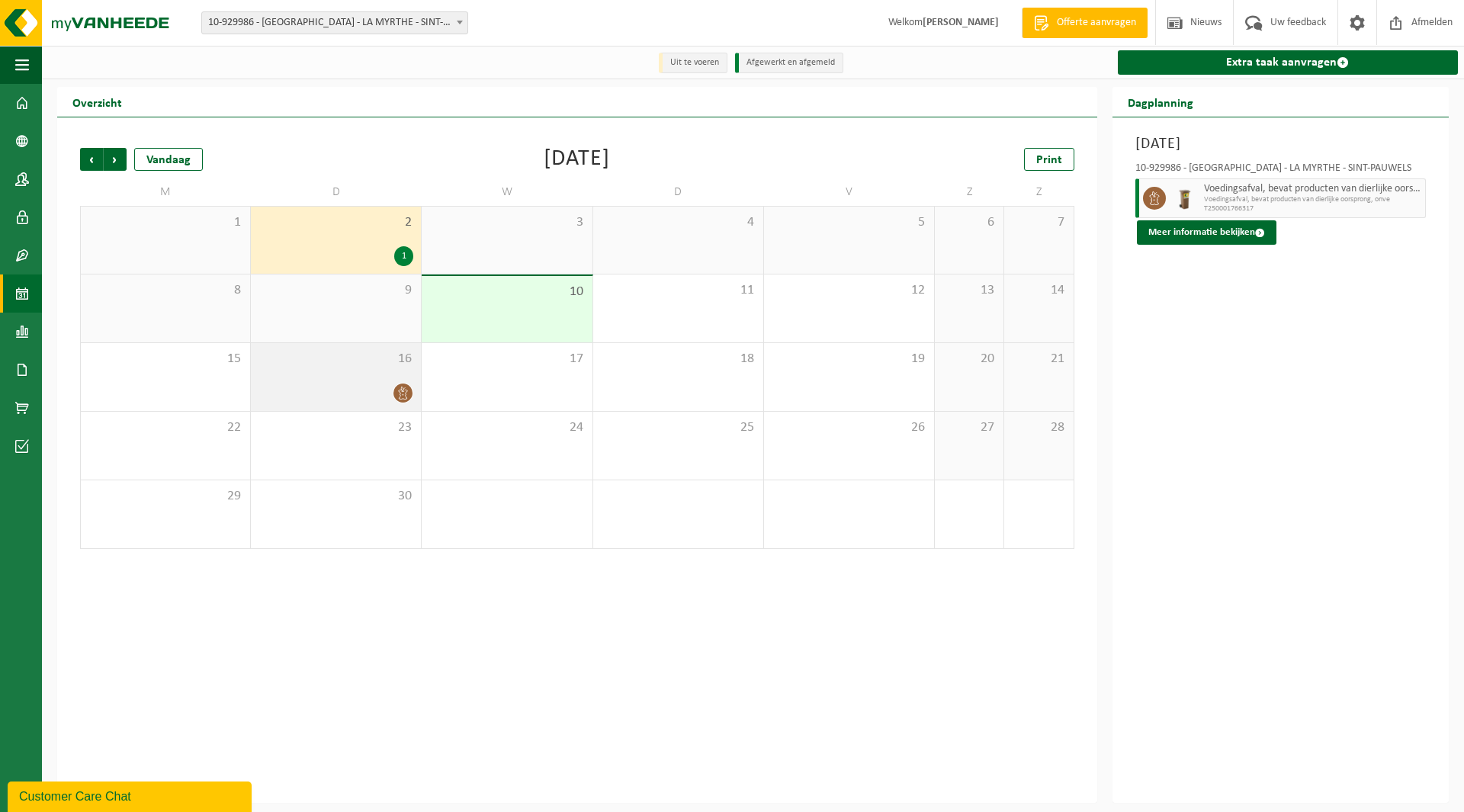
click at [372, 382] on div "16" at bounding box center [335, 376] width 170 height 68
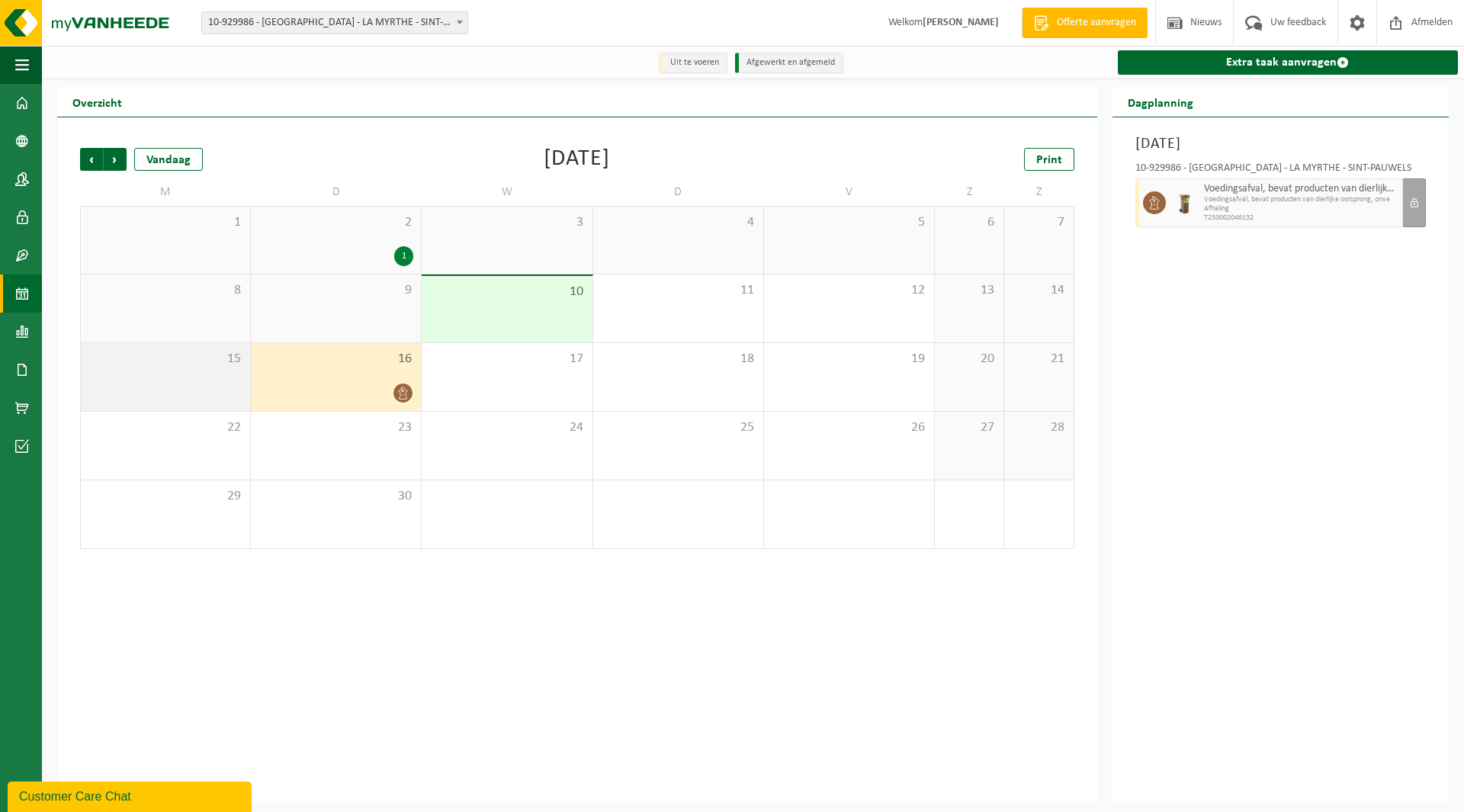
click at [190, 392] on div "15" at bounding box center [165, 376] width 170 height 68
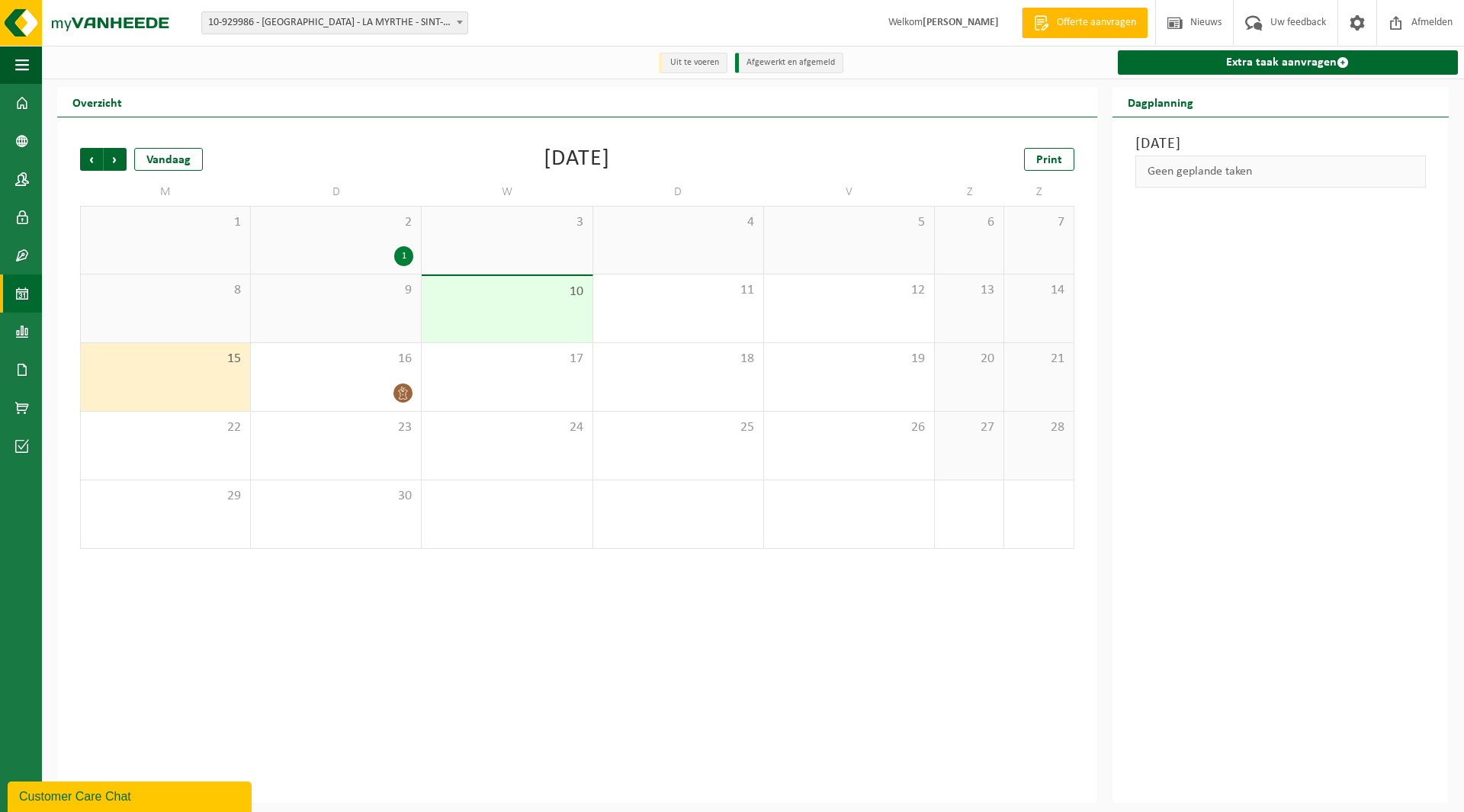
click at [481, 327] on div "10" at bounding box center [506, 308] width 170 height 66
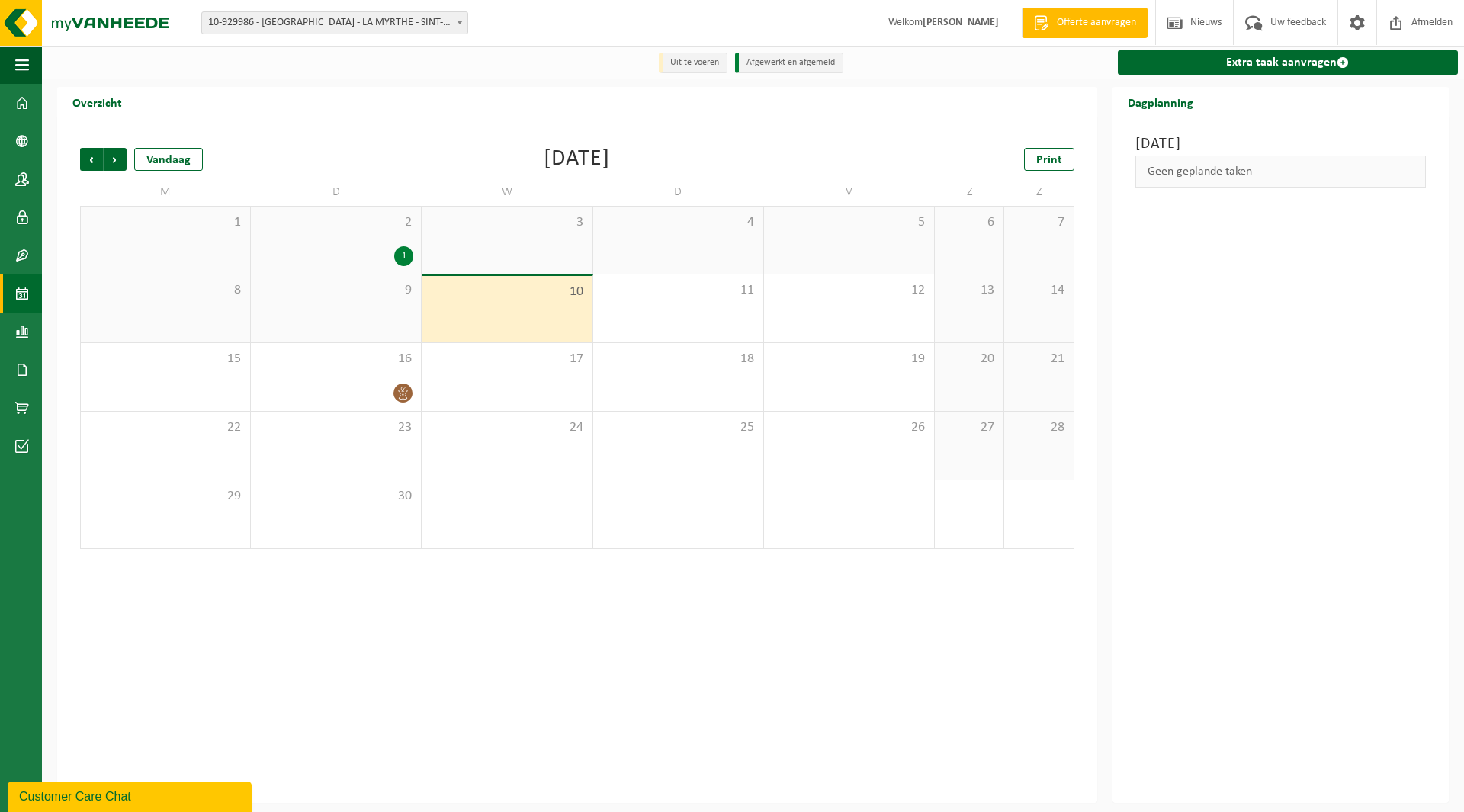
click at [330, 306] on div "9" at bounding box center [335, 308] width 170 height 68
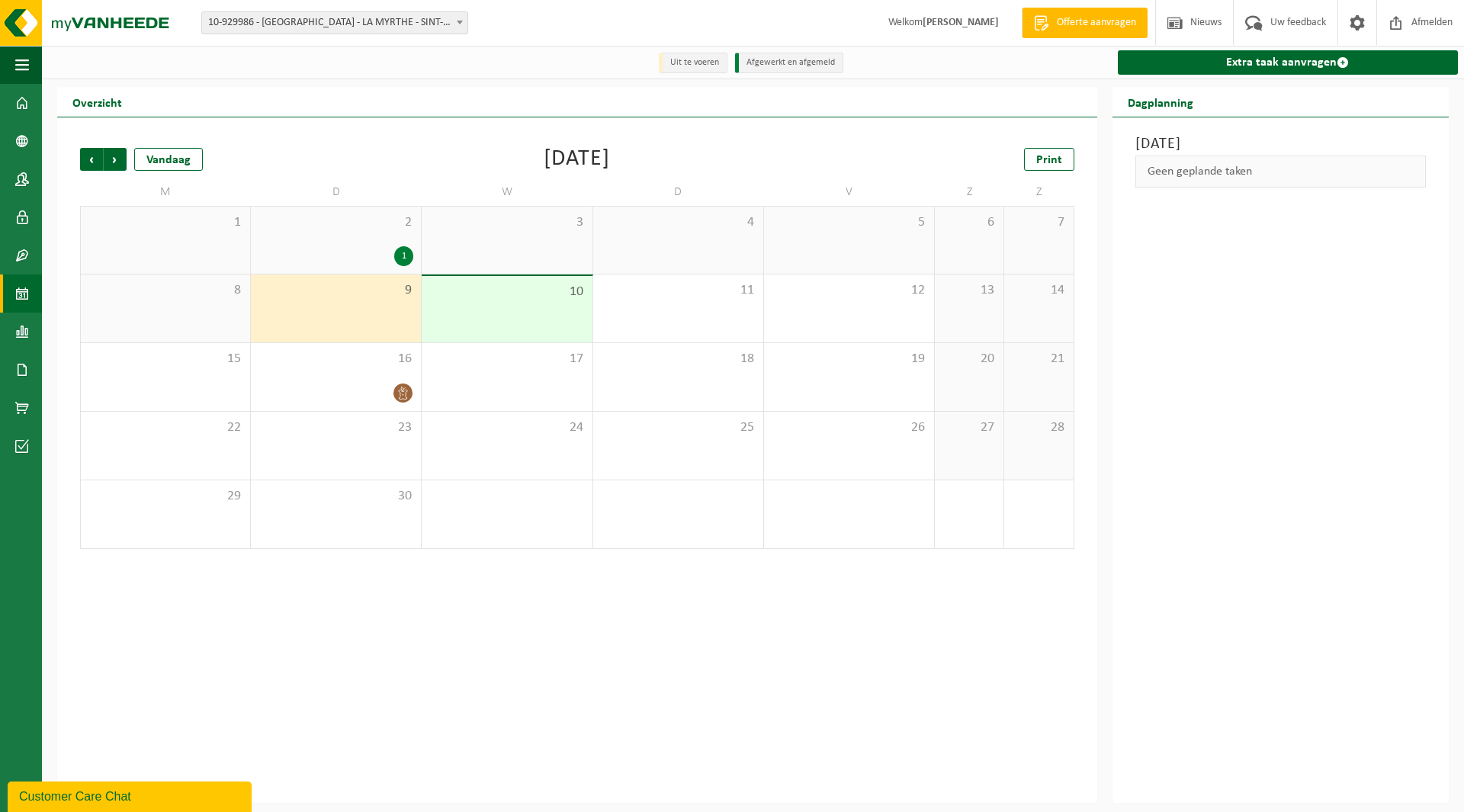
click at [213, 302] on div "8" at bounding box center [165, 308] width 170 height 68
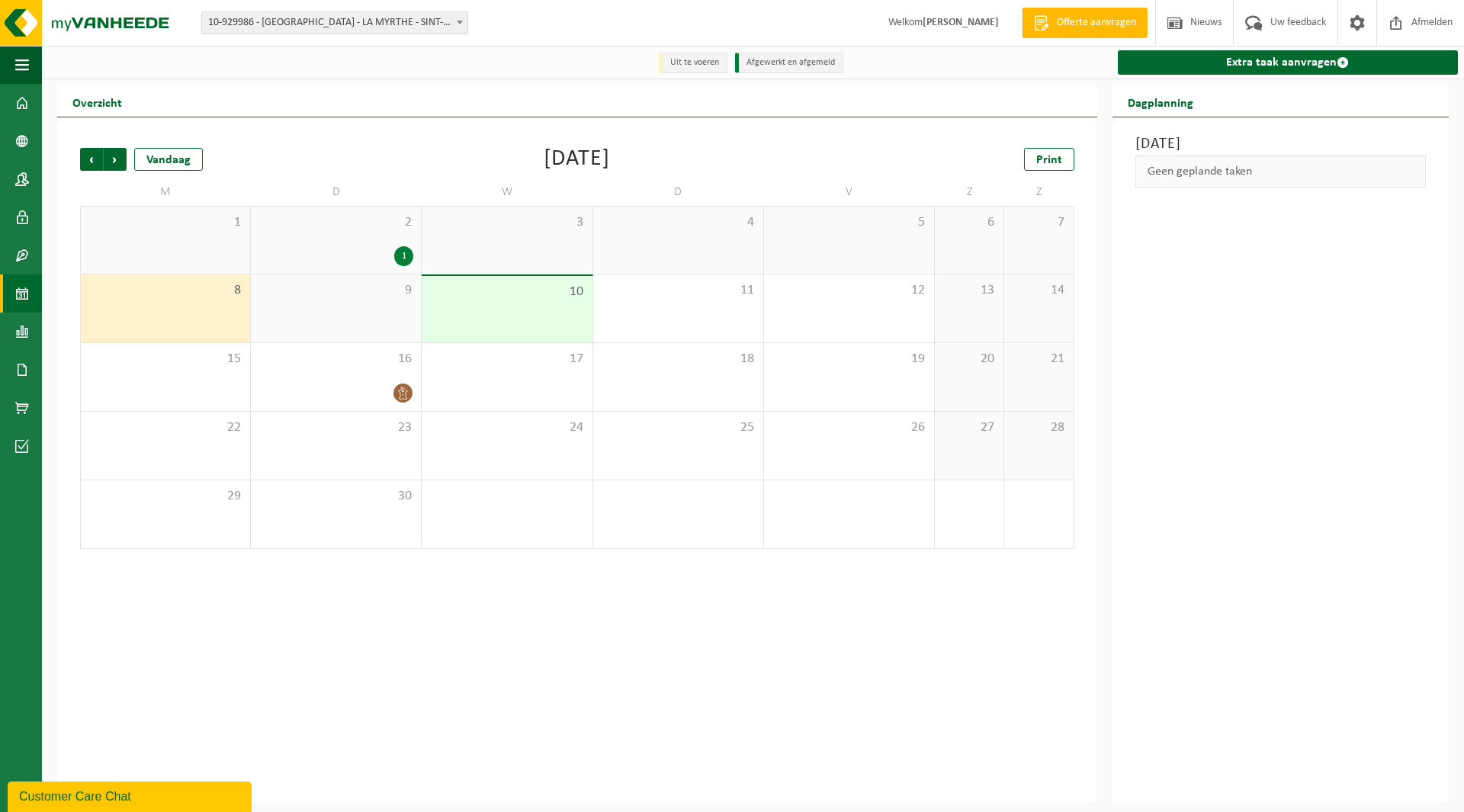
drag, startPoint x: 434, startPoint y: 336, endPoint x: 446, endPoint y: 322, distance: 18.4
click at [435, 336] on div "10" at bounding box center [506, 308] width 170 height 66
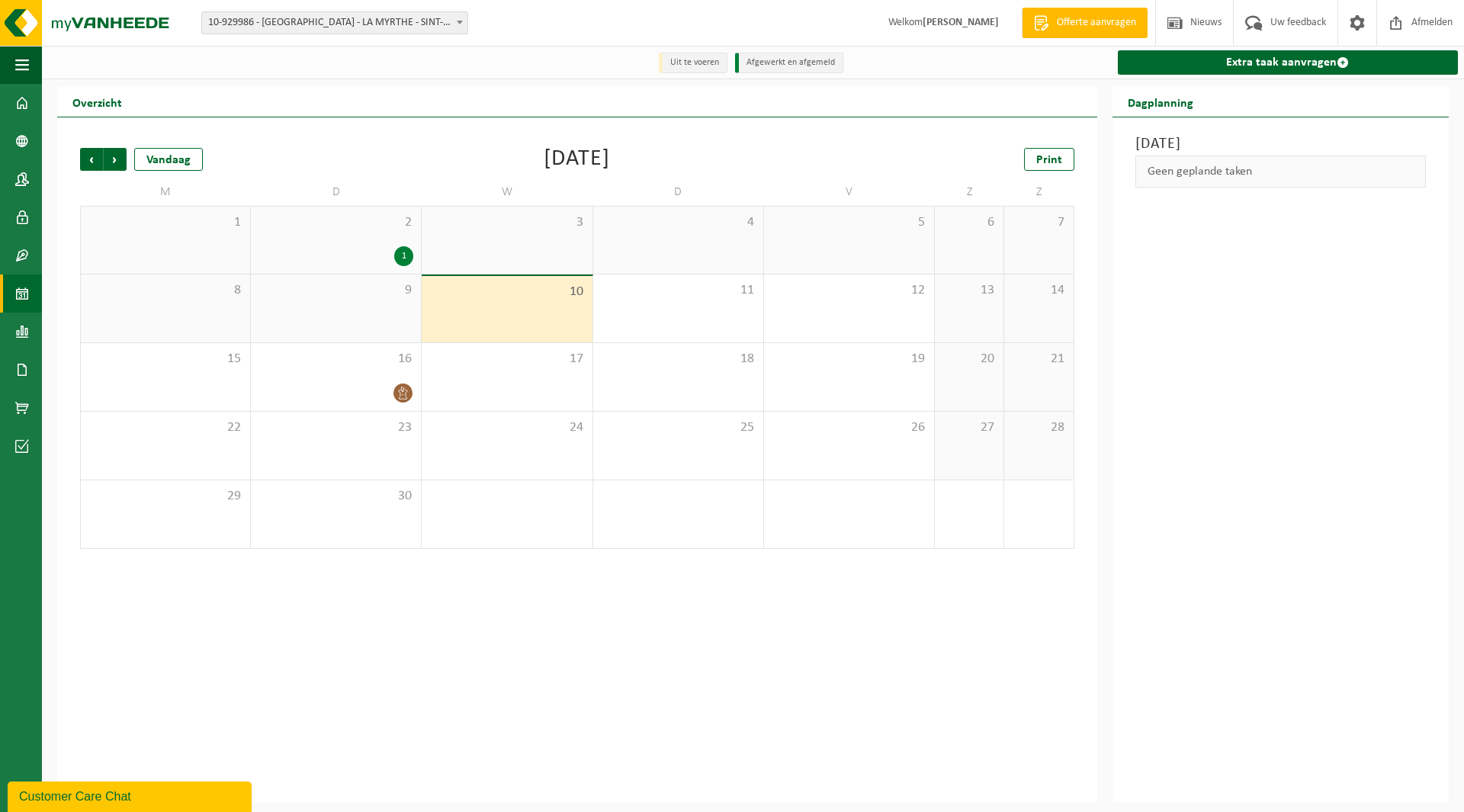
click at [454, 316] on div "10" at bounding box center [506, 308] width 170 height 66
click at [151, 303] on div "8" at bounding box center [165, 308] width 170 height 68
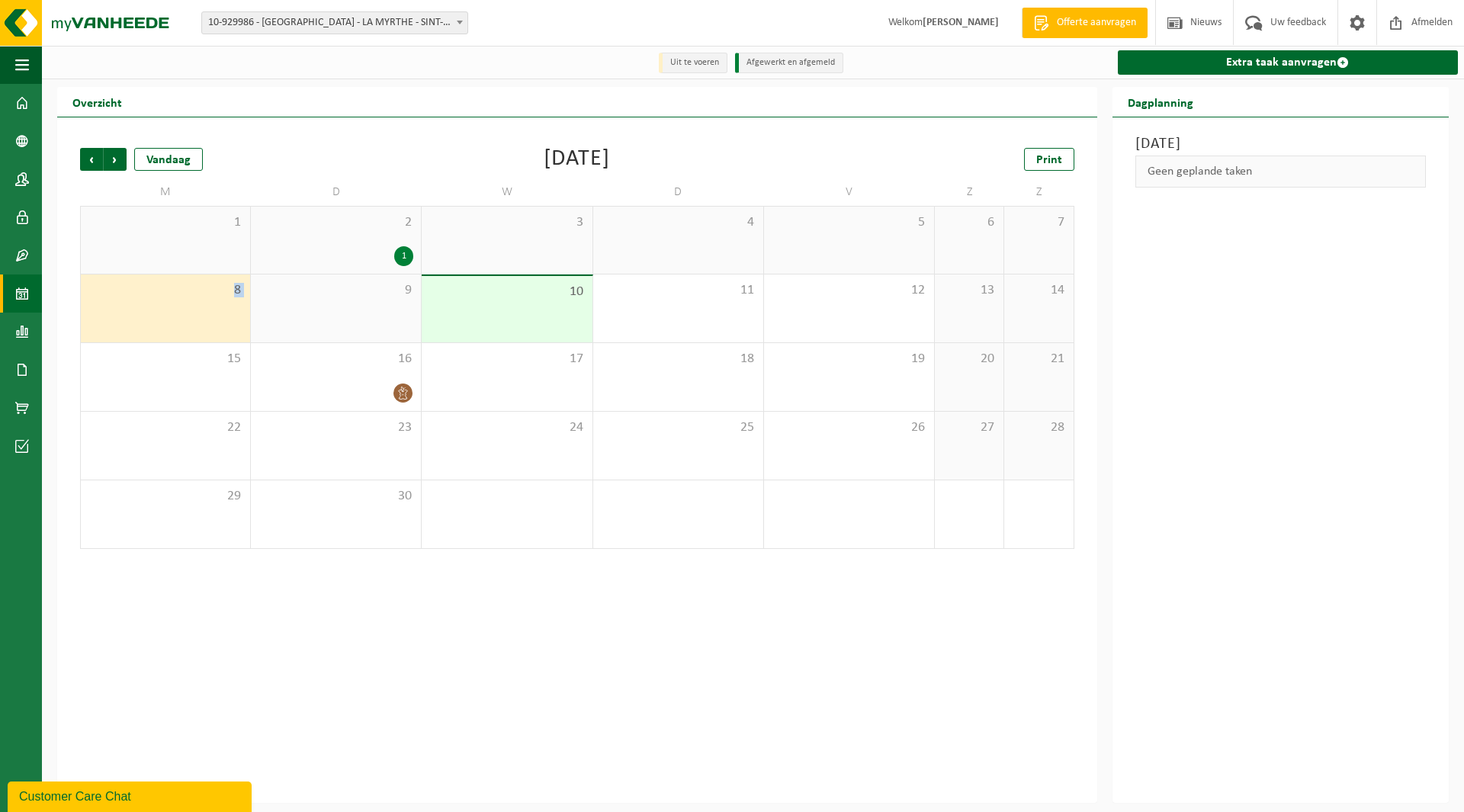
drag, startPoint x: 286, startPoint y: 317, endPoint x: 323, endPoint y: 317, distance: 37.0
click at [323, 317] on tr "8 9 10 11 12 13 14" at bounding box center [576, 308] width 994 height 69
click at [323, 317] on div "9" at bounding box center [335, 308] width 170 height 68
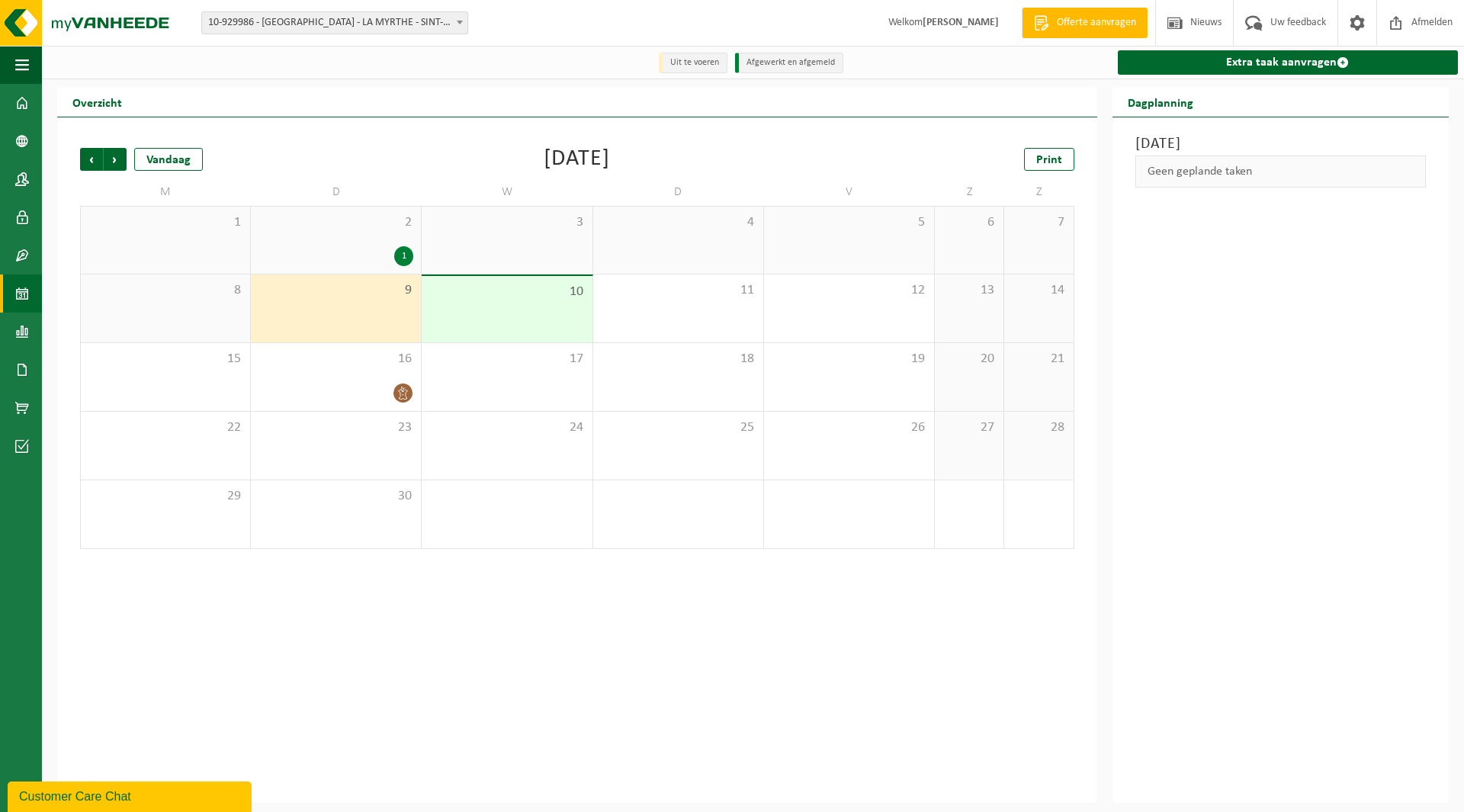
drag, startPoint x: 417, startPoint y: 301, endPoint x: 431, endPoint y: 301, distance: 14.0
click at [423, 301] on tr "8 9 10 11 12 13 14" at bounding box center [576, 308] width 994 height 69
click at [540, 301] on span "10" at bounding box center [506, 292] width 155 height 17
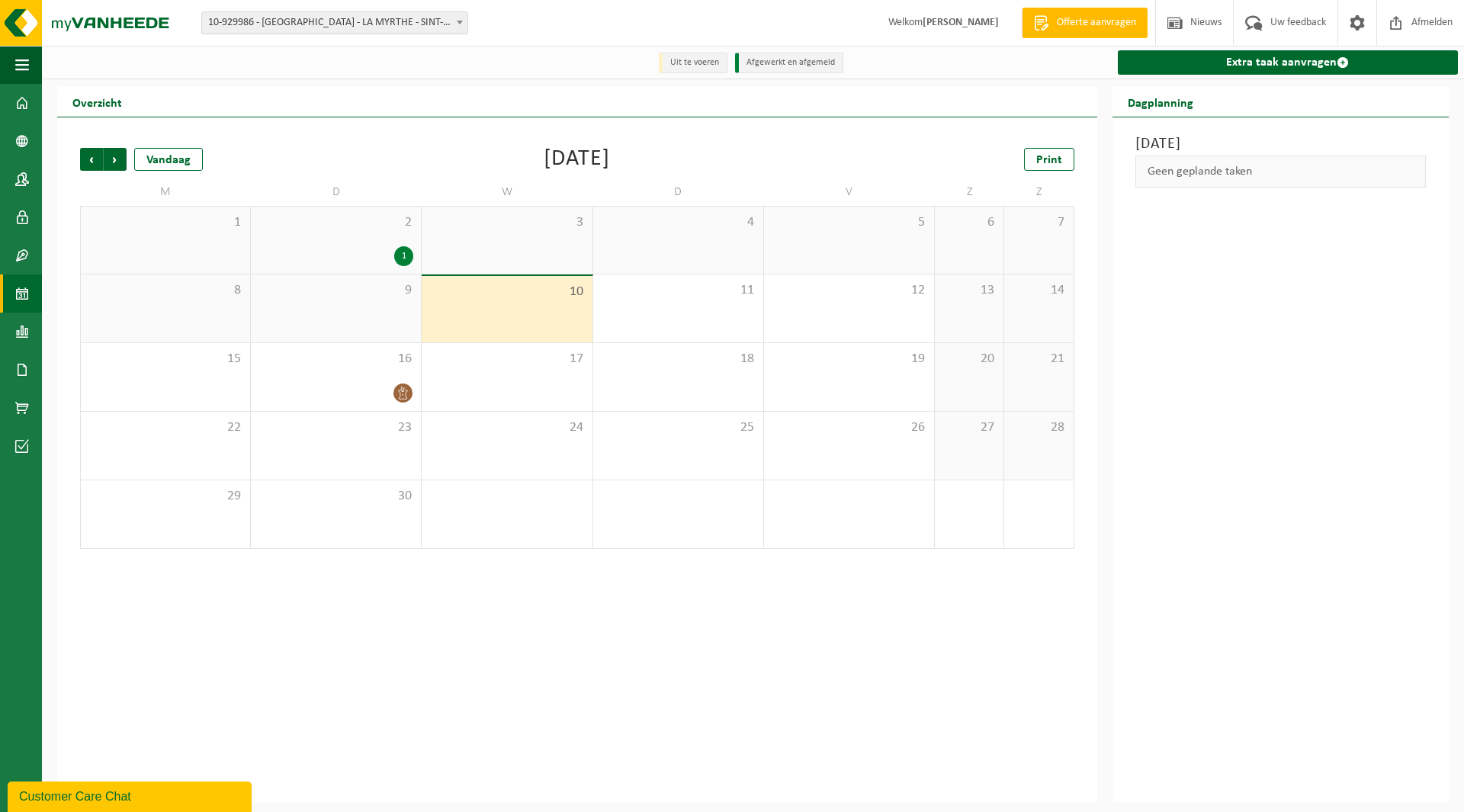
click at [527, 302] on div "10" at bounding box center [506, 308] width 170 height 66
click at [221, 308] on div "8" at bounding box center [165, 308] width 170 height 68
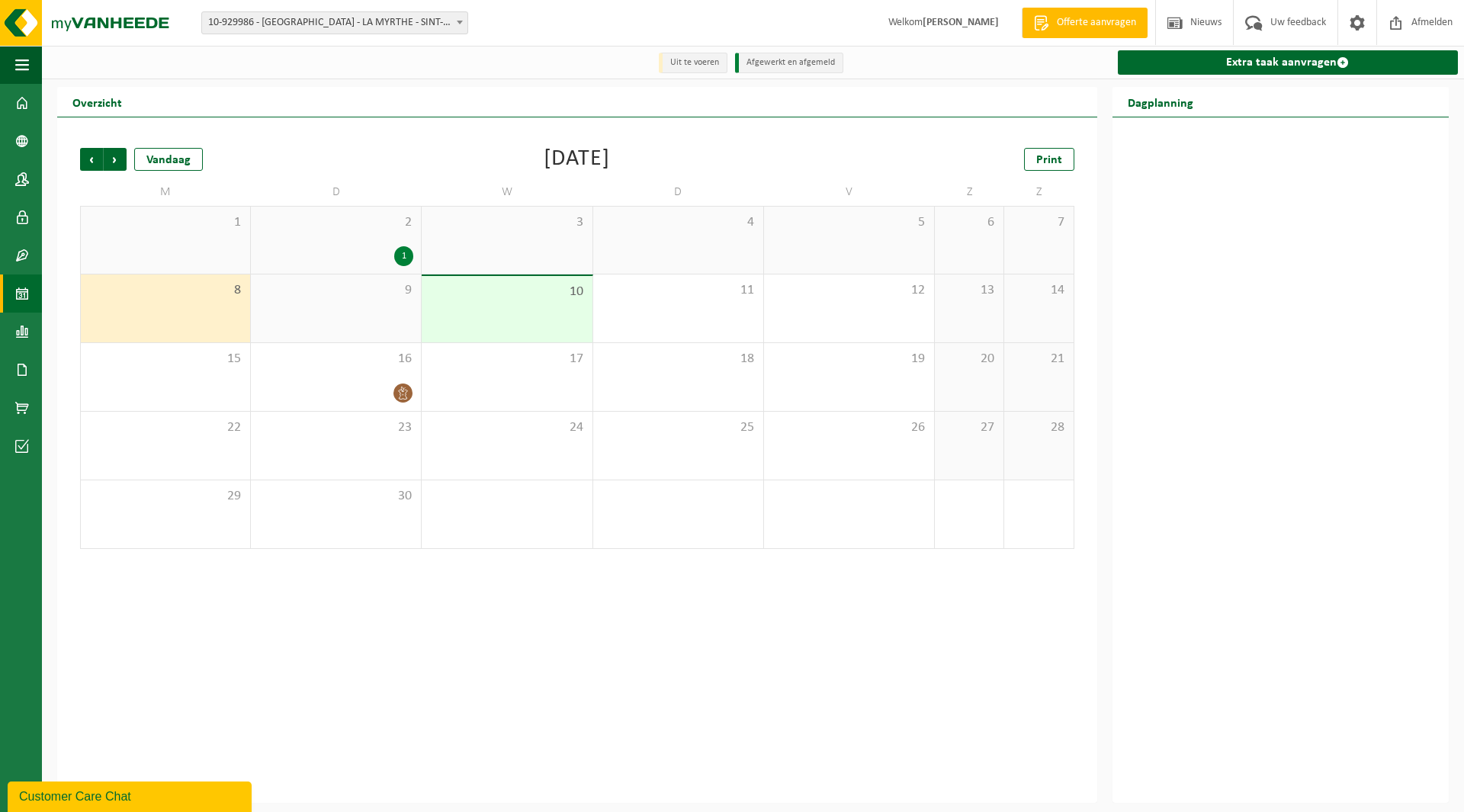
click at [319, 299] on span "9" at bounding box center [336, 290] width 155 height 17
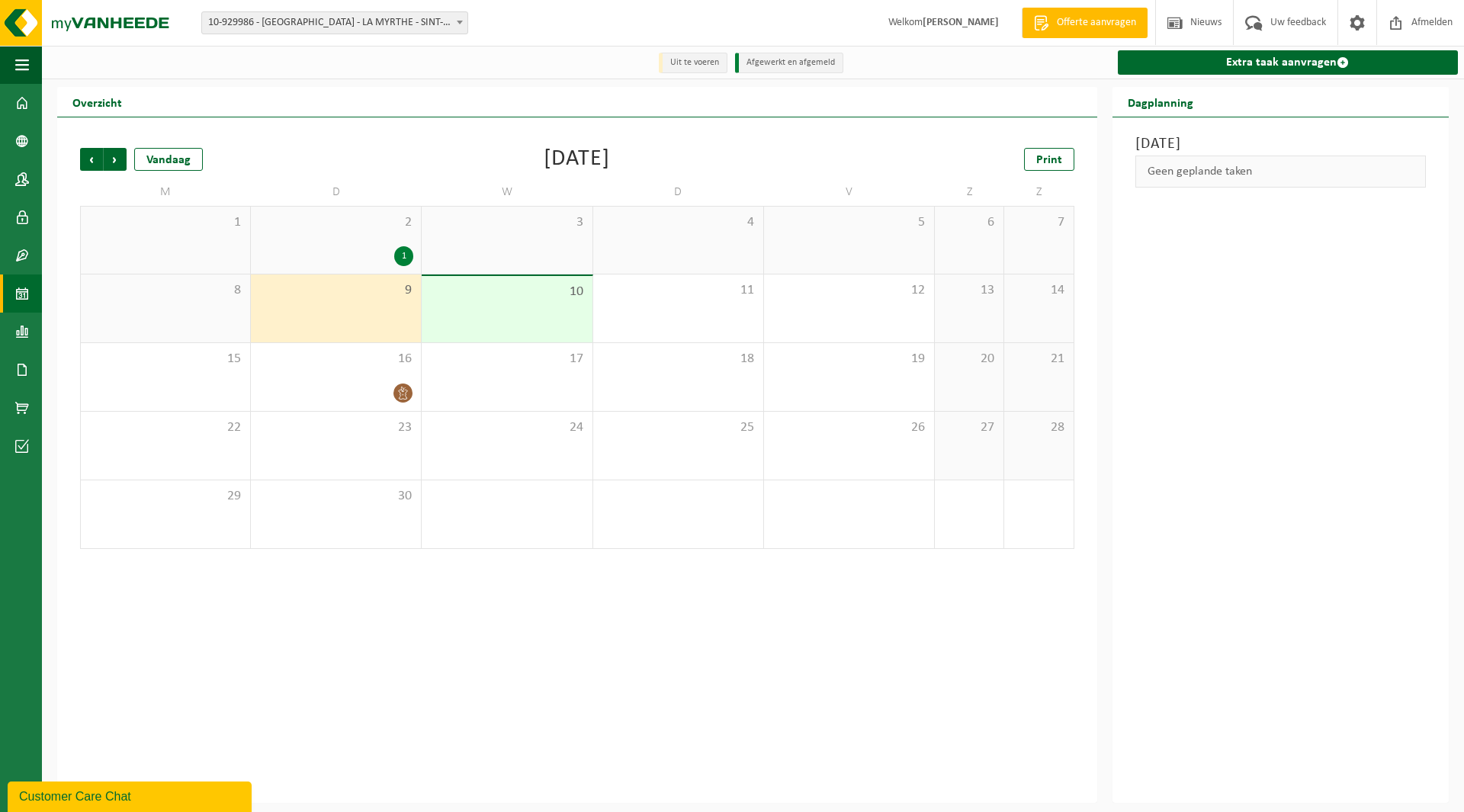
click at [455, 305] on div "10" at bounding box center [506, 308] width 170 height 66
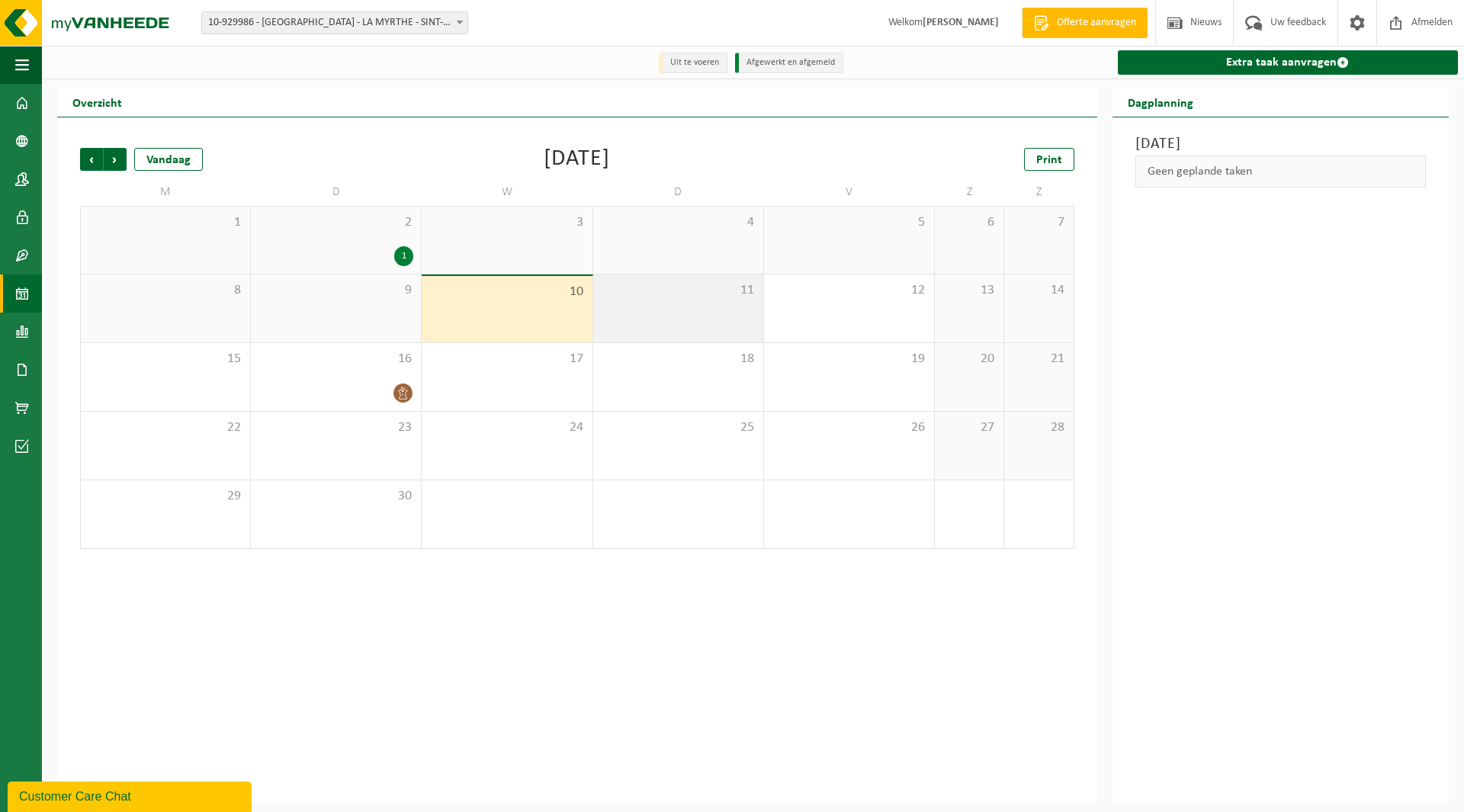
click at [694, 301] on div "11" at bounding box center [678, 308] width 170 height 68
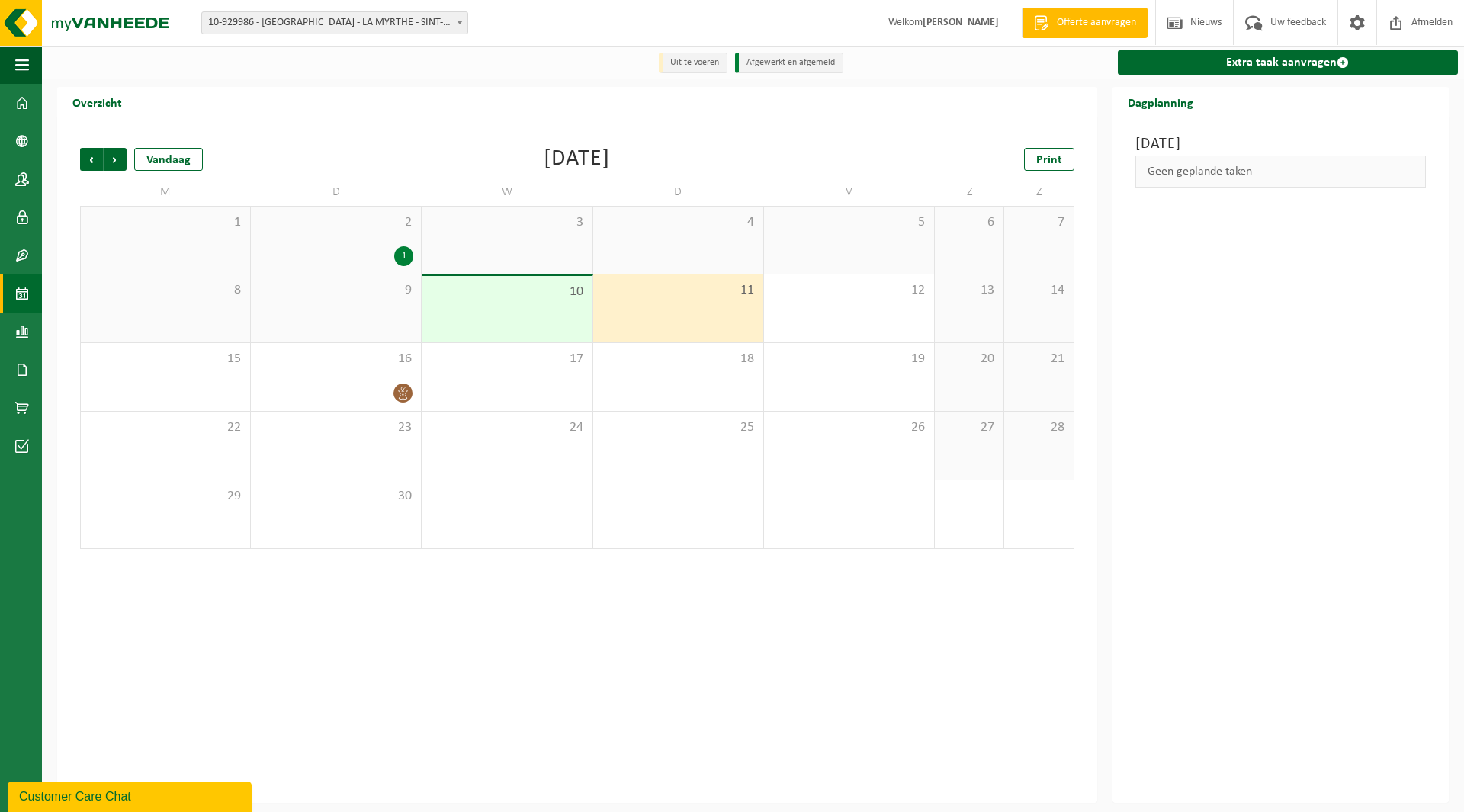
click at [301, 310] on div "9" at bounding box center [335, 308] width 170 height 68
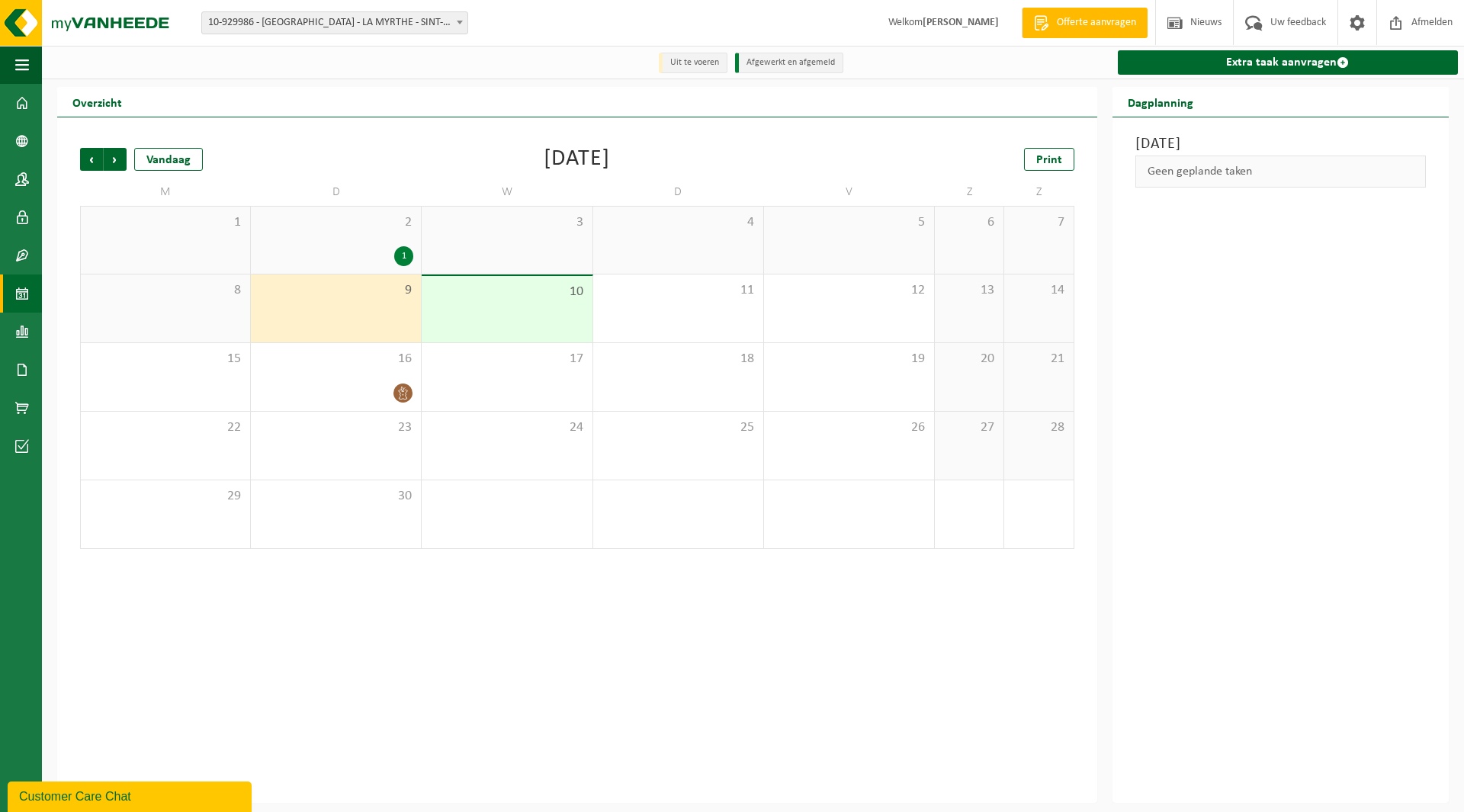
click at [188, 309] on div "8" at bounding box center [165, 308] width 170 height 68
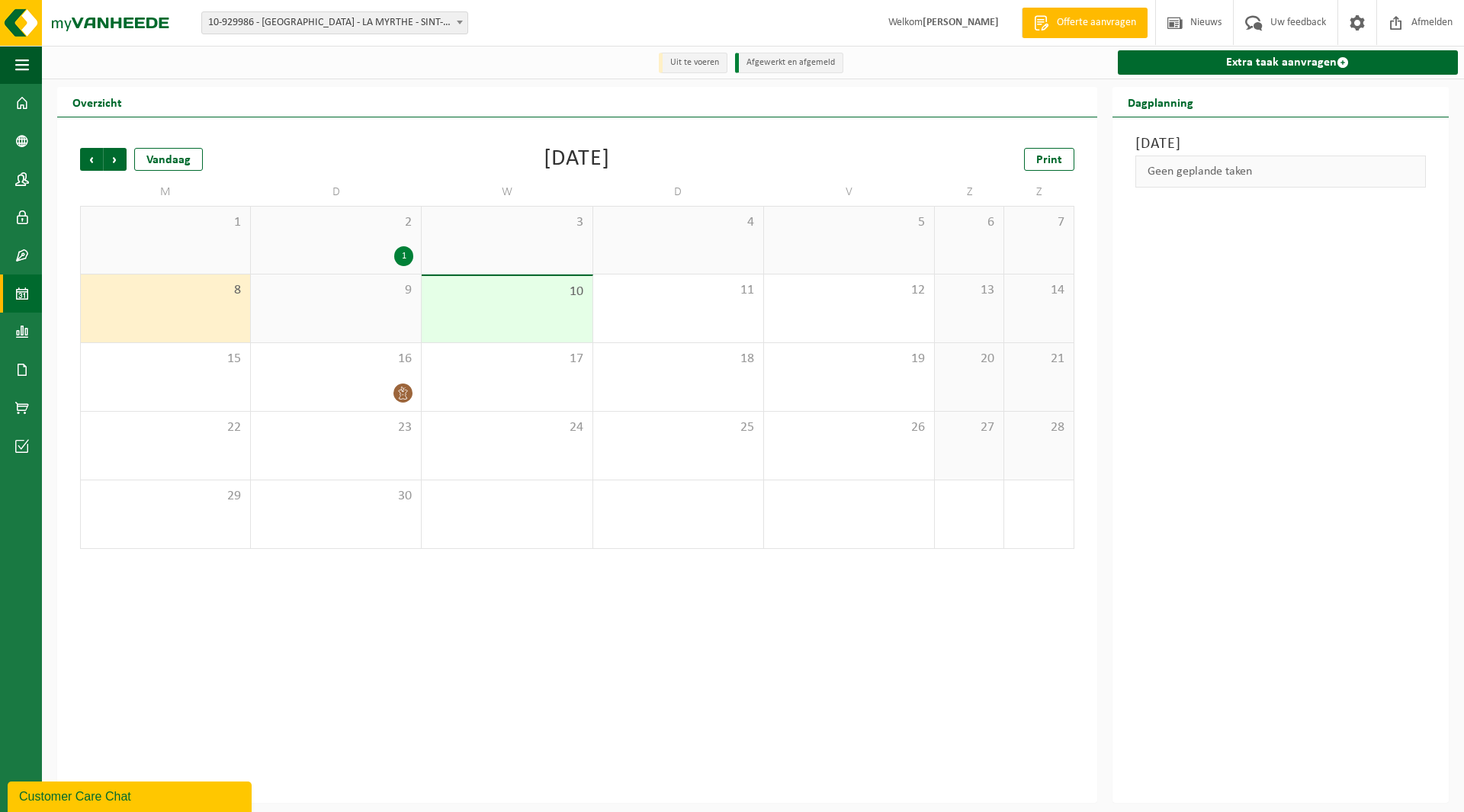
click at [425, 307] on div "10" at bounding box center [506, 308] width 170 height 66
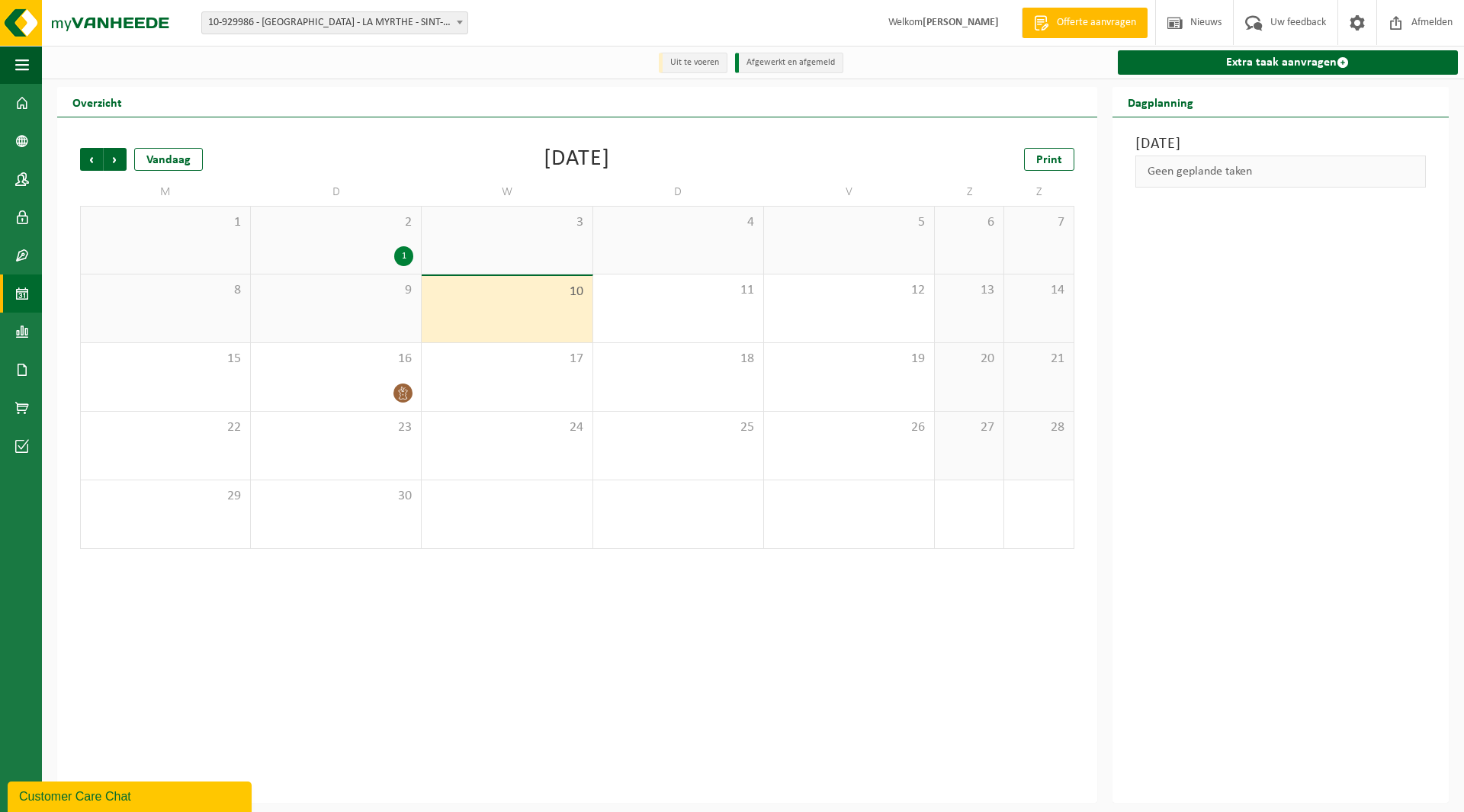
click at [361, 309] on div "9" at bounding box center [335, 308] width 170 height 68
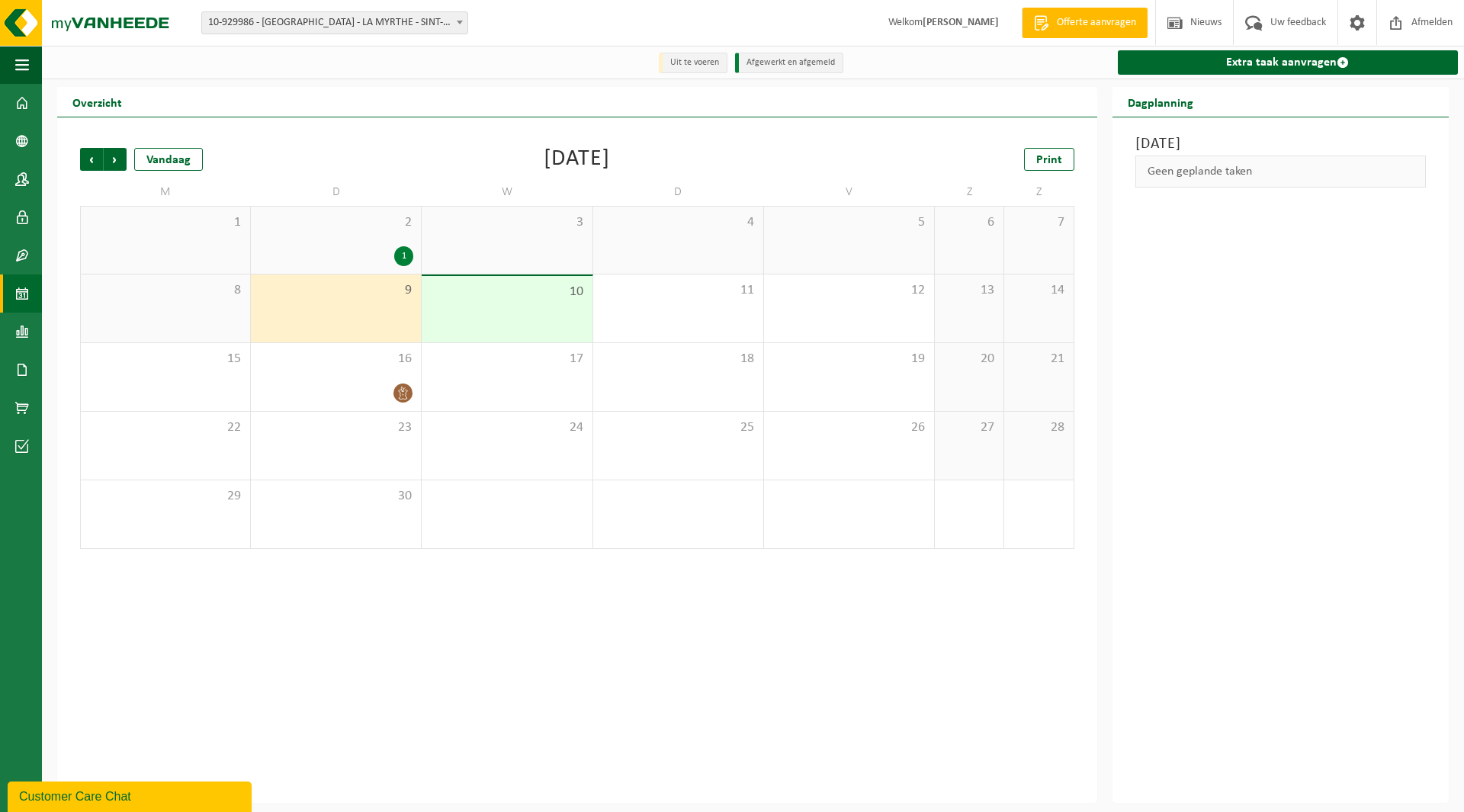
click at [539, 291] on span "10" at bounding box center [506, 292] width 155 height 17
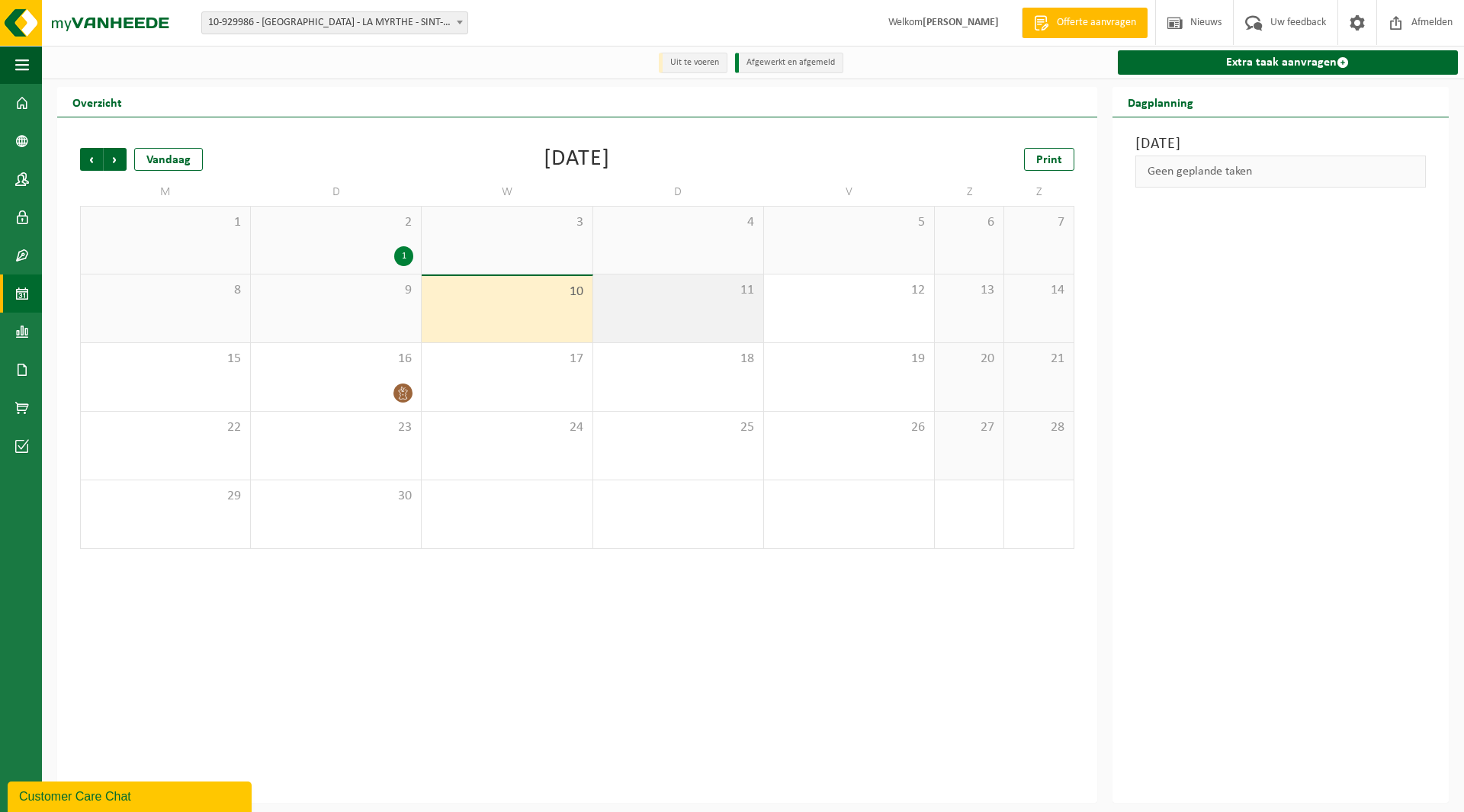
click at [691, 316] on div "11" at bounding box center [678, 308] width 170 height 68
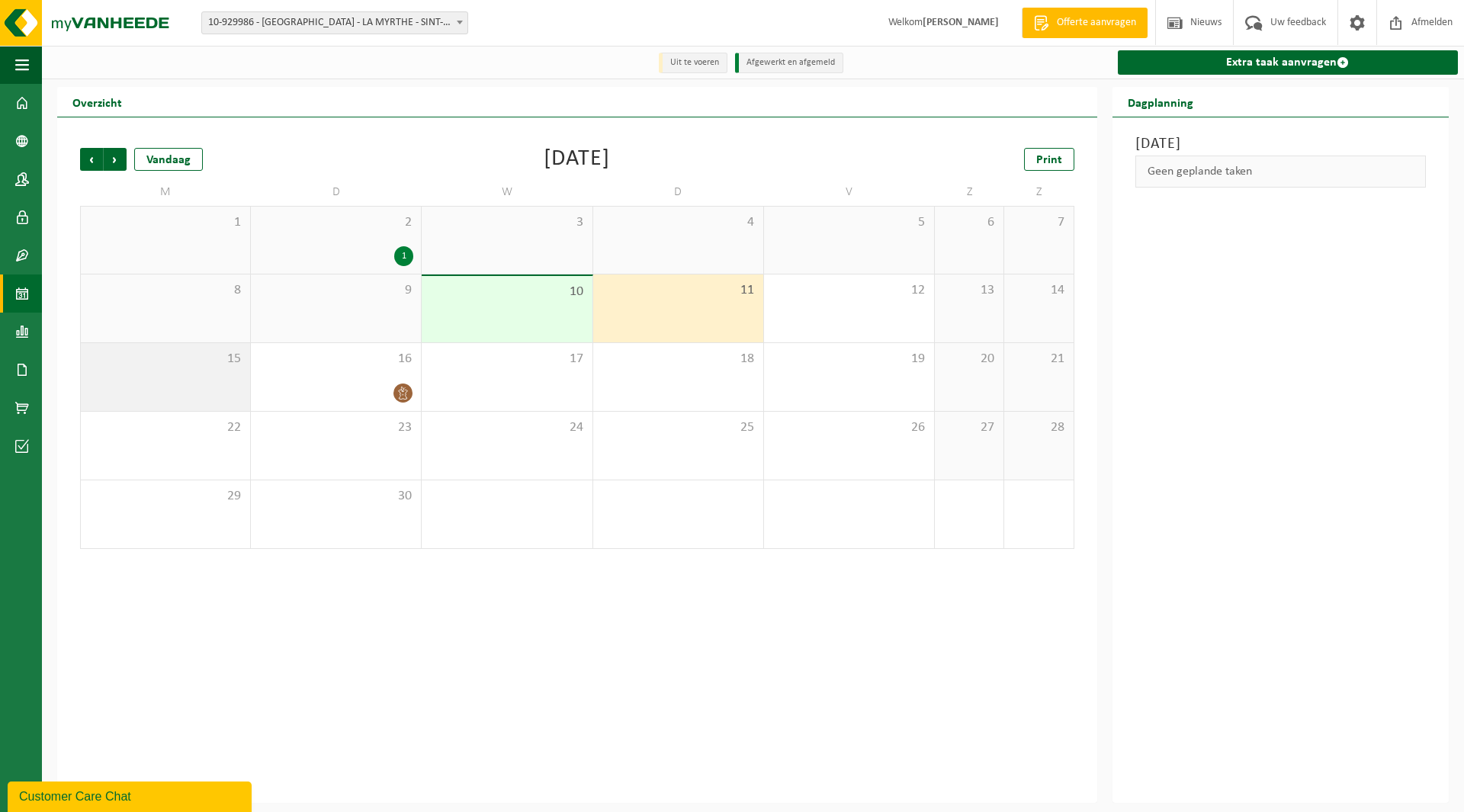
click at [213, 384] on div "15" at bounding box center [165, 376] width 170 height 68
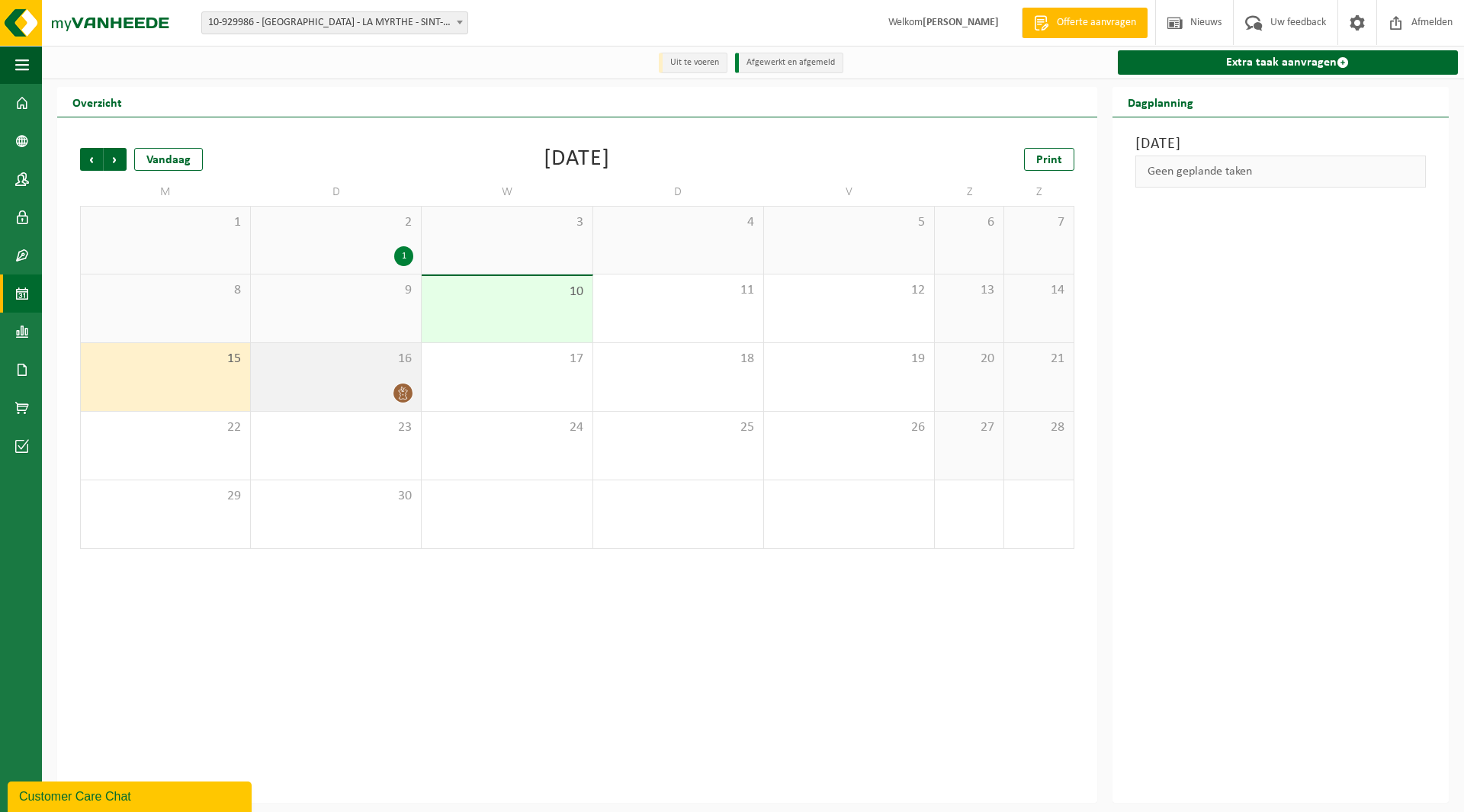
click at [361, 381] on div "16" at bounding box center [335, 376] width 170 height 68
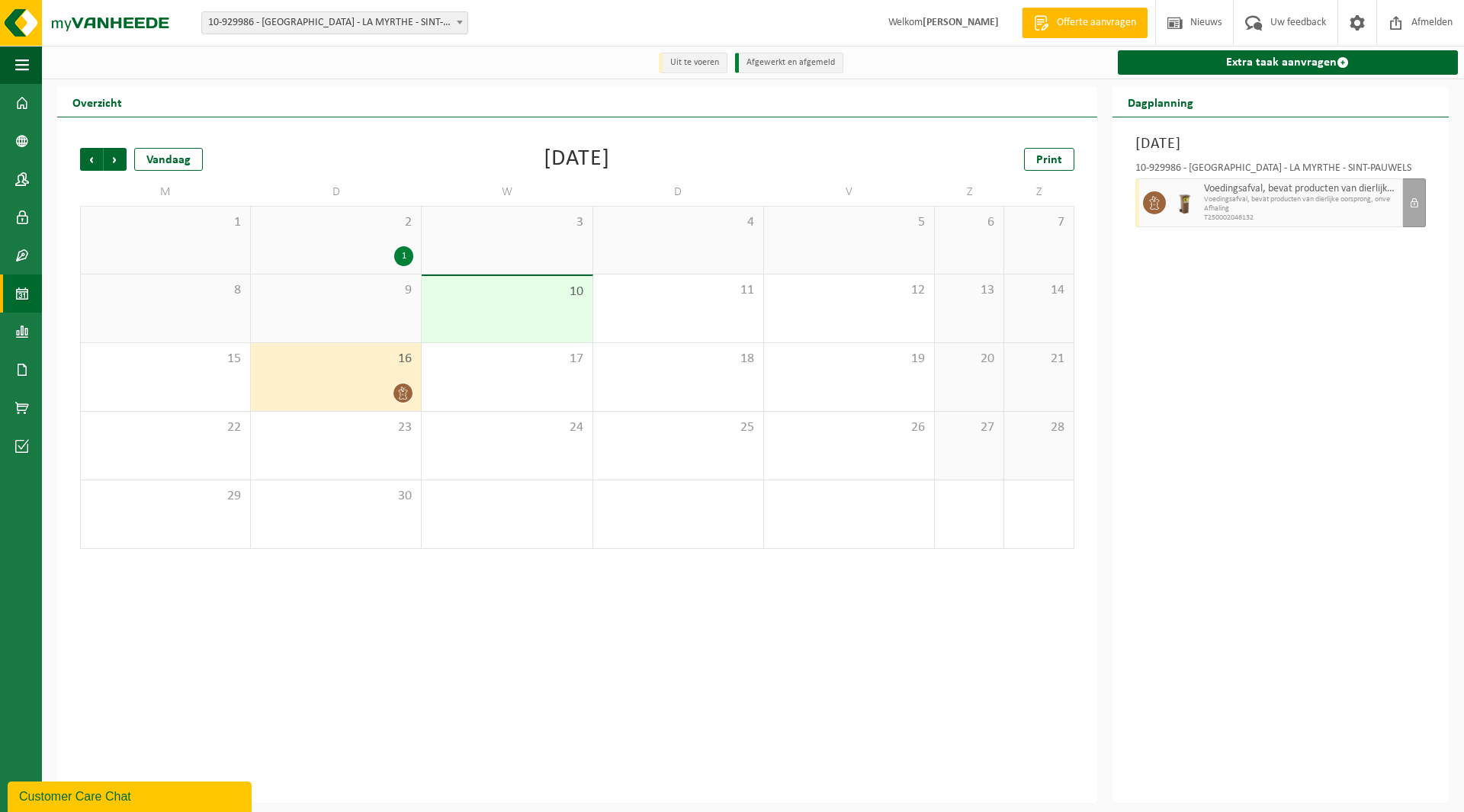
click at [337, 315] on div "9" at bounding box center [335, 308] width 170 height 68
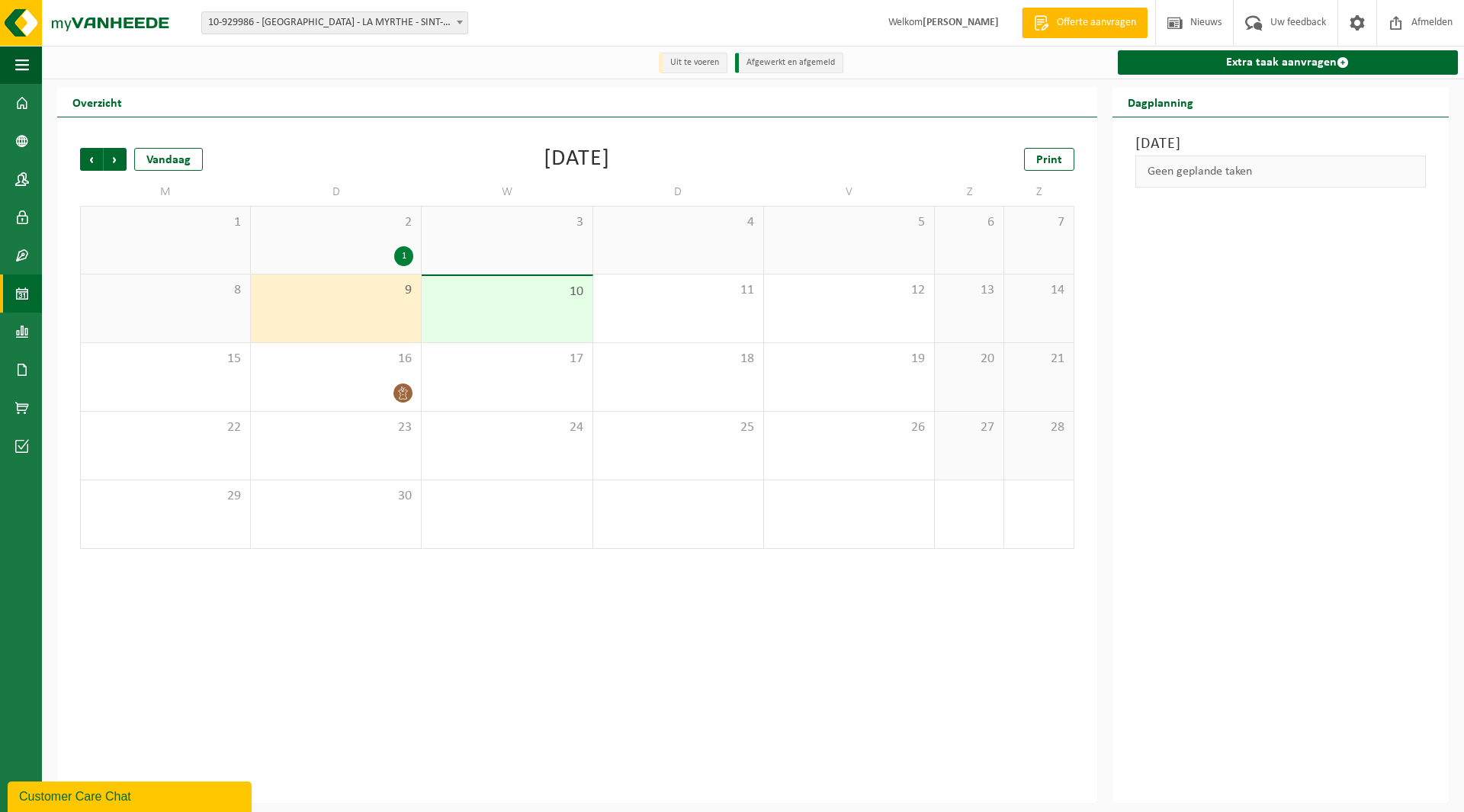
click at [189, 305] on div "8" at bounding box center [165, 308] width 170 height 68
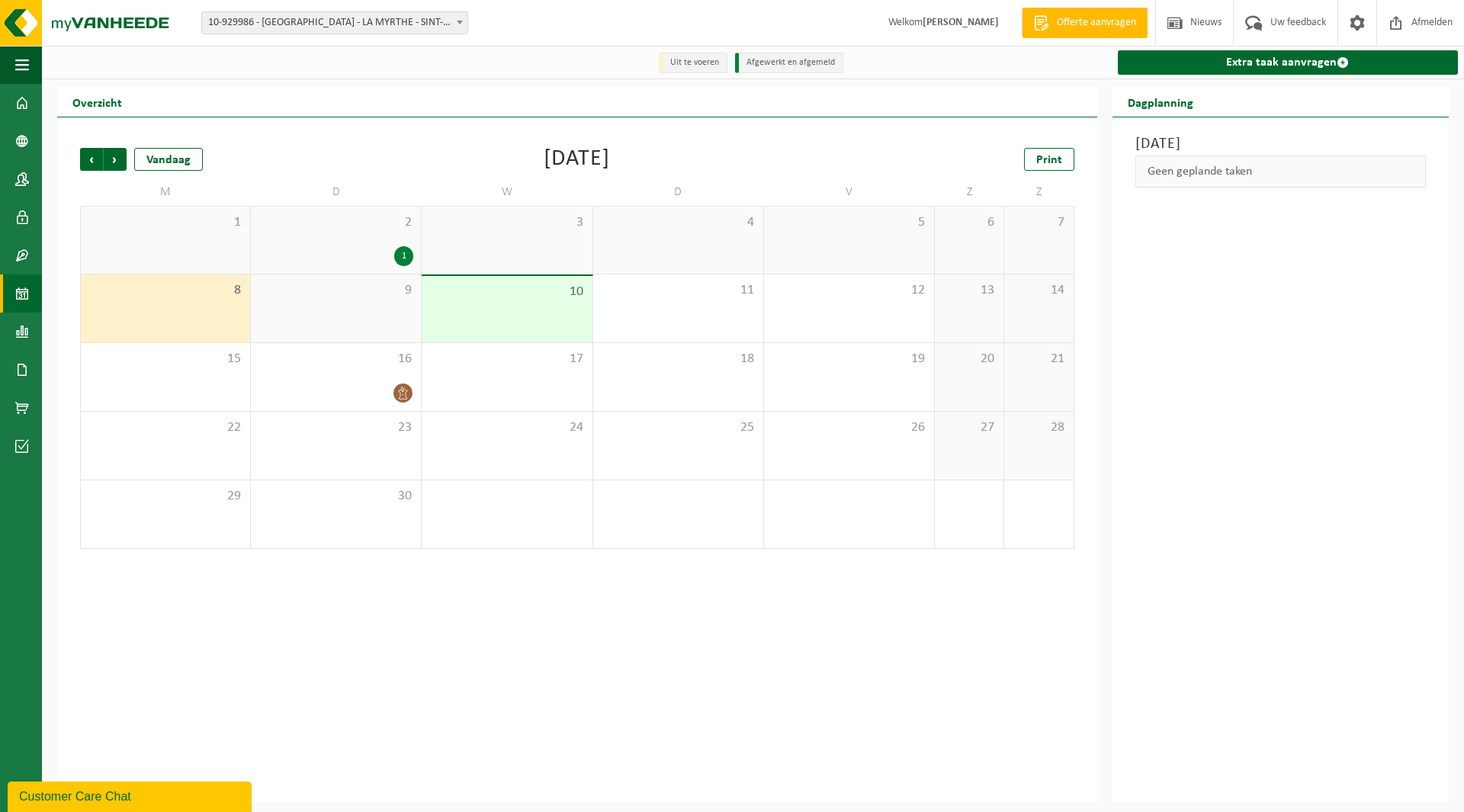
click at [356, 304] on div "9" at bounding box center [335, 308] width 170 height 68
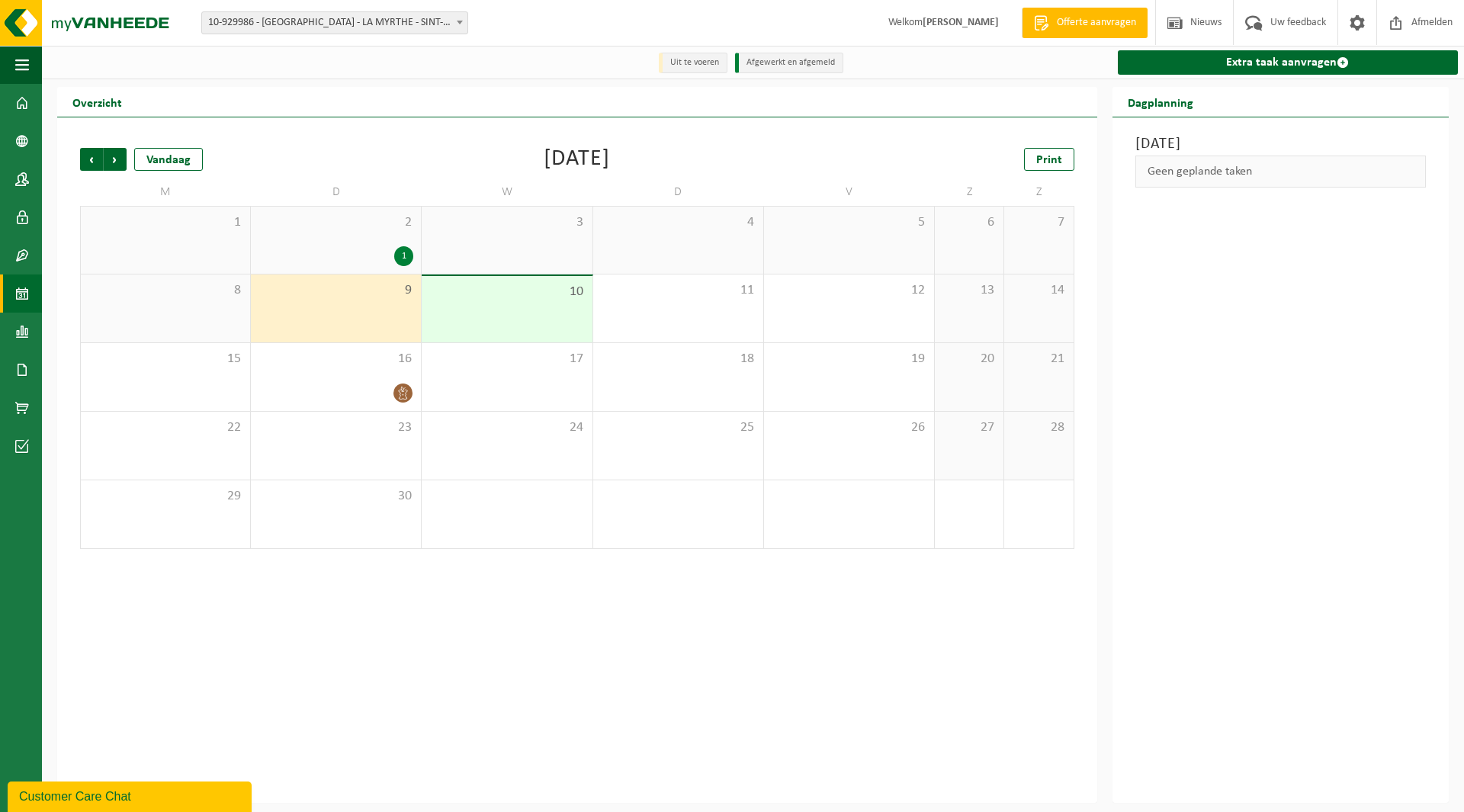
click at [362, 231] on span "2" at bounding box center [336, 222] width 155 height 17
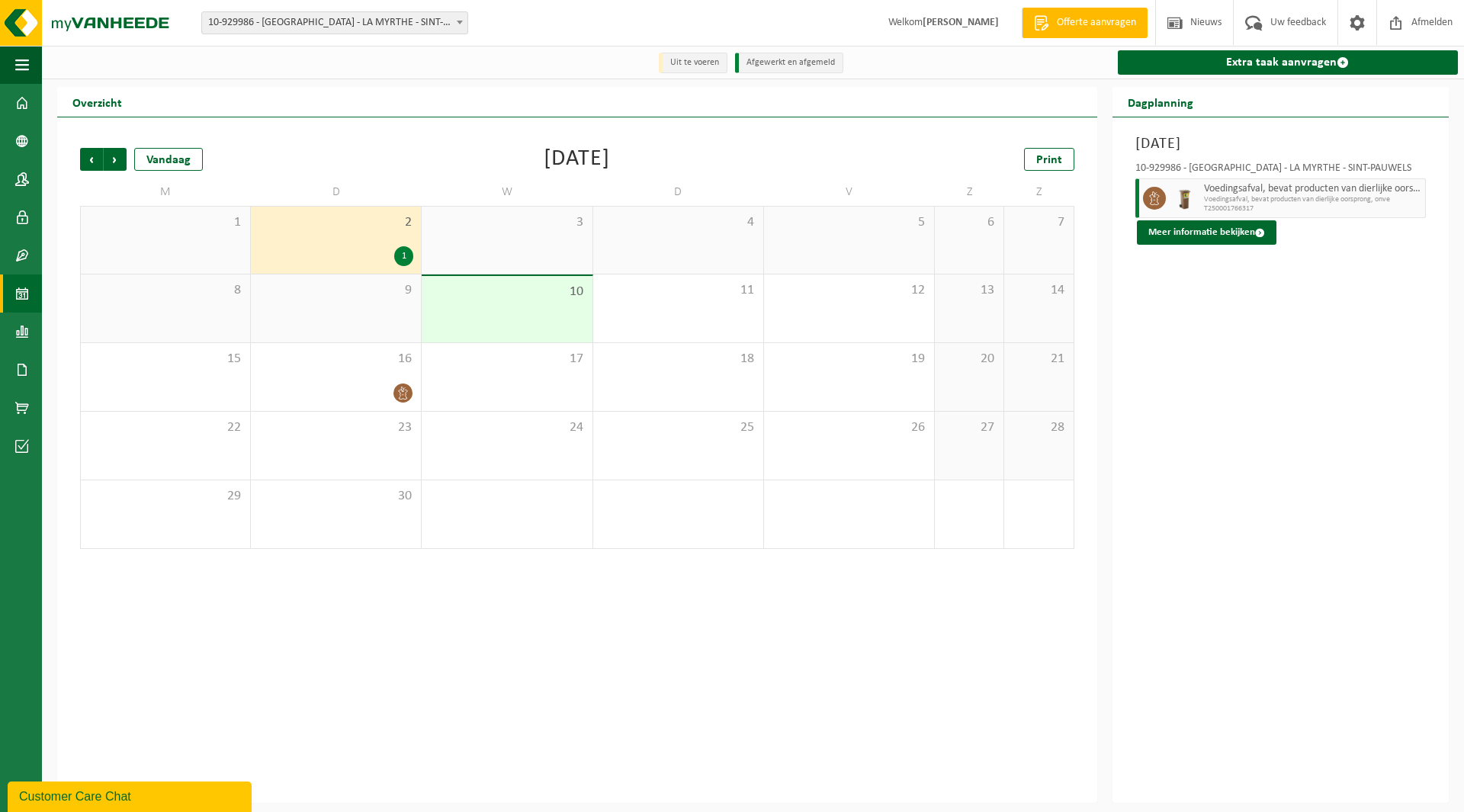
click at [349, 316] on div "9" at bounding box center [335, 308] width 170 height 68
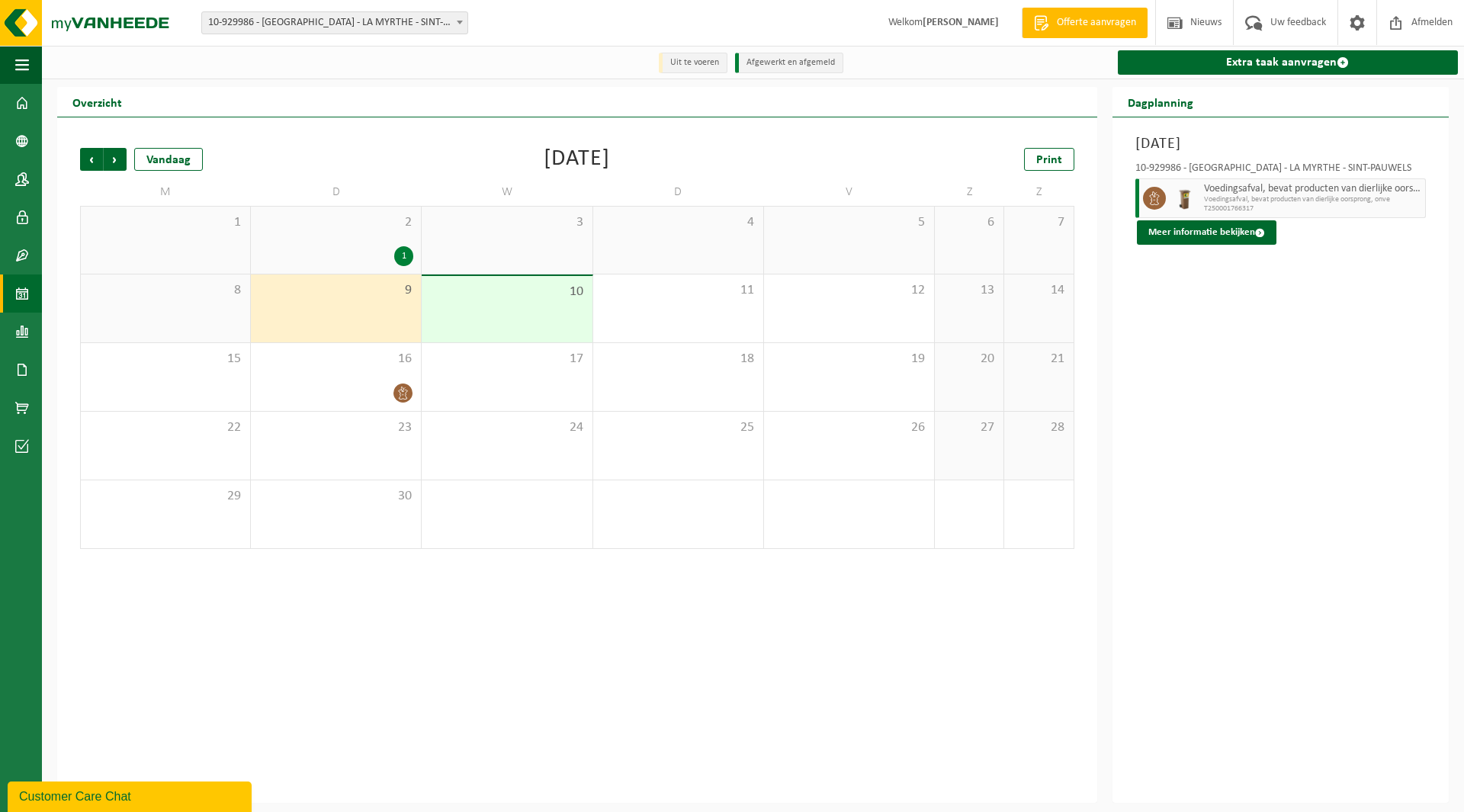
click at [199, 311] on div "8" at bounding box center [165, 308] width 170 height 68
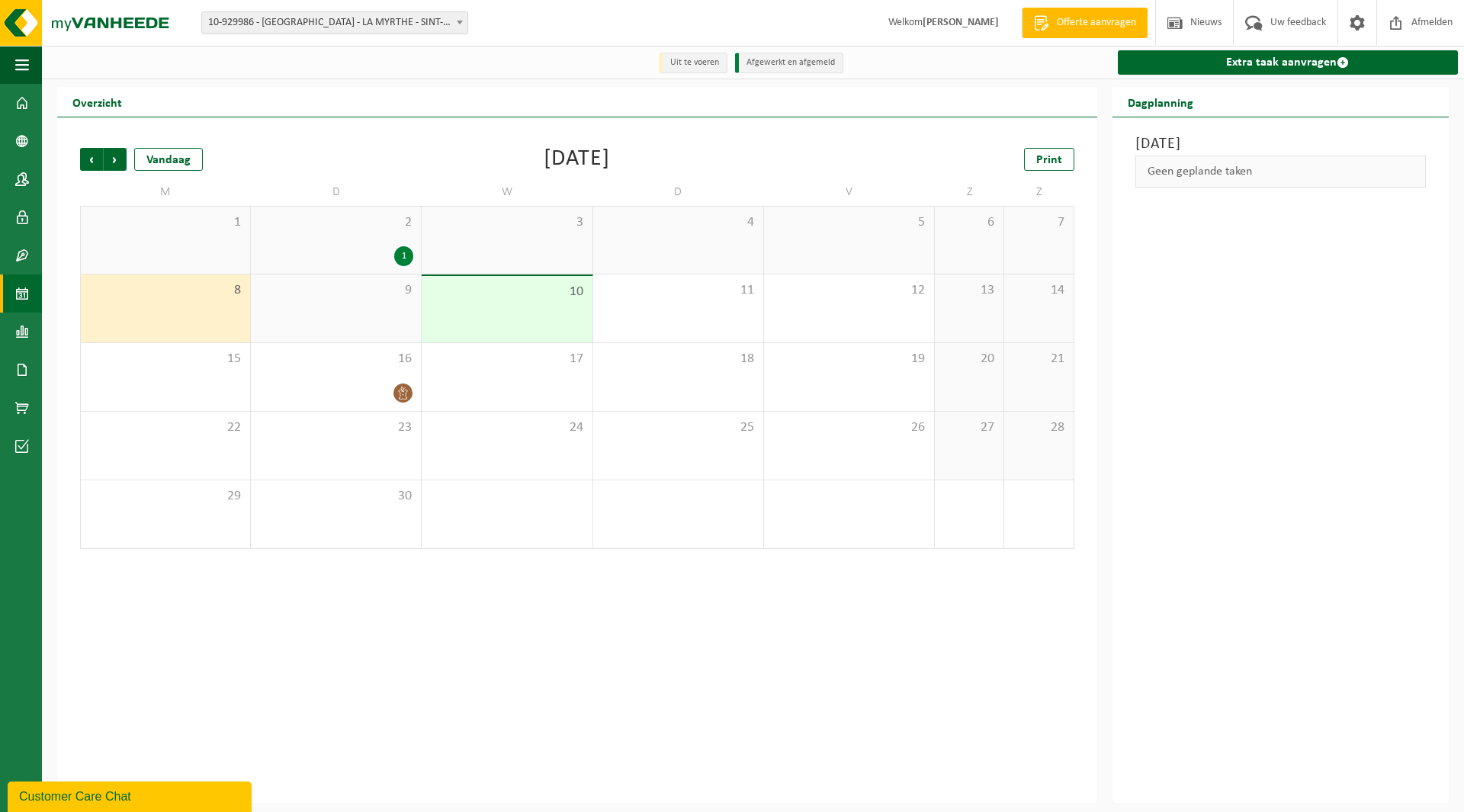
click at [366, 308] on div "9" at bounding box center [335, 308] width 170 height 68
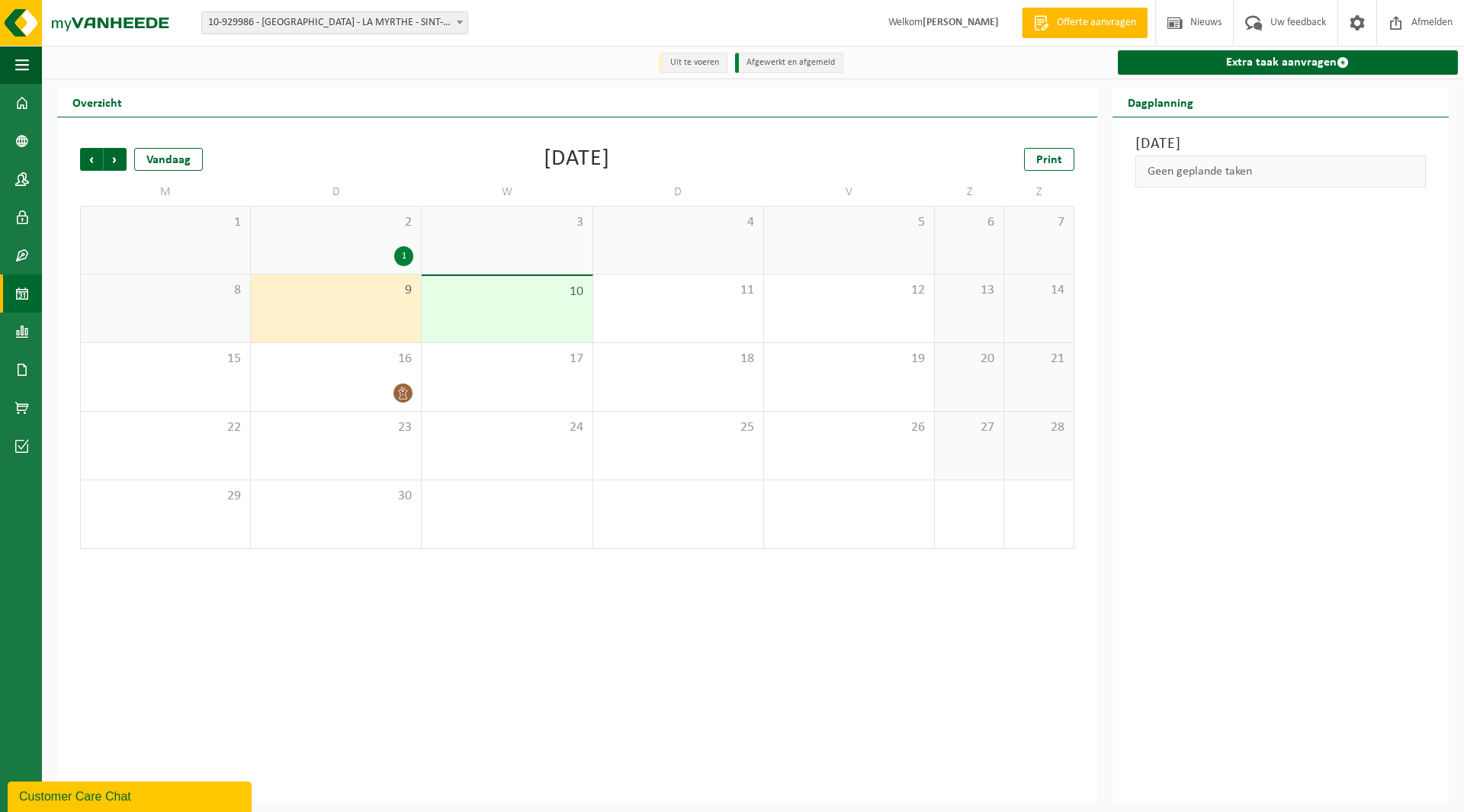
click at [481, 308] on div "10" at bounding box center [506, 308] width 170 height 66
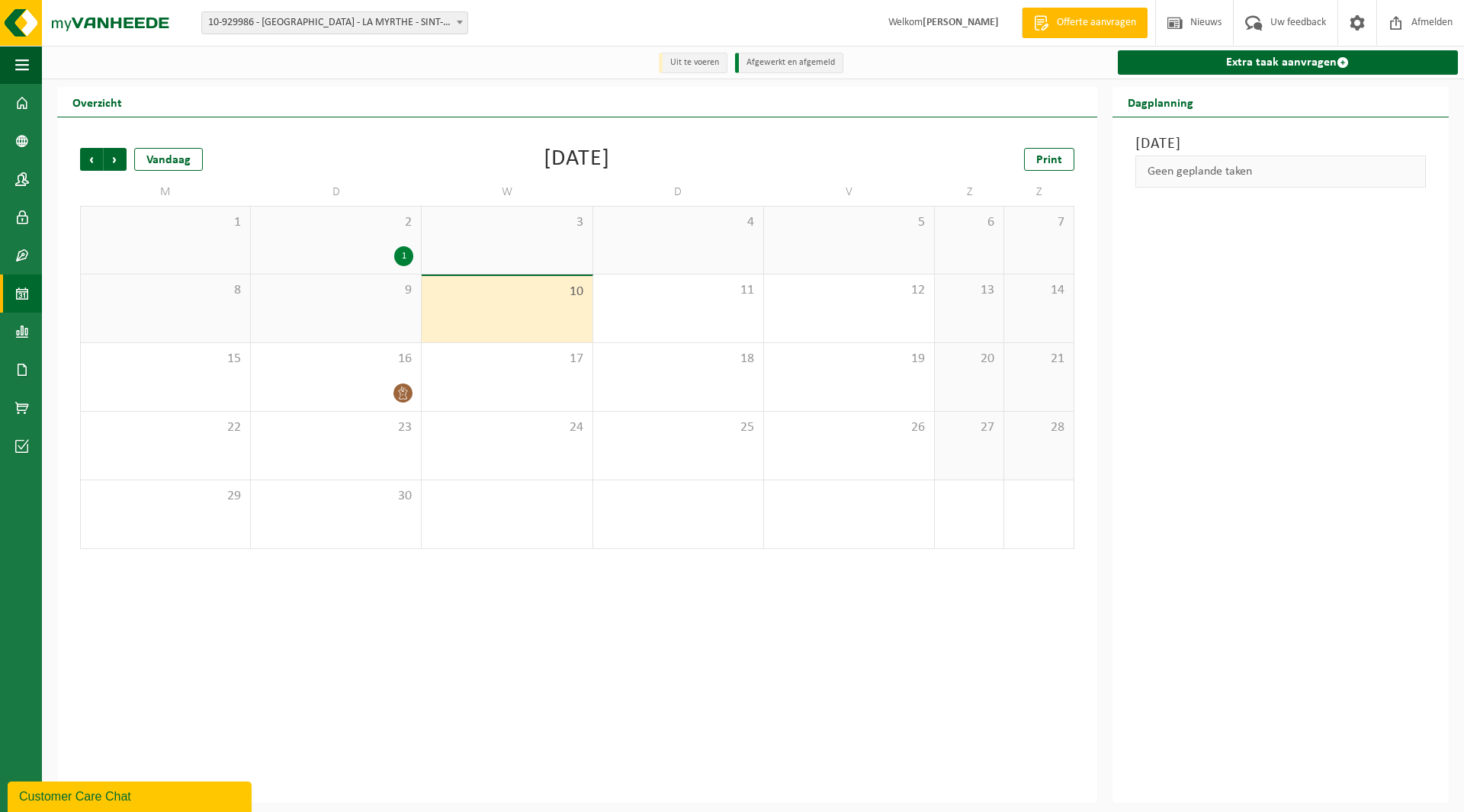
click at [147, 296] on span "8" at bounding box center [165, 290] width 154 height 17
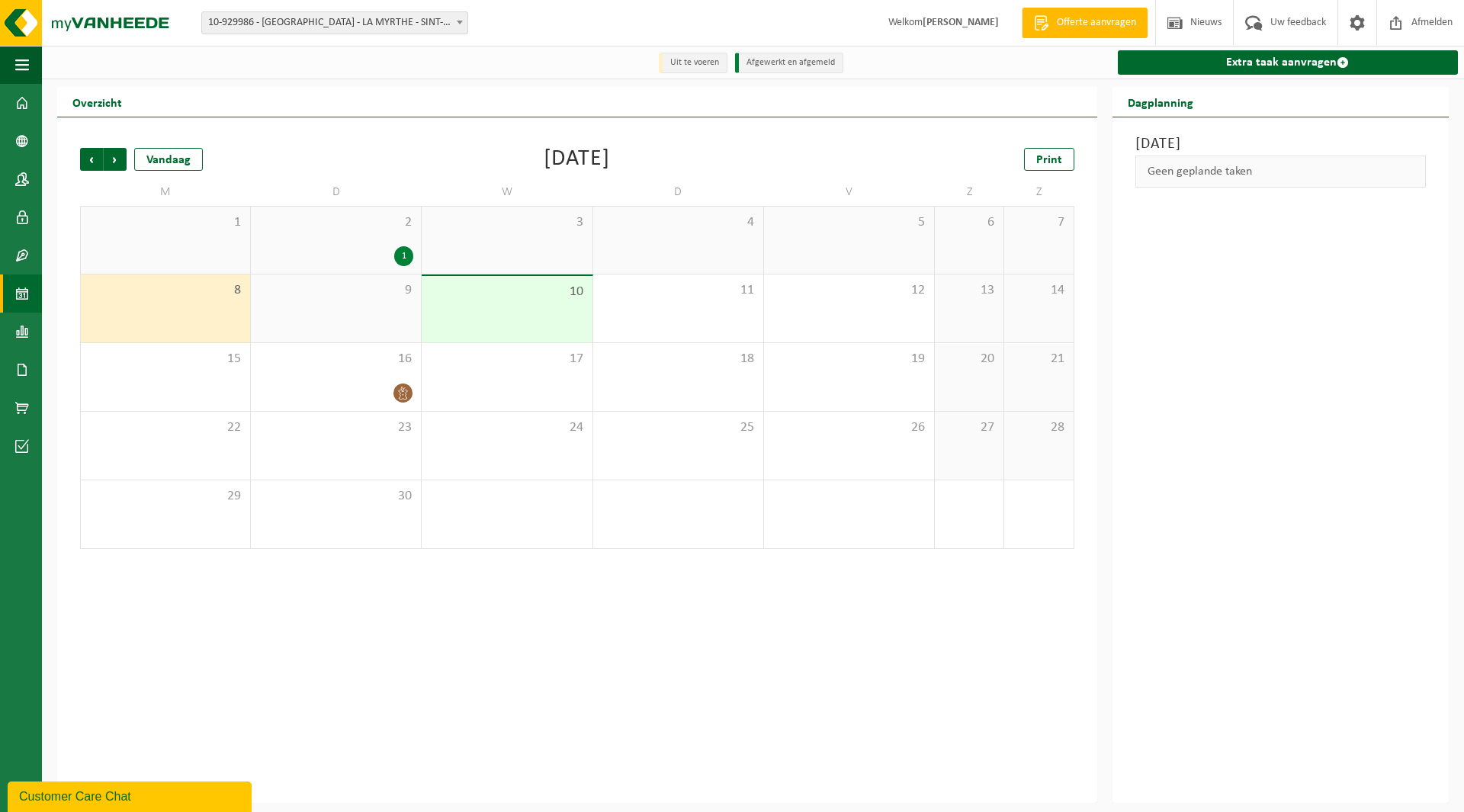
click at [322, 304] on div "9" at bounding box center [335, 308] width 170 height 68
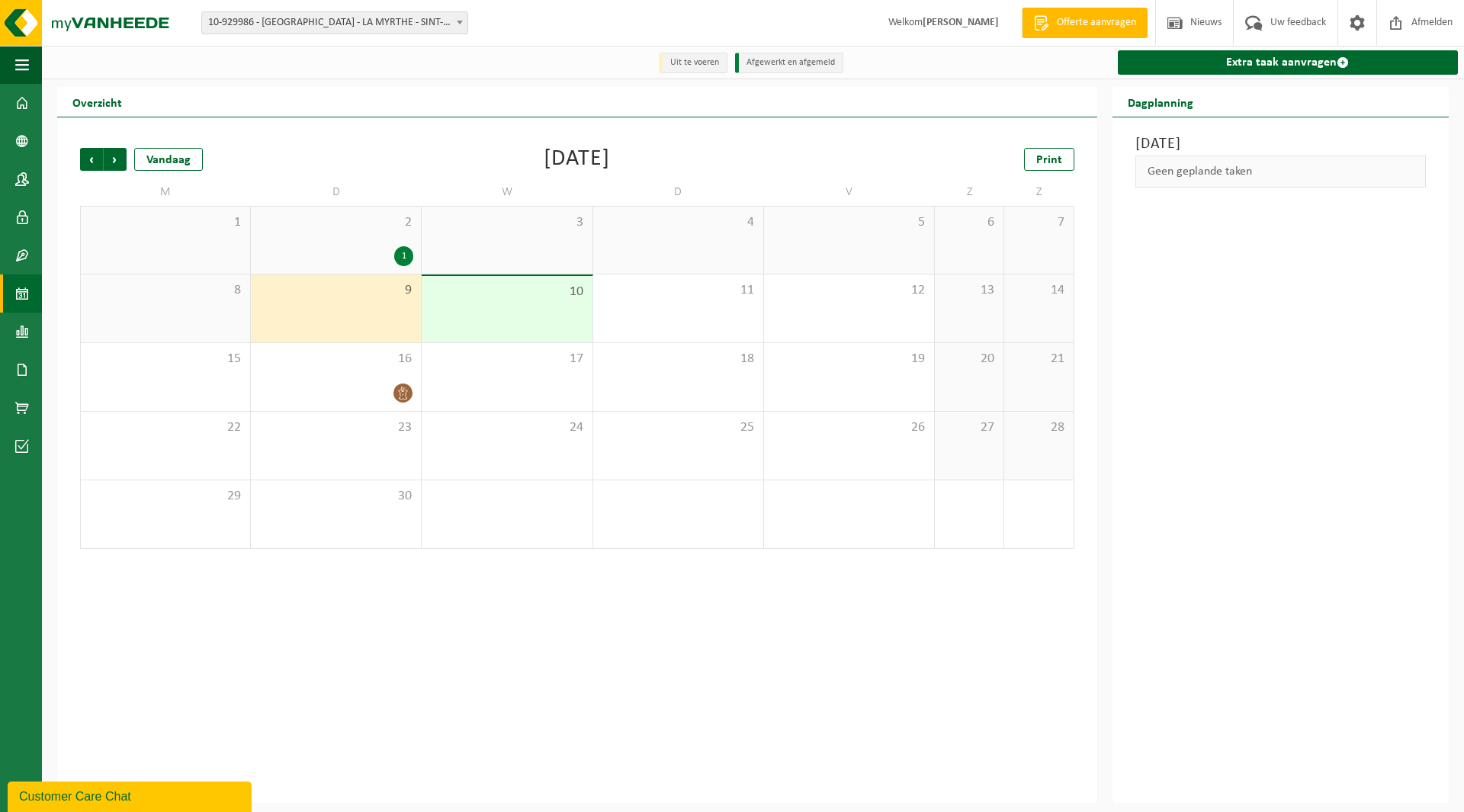
click at [439, 316] on div "10" at bounding box center [506, 308] width 170 height 66
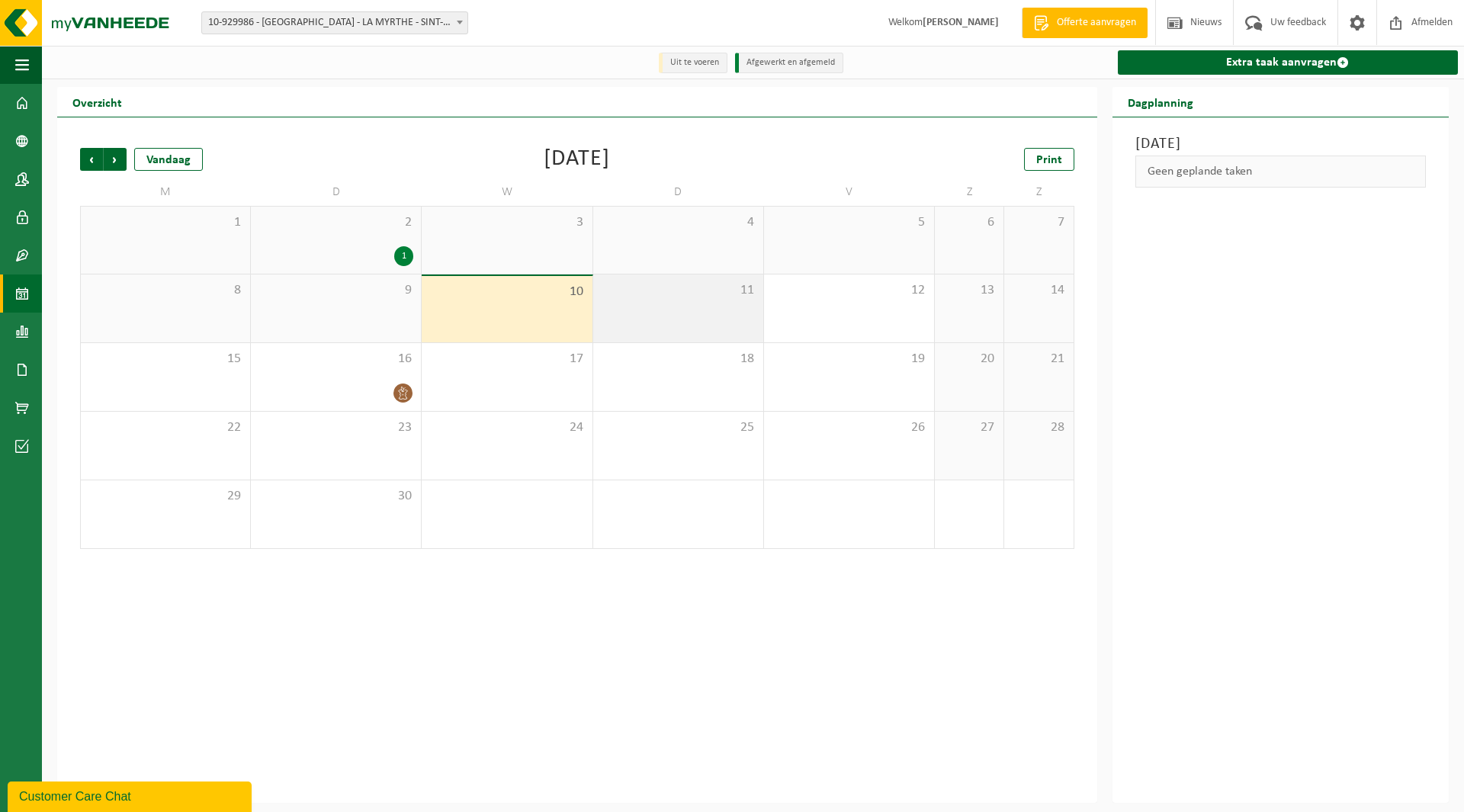
click at [727, 310] on div "11" at bounding box center [678, 308] width 170 height 68
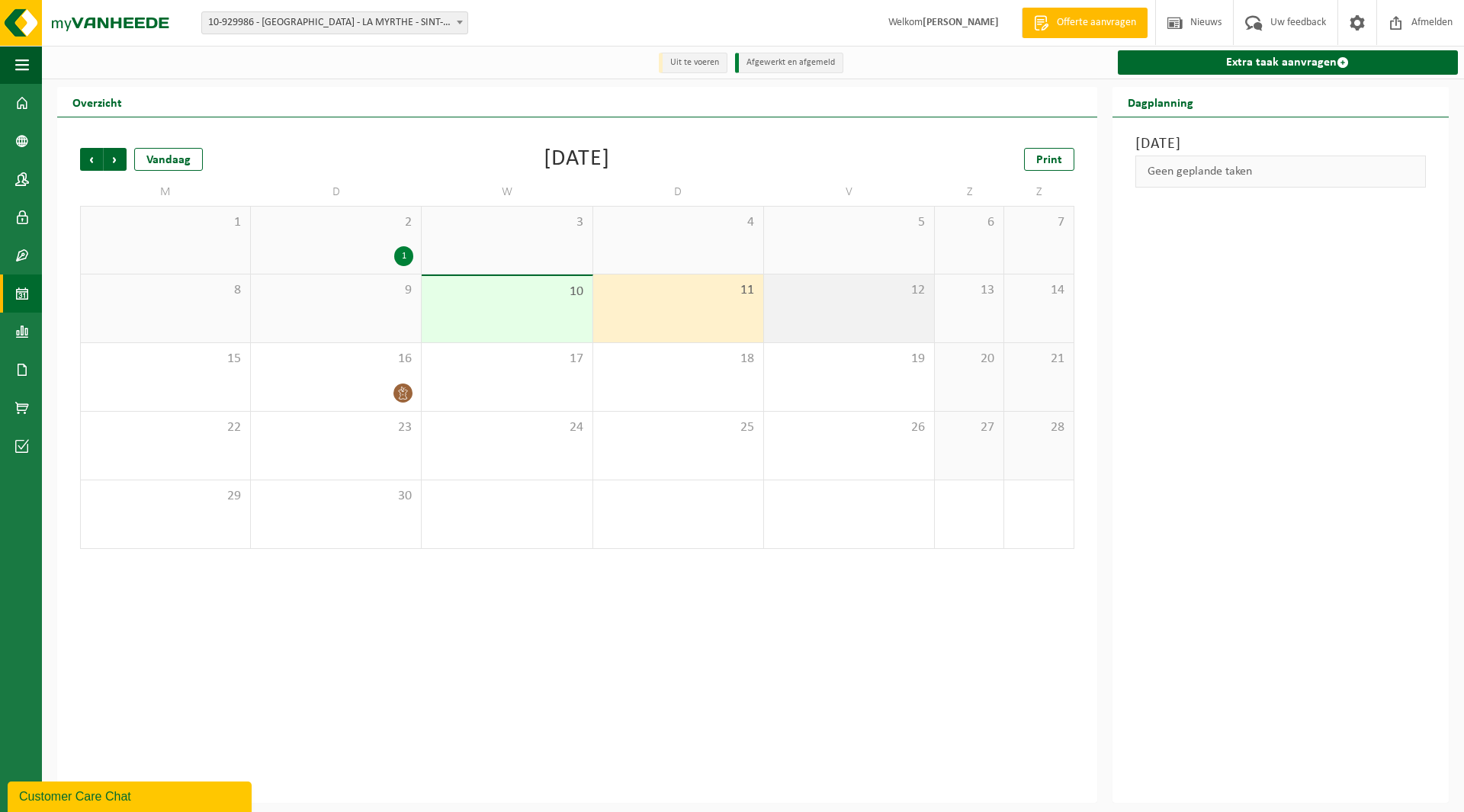
click at [854, 307] on div "12" at bounding box center [848, 308] width 170 height 68
